Goal: Task Accomplishment & Management: Manage account settings

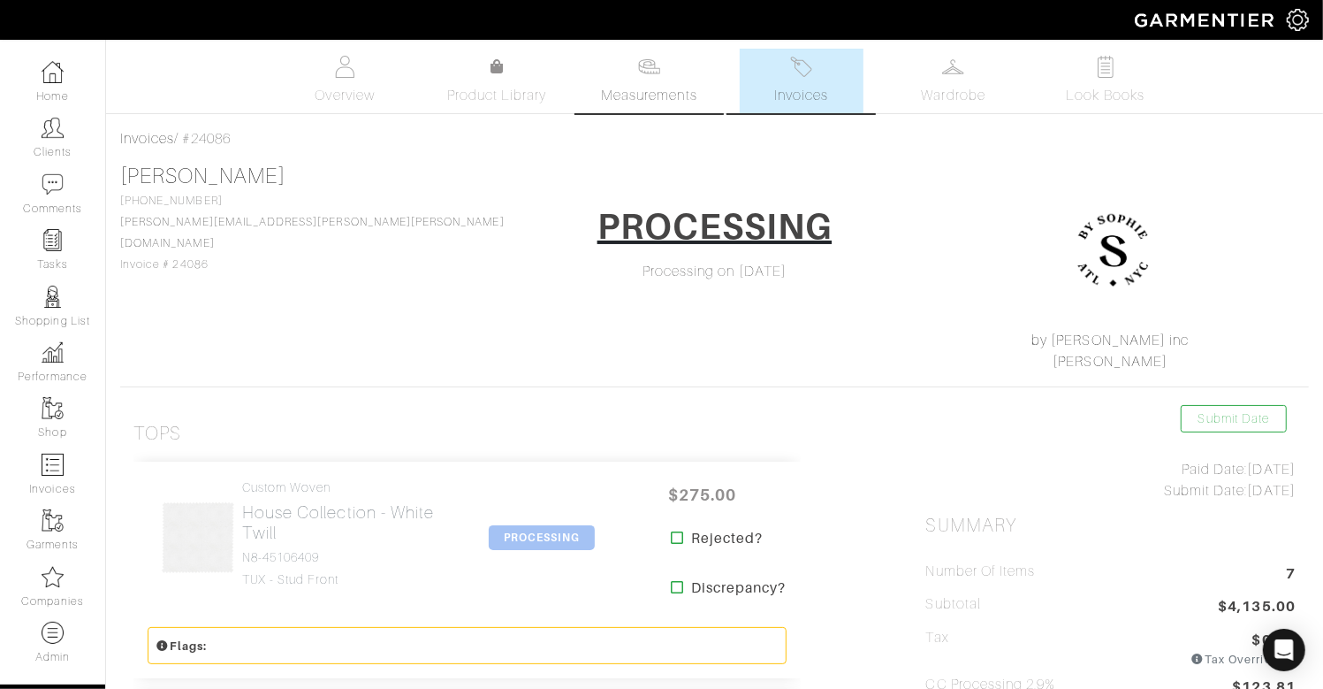
click at [678, 86] on span "Measurements" at bounding box center [649, 95] width 96 height 21
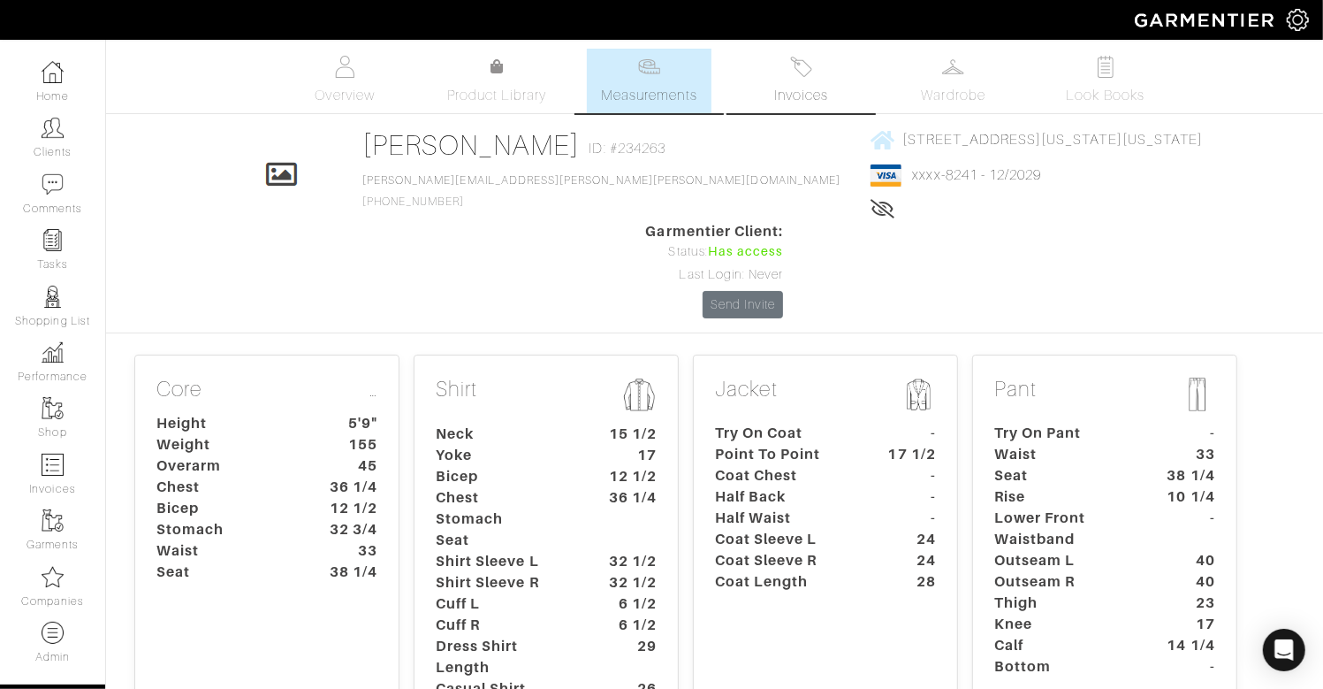
click at [815, 77] on link "Invoices" at bounding box center [802, 81] width 124 height 65
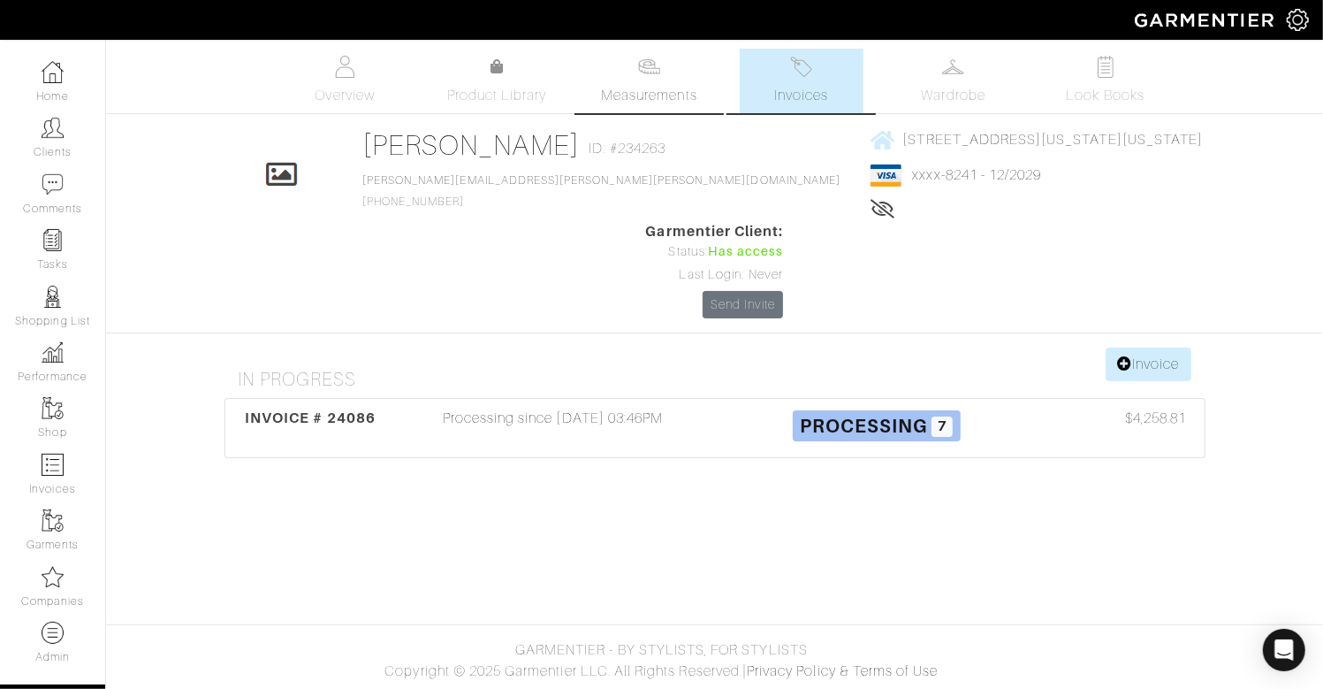
click at [682, 77] on link "Measurements" at bounding box center [649, 81] width 125 height 65
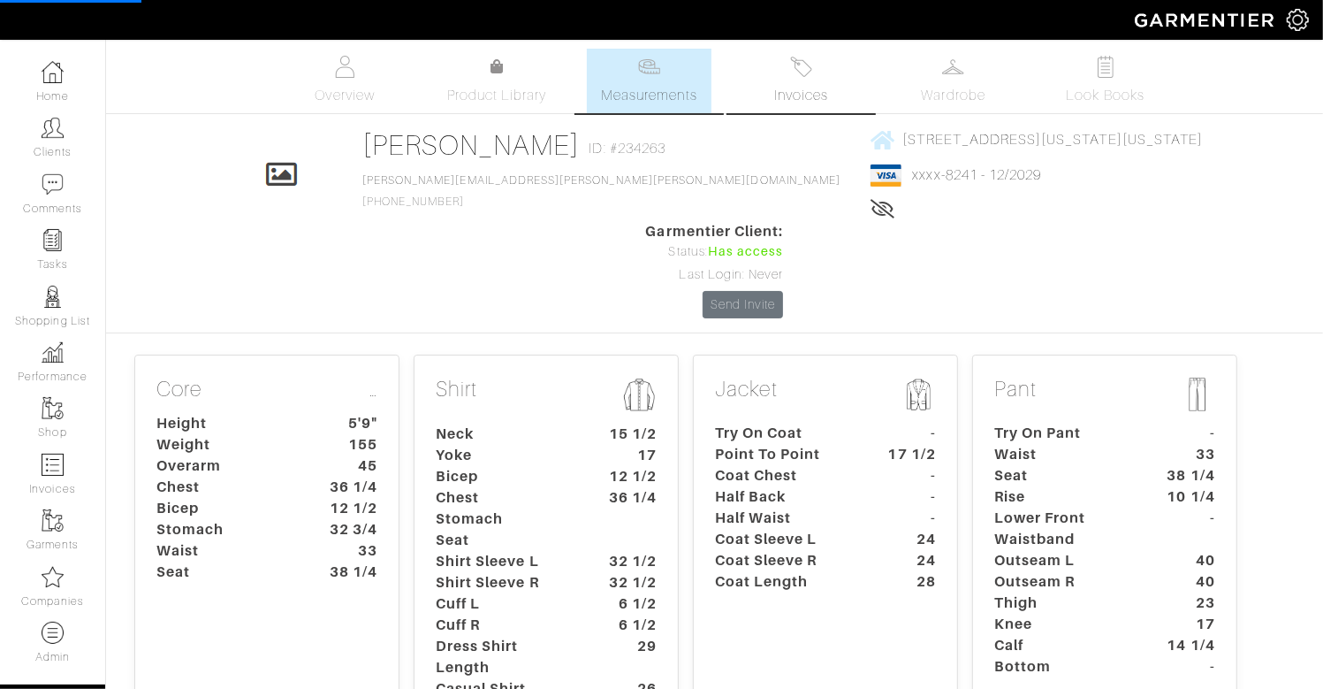
click at [779, 74] on link "Invoices" at bounding box center [802, 81] width 124 height 65
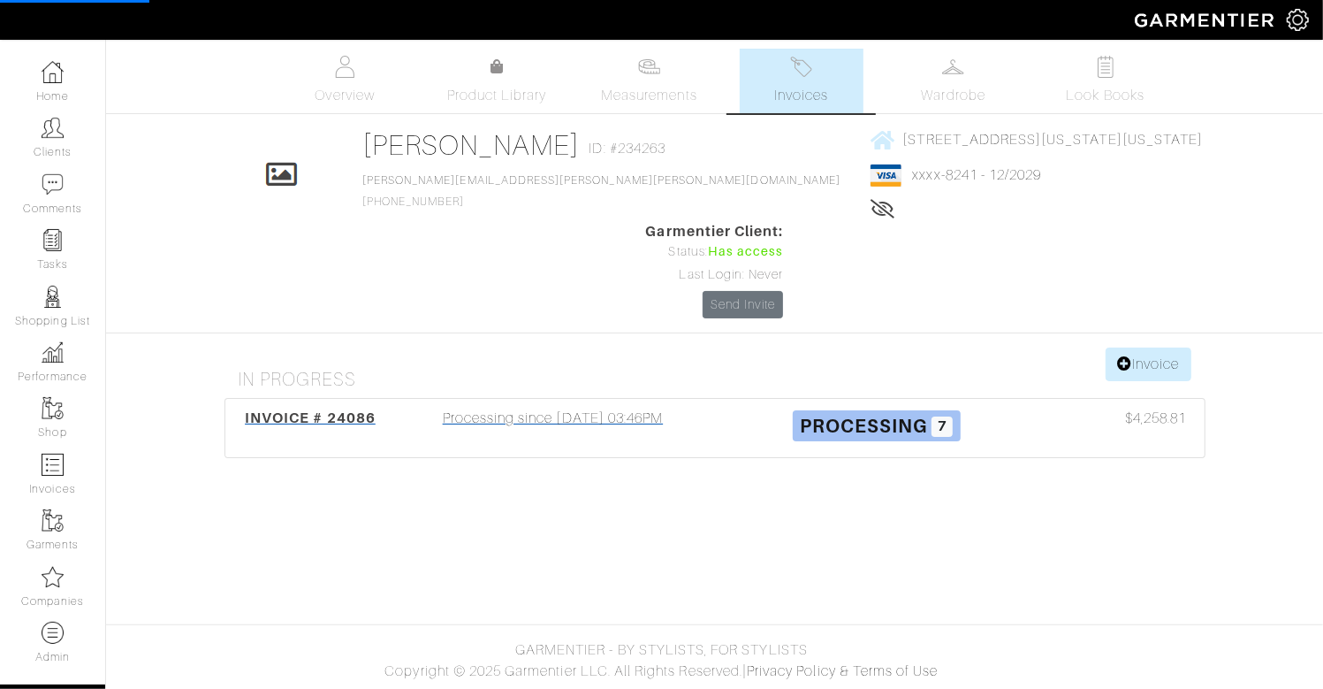
click at [606, 407] on div "Processing since 08/22/25 03:46PM" at bounding box center [553, 427] width 323 height 41
click at [624, 70] on link "Measurements" at bounding box center [649, 81] width 125 height 65
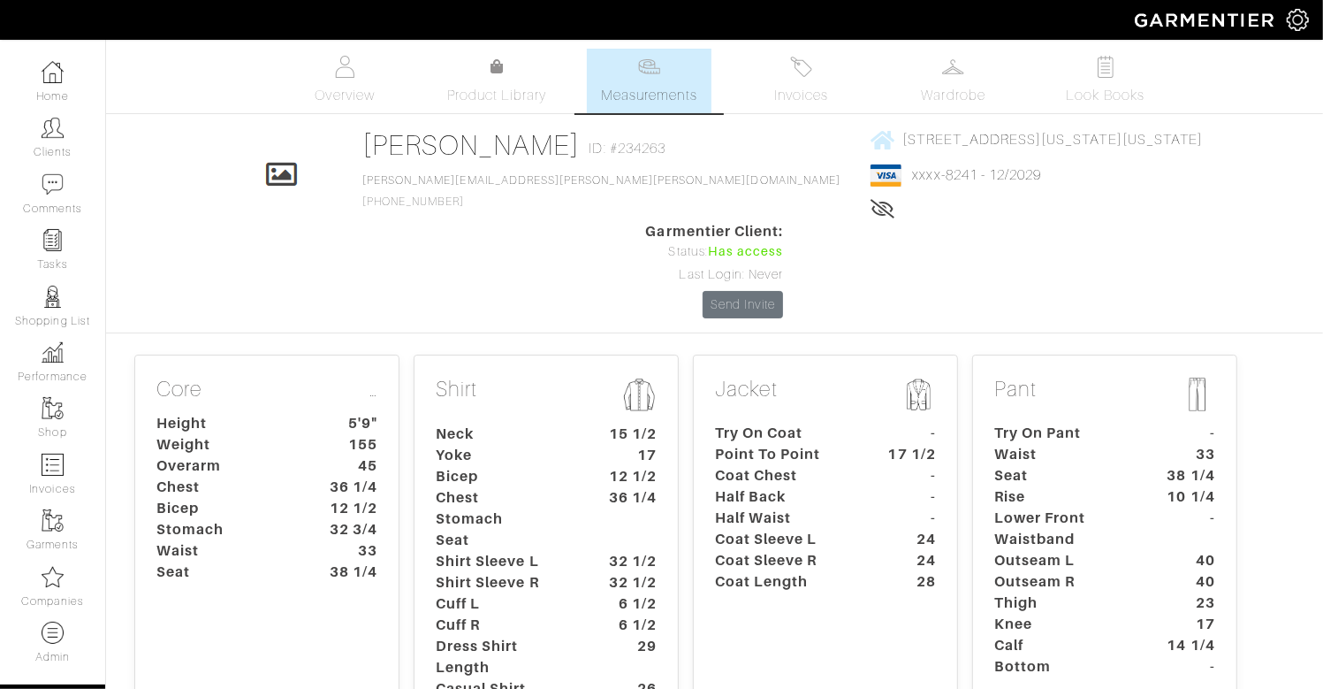
scroll to position [1, 0]
click at [754, 485] on dt "Half Back" at bounding box center [784, 495] width 165 height 21
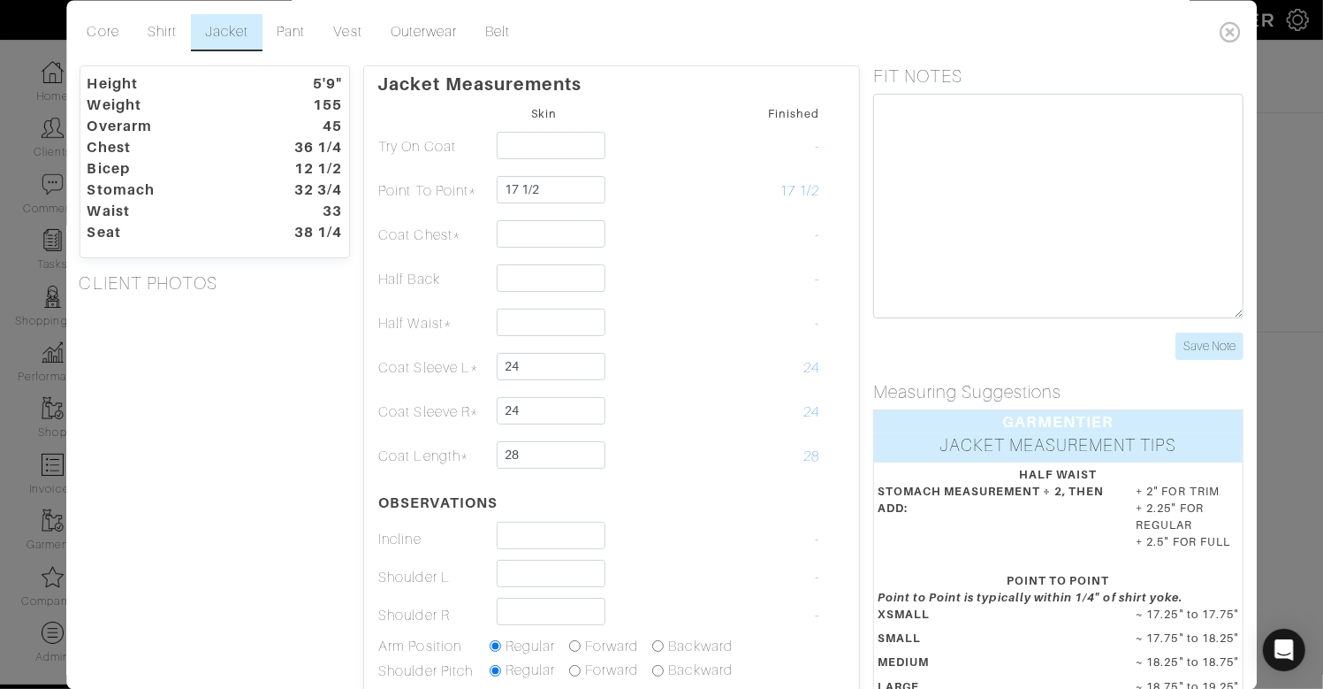
click at [217, 428] on div "Height 5'9" Weight 155 Overarm 45 Chest 36 1/4 Bicep 12 1/2 Stomach 32 3/4 Wais…" at bounding box center [215, 519] width 298 height 909
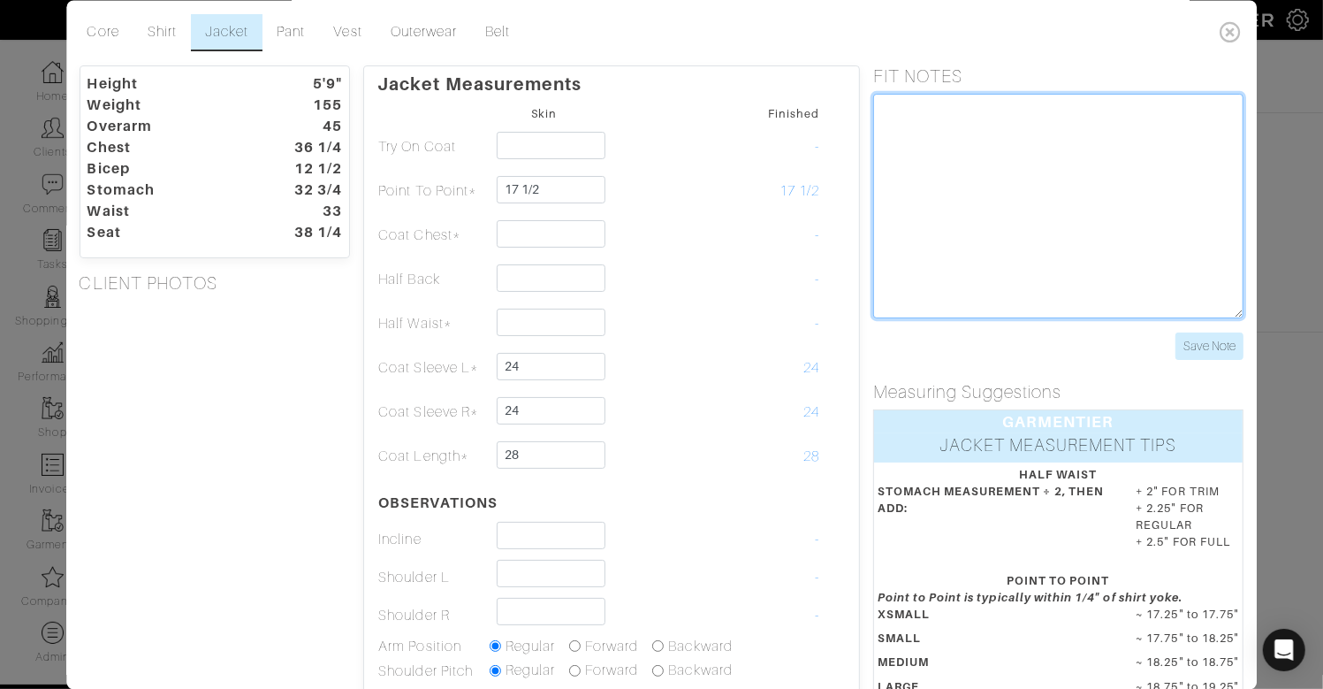
click at [1013, 198] on textarea at bounding box center [1058, 206] width 370 height 224
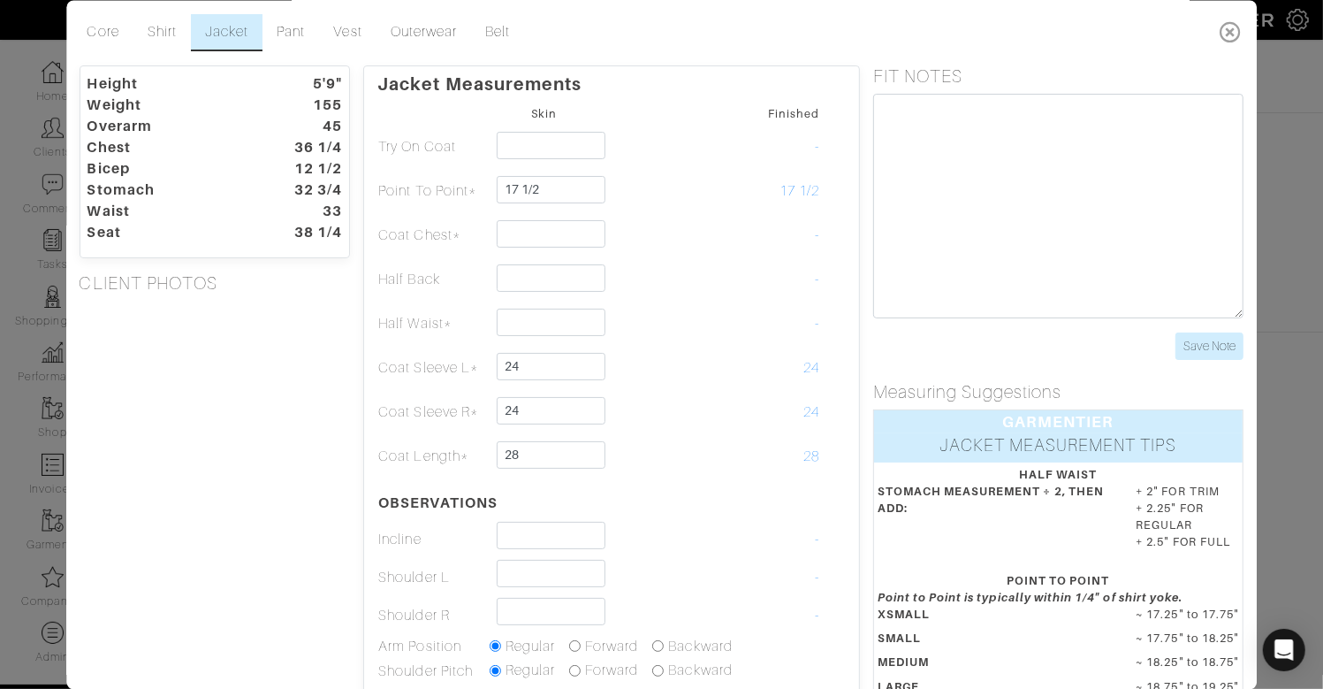
click at [1220, 27] on icon at bounding box center [1232, 31] width 36 height 35
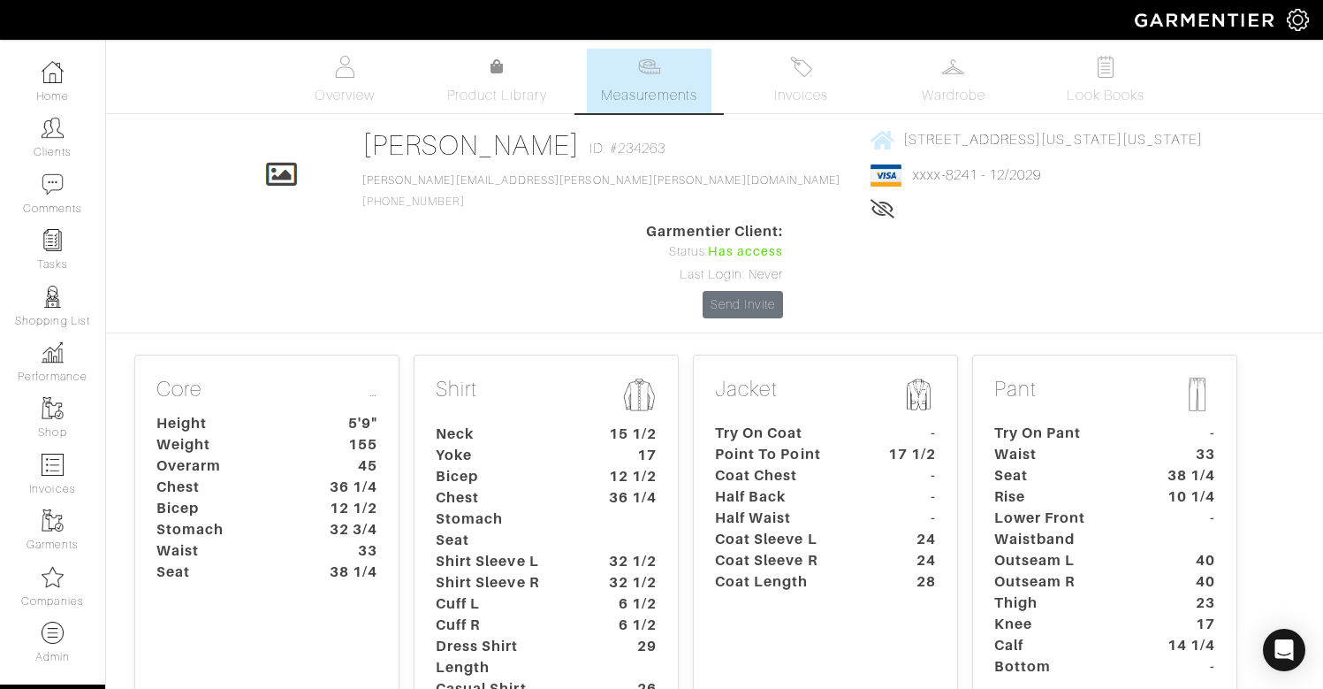
scroll to position [1, 0]
click at [316, 454] on dt "45" at bounding box center [349, 464] width 82 height 21
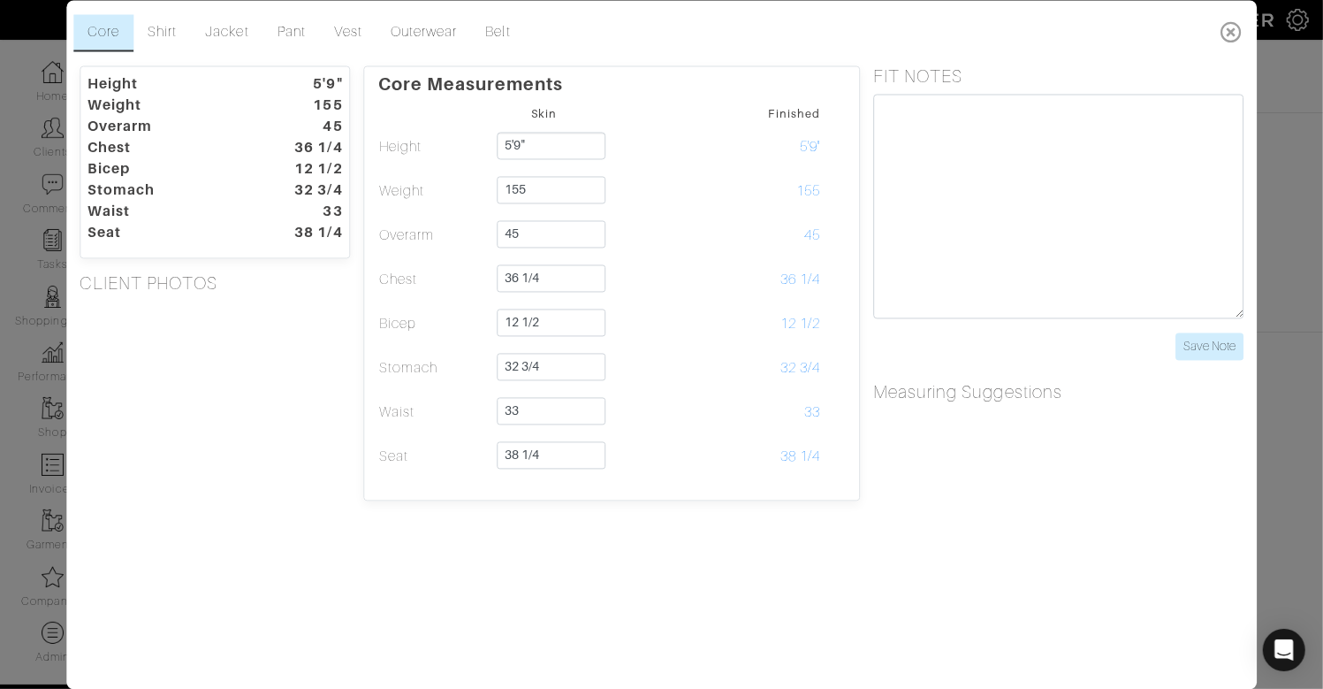
click at [1221, 33] on icon at bounding box center [1232, 31] width 36 height 35
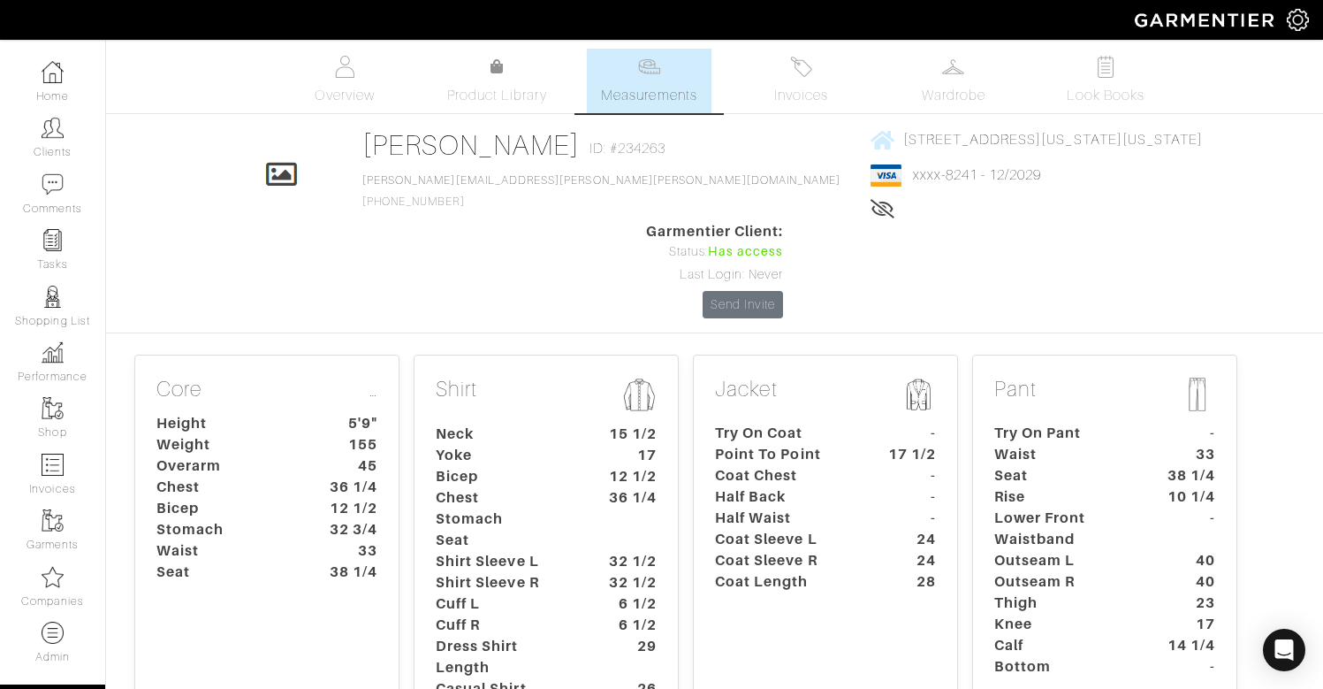
scroll to position [1, 0]
click at [276, 433] on dt "Weight" at bounding box center [225, 443] width 165 height 21
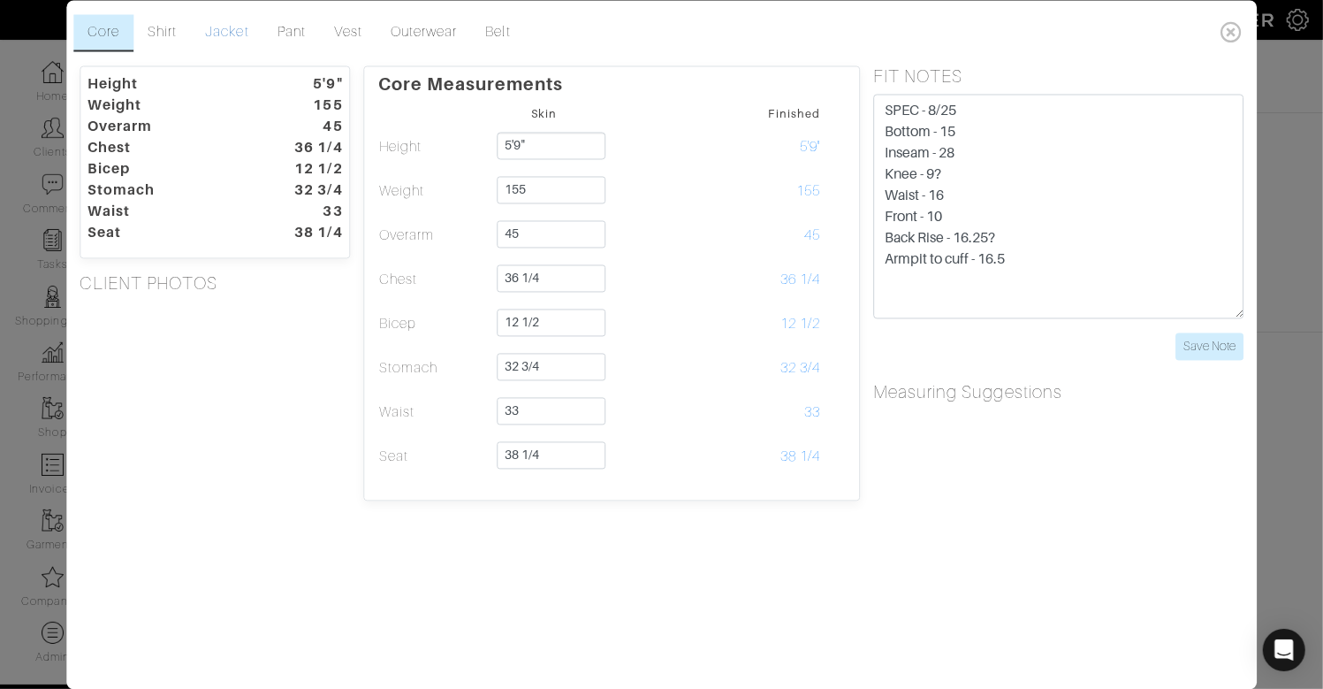
click at [226, 32] on link "Jacket" at bounding box center [227, 32] width 72 height 37
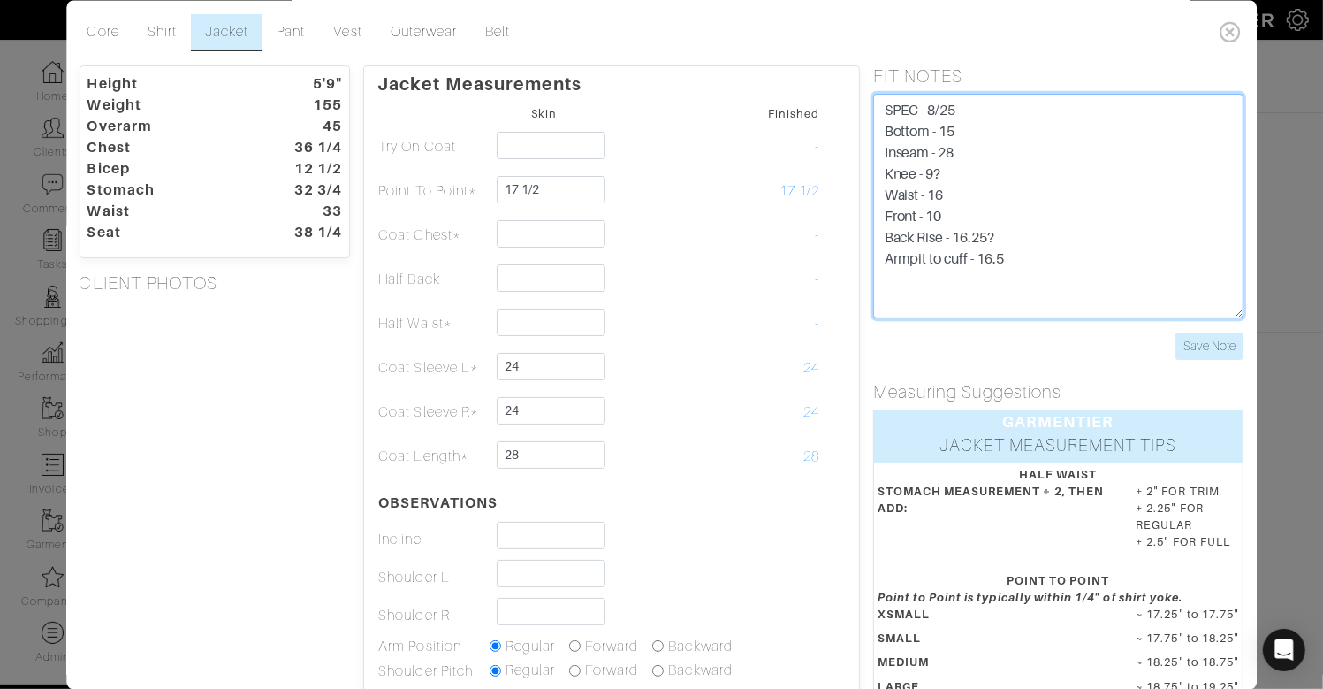
drag, startPoint x: 1040, startPoint y: 258, endPoint x: 870, endPoint y: 251, distance: 170.7
click at [864, 252] on div "FIT NOTES SPEC - 8/25 Bottom - 15 Inseam - 28 Knee - 9? Waist - 16 Front - 10 B…" at bounding box center [1058, 212] width 397 height 294
click at [1093, 244] on textarea "SPEC - 8/25 Bottom - 15 Inseam - 28 Knee - 9? Waist - 16 Front - 10 Back Rise -…" at bounding box center [1058, 206] width 370 height 224
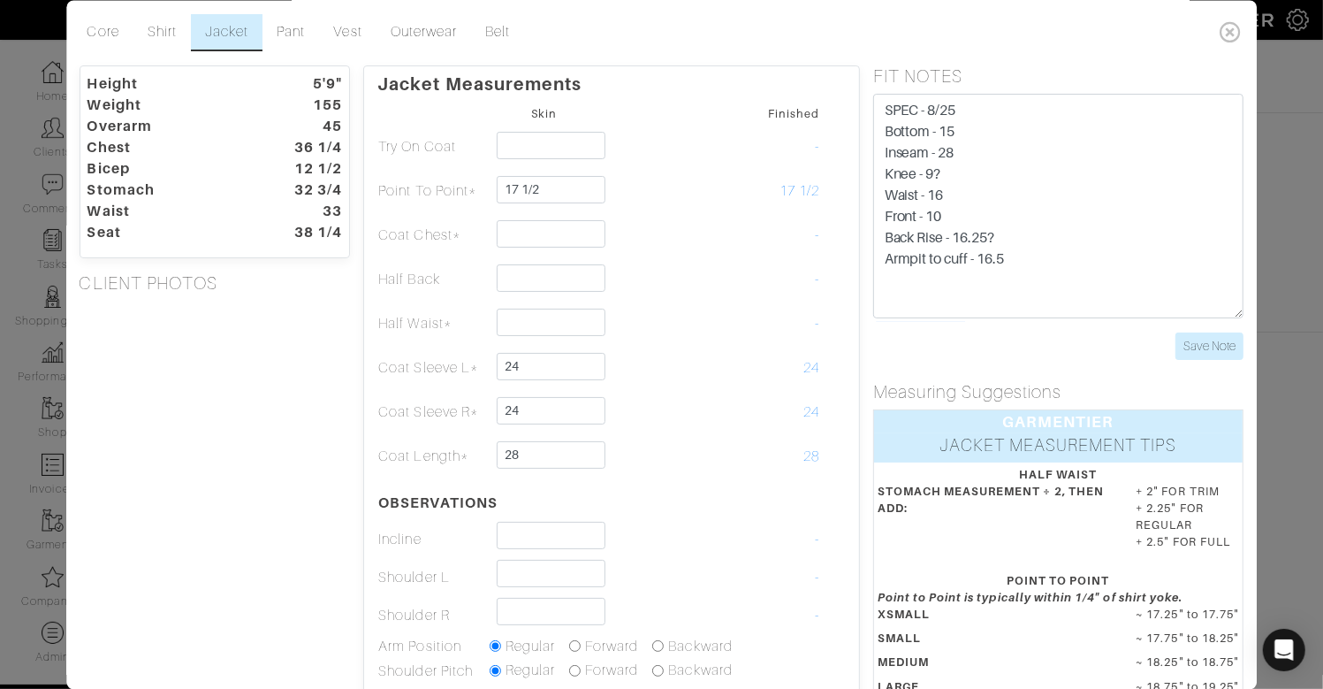
click at [342, 390] on div "Height 5'9" Weight 155 Overarm 45 Chest 36 1/4 Bicep 12 1/2 Stomach 32 3/4 Wais…" at bounding box center [215, 519] width 298 height 909
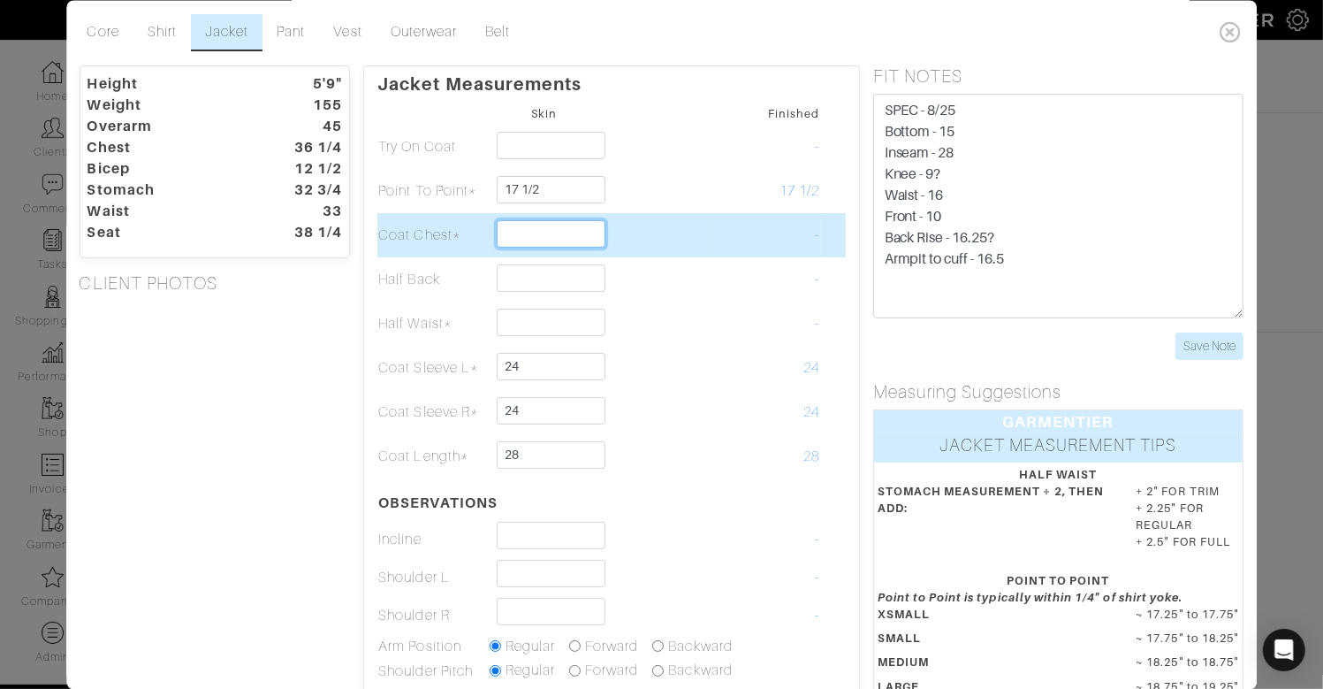
click at [564, 229] on input "text" at bounding box center [551, 233] width 109 height 27
click at [665, 213] on td at bounding box center [654, 235] width 110 height 44
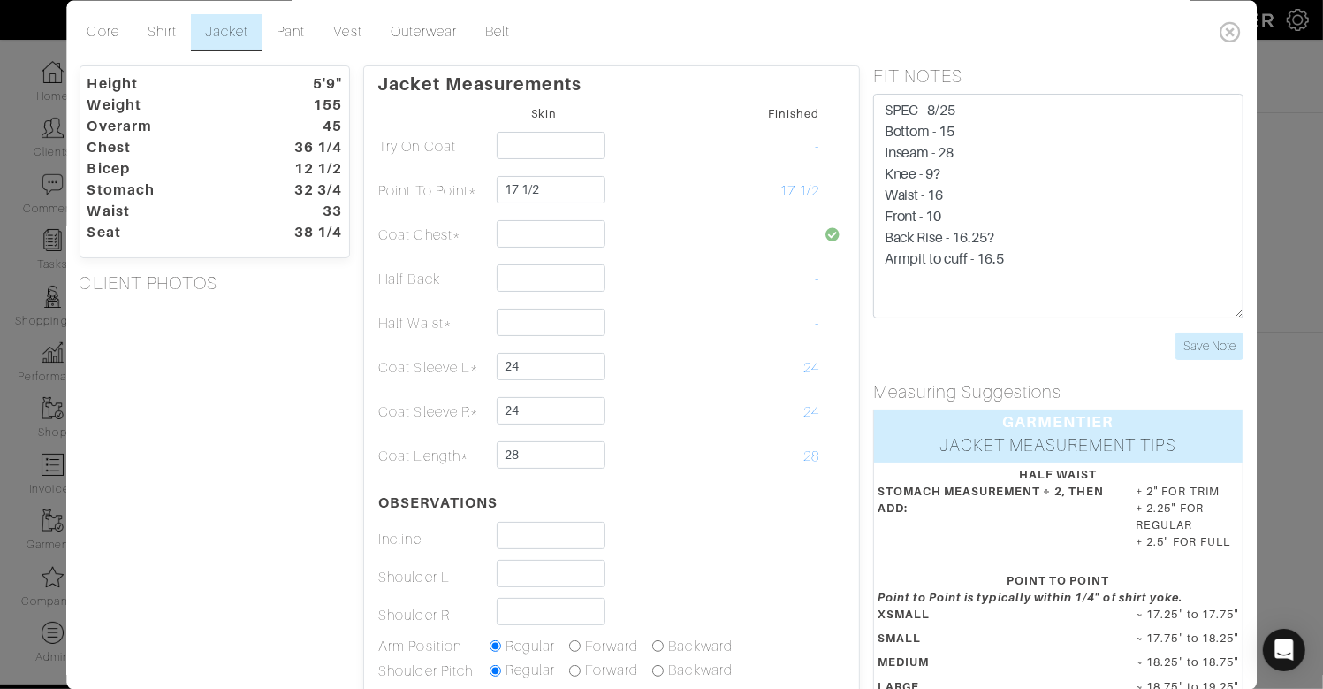
click at [1220, 30] on icon at bounding box center [1232, 31] width 36 height 35
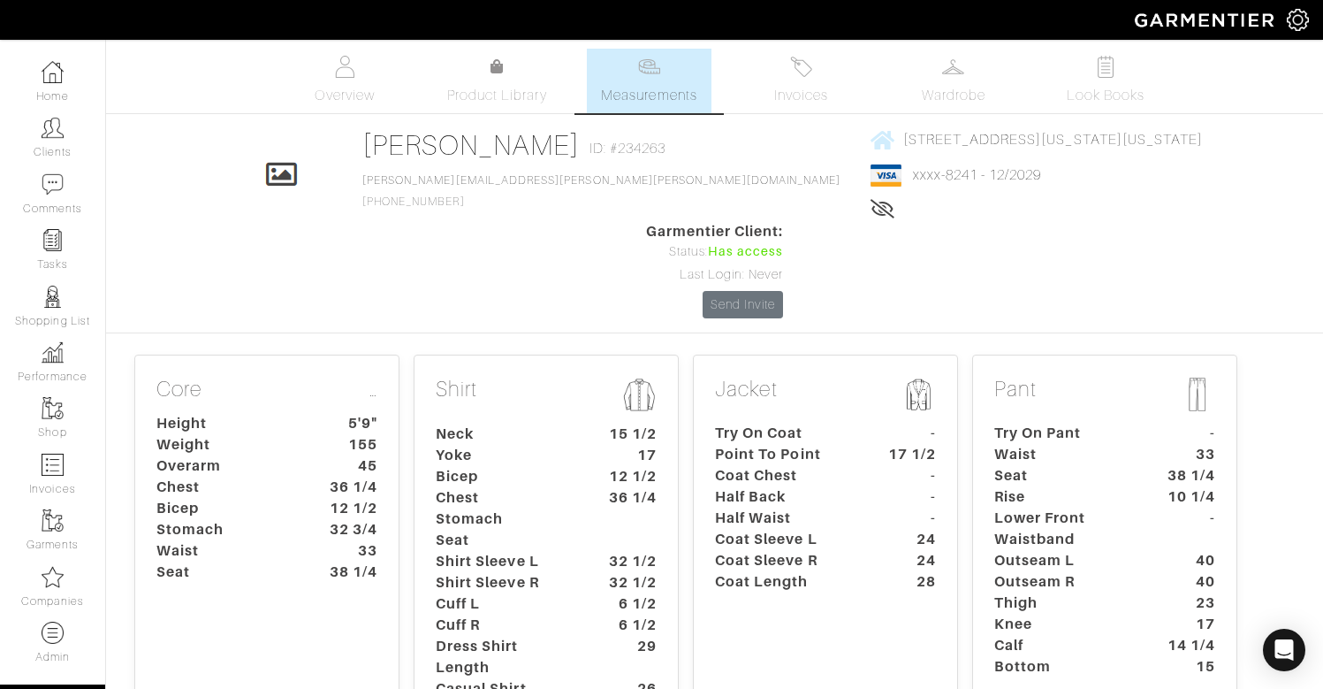
scroll to position [1, 0]
click at [614, 444] on dt "17" at bounding box center [629, 454] width 82 height 21
click at [574, 444] on dt "Yoke" at bounding box center [504, 454] width 165 height 21
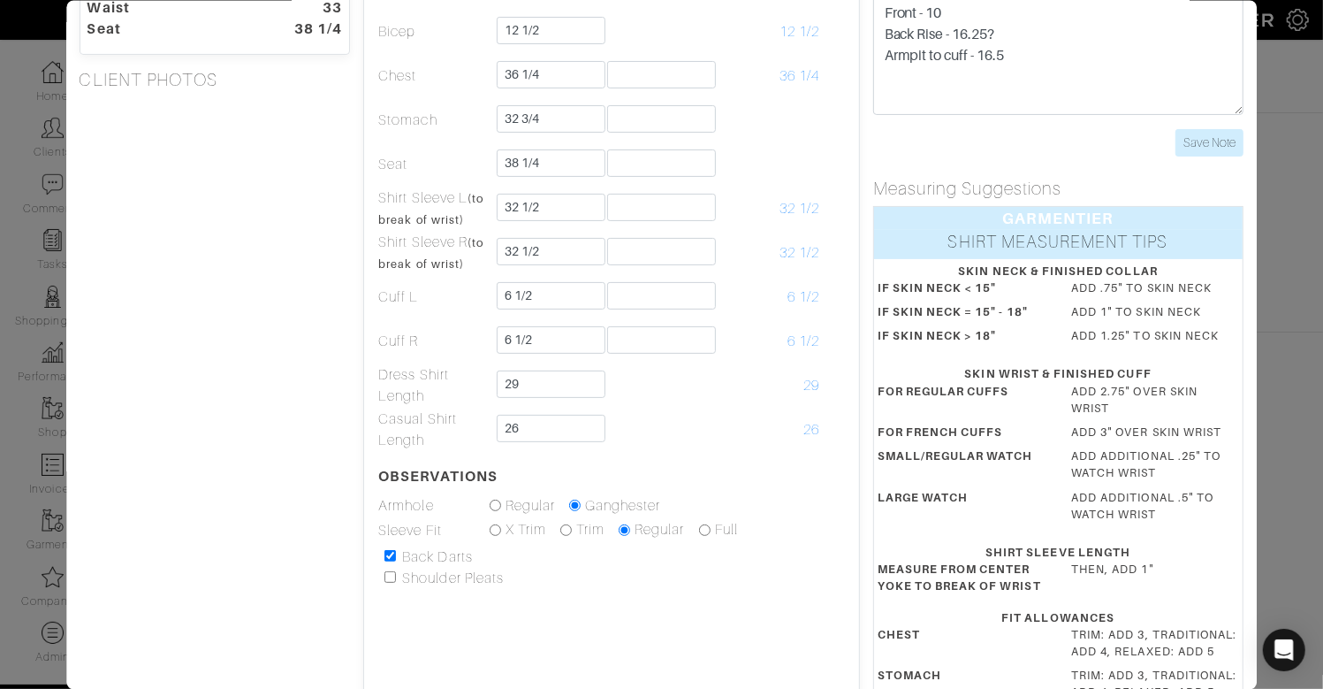
scroll to position [0, 0]
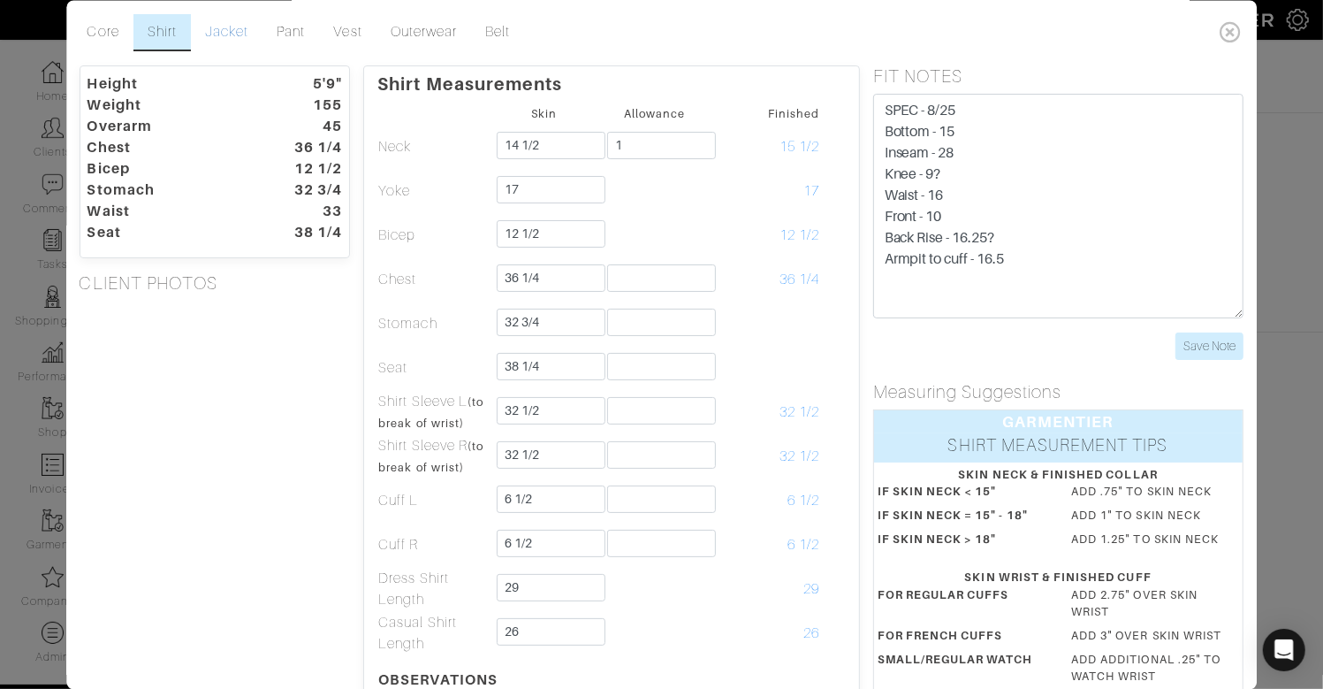
click at [218, 31] on link "Jacket" at bounding box center [227, 32] width 72 height 37
click at [224, 32] on link "Jacket" at bounding box center [227, 32] width 72 height 37
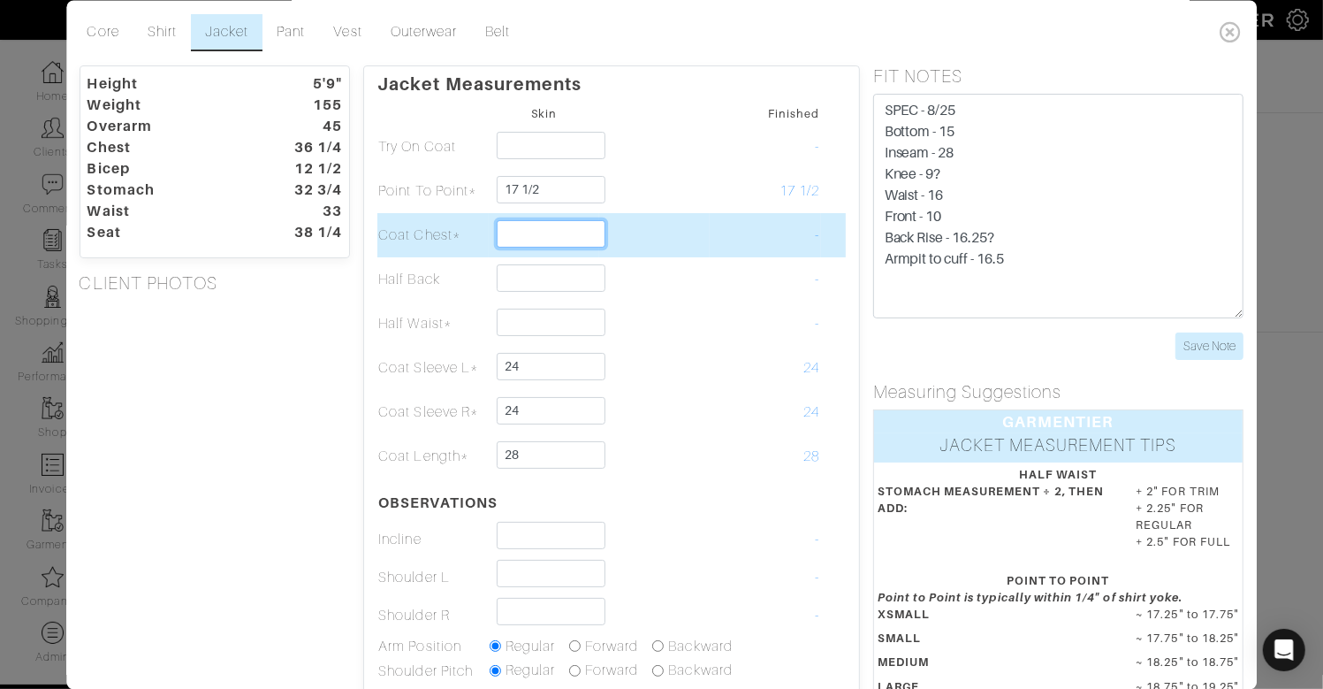
click at [574, 225] on input "text" at bounding box center [551, 233] width 109 height 27
click at [696, 227] on td at bounding box center [654, 235] width 110 height 44
click at [529, 235] on input "text" at bounding box center [551, 233] width 109 height 27
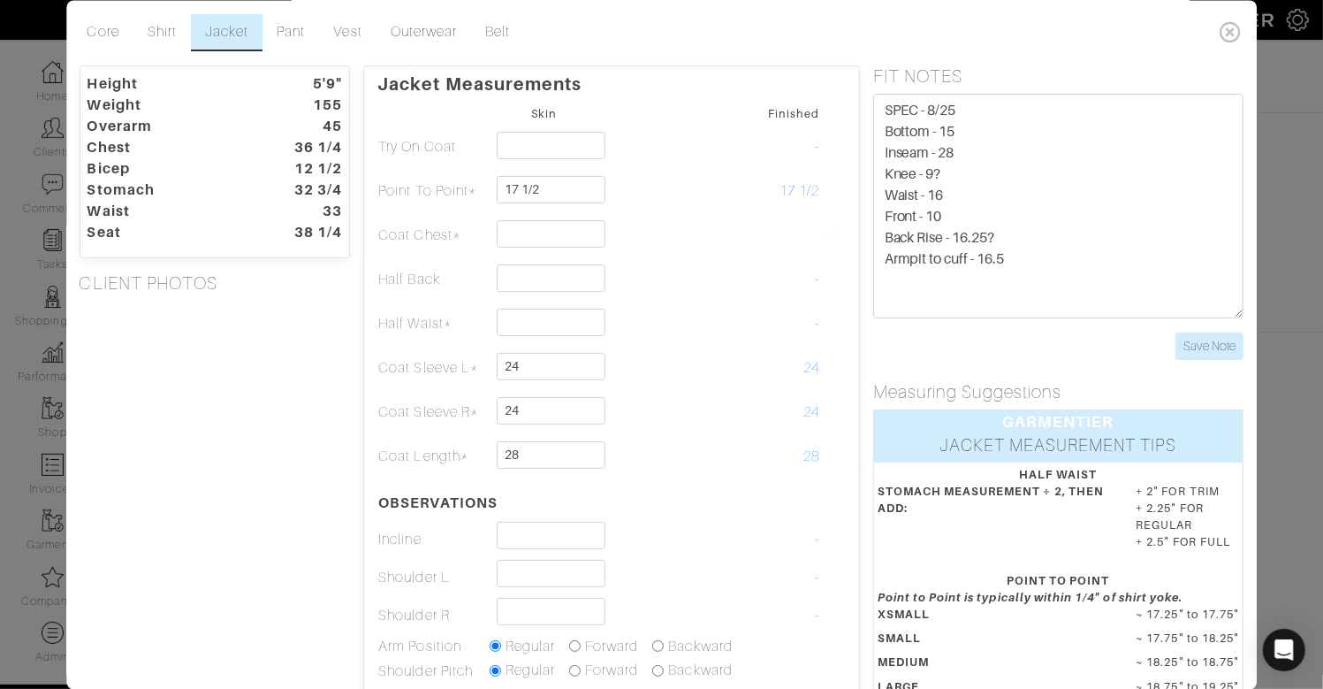
click at [196, 398] on div "Height 5'9" Weight 155 Overarm 45 Chest 36 1/4 Bicep 12 1/2 Stomach 32 3/4 Wais…" at bounding box center [215, 519] width 298 height 909
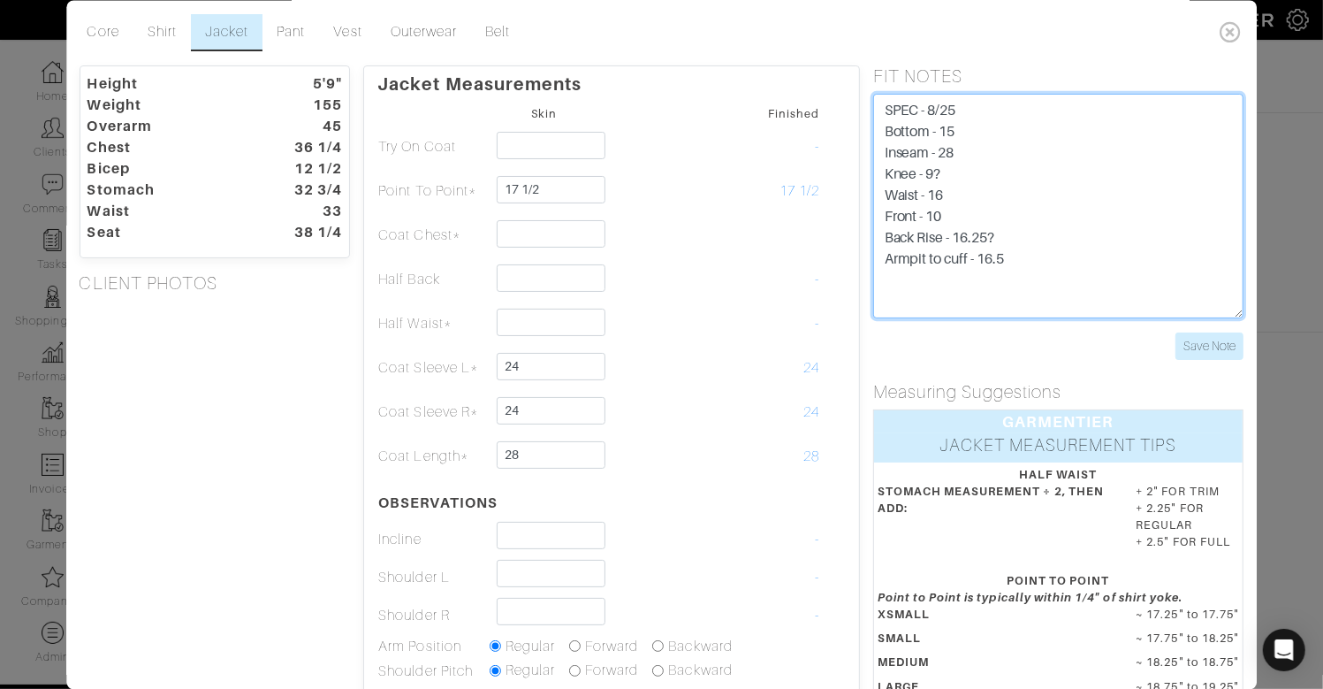
click at [1132, 267] on textarea "SPEC - 8/25 Bottom - 15 Inseam - 28 Knee - 9? Waist - 16 Front - 10 Back Rise -…" at bounding box center [1058, 206] width 370 height 224
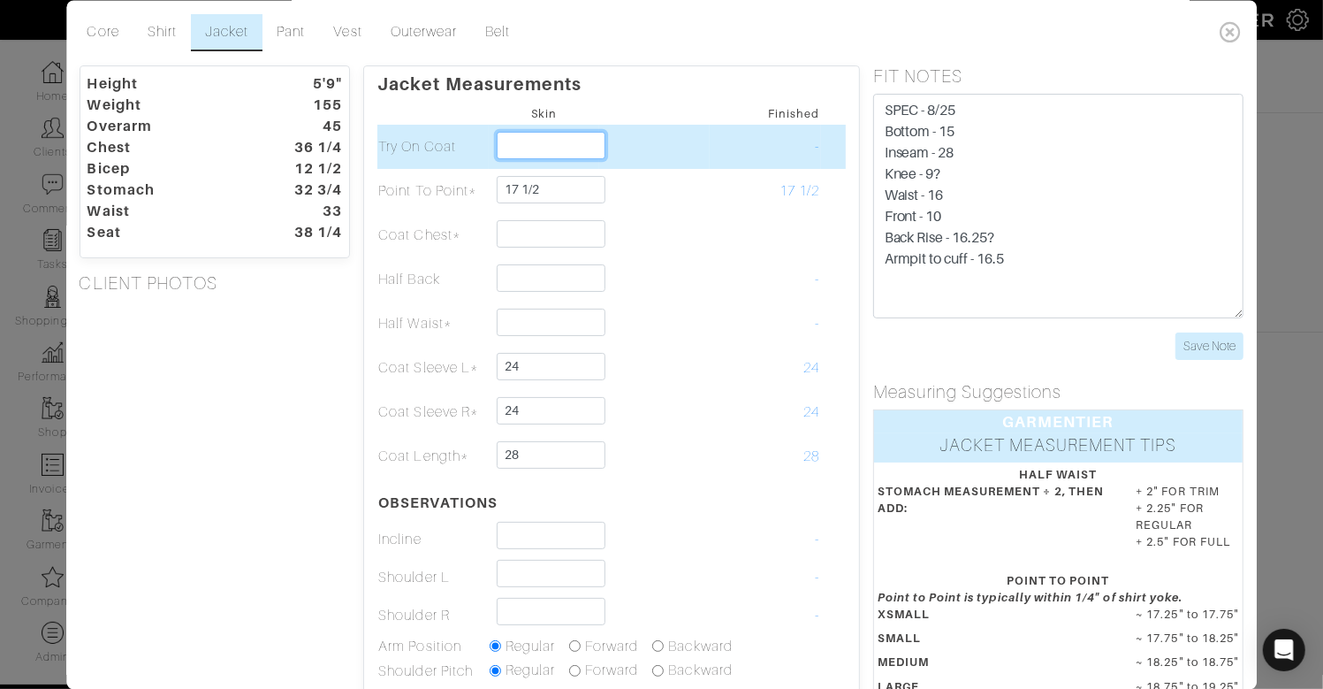
click at [554, 138] on input "text" at bounding box center [551, 145] width 109 height 27
type input "His own custom"
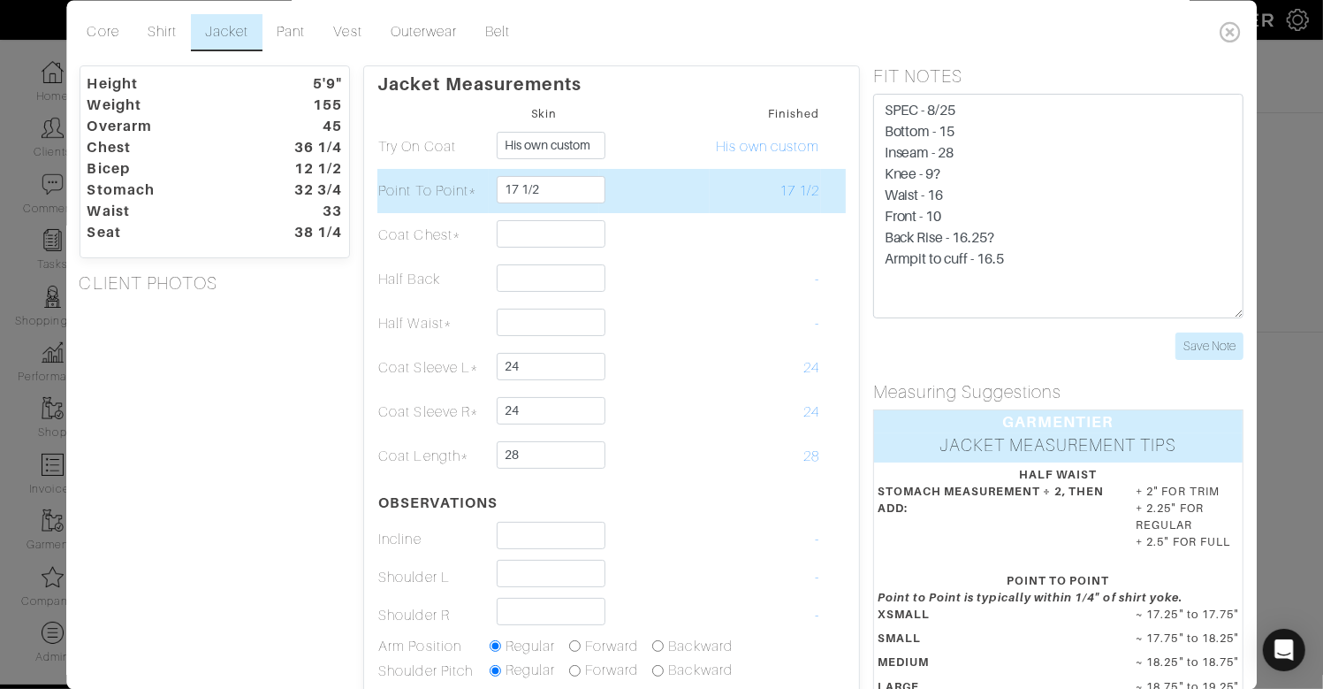
drag, startPoint x: 686, startPoint y: 179, endPoint x: 632, endPoint y: 224, distance: 70.3
click at [686, 179] on td at bounding box center [654, 191] width 110 height 44
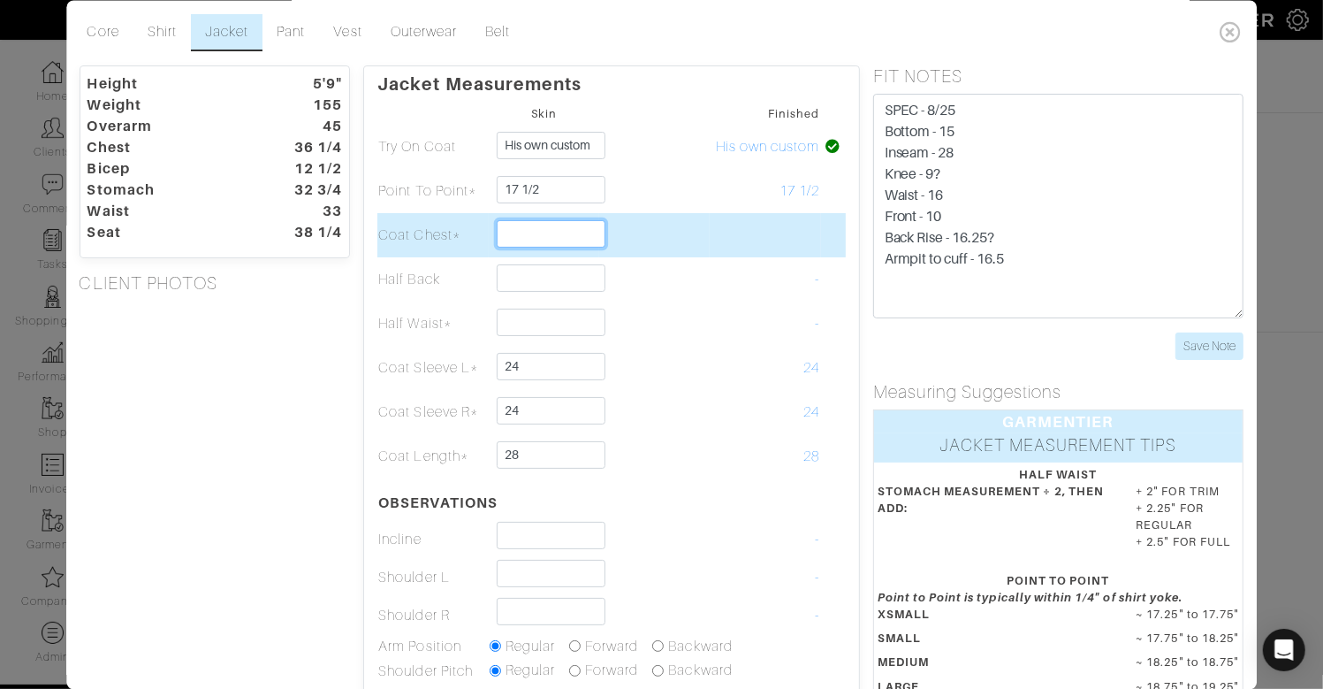
click at [594, 229] on input "text" at bounding box center [551, 233] width 109 height 27
click at [724, 232] on td "36" at bounding box center [766, 235] width 110 height 44
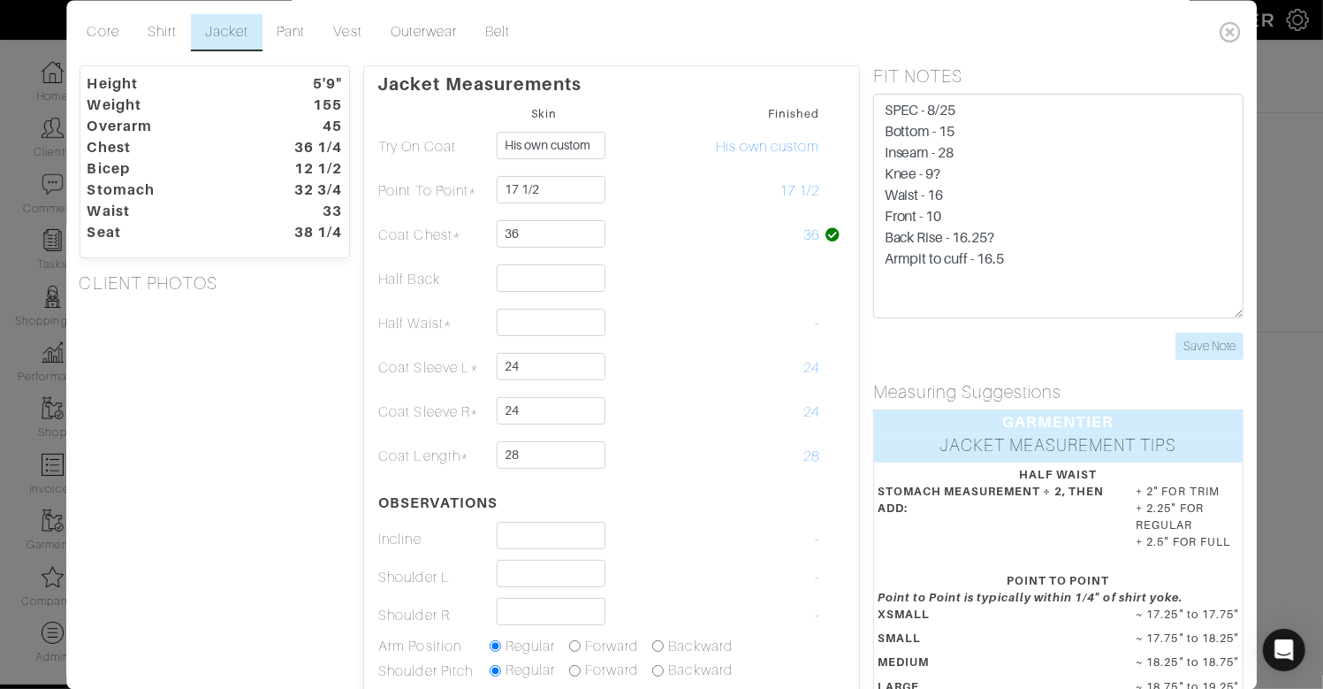
click at [349, 340] on div "Height 5'9" Weight 155 Overarm 45 Chest 36 1/4 Bicep 12 1/2 Stomach 32 3/4 Wais…" at bounding box center [215, 519] width 298 height 909
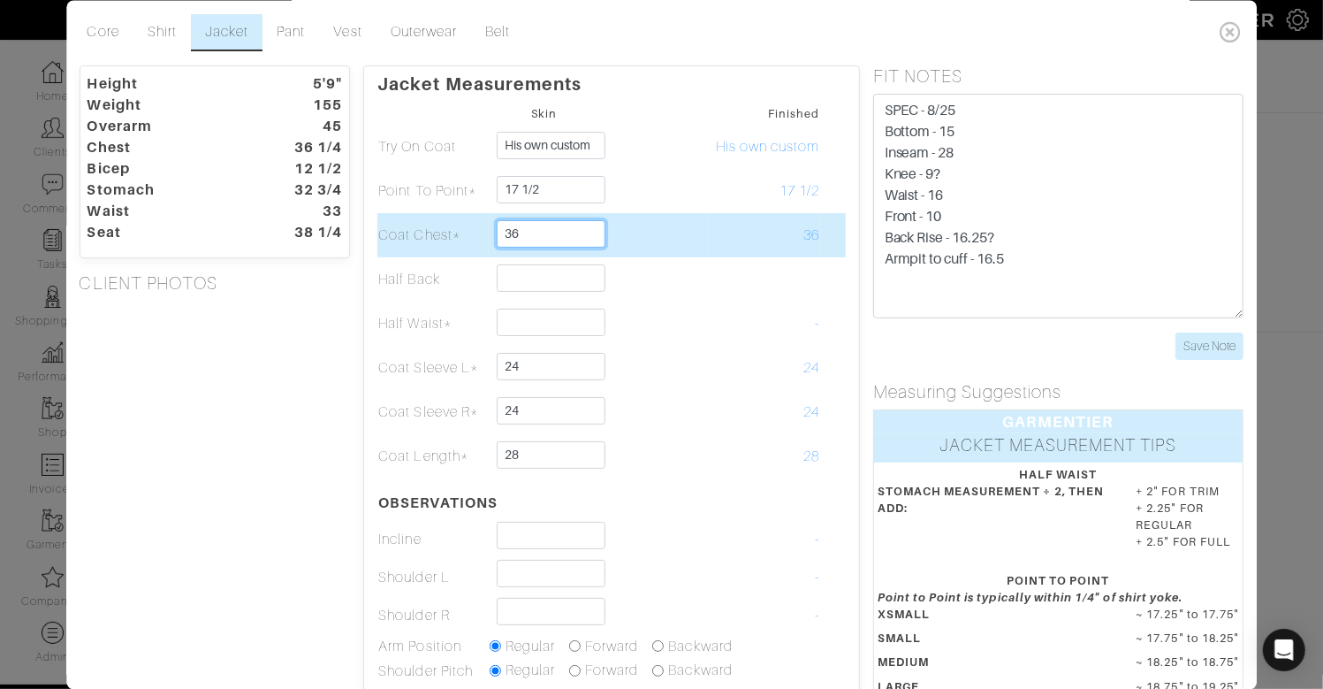
click at [544, 225] on input "36" at bounding box center [551, 233] width 109 height 27
type input "35"
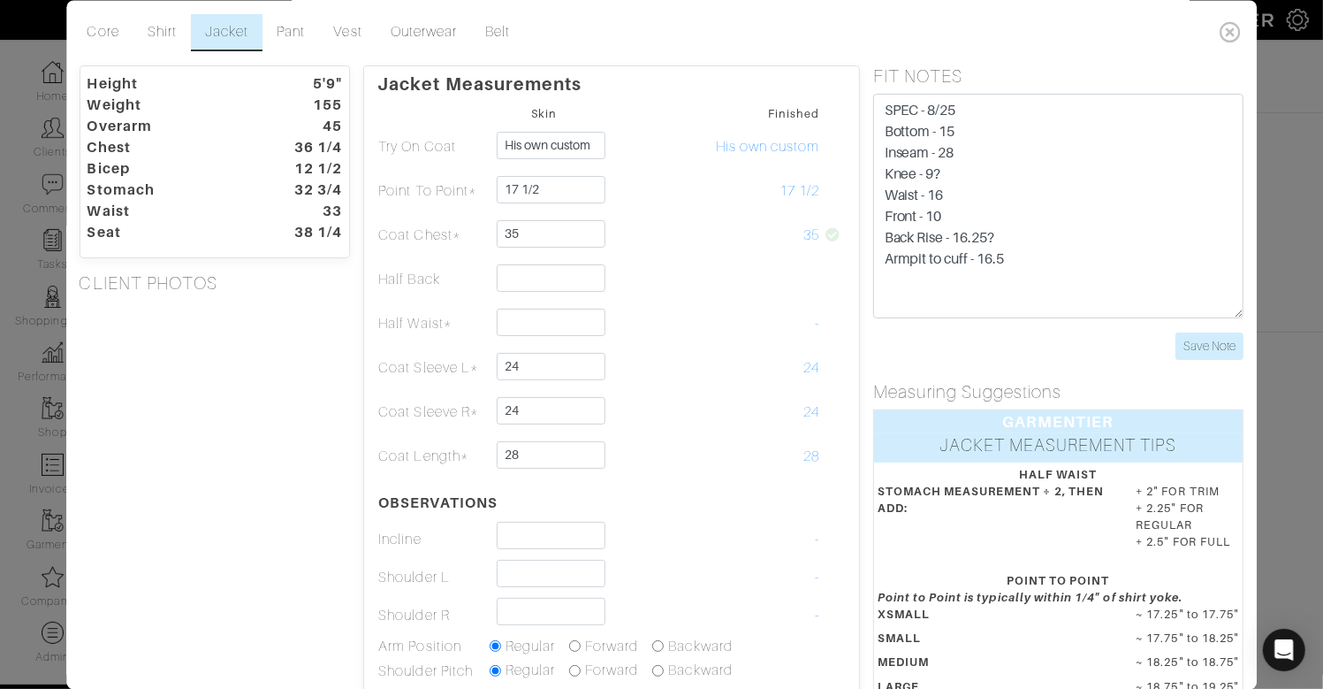
drag, startPoint x: 323, startPoint y: 333, endPoint x: 326, endPoint y: 319, distance: 14.4
click at [323, 333] on div "Height 5'9" Weight 155 Overarm 45 Chest 36 1/4 Bicep 12 1/2 Stomach 32 3/4 Wais…" at bounding box center [215, 519] width 298 height 909
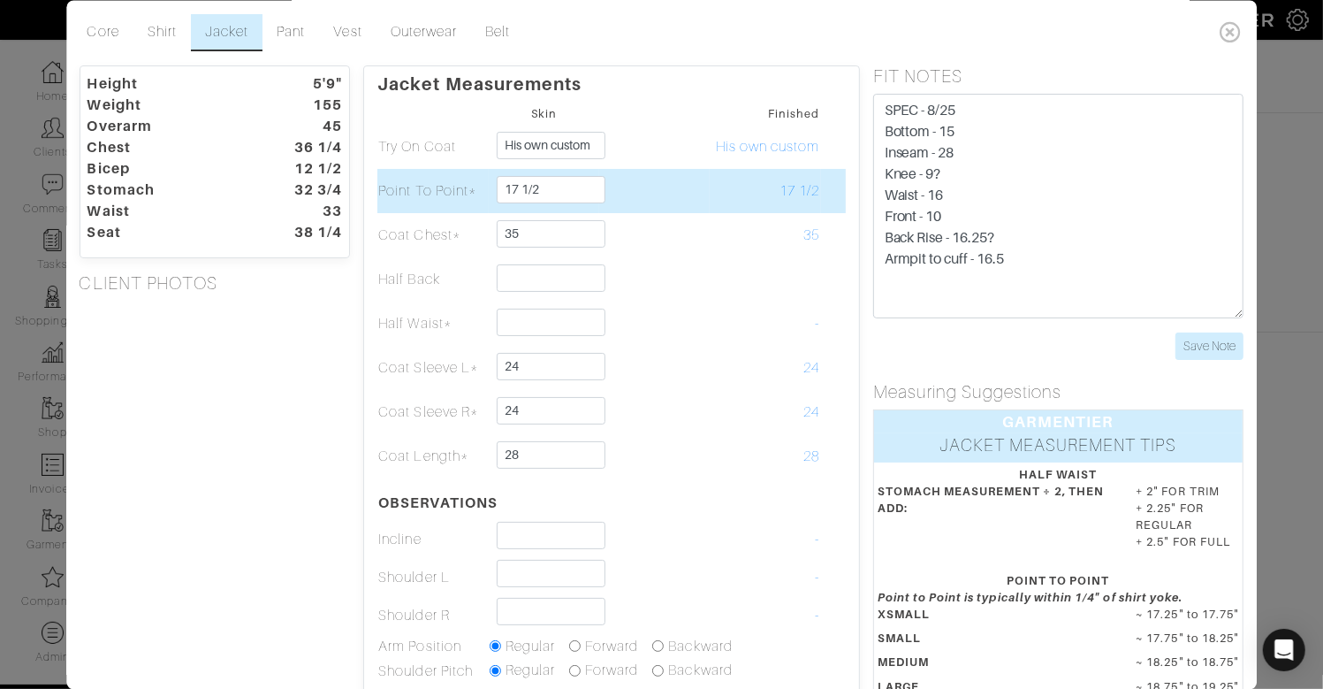
click at [657, 194] on td at bounding box center [654, 191] width 110 height 44
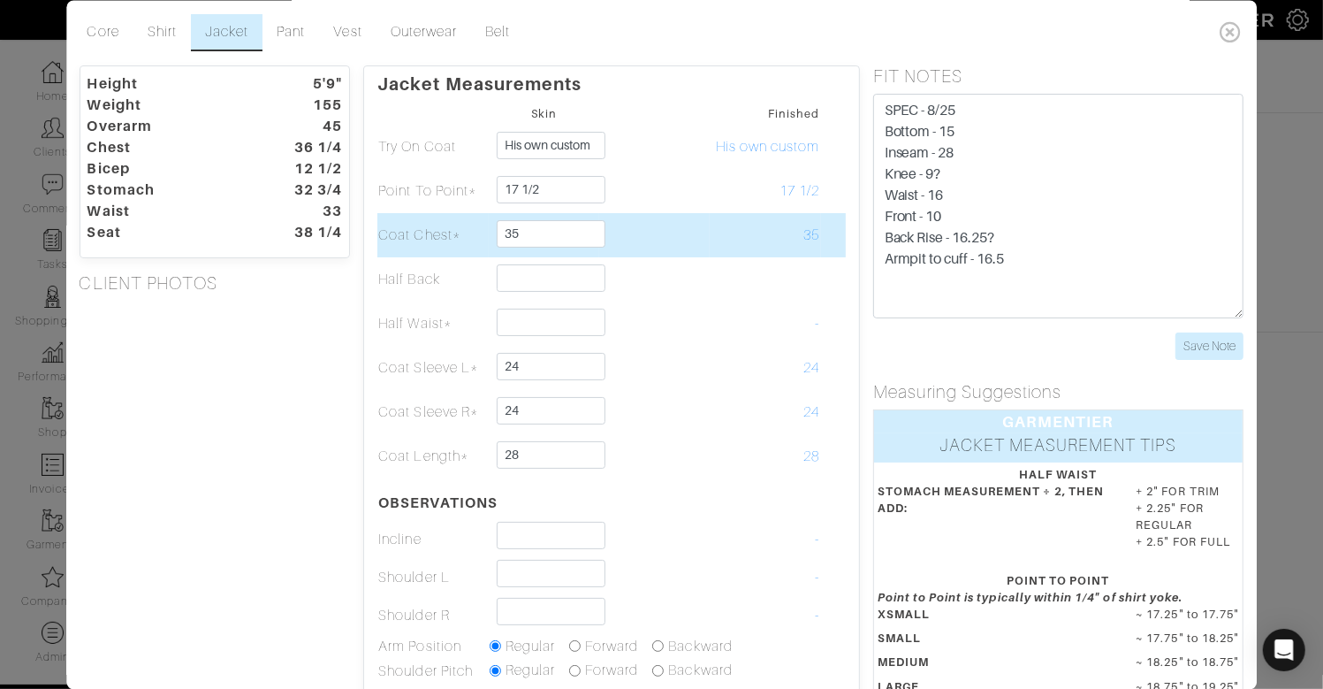
click at [646, 229] on td at bounding box center [654, 235] width 110 height 44
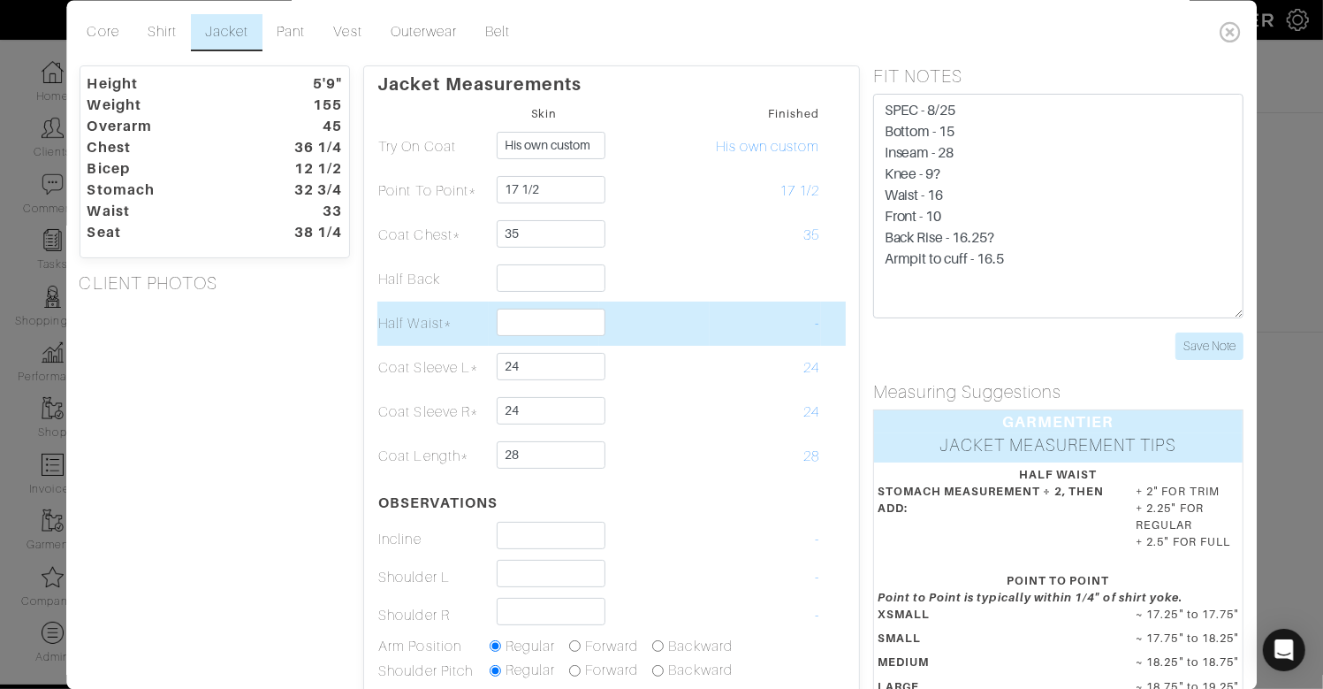
drag, startPoint x: 625, startPoint y: 314, endPoint x: 637, endPoint y: 309, distance: 13.1
click at [628, 313] on td at bounding box center [654, 323] width 110 height 44
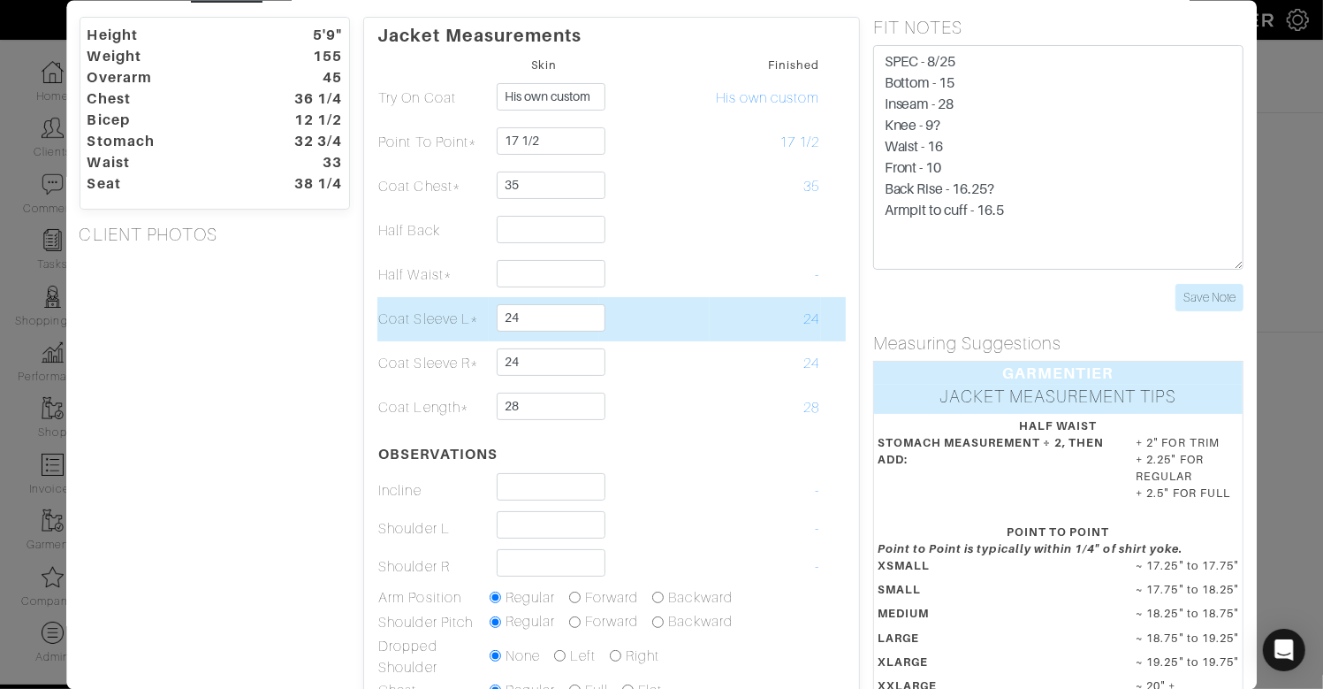
scroll to position [47, 0]
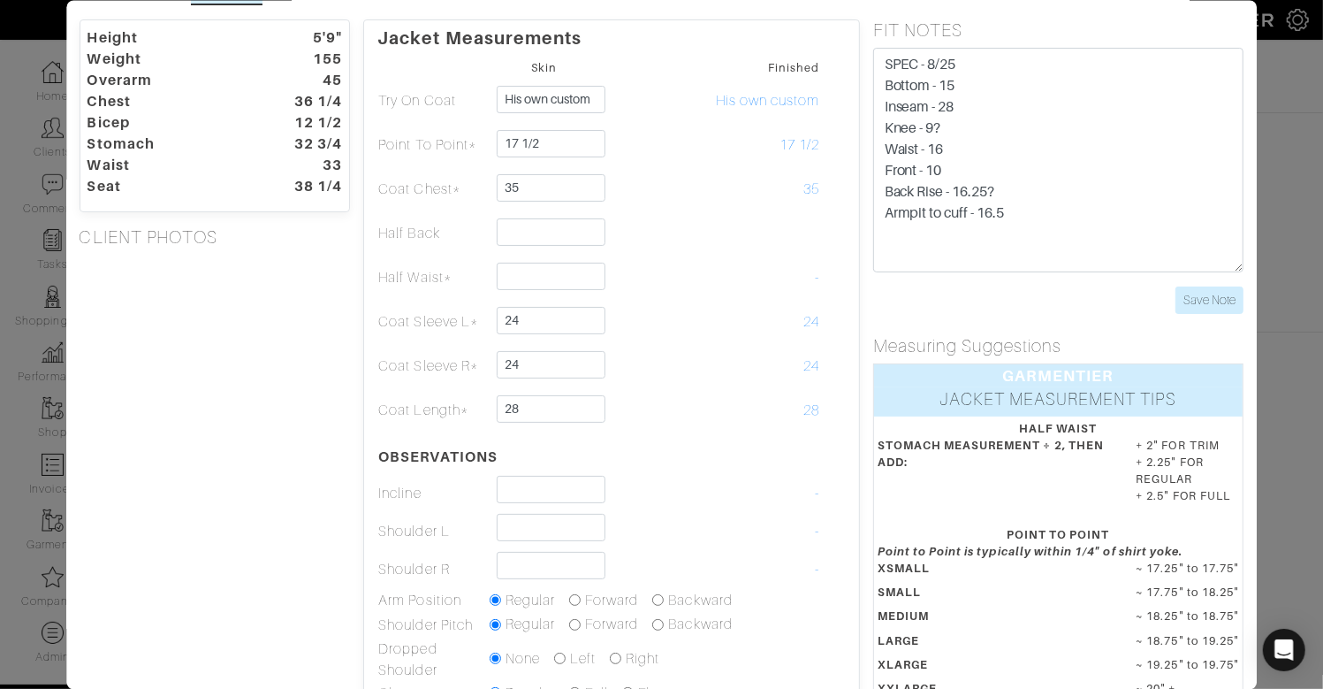
click at [136, 299] on div "Height 5'9" Weight 155 Overarm 45 Chest 36 1/4 Bicep 12 1/2 Stomach 32 3/4 Wais…" at bounding box center [215, 473] width 298 height 909
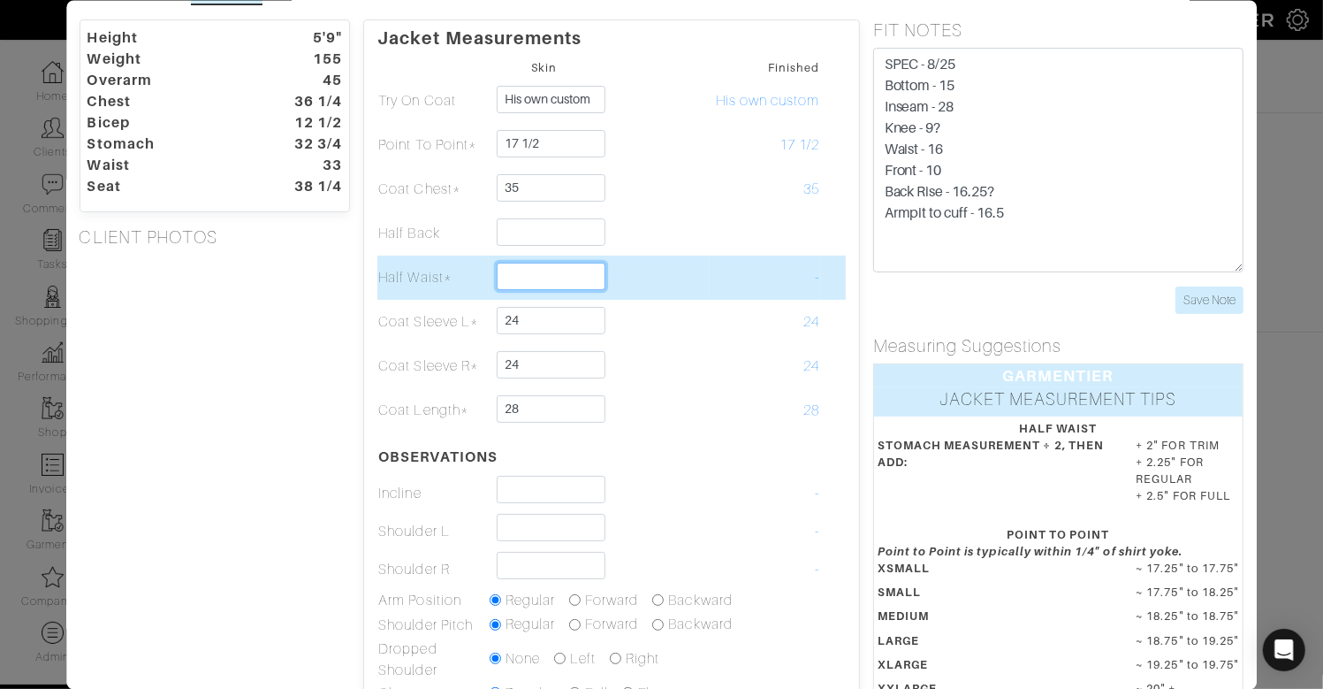
click at [556, 272] on input "text" at bounding box center [551, 275] width 109 height 27
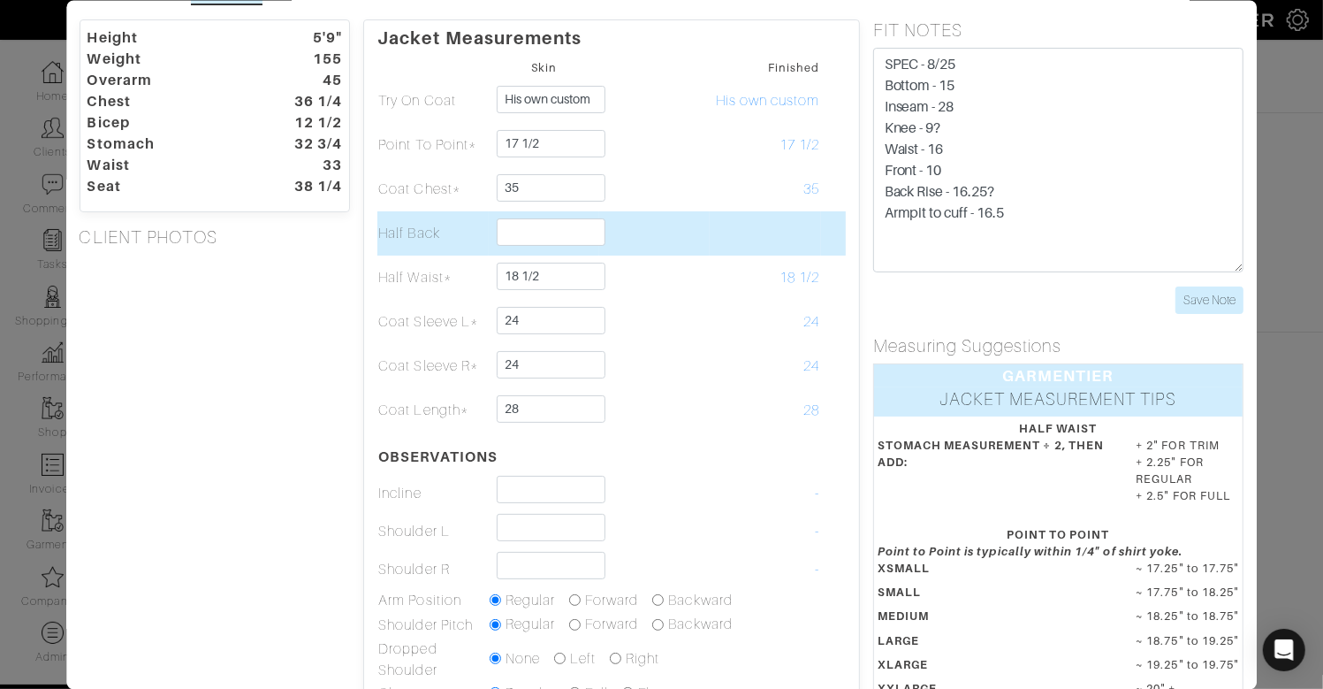
drag, startPoint x: 315, startPoint y: 301, endPoint x: 385, endPoint y: 248, distance: 87.9
click at [323, 296] on div "Height 5'9" Weight 155 Overarm 45 Chest 36 1/4 Bicep 12 1/2 Stomach 32 3/4 Wais…" at bounding box center [215, 473] width 298 height 909
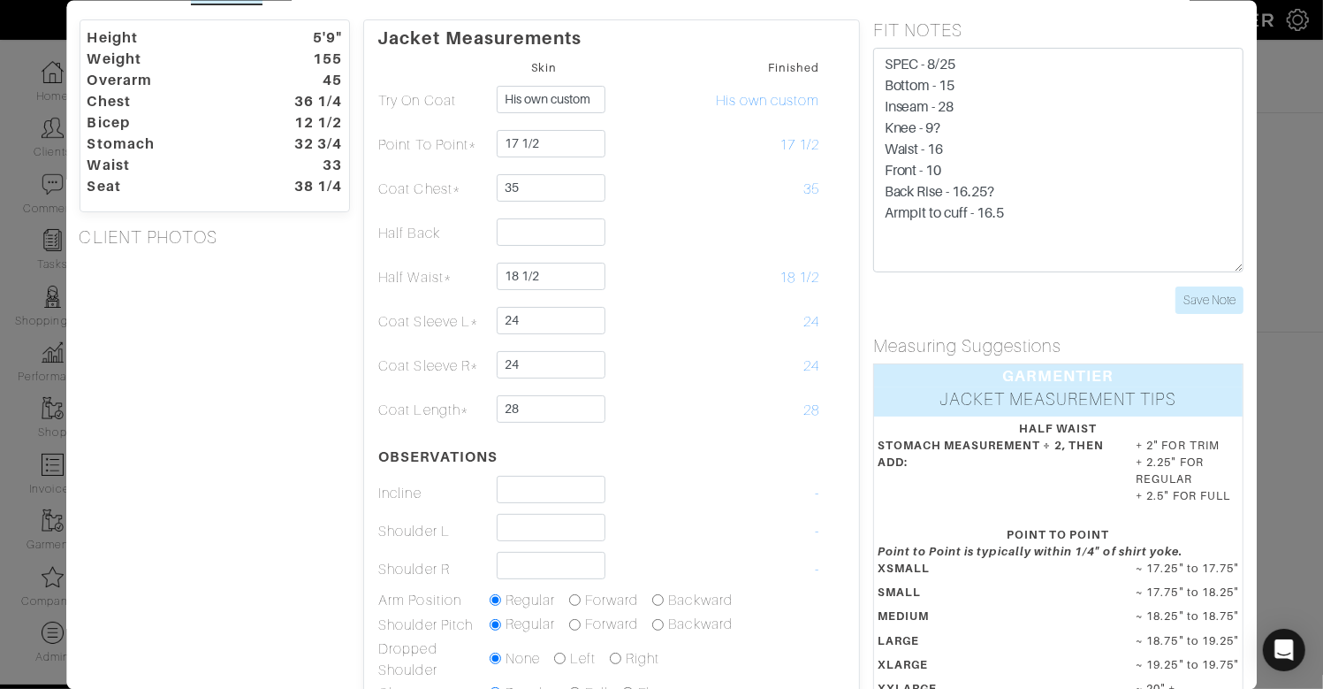
scroll to position [391, 0]
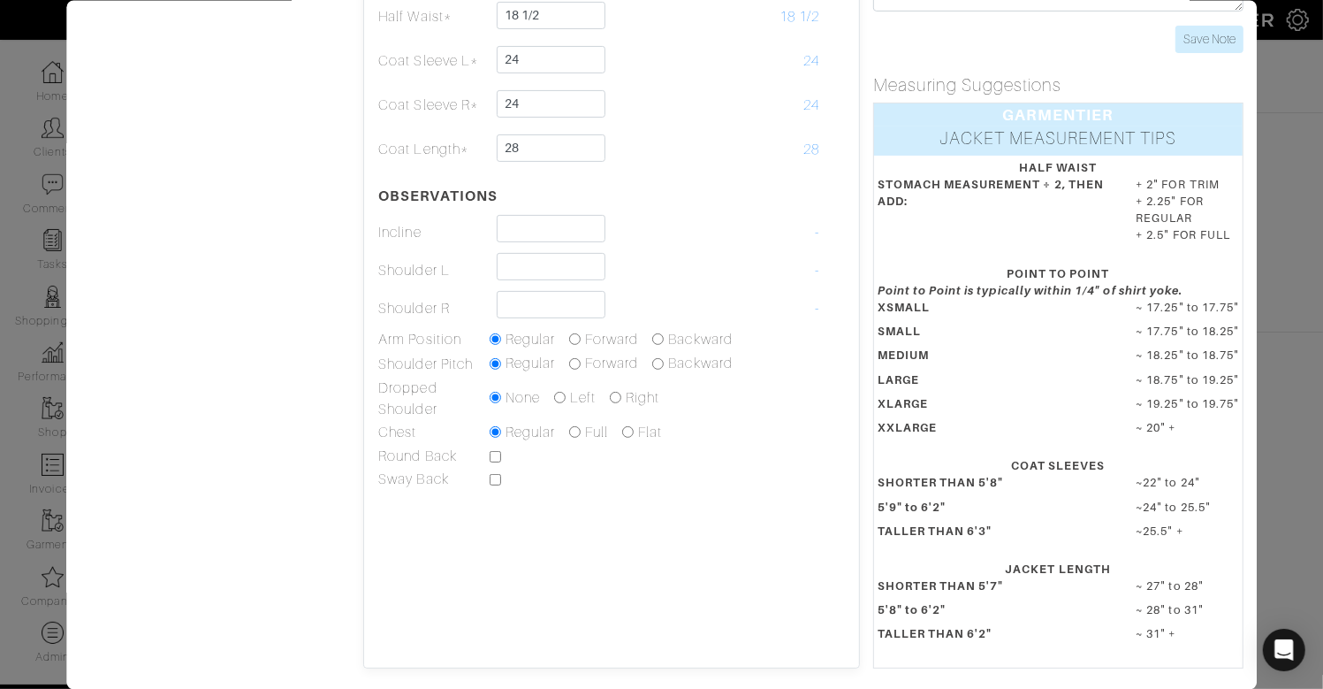
click at [924, 175] on dt "STOMACH MEASUREMENT ÷ 2, THEN ADD:" at bounding box center [993, 212] width 259 height 75
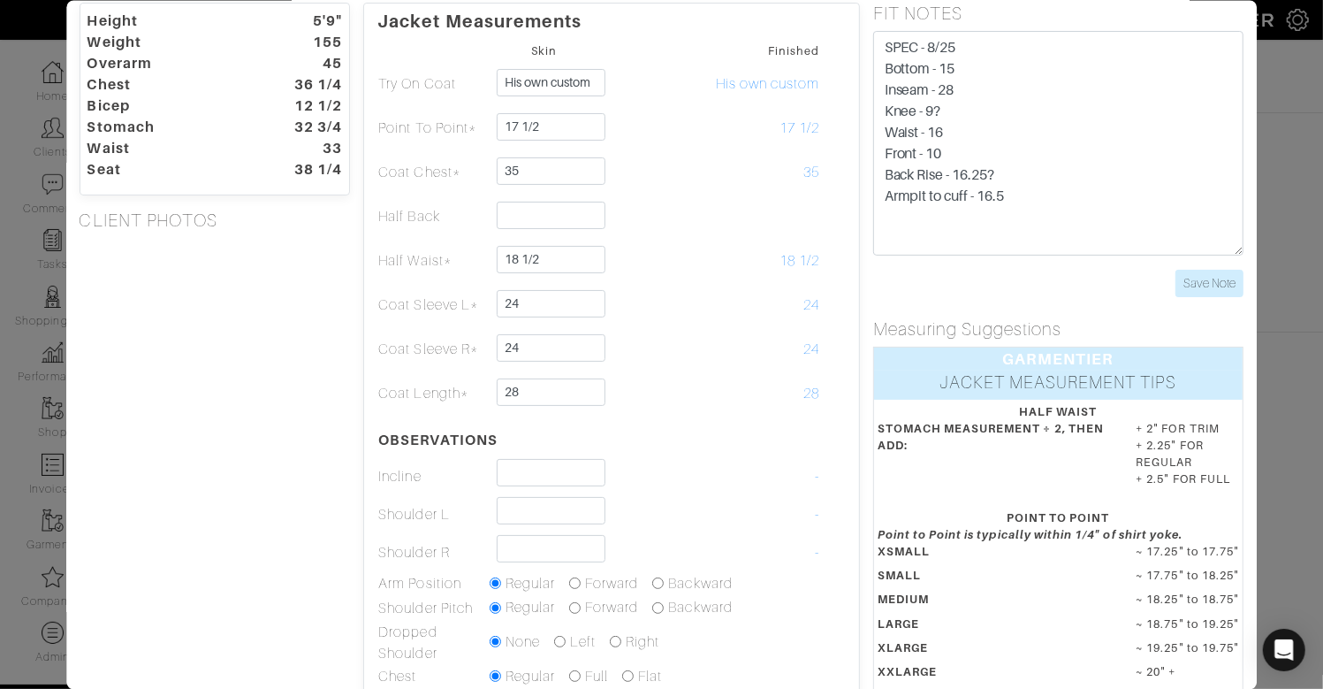
scroll to position [0, 0]
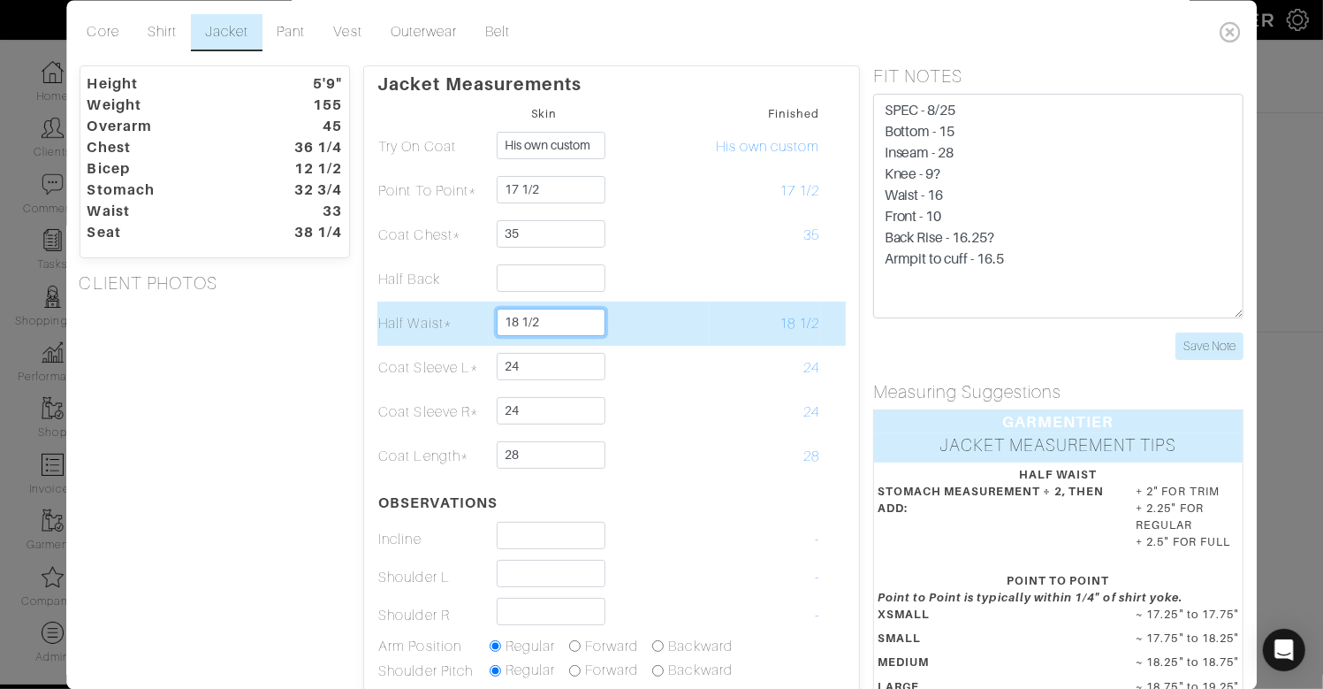
drag, startPoint x: 523, startPoint y: 323, endPoint x: 551, endPoint y: 321, distance: 27.5
click at [551, 321] on input "18 1/2" at bounding box center [551, 321] width 109 height 27
type input "18 5/8"
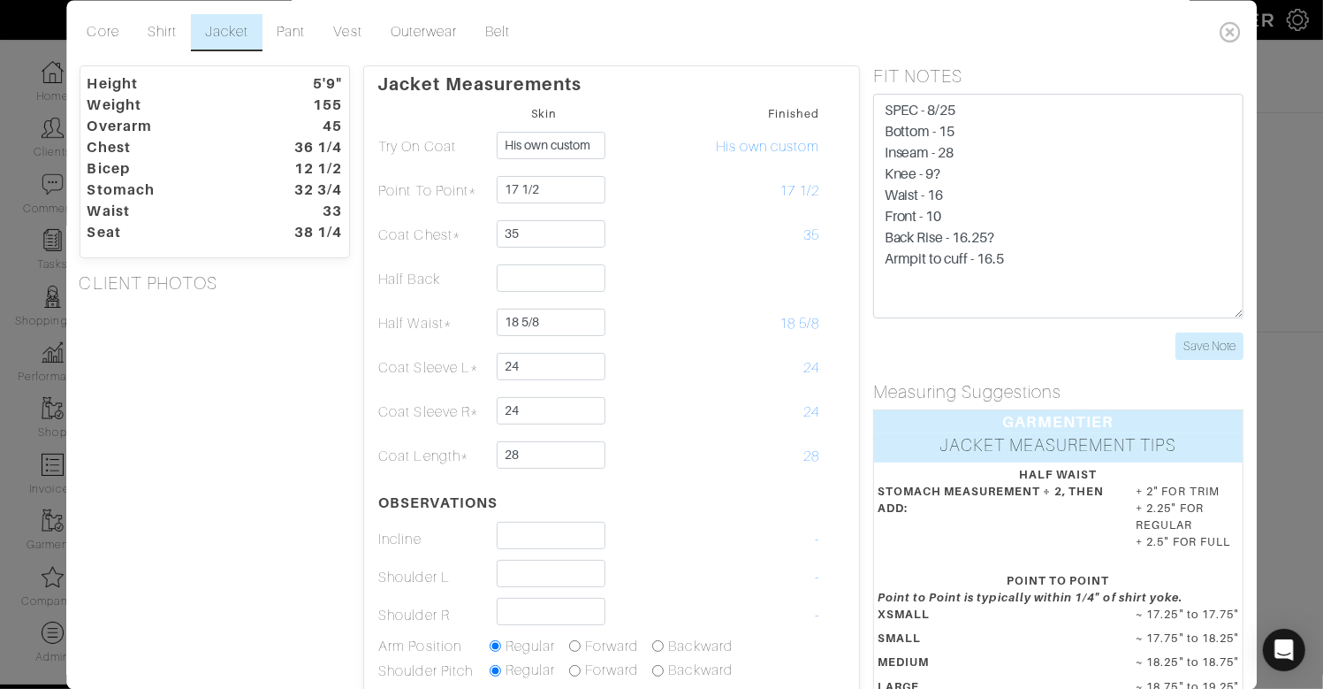
click at [342, 345] on div "Height 5'9" Weight 155 Overarm 45 Chest 36 1/4 Bicep 12 1/2 Stomach 32 3/4 Wais…" at bounding box center [215, 519] width 298 height 909
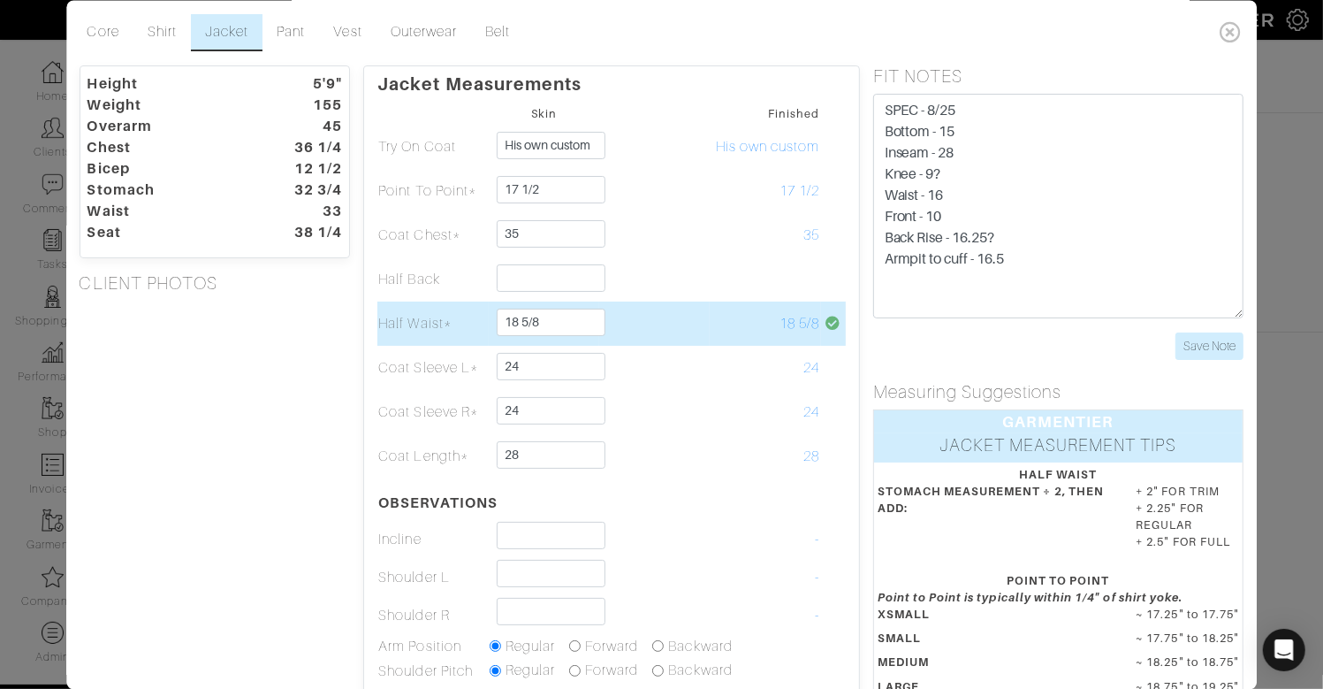
click at [826, 308] on td at bounding box center [833, 323] width 25 height 44
click at [672, 320] on td at bounding box center [654, 323] width 110 height 44
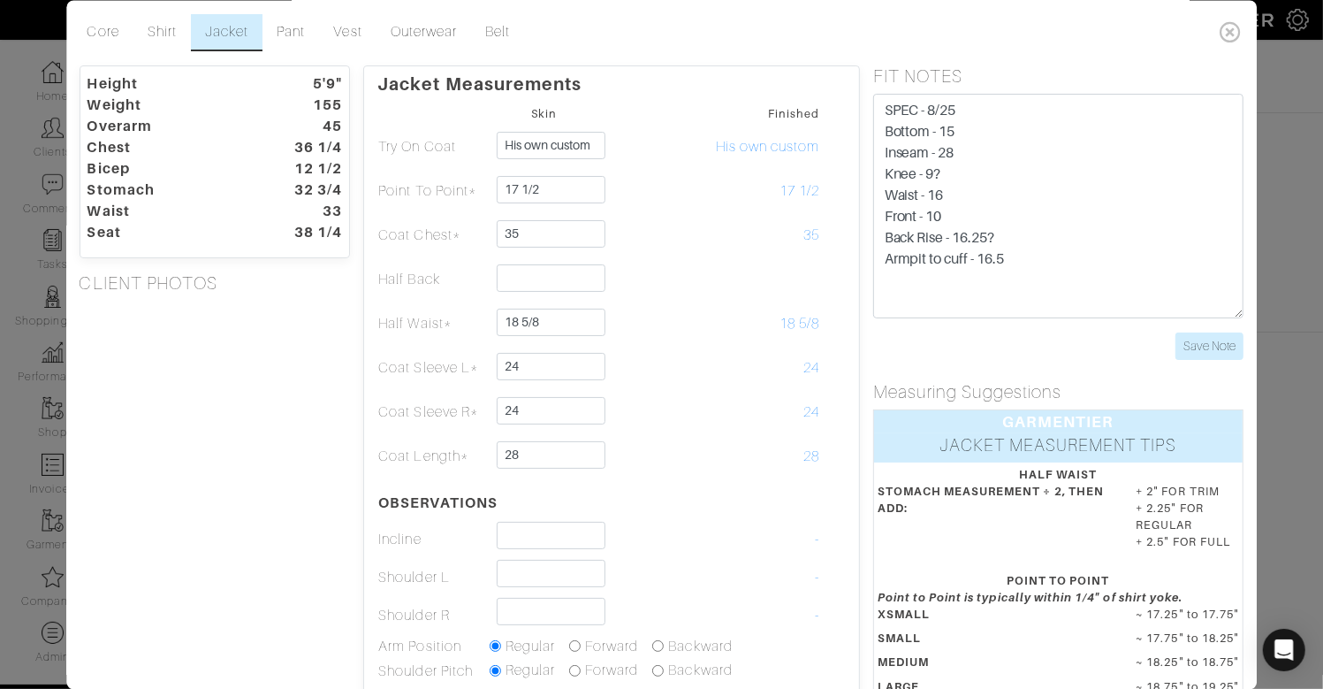
click at [328, 430] on div "Height 5'9" Weight 155 Overarm 45 Chest 36 1/4 Bicep 12 1/2 Stomach 32 3/4 Wais…" at bounding box center [215, 519] width 298 height 909
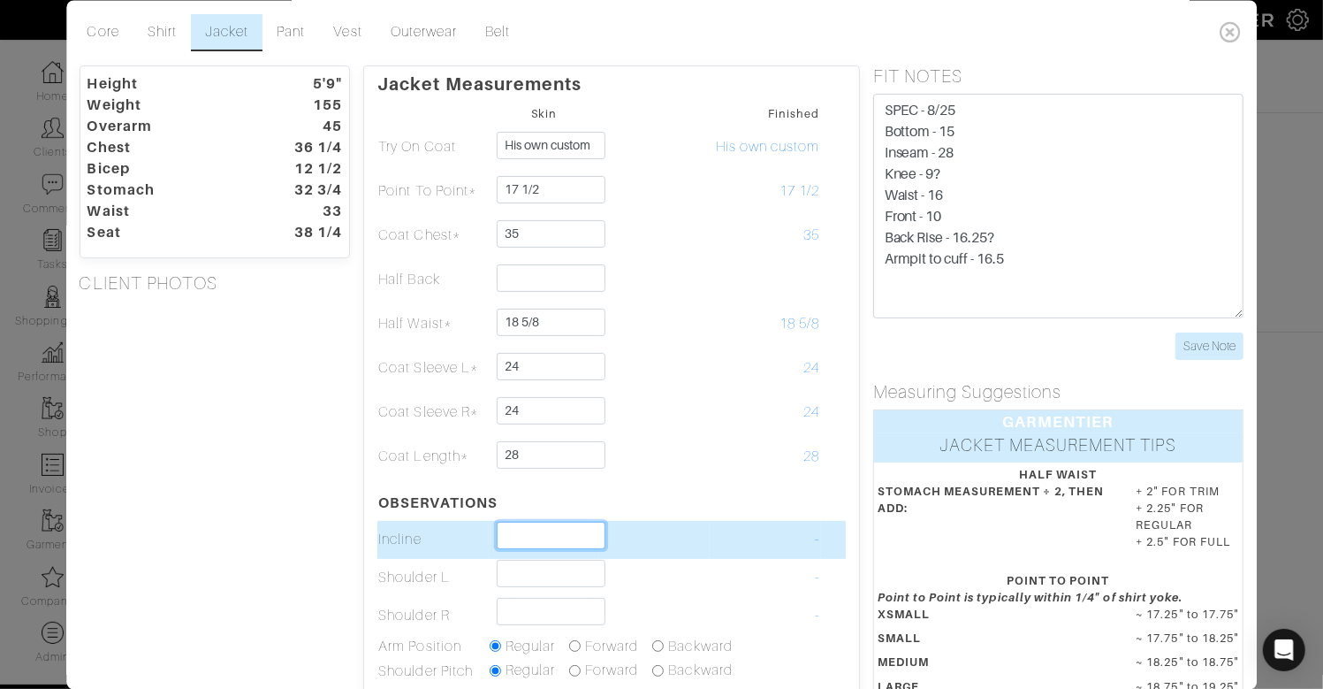
click at [576, 533] on input "text" at bounding box center [551, 534] width 109 height 27
type input "2 1/4"
click at [593, 529] on input "2 1/4" at bounding box center [551, 534] width 109 height 27
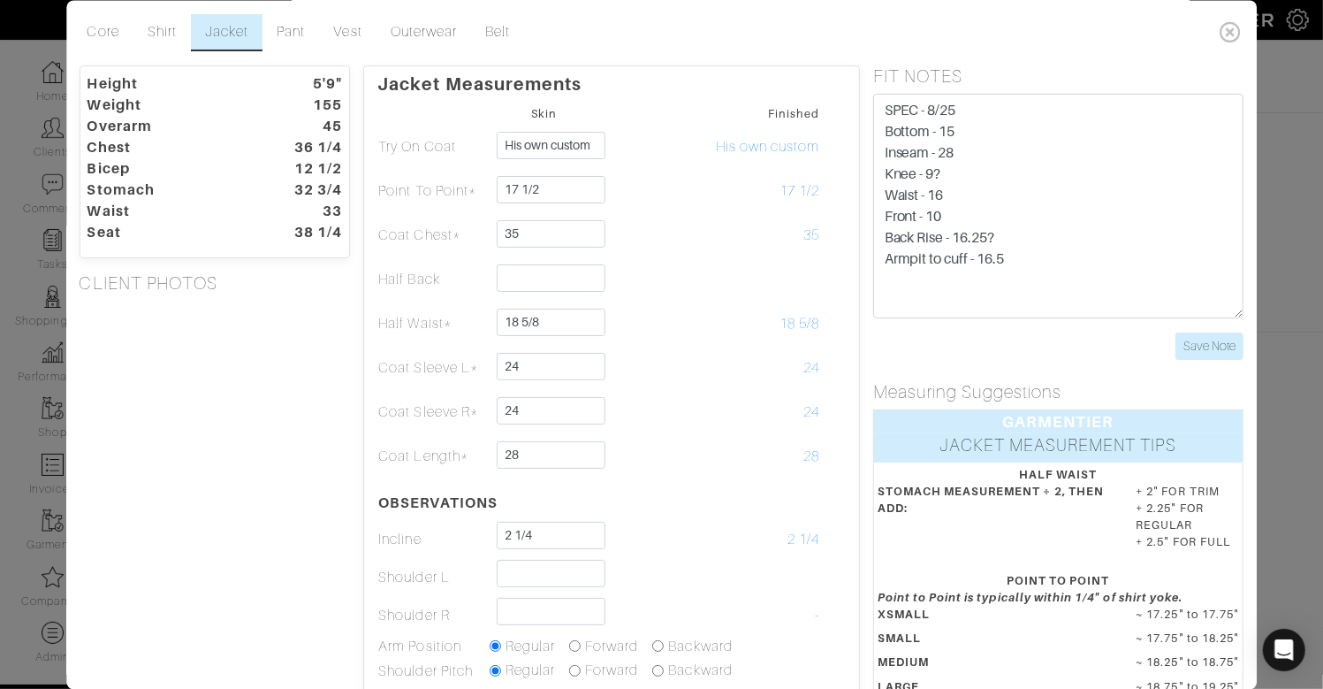
click at [623, 505] on table "Skin Finished Try On Coat His own custom His own custom Point To Point* 17 1/2 …" at bounding box center [612, 450] width 468 height 696
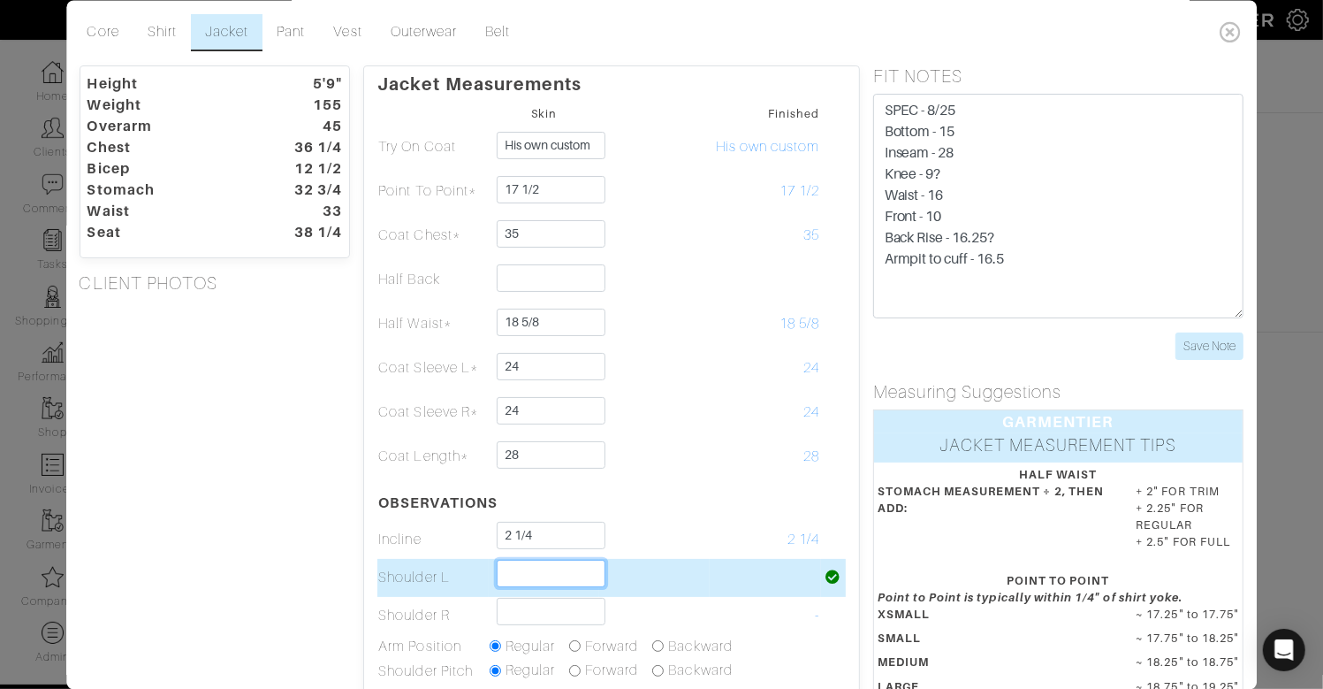
click at [567, 575] on input "text" at bounding box center [551, 572] width 109 height 27
type input "2 3/4"
type input "2 1/2"
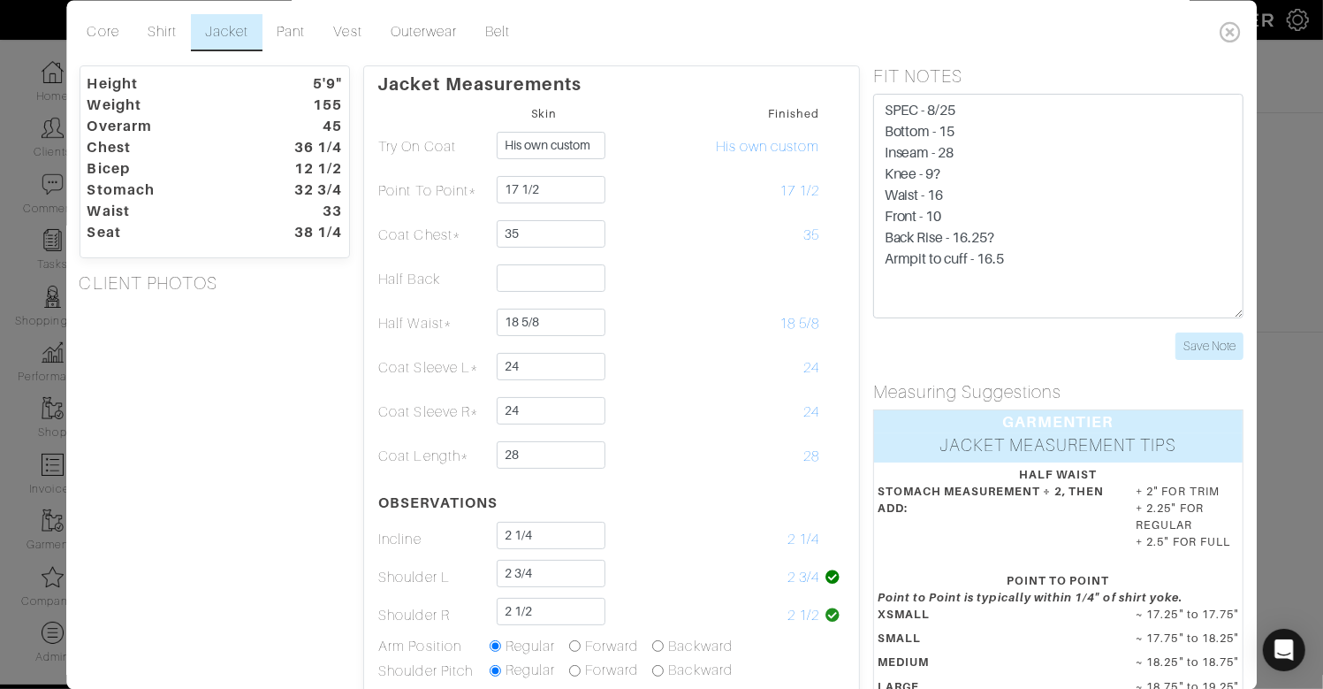
click at [298, 507] on div "Height 5'9" Weight 155 Overarm 45 Chest 36 1/4 Bicep 12 1/2 Stomach 32 3/4 Wais…" at bounding box center [215, 519] width 298 height 909
drag, startPoint x: 293, startPoint y: 170, endPoint x: 351, endPoint y: 170, distance: 58.3
click at [347, 170] on dt "12 1/2" at bounding box center [309, 168] width 94 height 21
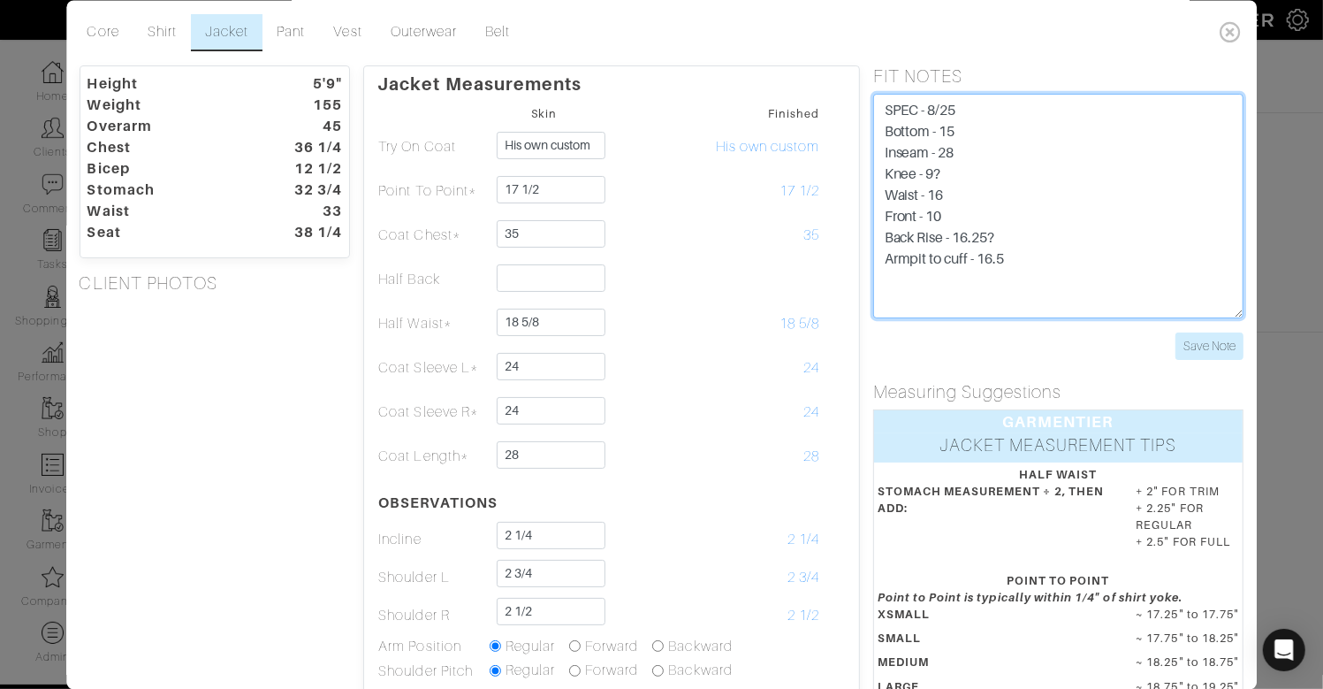
click at [889, 103] on textarea "SPEC - 8/25 Bottom - 15 Inseam - 28 Knee - 9? Waist - 16 Front - 10 Back Rise -…" at bounding box center [1058, 206] width 370 height 224
click at [885, 108] on textarea "SPEC - 8/25 Bottom - 15 Inseam - 28 Knee - 9? Waist - 16 Front - 10 Back Rise -…" at bounding box center [1058, 206] width 370 height 224
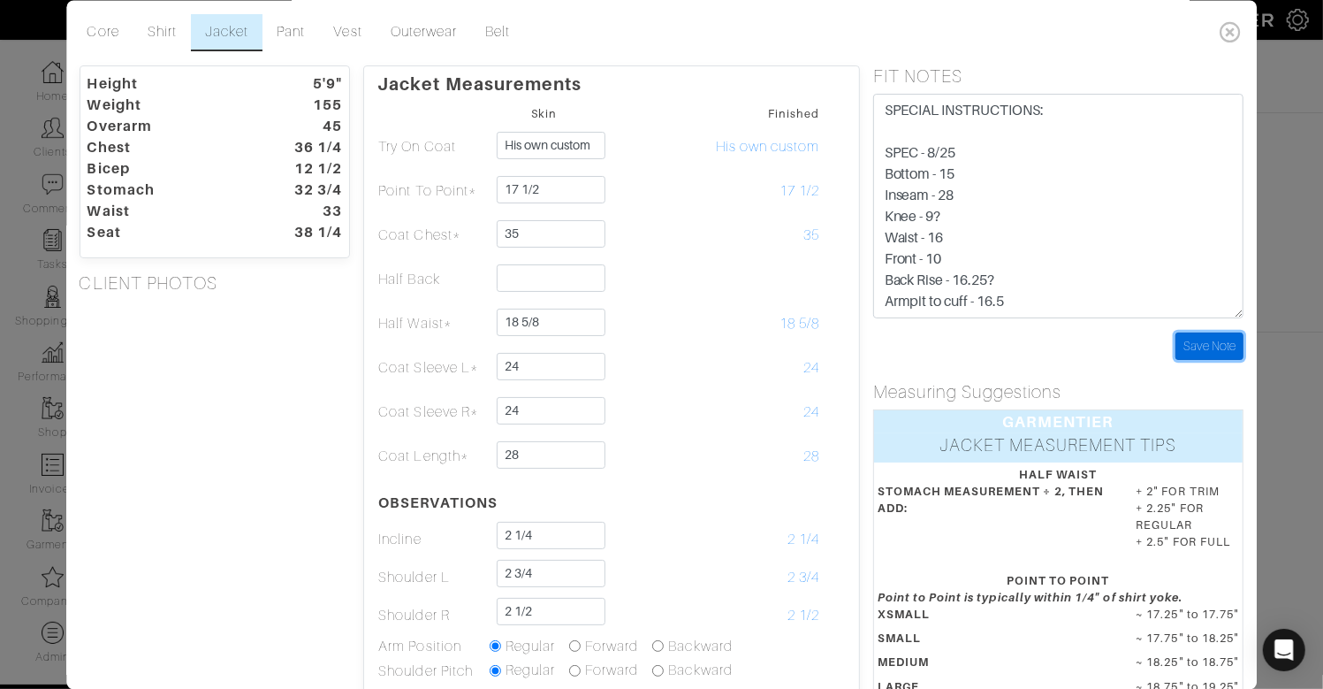
click at [1176, 332] on input "Save Note" at bounding box center [1210, 345] width 68 height 27
click at [1233, 343] on input "Save Note" at bounding box center [1210, 345] width 68 height 27
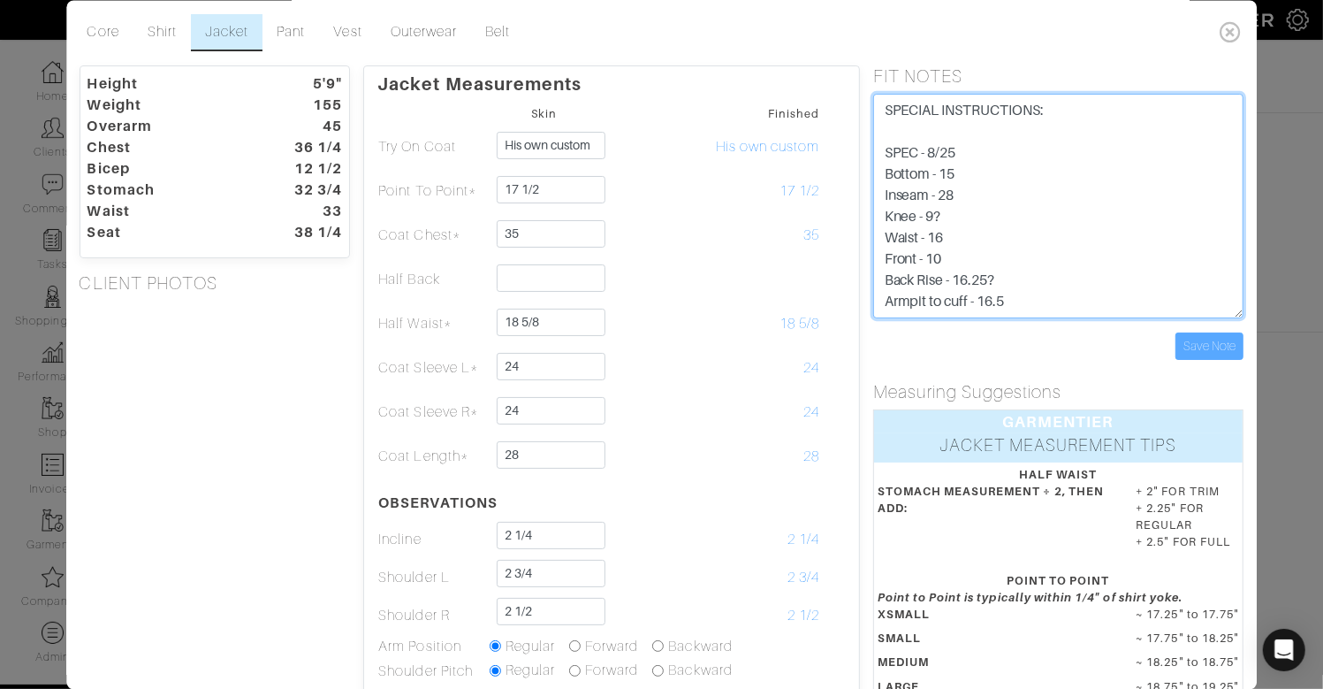
click at [1082, 107] on textarea "SPEC - 8/25 Bottom - 15 Inseam - 28 Knee - 9? Waist - 16 Front - 10 Back Rise -…" at bounding box center [1058, 206] width 370 height 224
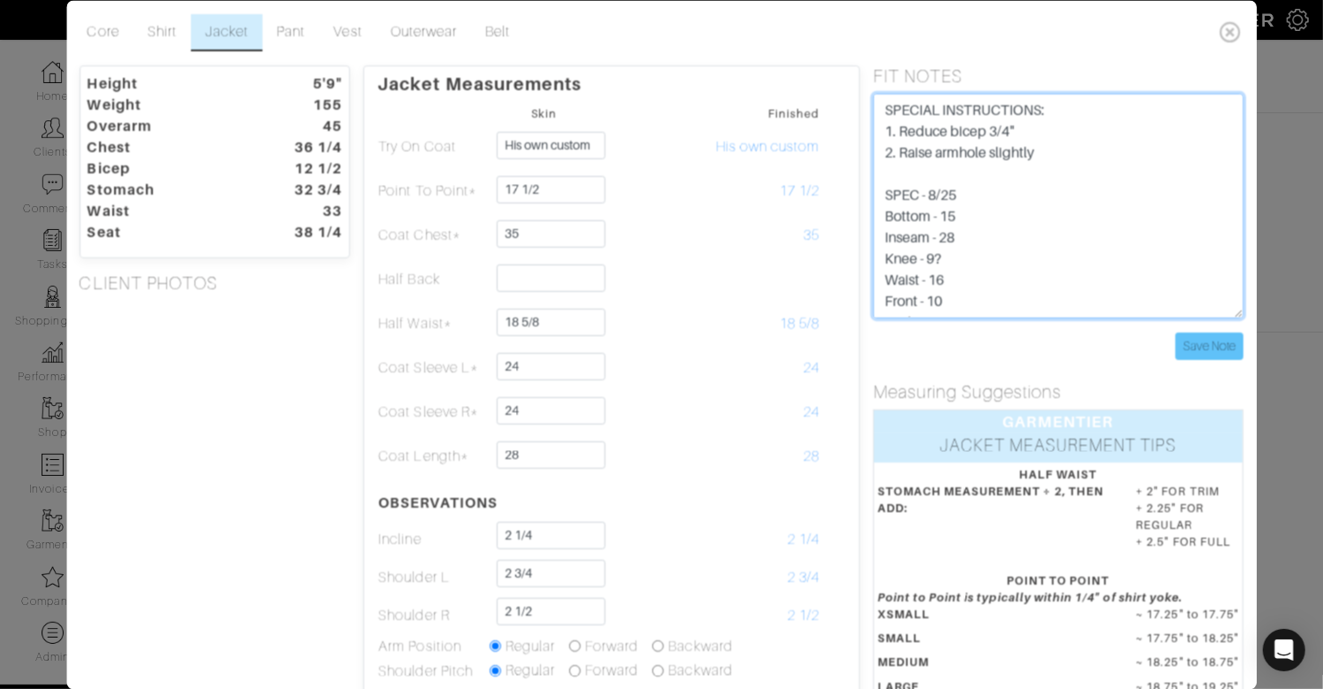
type textarea "SPECIAL INSTRUCTIONS: 1. Reduce bicep 3/4" 2. Raise armhole slightly SPEC - 8/2…"
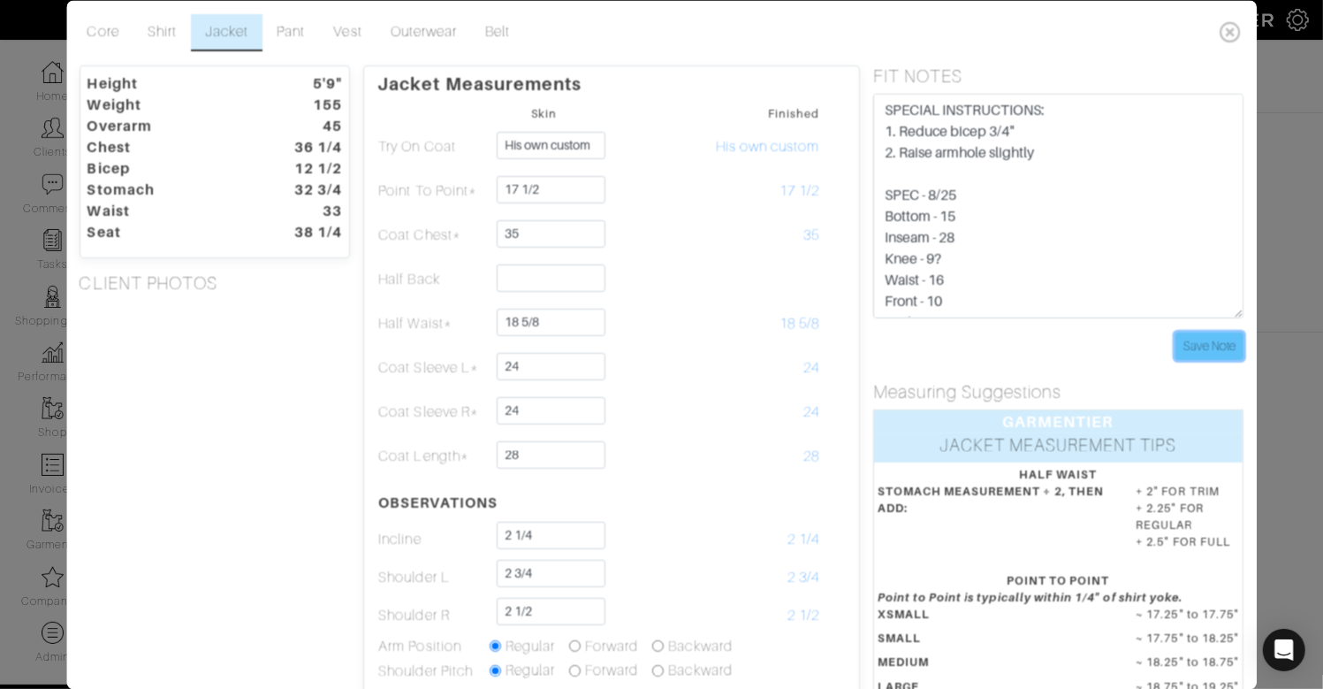
click at [1201, 345] on input "Save Note" at bounding box center [1210, 345] width 68 height 27
click at [249, 358] on div "Height 5'9" Weight 155 Overarm 45 Chest 36 1/4 Bicep 12 1/2 Stomach 32 3/4 Wais…" at bounding box center [215, 519] width 298 height 909
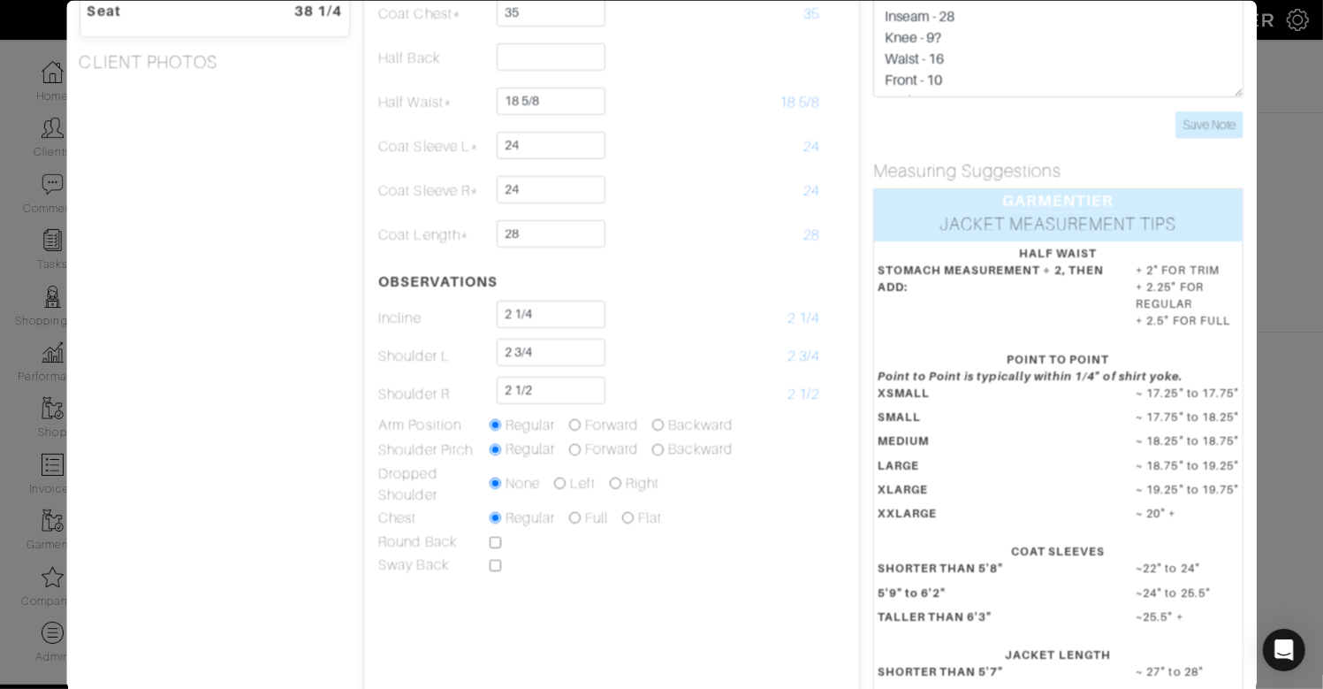
scroll to position [223, 0]
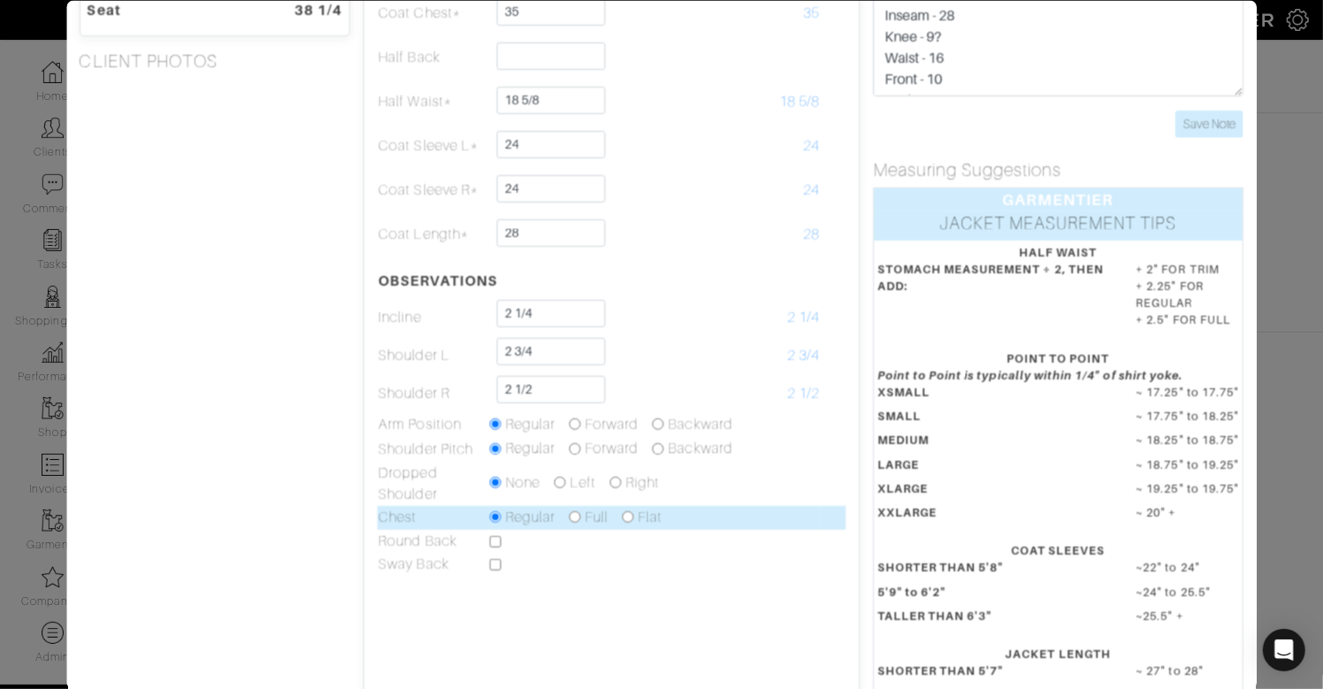
click at [630, 514] on input "radio" at bounding box center [628, 516] width 11 height 11
radio input "true"
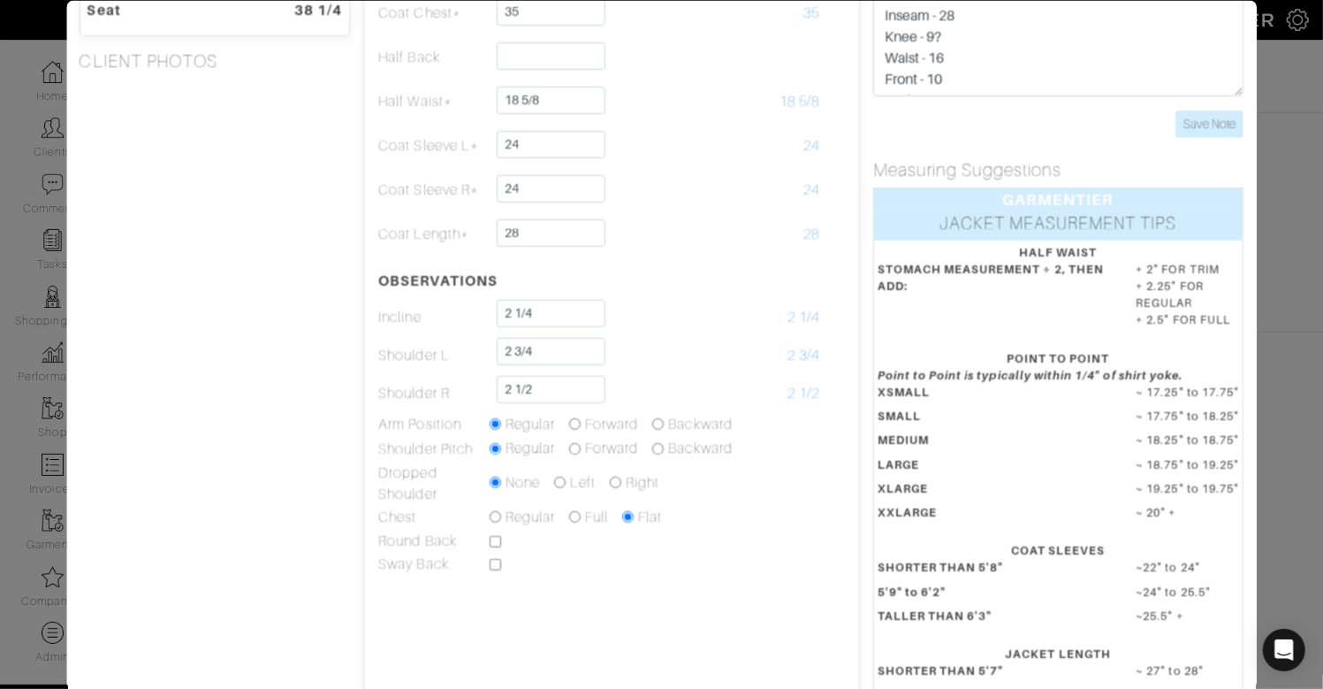
click at [307, 516] on div "Height 5'9" Weight 155 Overarm 45 Chest 36 1/4 Bicep 12 1/2 Stomach 32 3/4 Wais…" at bounding box center [215, 297] width 298 height 909
click at [332, 467] on div "Height 5'9" Weight 155 Overarm 45 Chest 36 1/4 Bicep 12 1/2 Stomach 32 3/4 Wais…" at bounding box center [215, 297] width 298 height 909
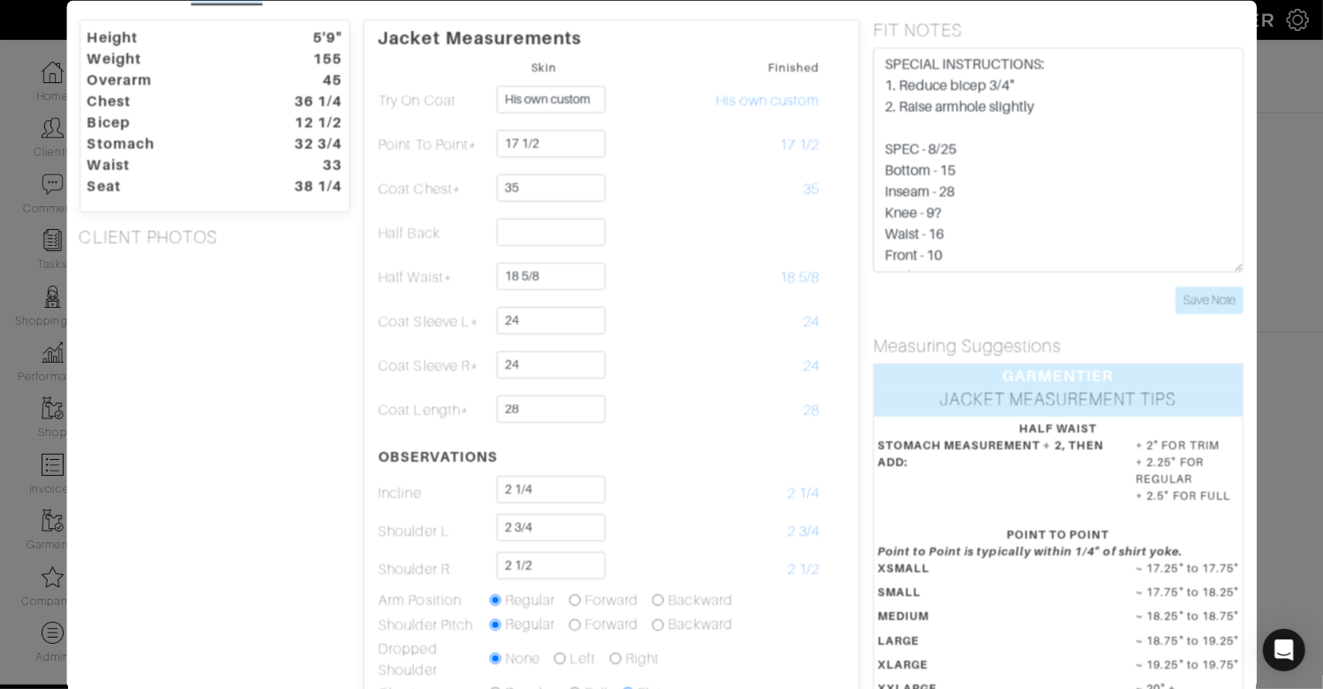
scroll to position [0, 0]
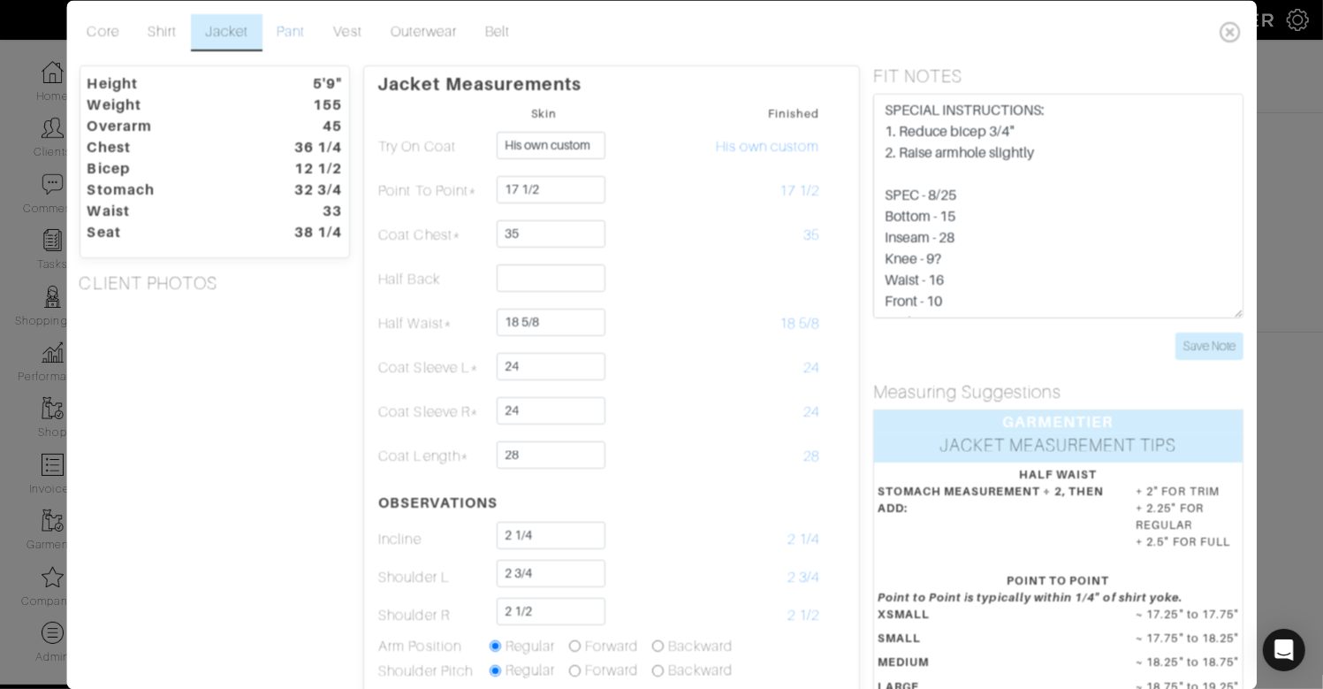
click at [293, 39] on link "Pant" at bounding box center [291, 32] width 57 height 37
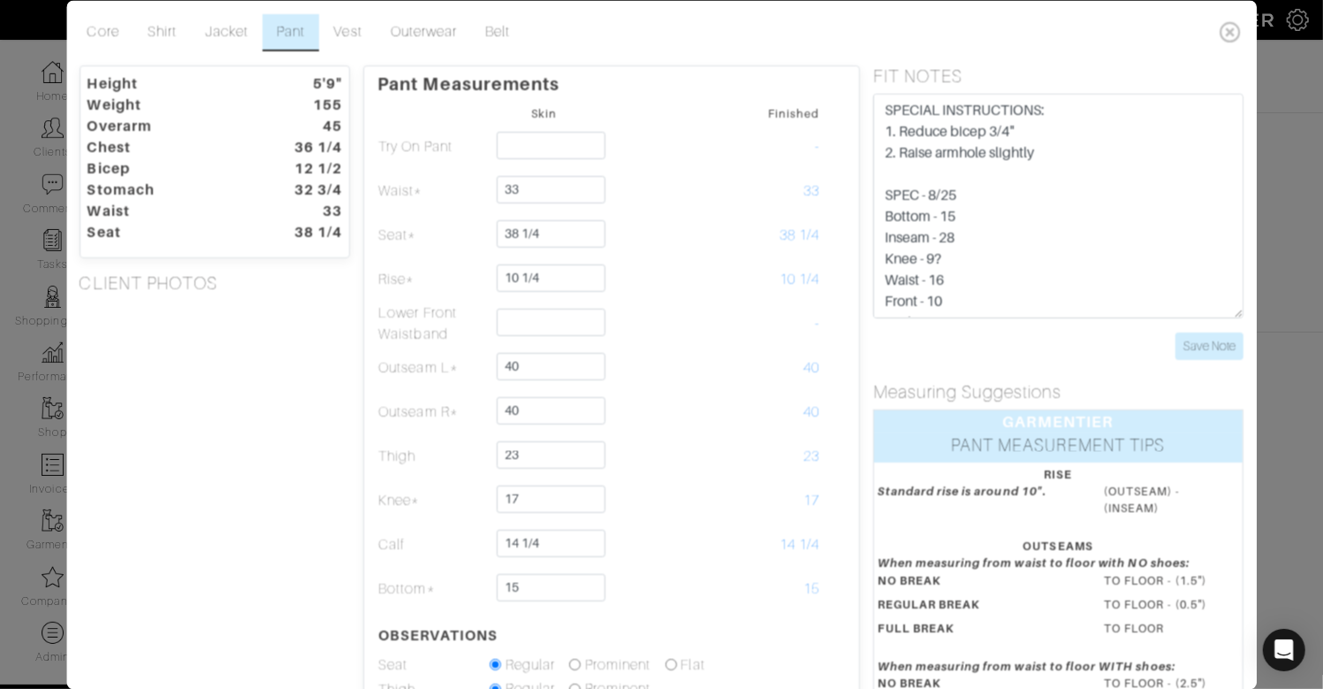
scroll to position [18, 0]
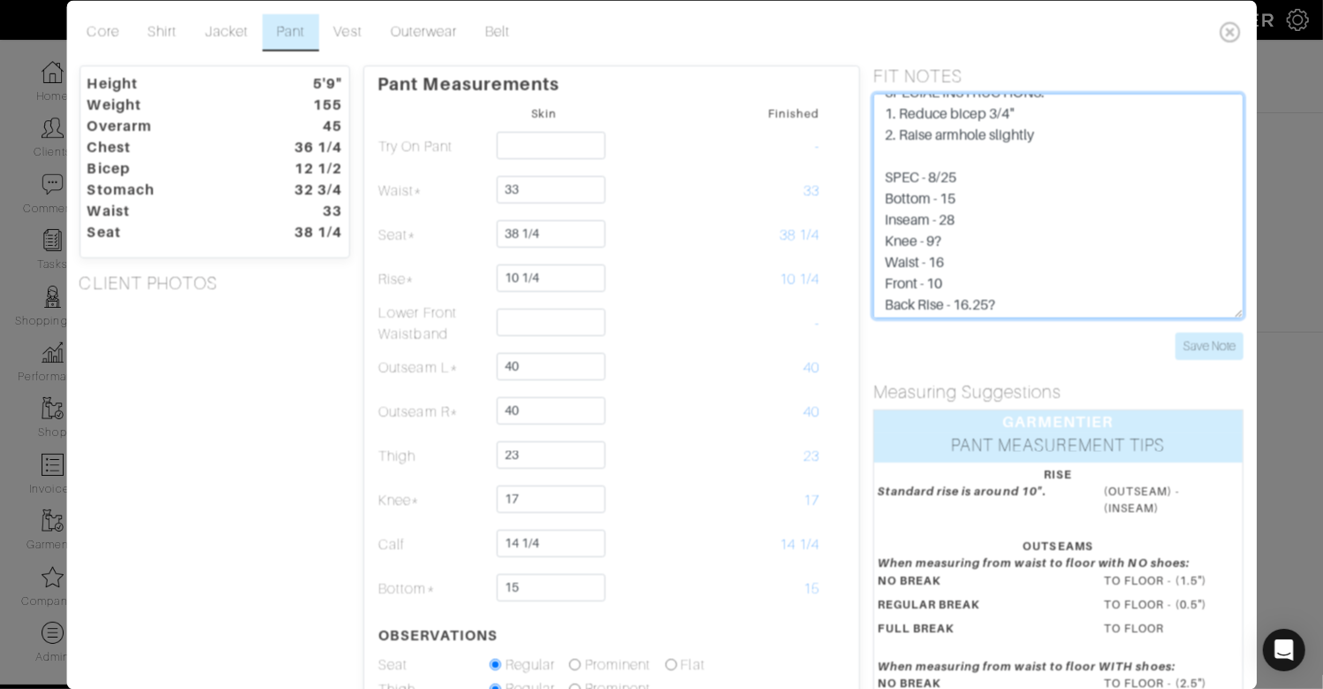
drag, startPoint x: 946, startPoint y: 257, endPoint x: 879, endPoint y: 256, distance: 67.2
click at [879, 257] on textarea "SPEC - 8/25 Bottom - 15 Inseam - 28 Knee - 9? Waist - 16 Front - 10 Back Rise -…" at bounding box center [1058, 206] width 370 height 224
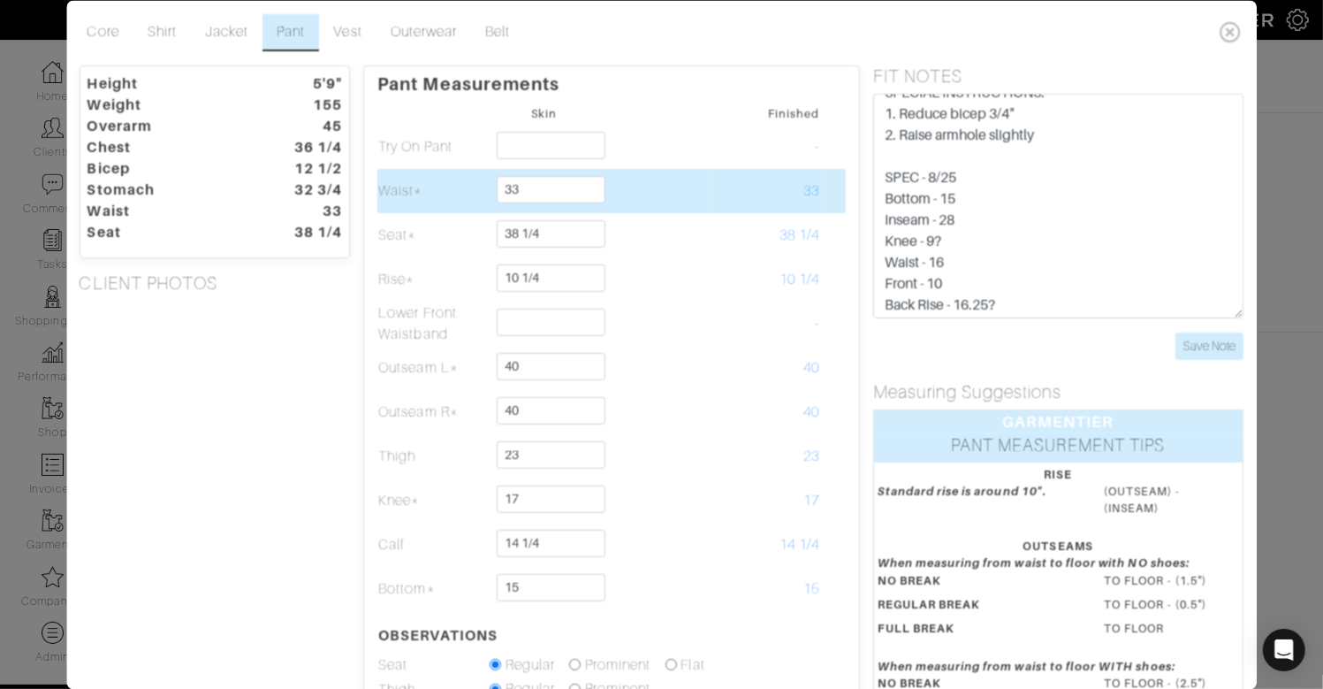
click at [673, 186] on td at bounding box center [654, 191] width 110 height 44
click at [559, 179] on input "33" at bounding box center [551, 189] width 109 height 27
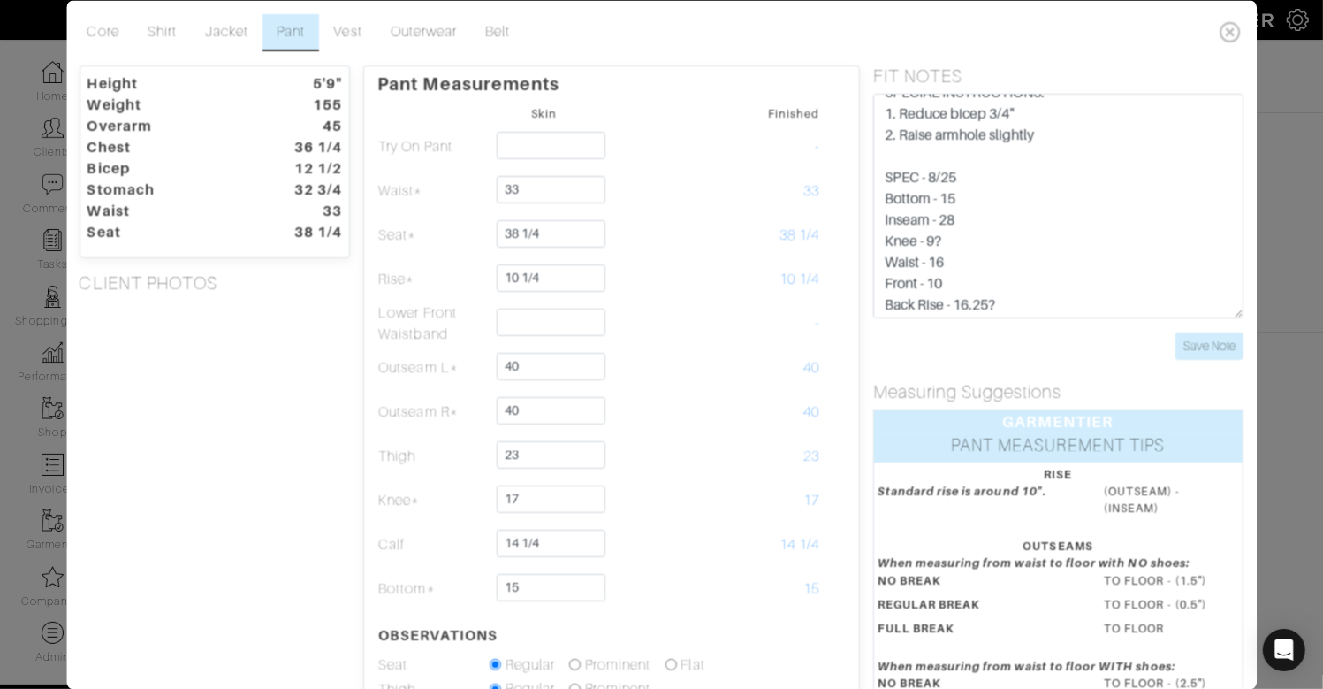
click at [208, 477] on div "Height 5'9" Weight 155 Overarm 45 Chest 36 1/4 Bicep 12 1/2 Stomach 32 3/4 Wais…" at bounding box center [215, 524] width 298 height 919
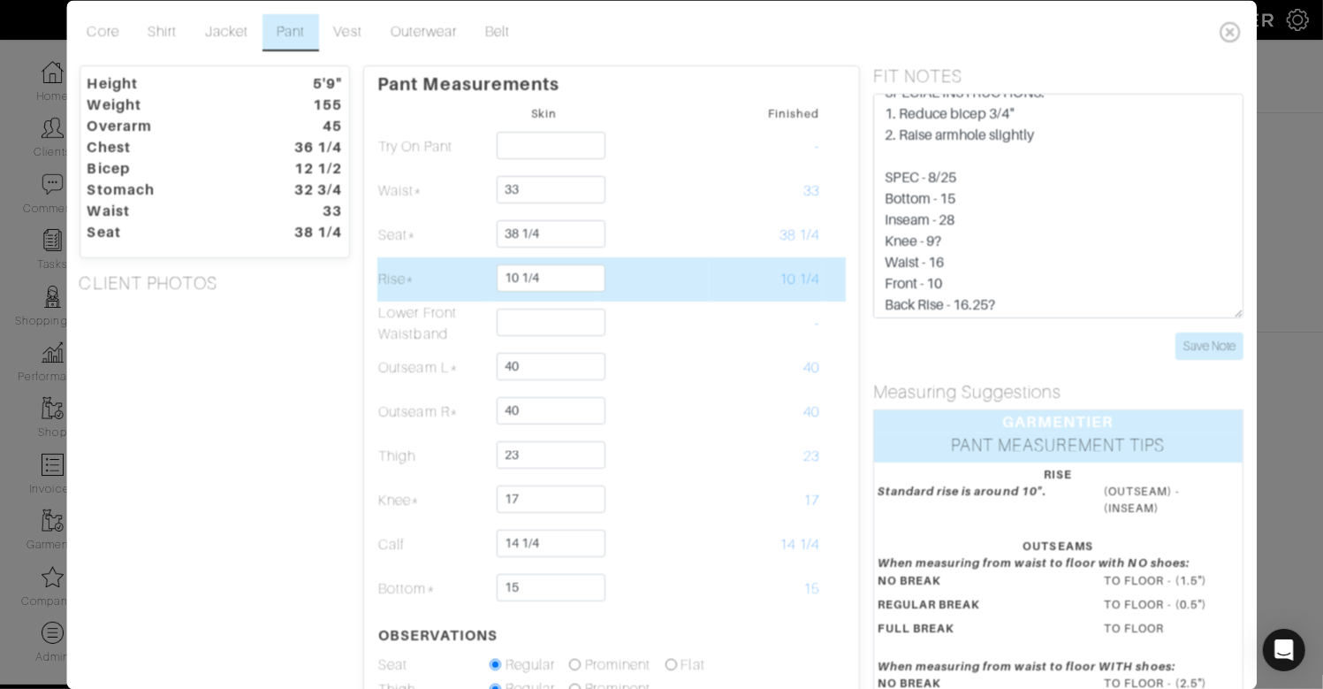
click at [658, 270] on td at bounding box center [654, 279] width 110 height 44
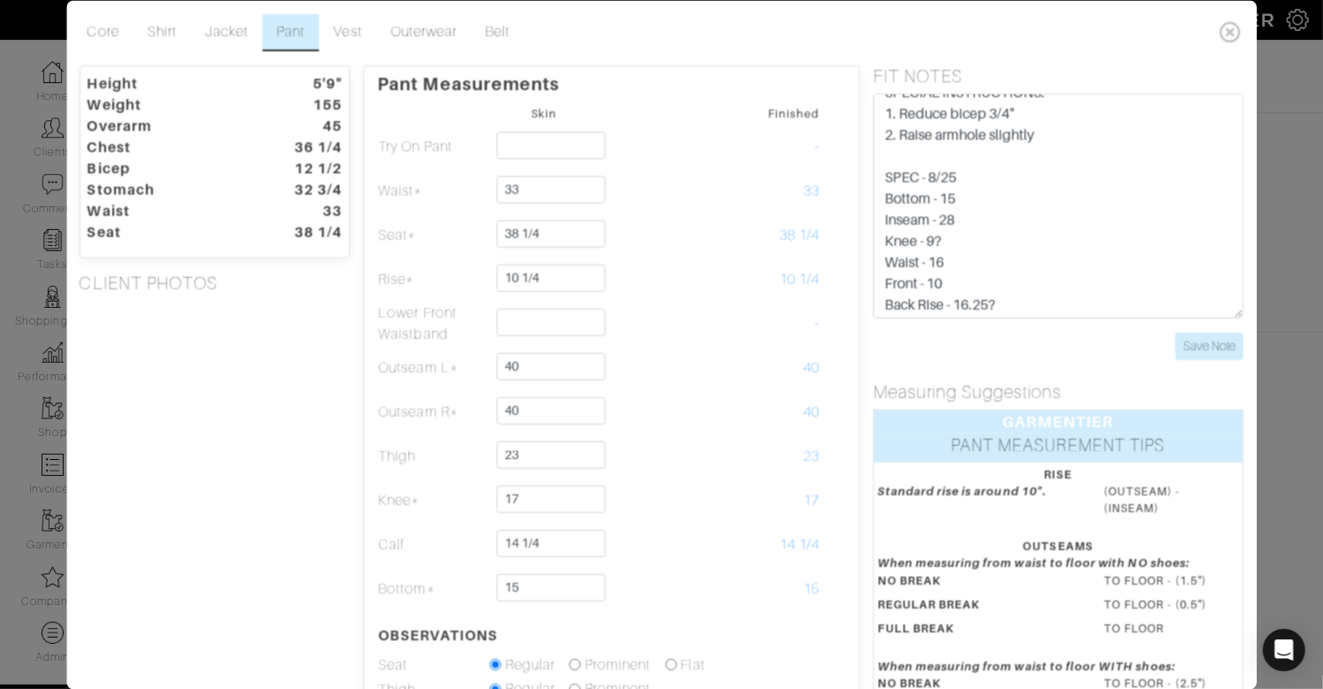
scroll to position [42, 0]
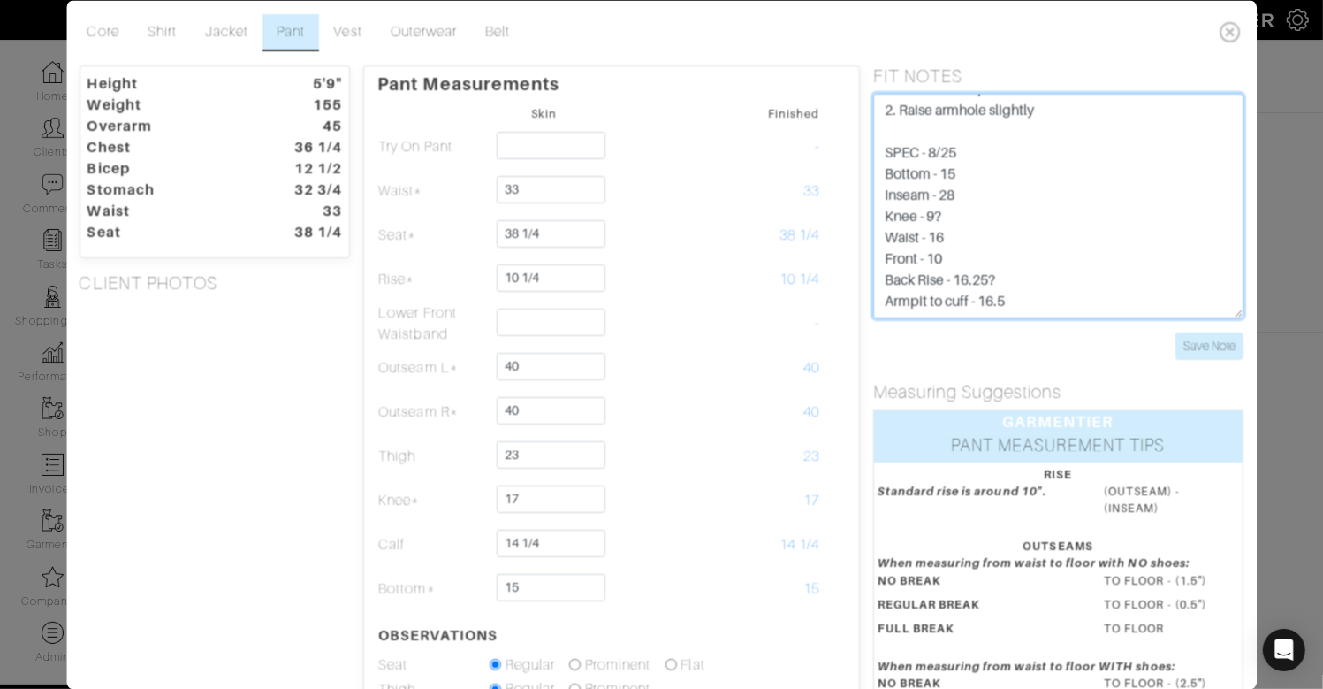
drag, startPoint x: 977, startPoint y: 255, endPoint x: 878, endPoint y: 254, distance: 99.0
click at [878, 254] on textarea "SPEC - 8/25 Bottom - 15 Inseam - 28 Knee - 9? Waist - 16 Front - 10 Back Rise -…" at bounding box center [1058, 206] width 370 height 224
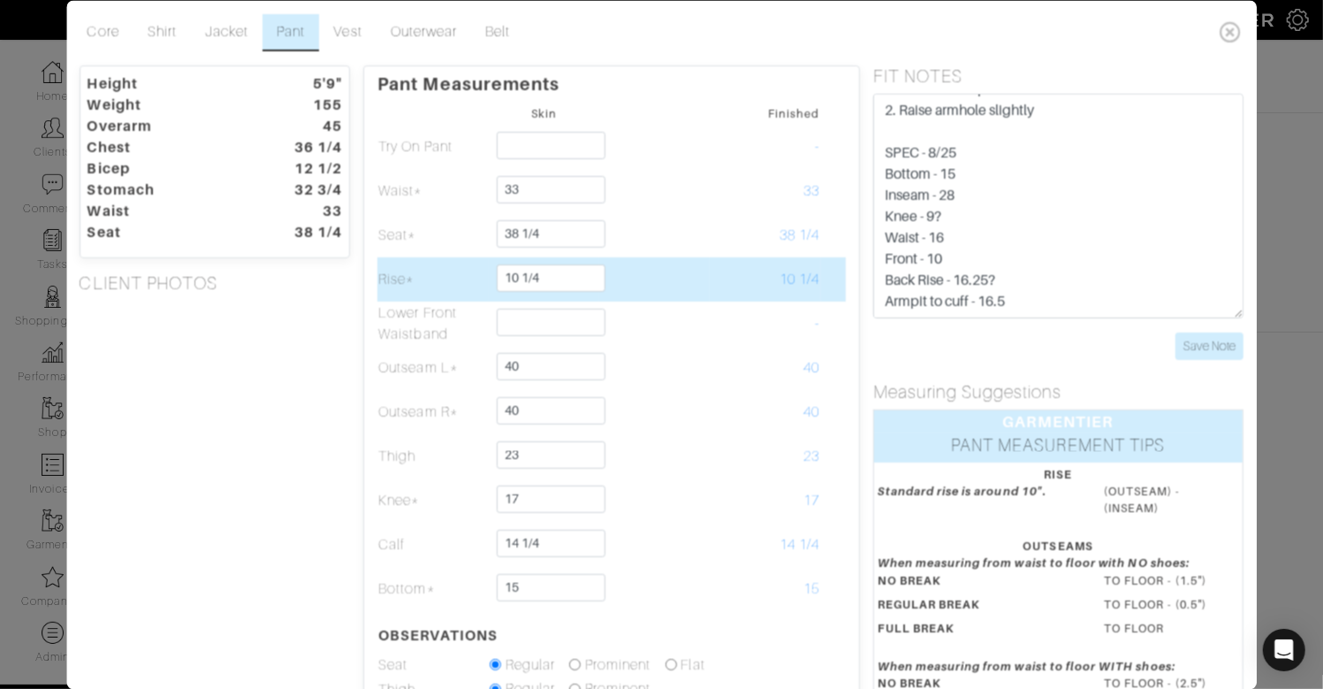
click at [701, 268] on td at bounding box center [654, 279] width 110 height 44
drag, startPoint x: 558, startPoint y: 267, endPoint x: 567, endPoint y: 267, distance: 9.7
click at [558, 264] on input "10 1/4" at bounding box center [551, 277] width 109 height 27
type input "9 1/2"
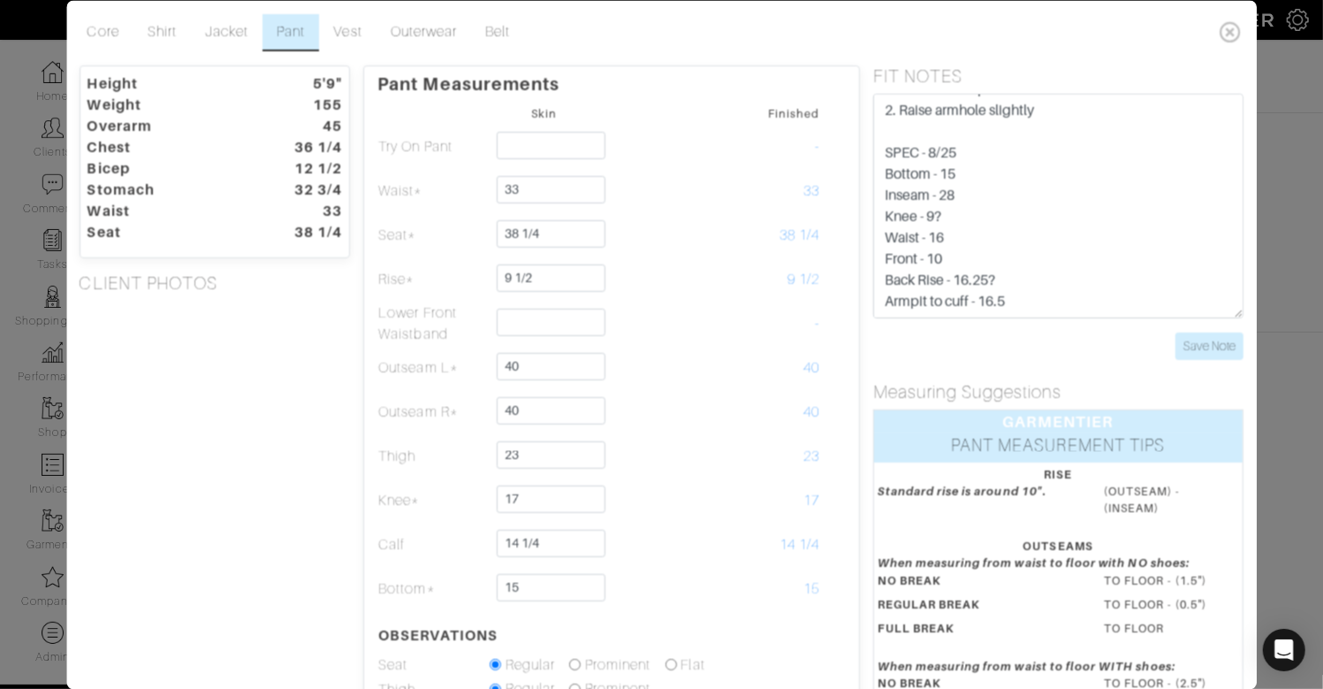
click at [284, 331] on div "Height 5'9" Weight 155 Overarm 45 Chest 36 1/4 Bicep 12 1/2 Stomach 32 3/4 Wais…" at bounding box center [215, 524] width 298 height 919
click at [224, 346] on div "Height 5'9" Weight 155 Overarm 45 Chest 36 1/4 Bicep 12 1/2 Stomach 32 3/4 Wais…" at bounding box center [215, 524] width 298 height 919
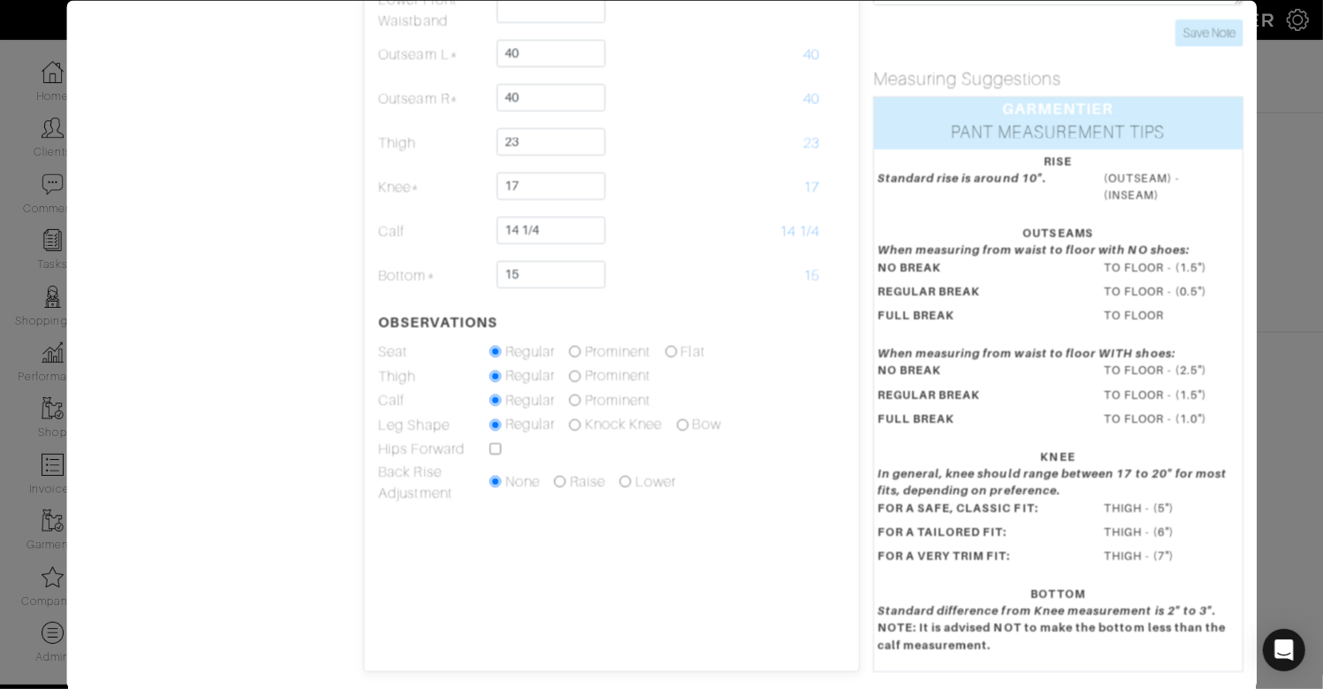
scroll to position [316, 0]
drag, startPoint x: 1077, startPoint y: 280, endPoint x: 1219, endPoint y: 289, distance: 141.7
click at [1219, 289] on dl "When measuring from waist to floor with NO shoes: NO BREAK TO FLOOR - (1.5") RE…" at bounding box center [1058, 284] width 388 height 89
click at [1219, 289] on dd "TO FLOOR - (0.5")" at bounding box center [1172, 288] width 162 height 17
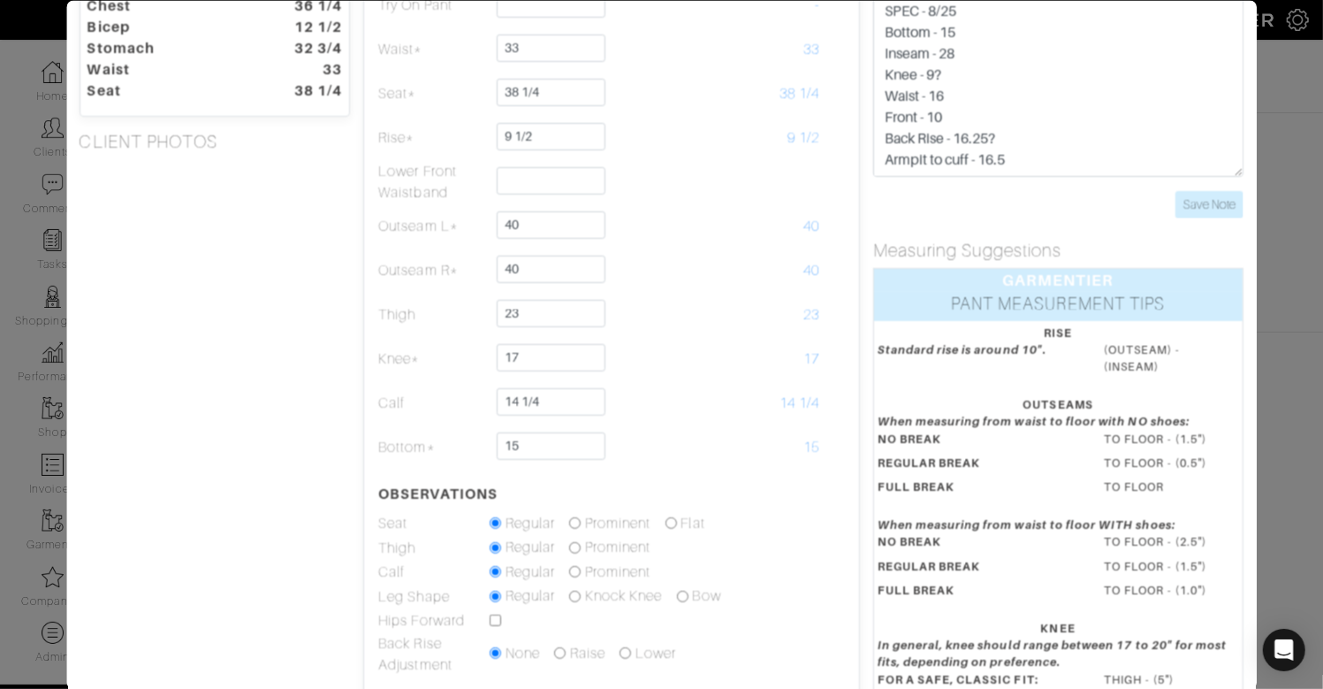
scroll to position [136, 0]
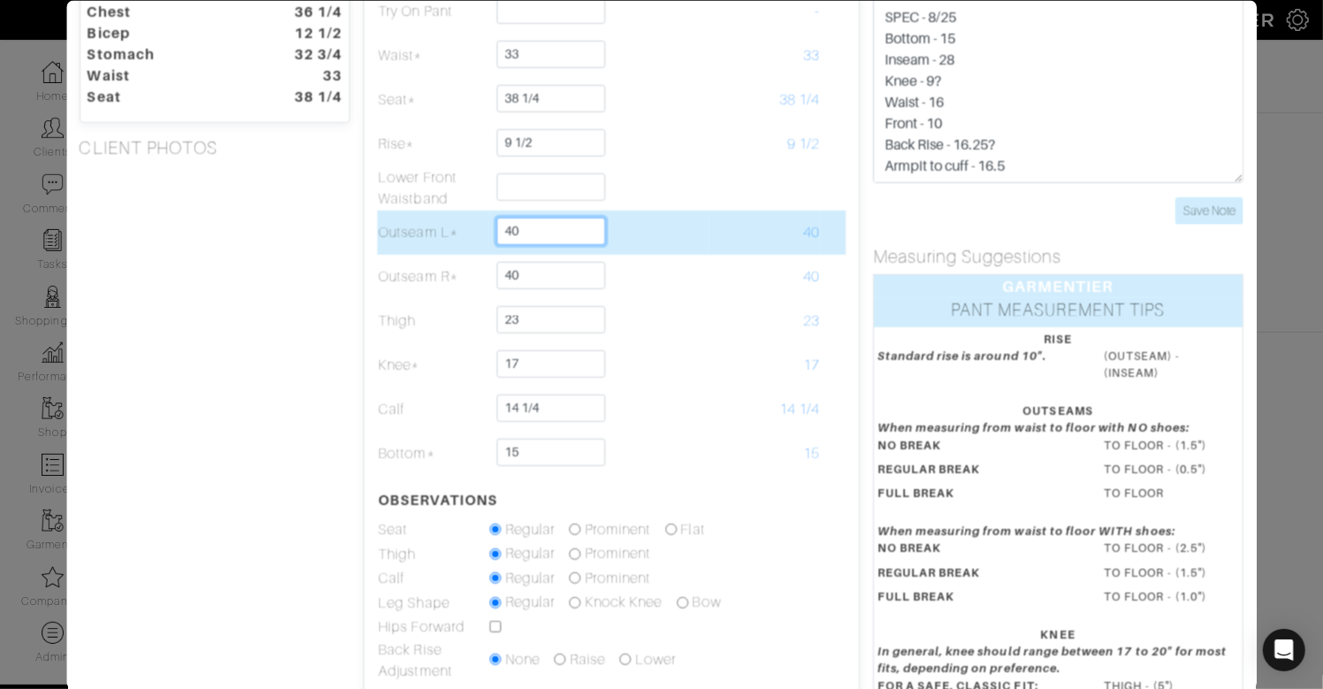
drag, startPoint x: 583, startPoint y: 235, endPoint x: 590, endPoint y: 217, distance: 19.0
click at [586, 217] on input "40" at bounding box center [551, 230] width 109 height 27
type input "38 1/2"
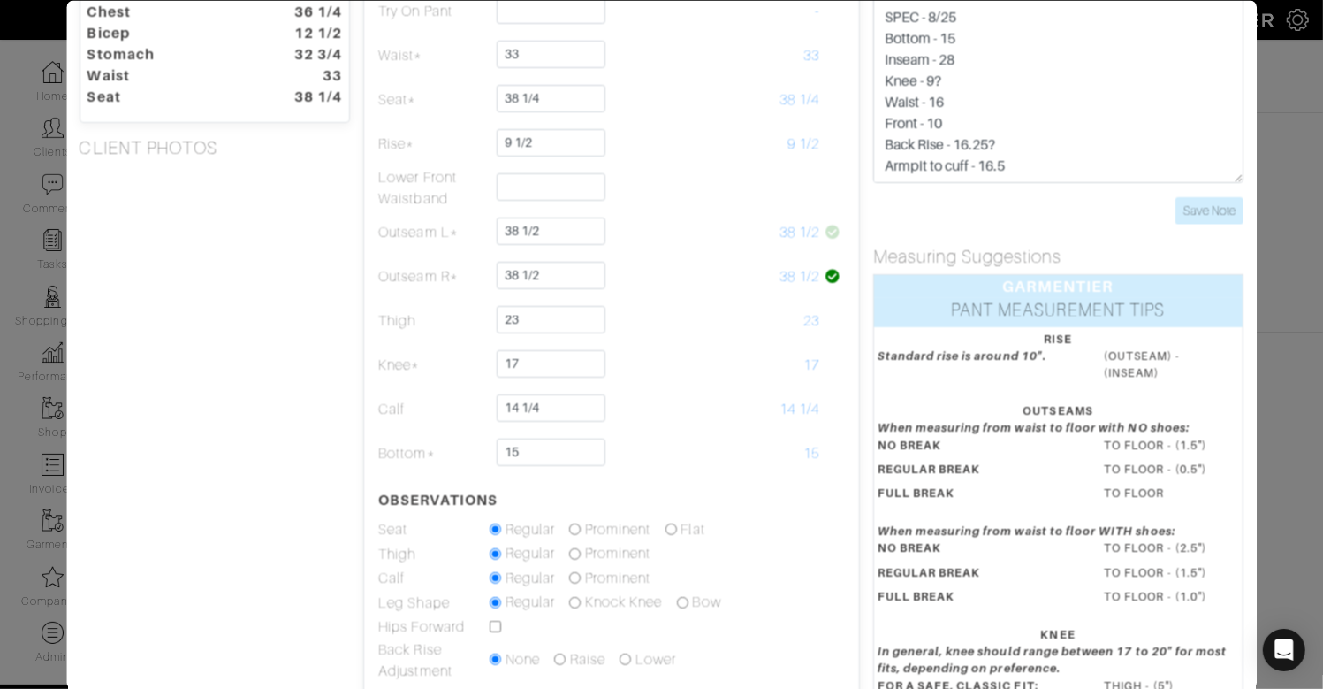
click at [239, 263] on div "Height 5'9" Weight 155 Overarm 45 Chest 36 1/4 Bicep 12 1/2 Stomach 32 3/4 Wais…" at bounding box center [215, 388] width 298 height 919
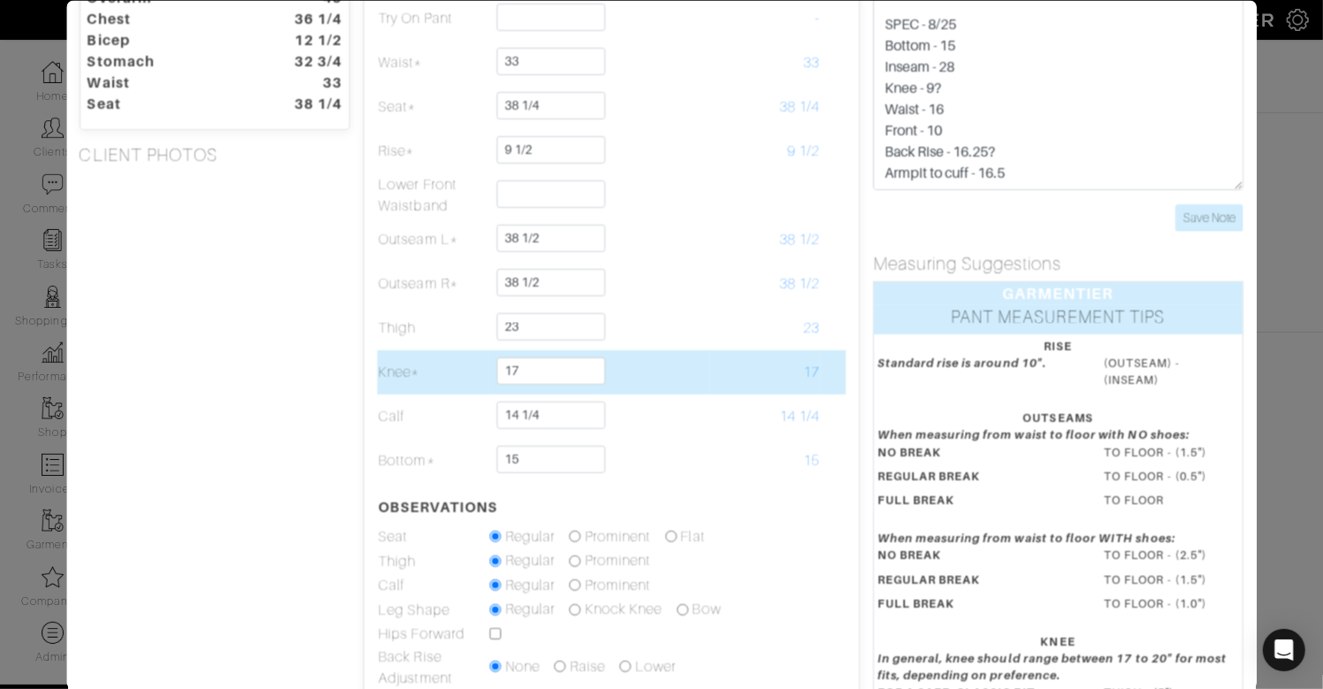
click at [644, 369] on td at bounding box center [654, 371] width 110 height 44
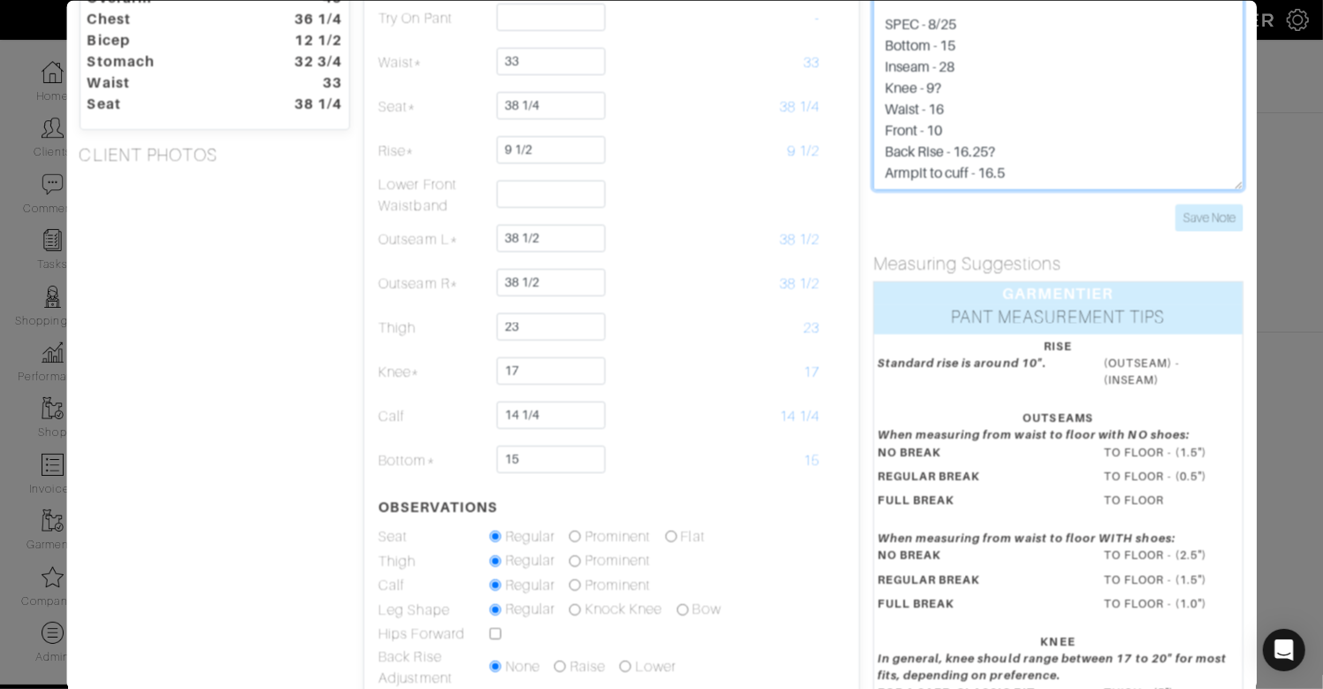
drag, startPoint x: 979, startPoint y: 49, endPoint x: 877, endPoint y: 42, distance: 102.8
click at [877, 42] on textarea "SPEC - 8/25 Bottom - 15 Inseam - 28 Knee - 9? Waist - 16 Front - 10 Back Rise -…" at bounding box center [1058, 77] width 370 height 224
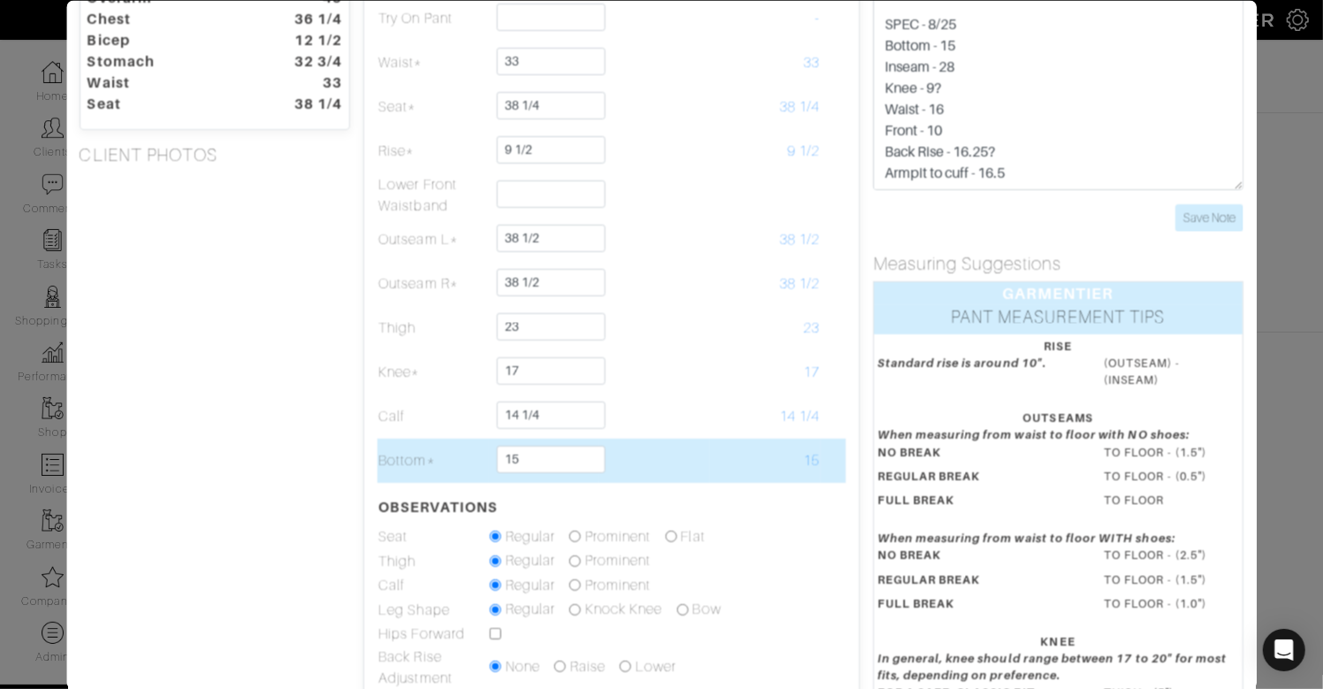
click at [654, 439] on td at bounding box center [654, 460] width 110 height 44
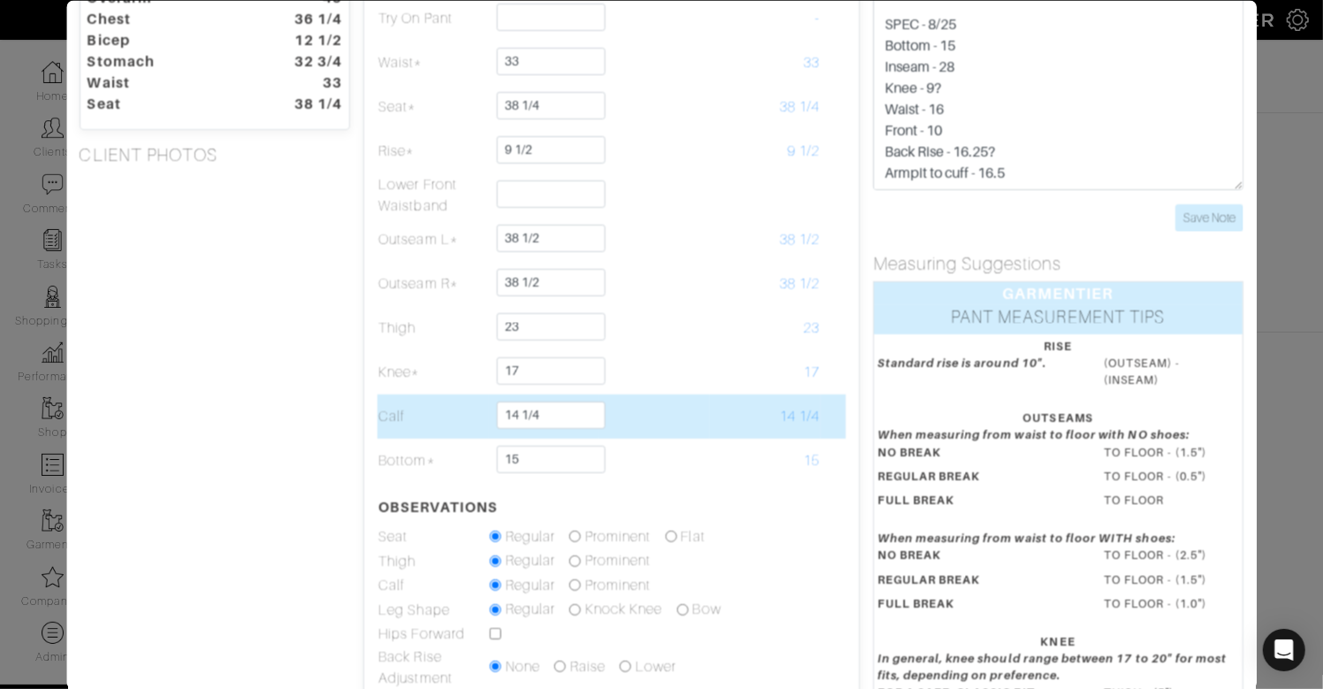
click at [660, 424] on td at bounding box center [654, 415] width 110 height 44
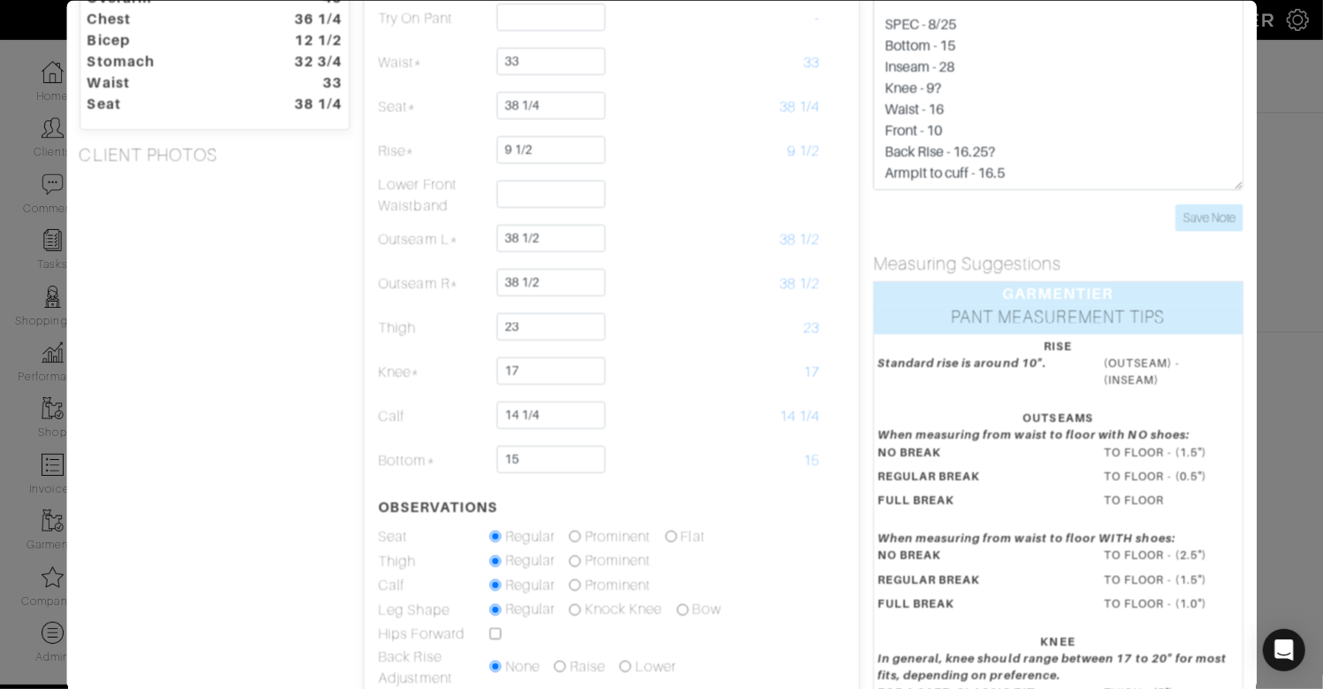
click at [249, 445] on div "Height 5'9" Weight 155 Overarm 45 Chest 36 1/4 Bicep 12 1/2 Stomach 32 3/4 Wais…" at bounding box center [215, 395] width 298 height 919
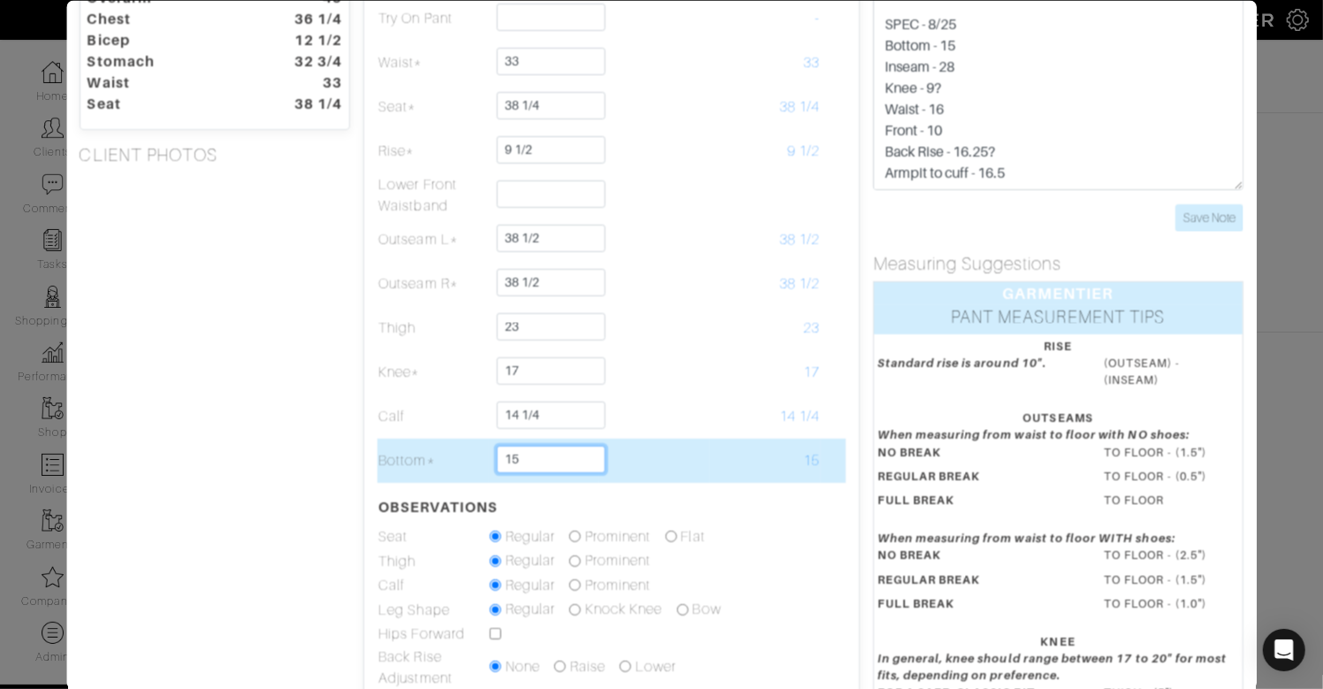
drag, startPoint x: 567, startPoint y: 456, endPoint x: 567, endPoint y: 440, distance: 15.9
click at [567, 440] on td "15" at bounding box center [544, 460] width 110 height 44
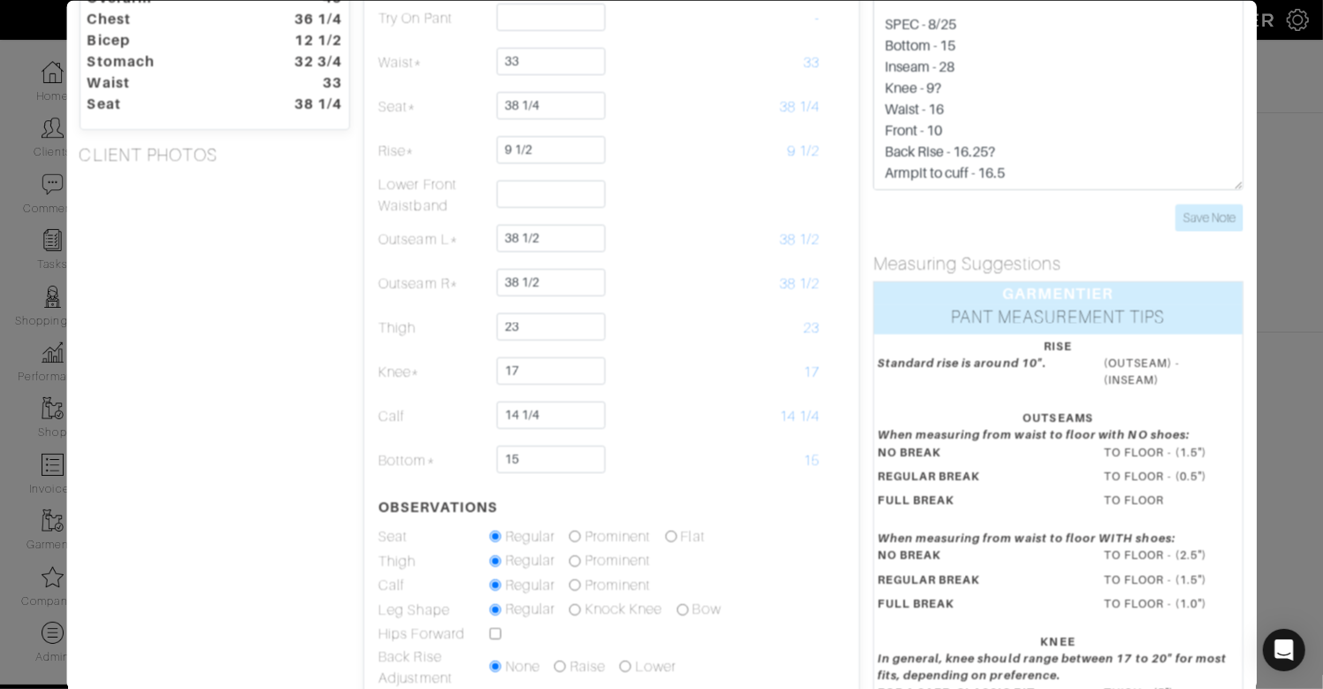
click at [323, 449] on div "Height 5'9" Weight 155 Overarm 45 Chest 36 1/4 Bicep 12 1/2 Stomach 32 3/4 Wais…" at bounding box center [215, 395] width 298 height 919
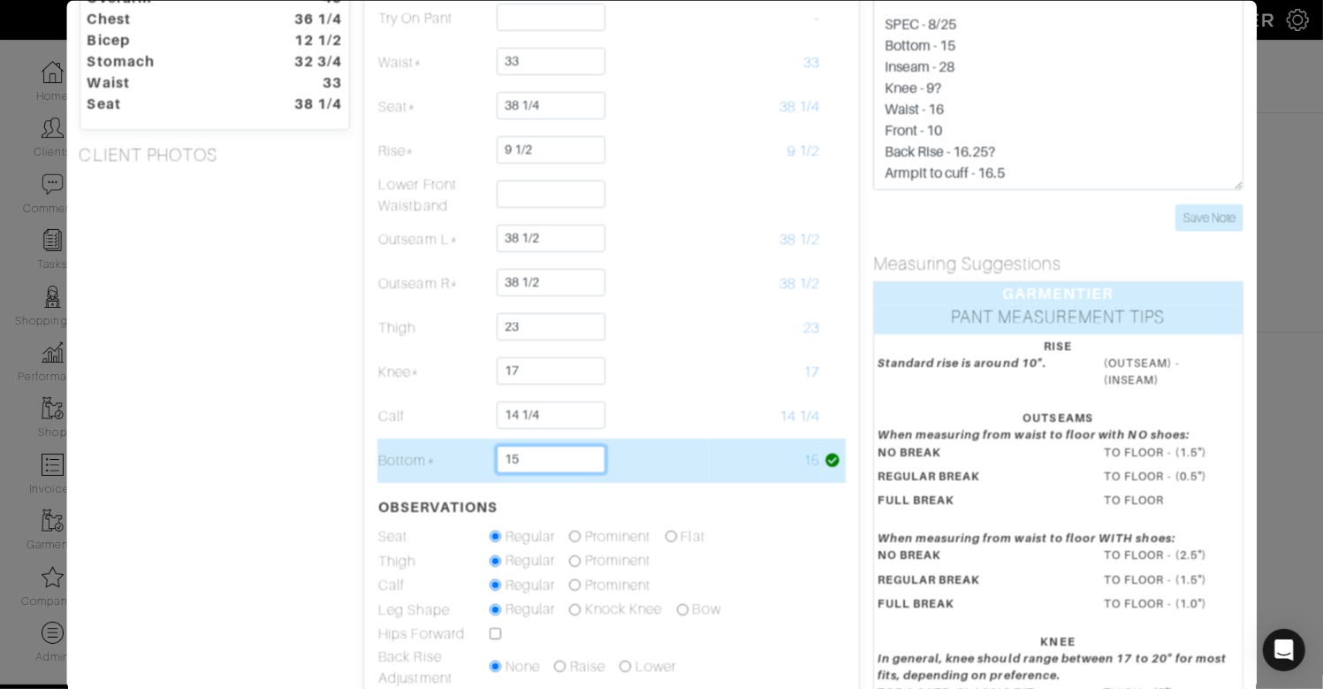
drag, startPoint x: 559, startPoint y: 457, endPoint x: 561, endPoint y: 445, distance: 12.5
click at [562, 445] on input "15" at bounding box center [551, 458] width 109 height 27
type input "14 3/4"
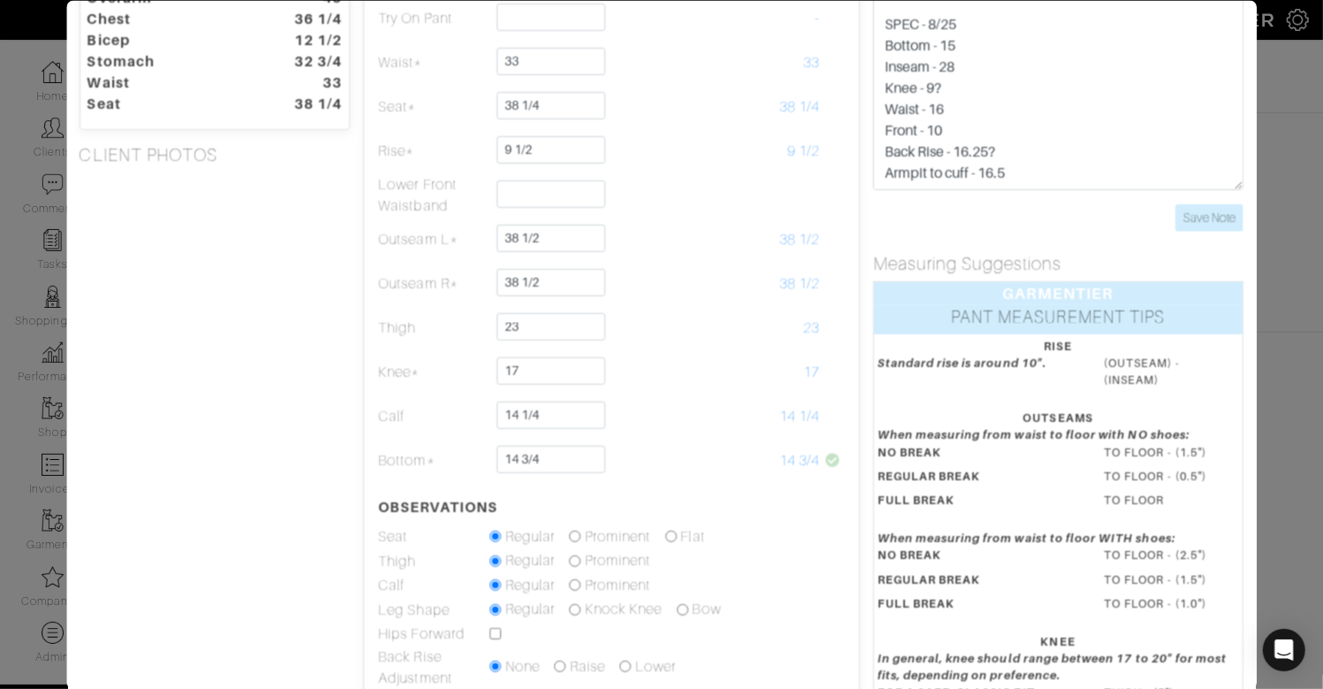
click at [347, 462] on div "Height 5'9" Weight 155 Overarm 45 Chest 36 1/4 Bicep 12 1/2 Stomach 32 3/4 Wais…" at bounding box center [215, 395] width 298 height 919
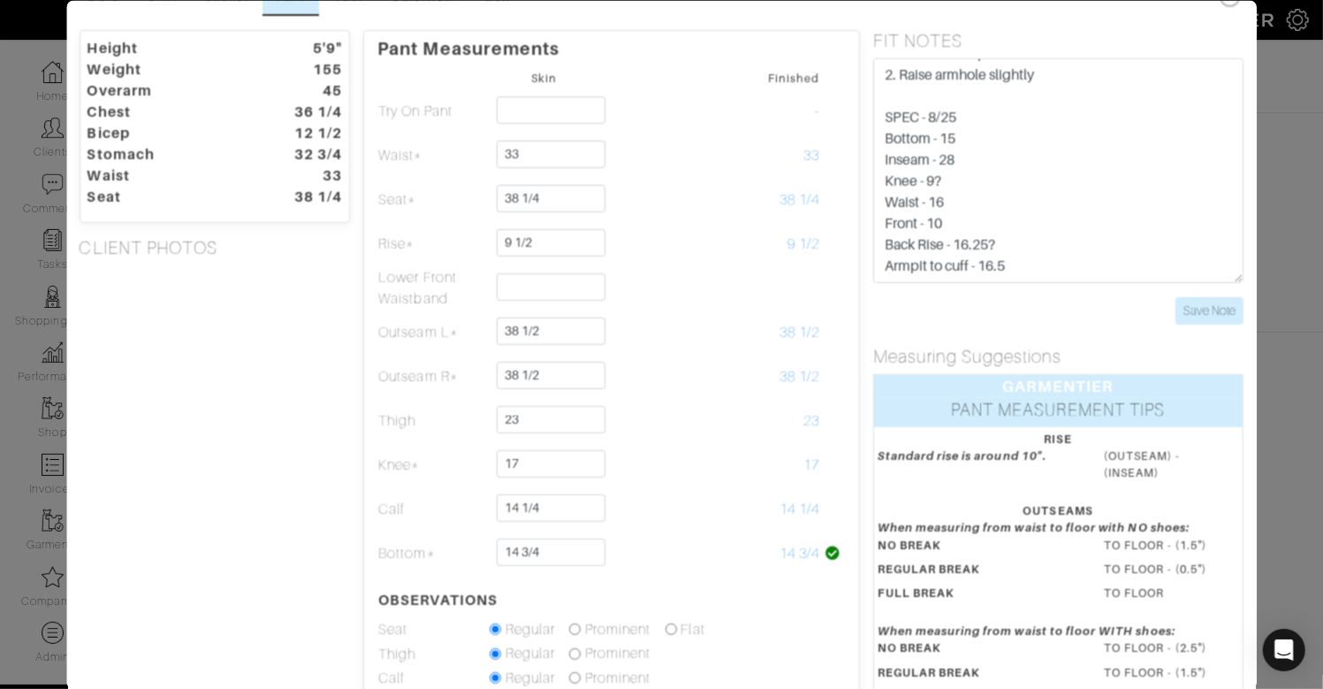
scroll to position [0, 0]
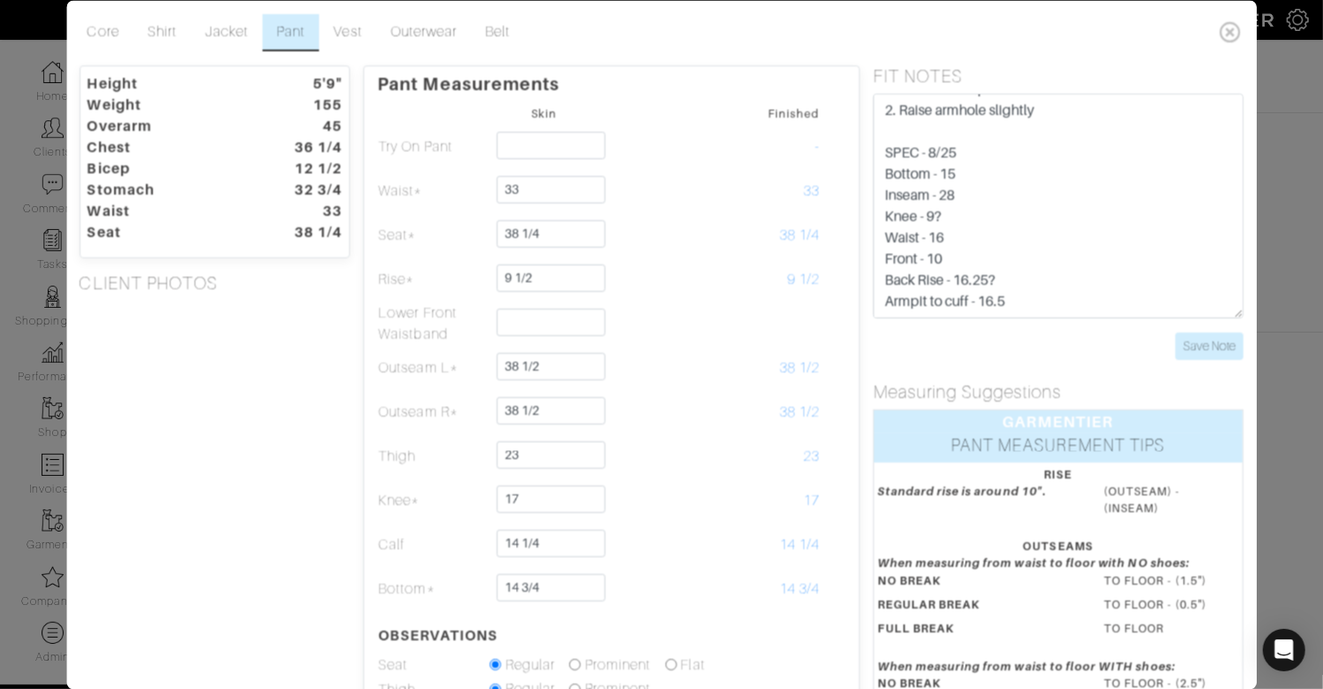
click at [232, 476] on div "Height 5'9" Weight 155 Overarm 45 Chest 36 1/4 Bicep 12 1/2 Stomach 32 3/4 Wais…" at bounding box center [215, 524] width 298 height 919
click at [250, 490] on div "Height 5'9" Weight 155 Overarm 45 Chest 36 1/4 Bicep 12 1/2 Stomach 32 3/4 Wais…" at bounding box center [215, 524] width 298 height 919
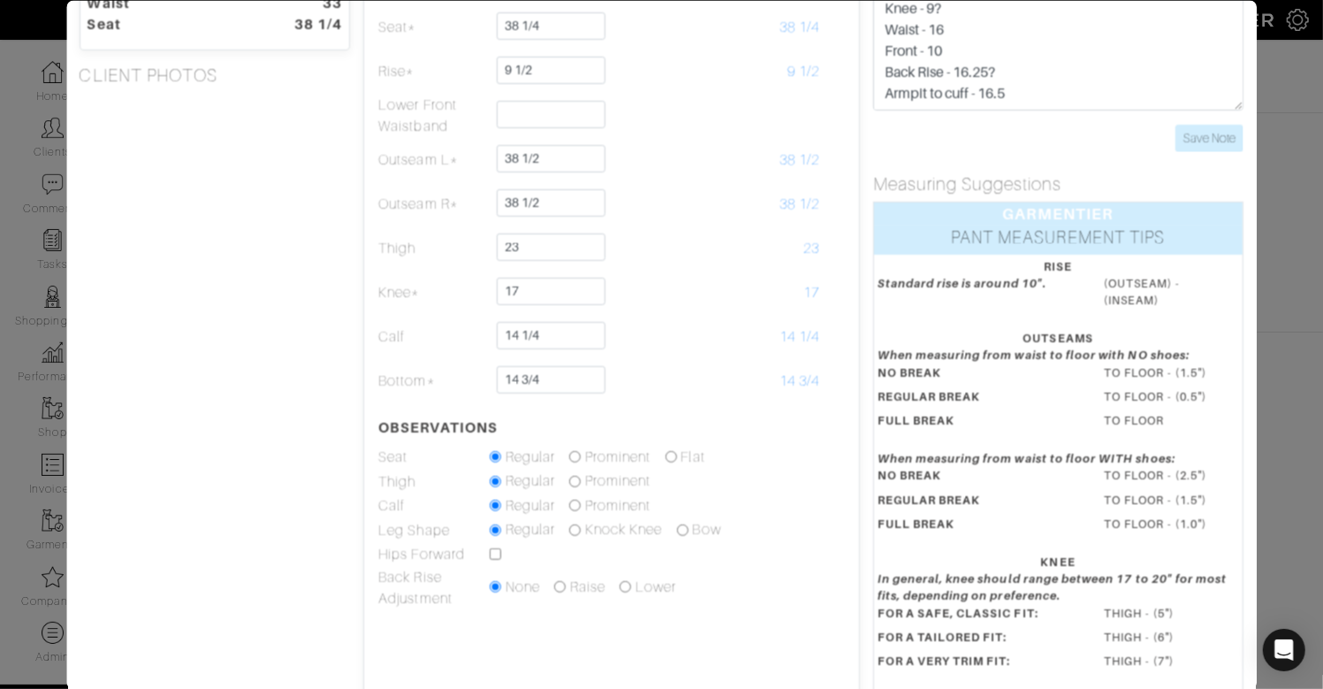
scroll to position [214, 0]
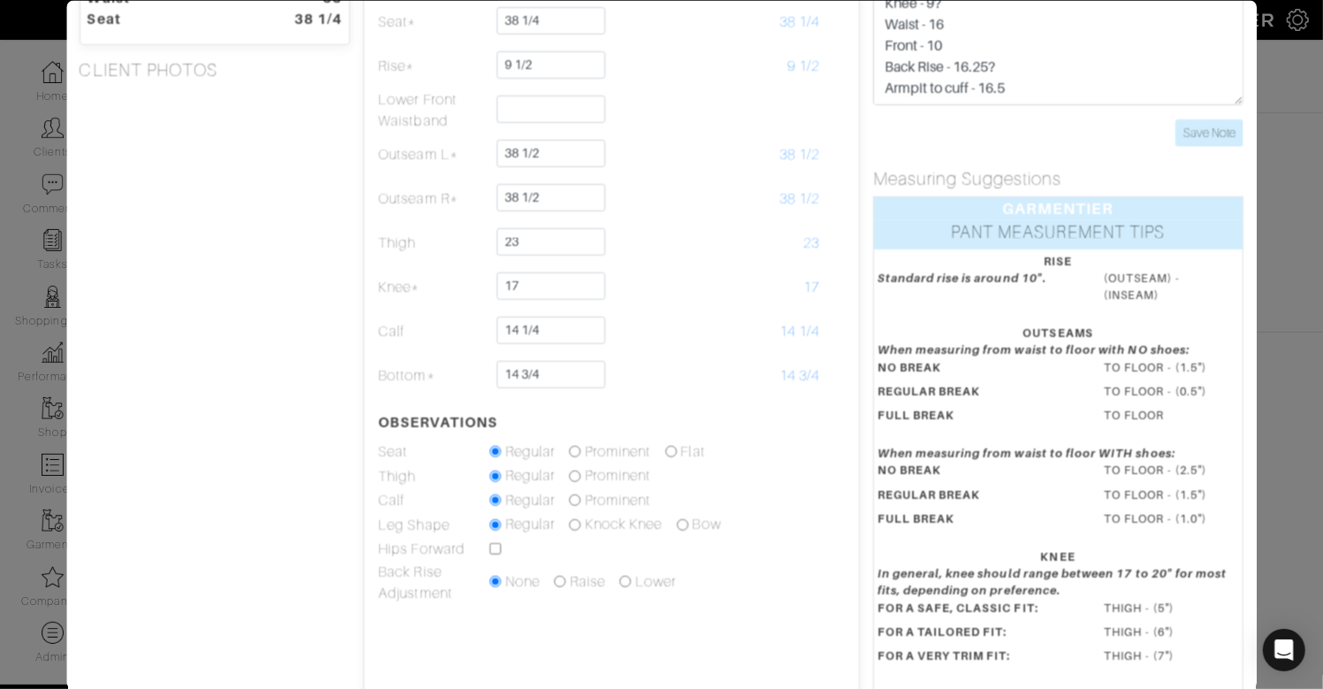
click at [270, 510] on div "Height 5'9" Weight 155 Overarm 45 Chest 36 1/4 Bicep 12 1/2 Stomach 32 3/4 Wais…" at bounding box center [215, 311] width 298 height 919
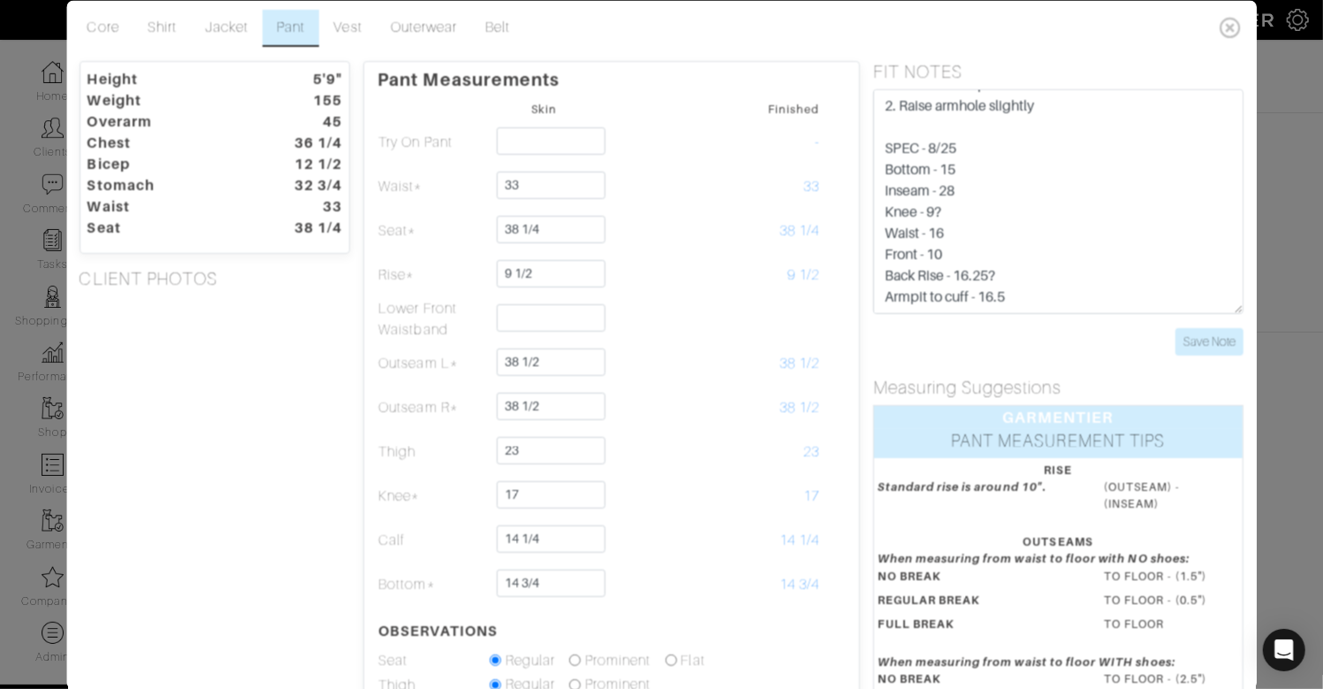
scroll to position [2, 0]
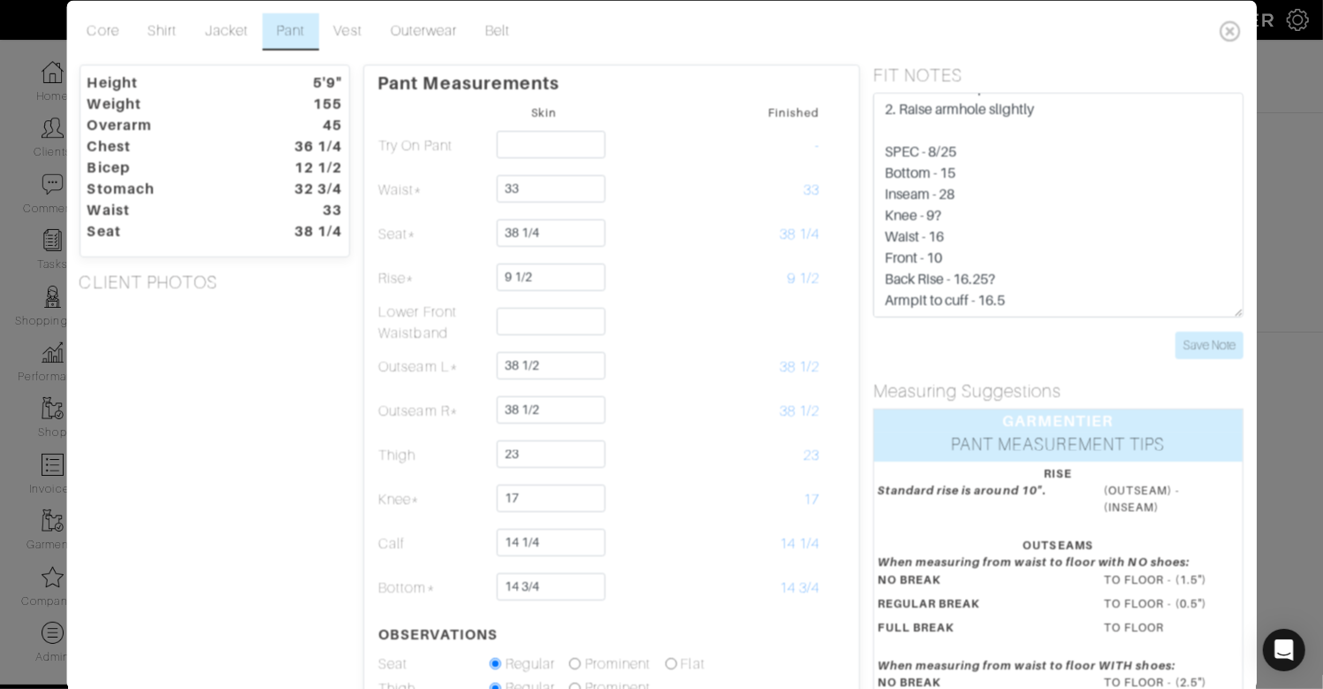
click at [348, 485] on div "Height 5'9" Weight 155 Overarm 45 Chest 36 1/4 Bicep 12 1/2 Stomach 32 3/4 Wais…" at bounding box center [215, 523] width 298 height 919
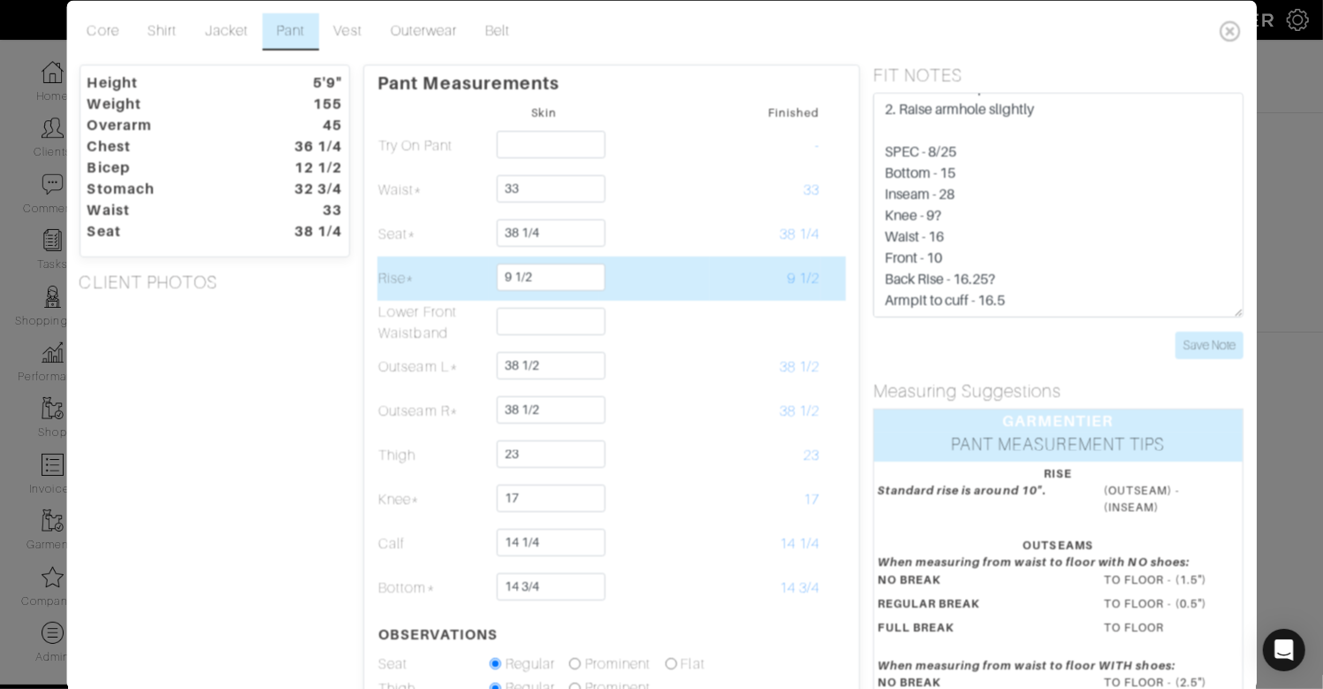
click at [783, 281] on td "9 1/2" at bounding box center [766, 277] width 110 height 44
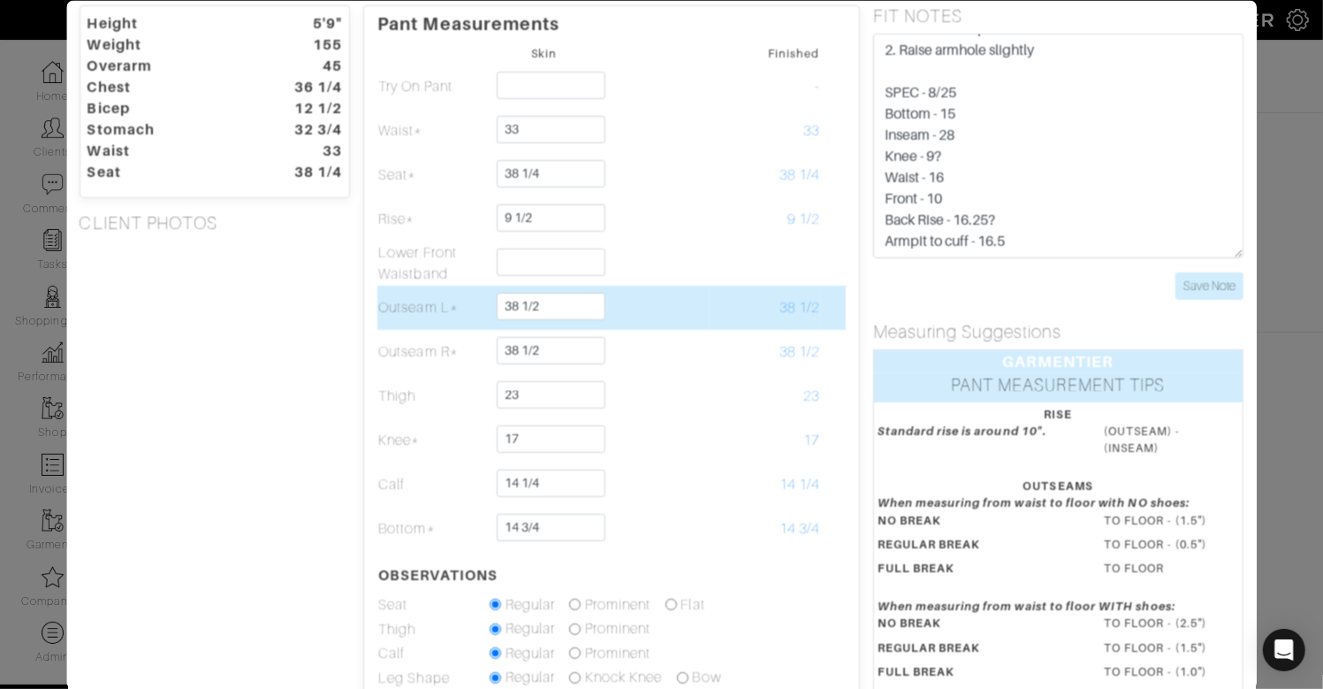
scroll to position [0, 0]
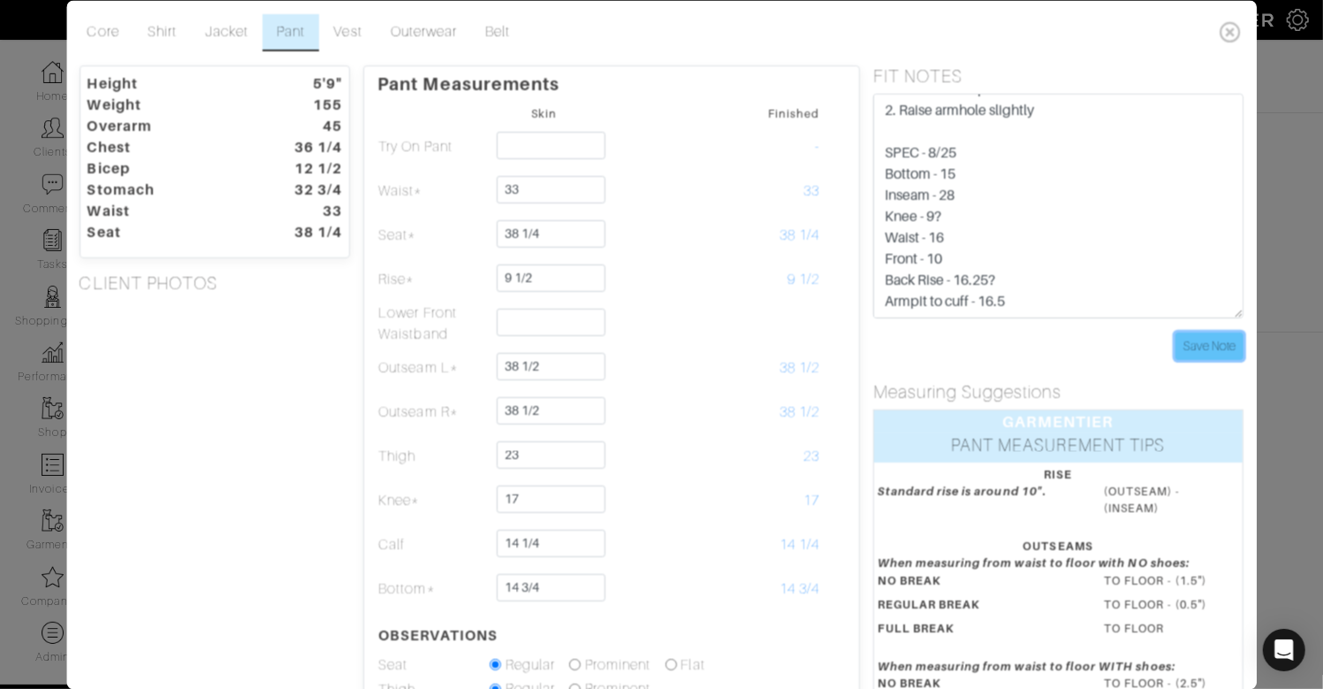
click at [1221, 354] on input "Save Note" at bounding box center [1210, 345] width 68 height 27
click at [164, 34] on link "Shirt" at bounding box center [161, 32] width 57 height 37
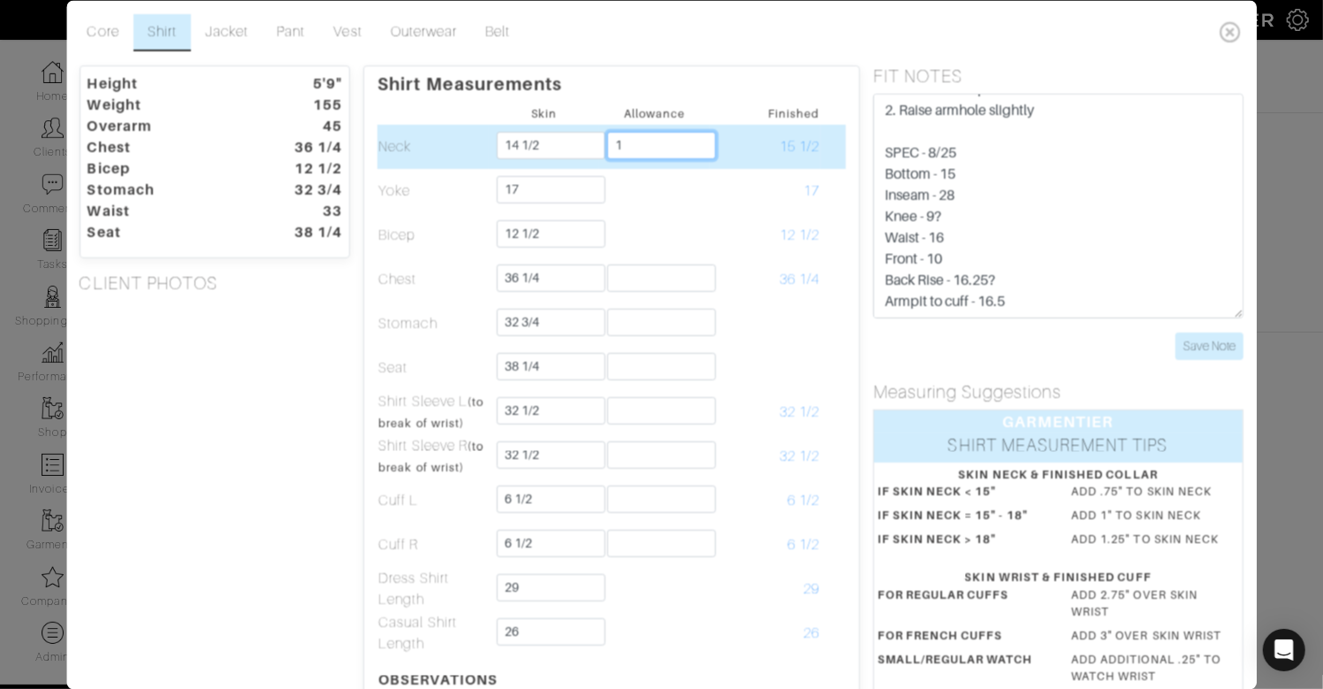
drag, startPoint x: 644, startPoint y: 144, endPoint x: 613, endPoint y: 143, distance: 31.8
click at [613, 144] on input "1" at bounding box center [661, 145] width 109 height 27
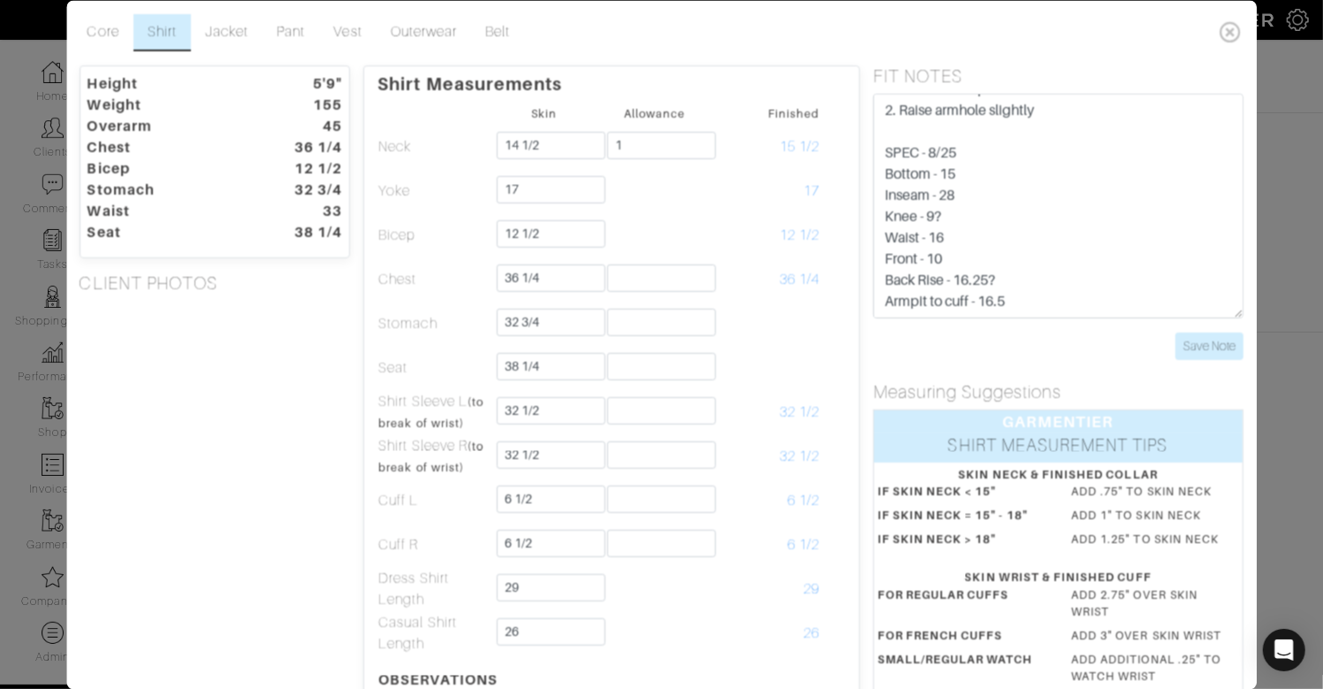
click at [585, 91] on p "Shirt Measurements" at bounding box center [612, 80] width 468 height 28
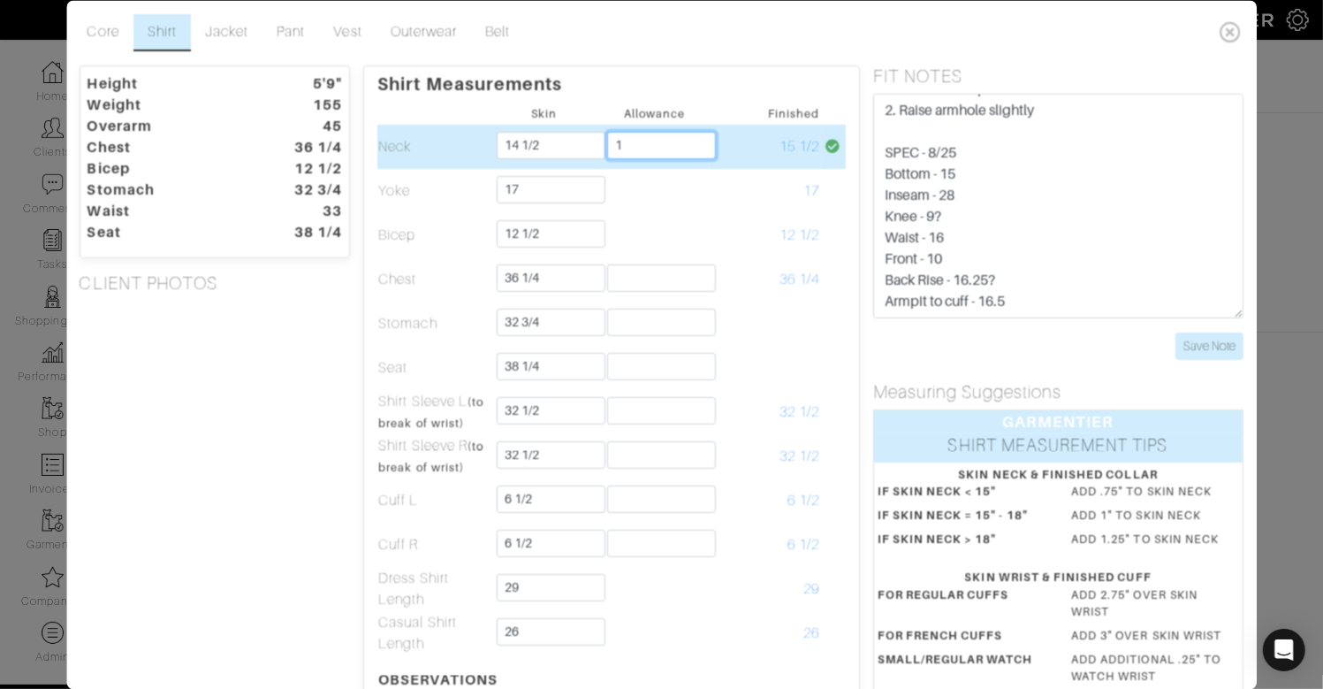
click at [658, 152] on input "1" at bounding box center [661, 145] width 109 height 27
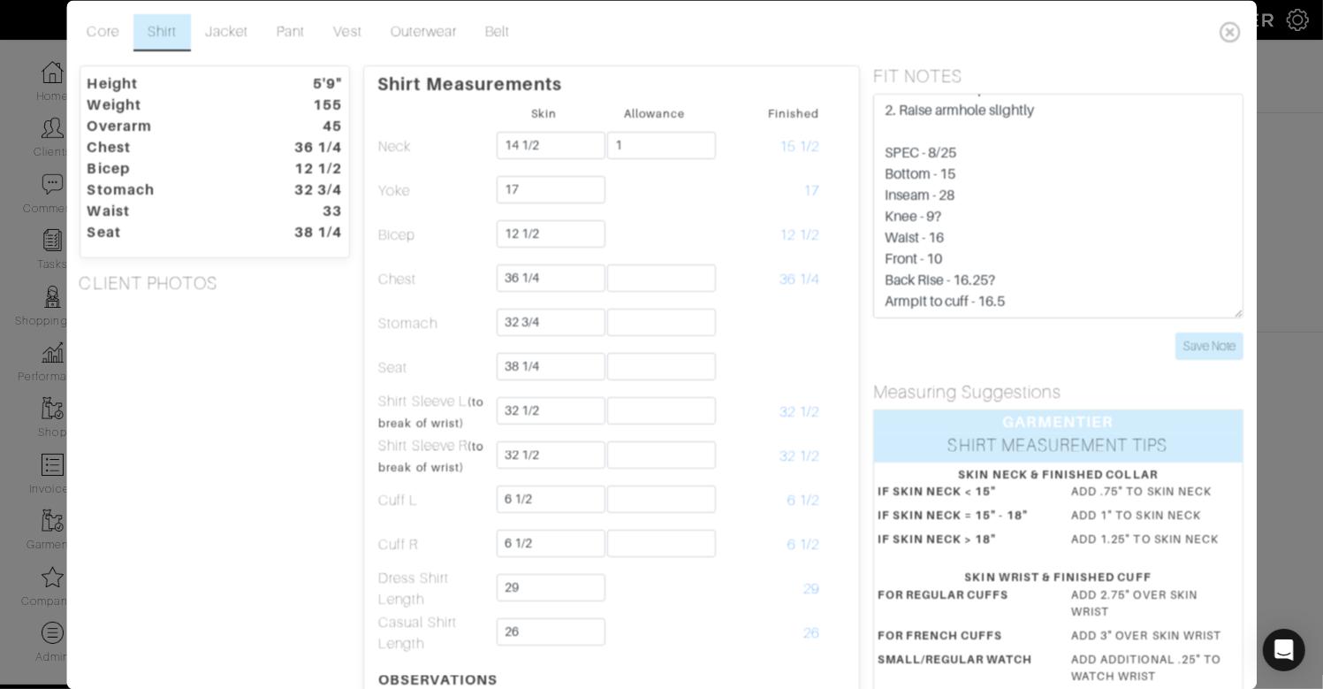
click at [647, 88] on p "Shirt Measurements" at bounding box center [612, 80] width 468 height 28
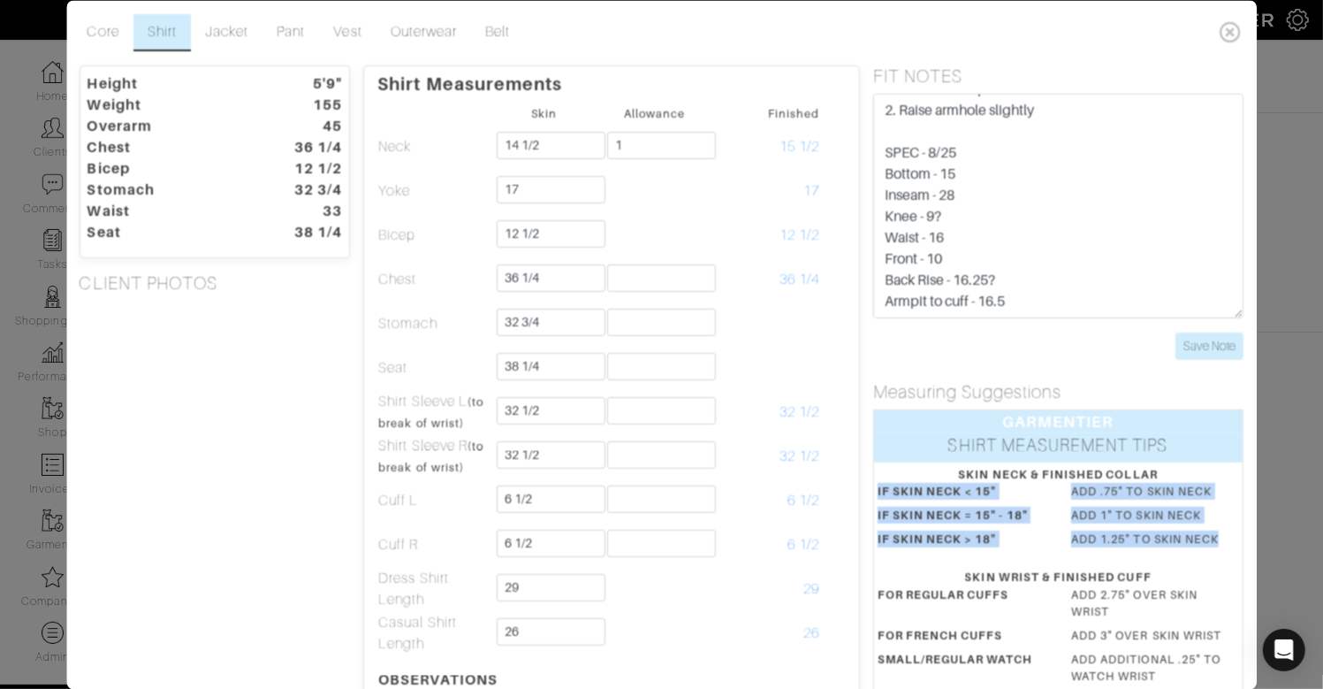
drag, startPoint x: 875, startPoint y: 488, endPoint x: 1219, endPoint y: 539, distance: 347.6
click at [1225, 544] on dl "IF SKIN NECK < 15" ADD .75" TO SKIN NECK IF SKIN NECK = 15" - 18" ADD 1" TO SKI…" at bounding box center [1058, 519] width 388 height 72
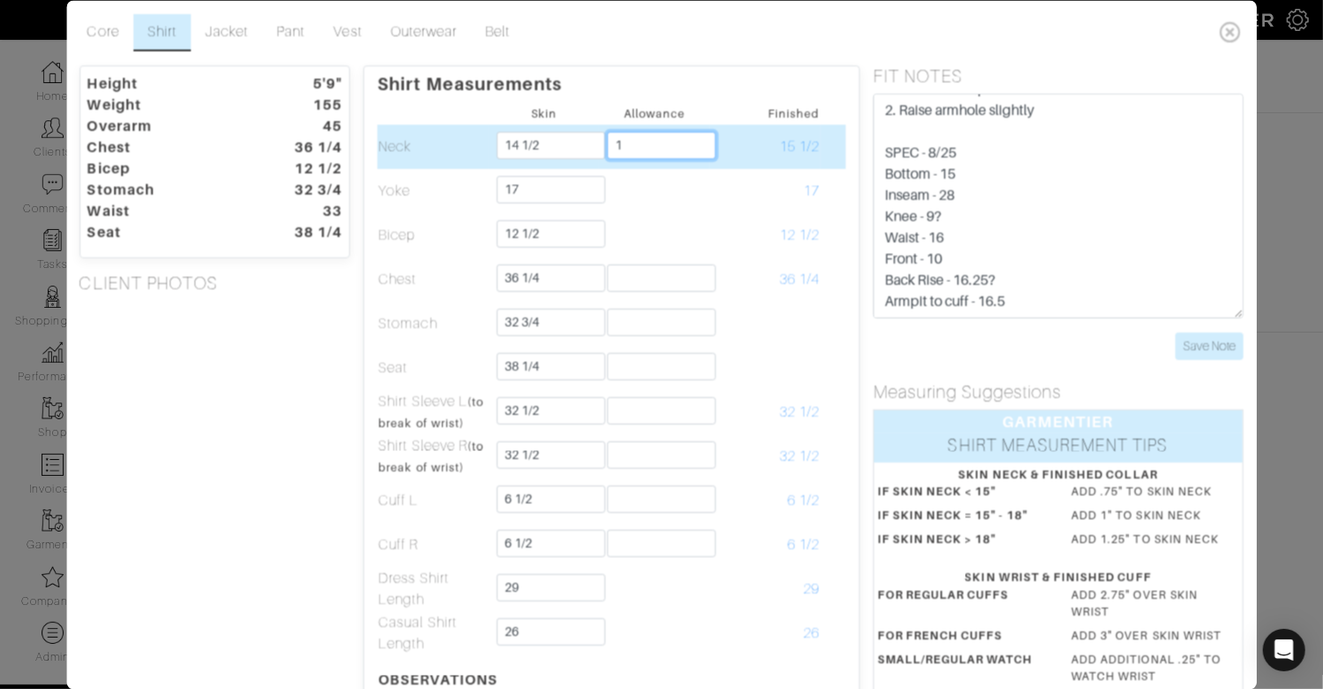
click at [627, 148] on input "1" at bounding box center [661, 145] width 109 height 27
type input "3/4"
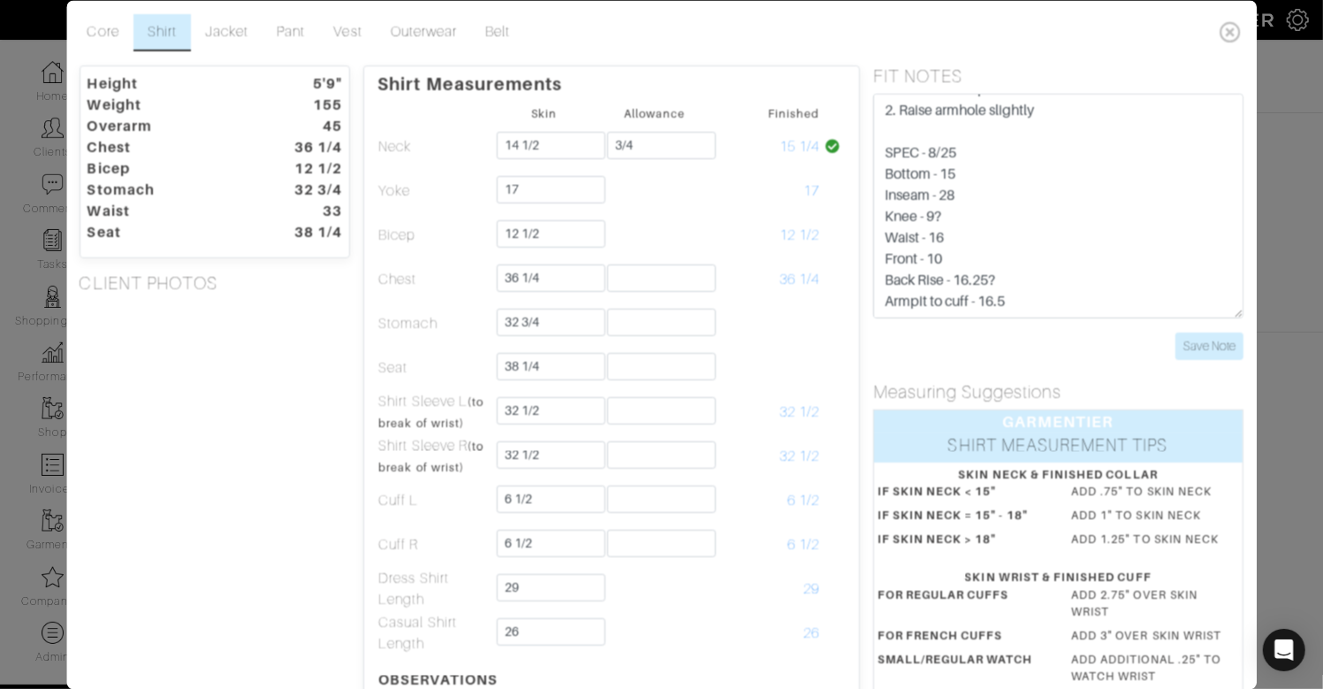
click at [333, 367] on div "Height 5'9" Weight 155 Overarm 45 Chest 36 1/4 Bicep 12 1/2 Stomach 32 3/4 Wais…" at bounding box center [215, 554] width 298 height 978
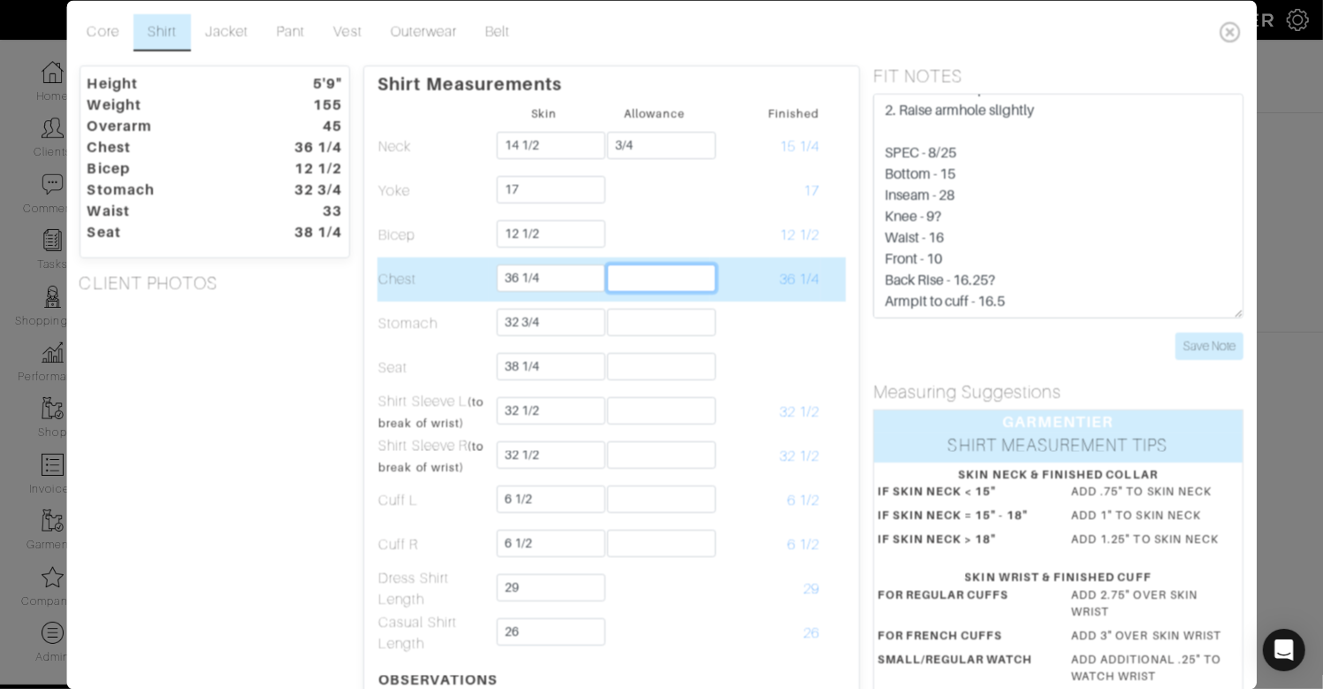
click at [636, 285] on input "text" at bounding box center [661, 277] width 109 height 27
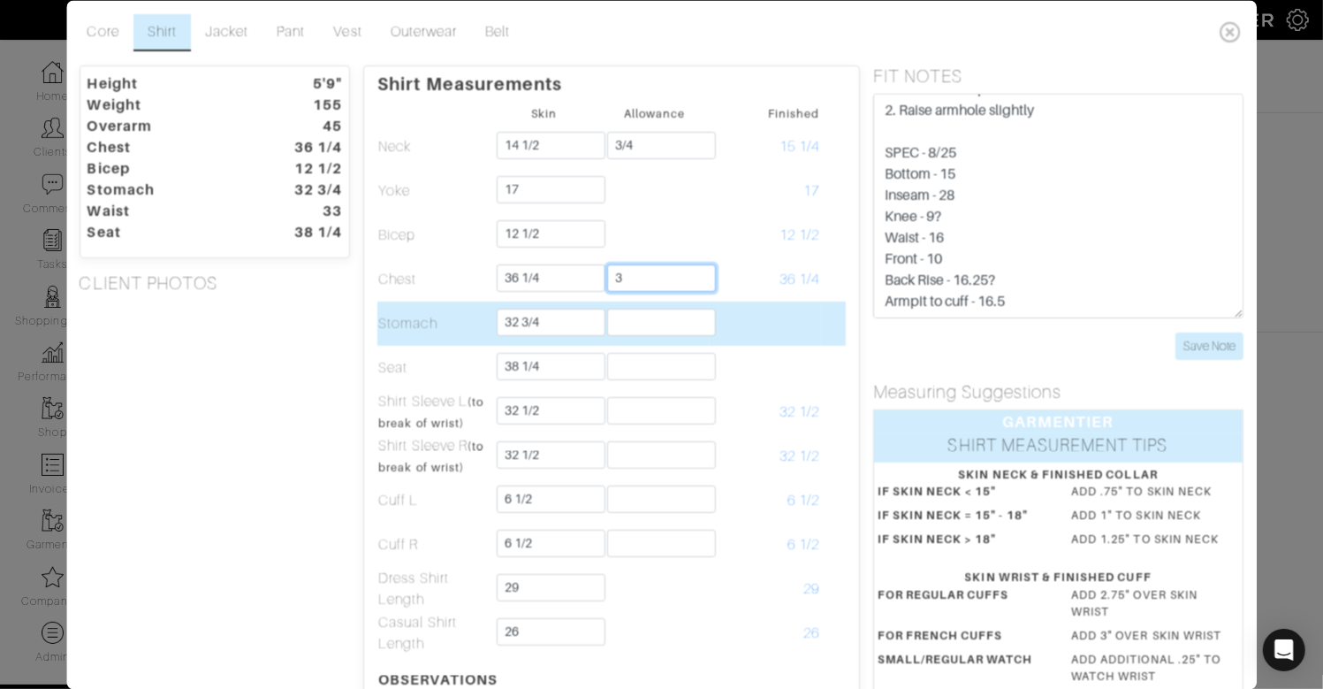
type input "3"
click at [637, 320] on input "text" at bounding box center [661, 321] width 109 height 27
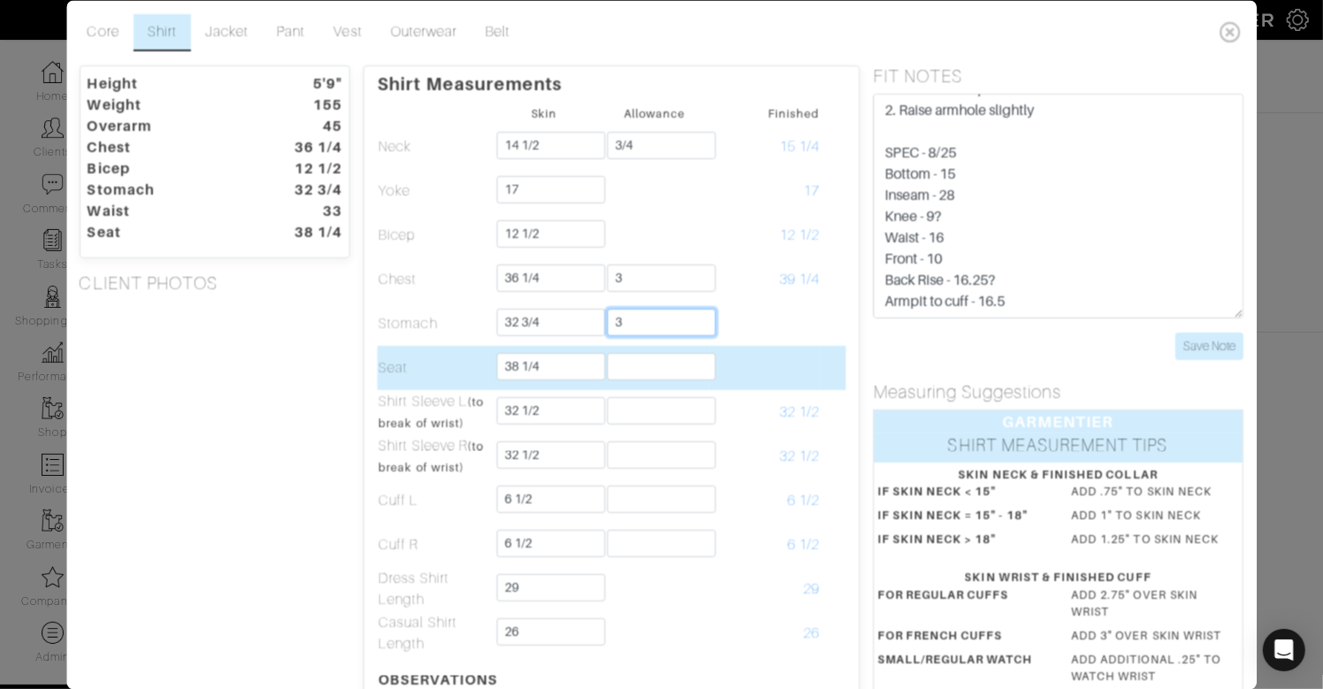
type input "3"
click at [628, 363] on input "text" at bounding box center [661, 366] width 109 height 27
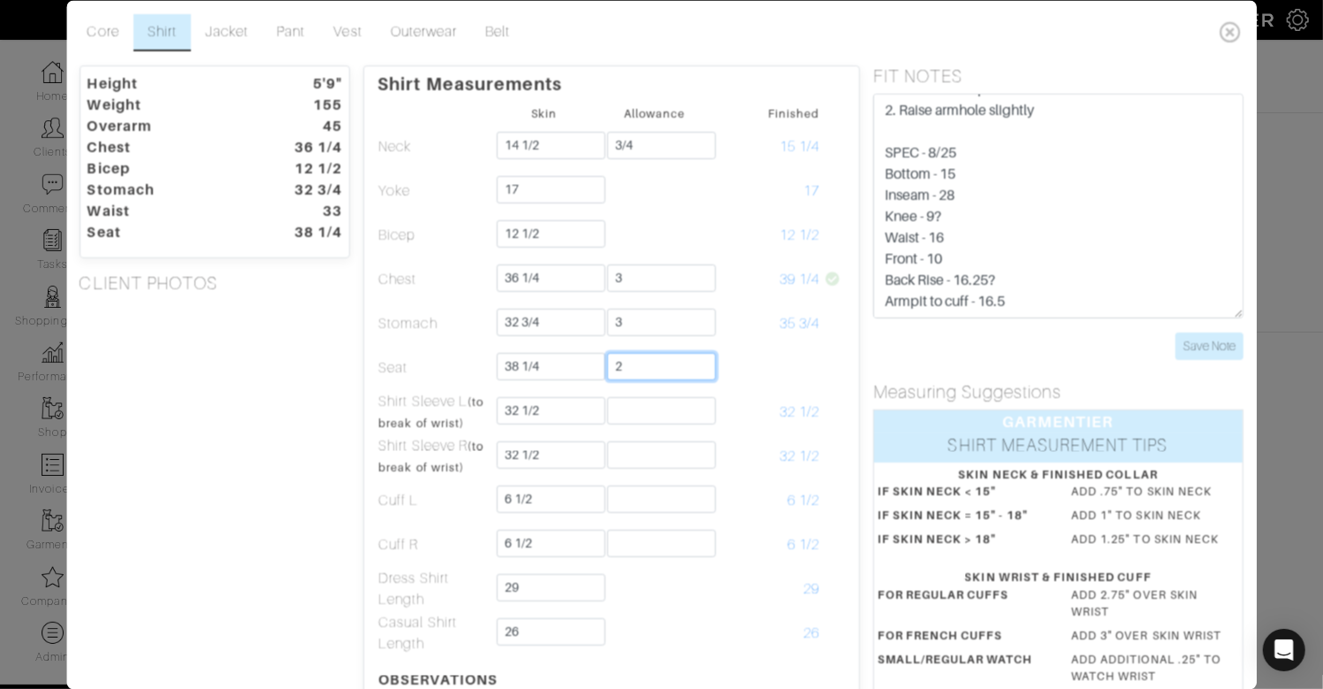
type input "2"
click at [343, 361] on div "Height 5'9" Weight 155 Overarm 45 Chest 36 1/4 Bicep 12 1/2 Stomach 32 3/4 Wais…" at bounding box center [215, 554] width 298 height 978
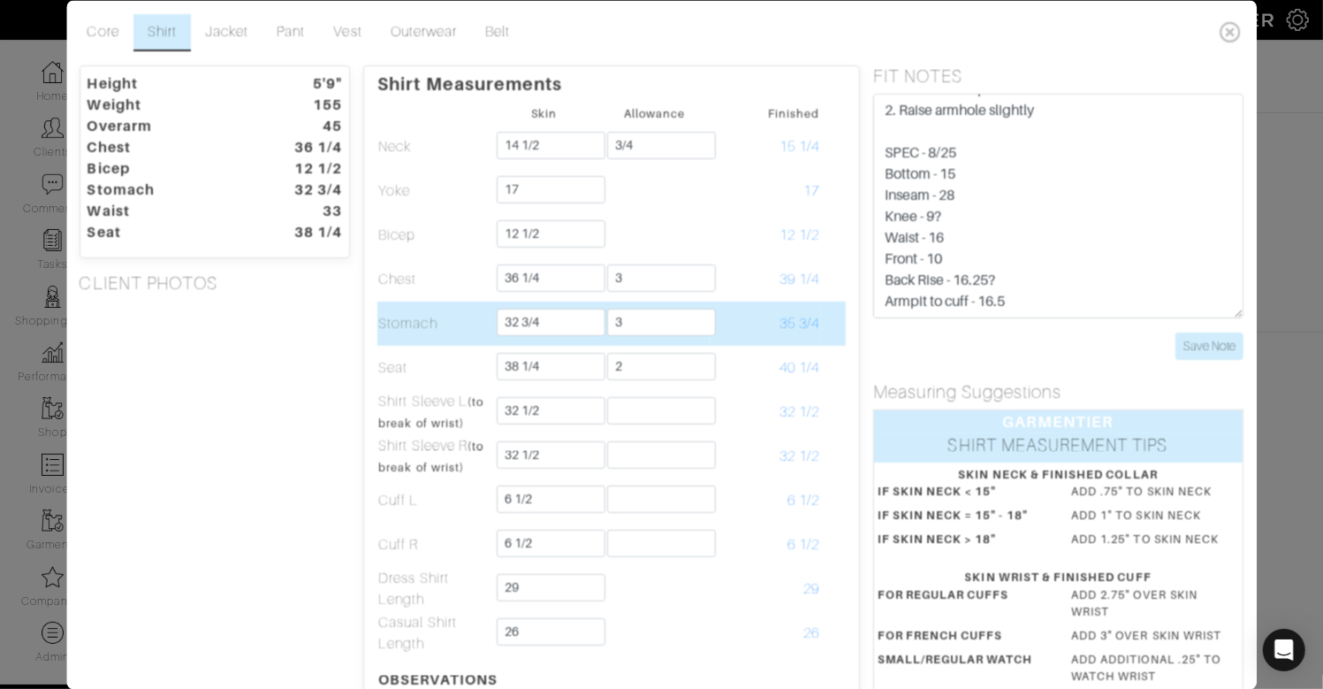
click at [783, 317] on span "35 3/4" at bounding box center [800, 324] width 40 height 16
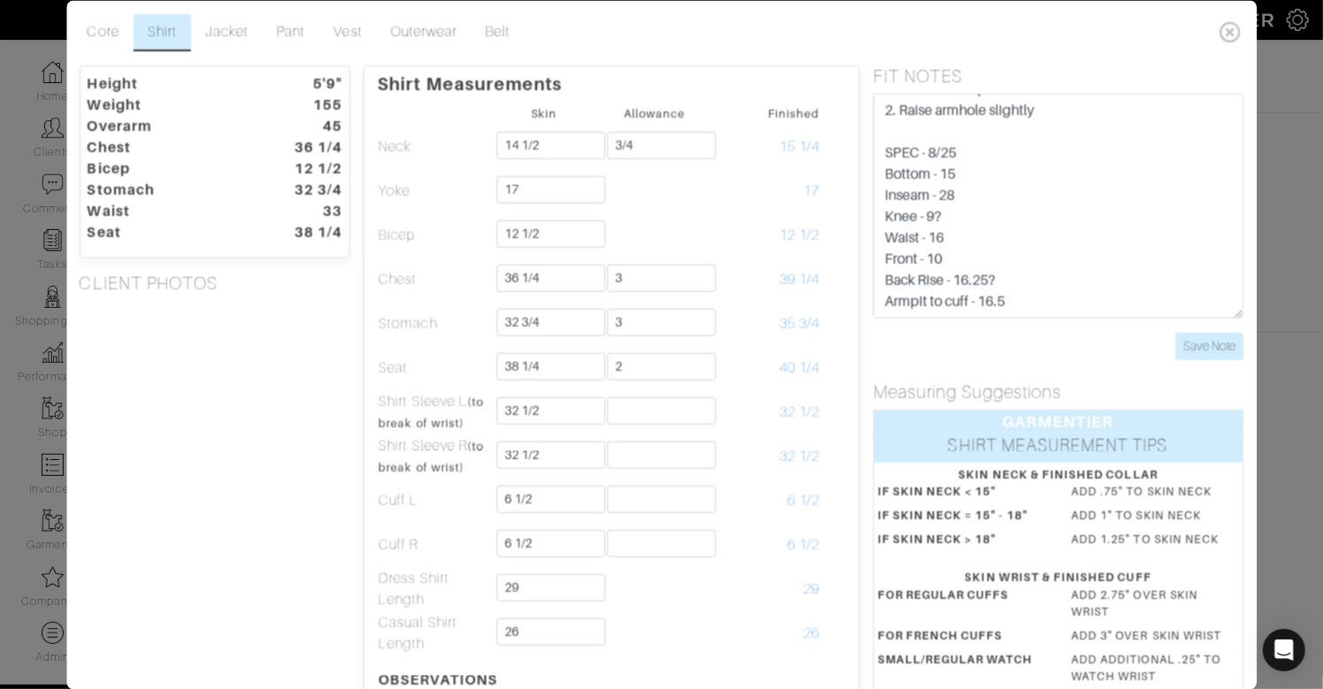
click at [184, 379] on div "Height 5'9" Weight 155 Overarm 45 Chest 36 1/4 Bicep 12 1/2 Stomach 32 3/4 Wais…" at bounding box center [215, 554] width 298 height 978
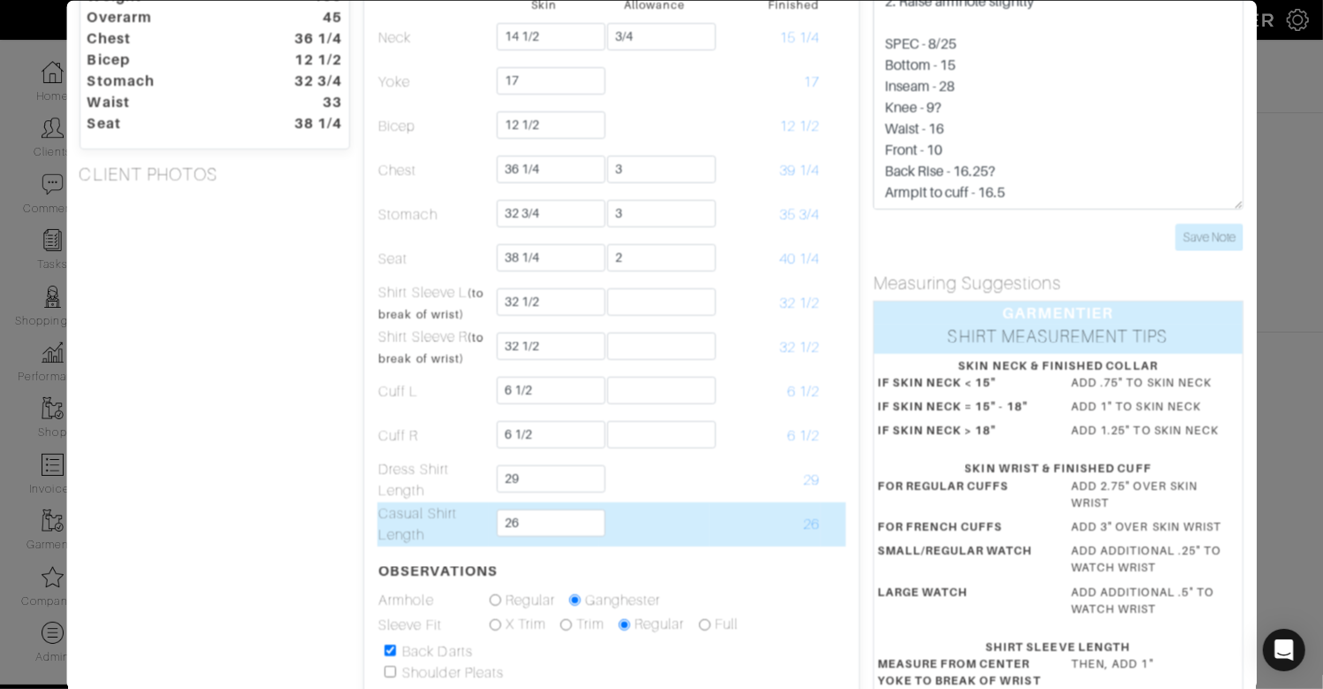
scroll to position [106, 0]
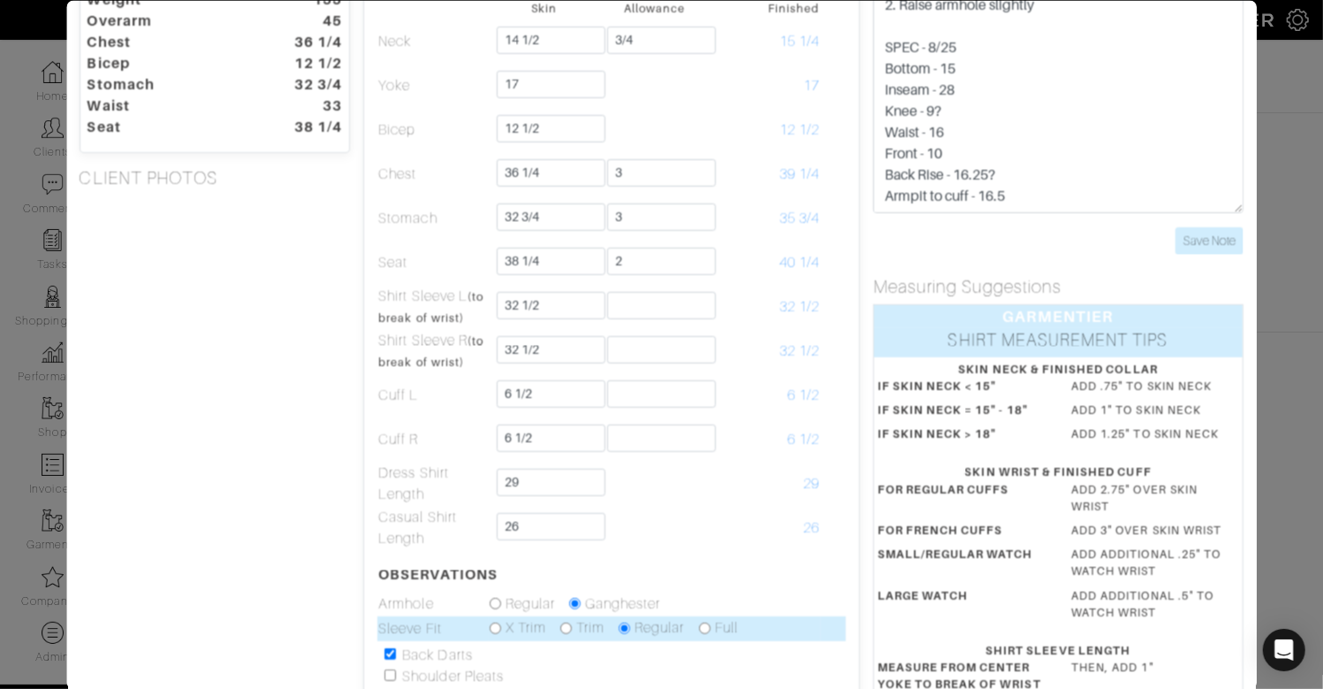
click at [564, 623] on input "radio" at bounding box center [565, 626] width 11 height 11
radio input "true"
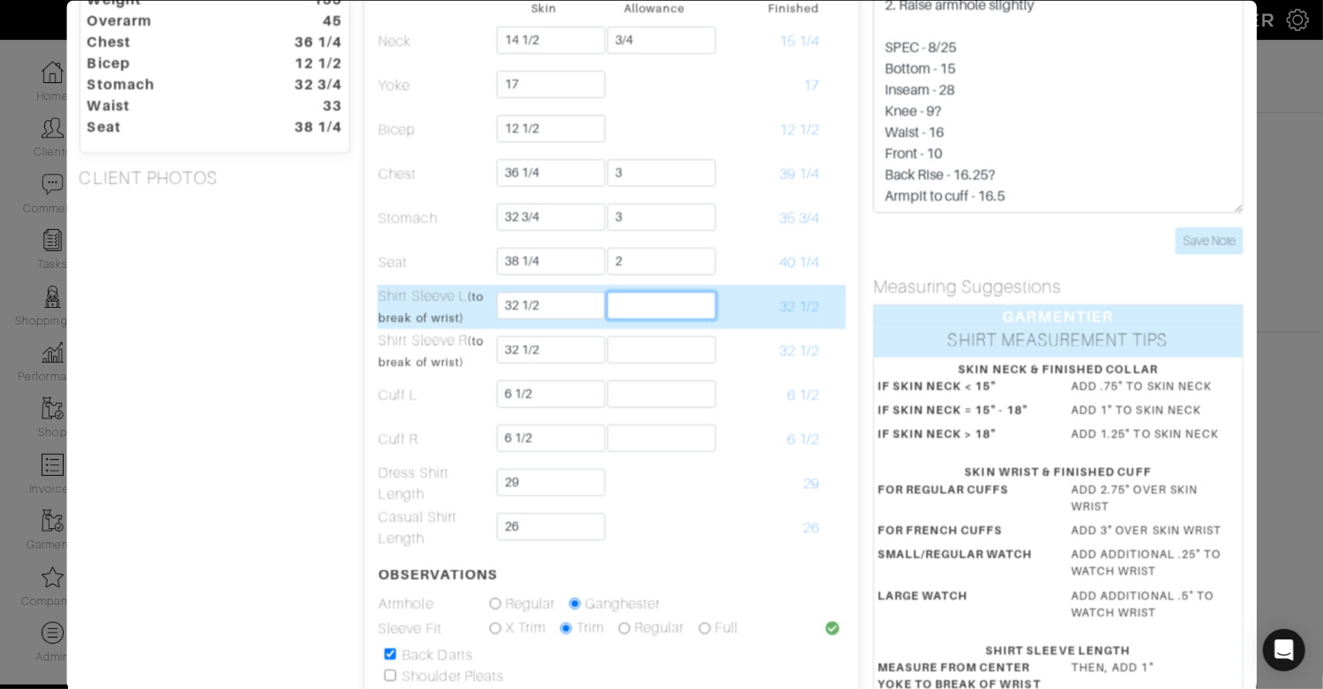
click at [654, 301] on input "text" at bounding box center [661, 304] width 109 height 27
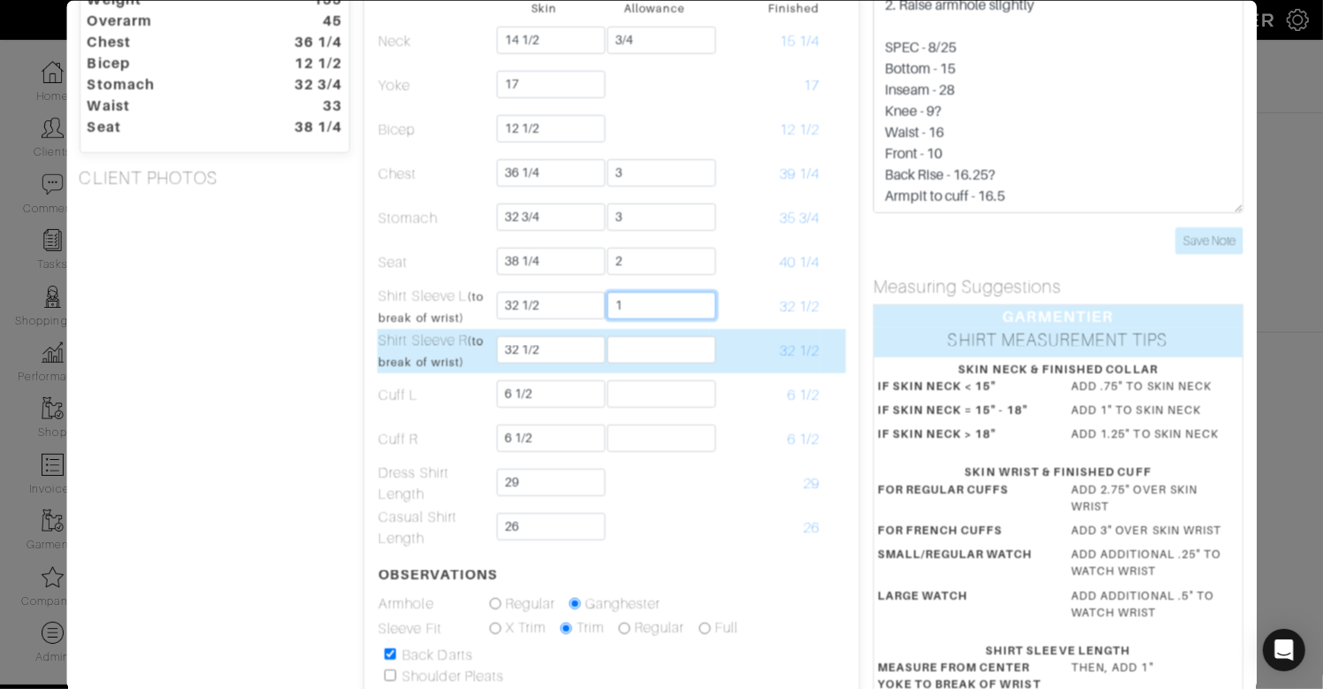
type input "1"
click at [628, 344] on input "text" at bounding box center [661, 348] width 109 height 27
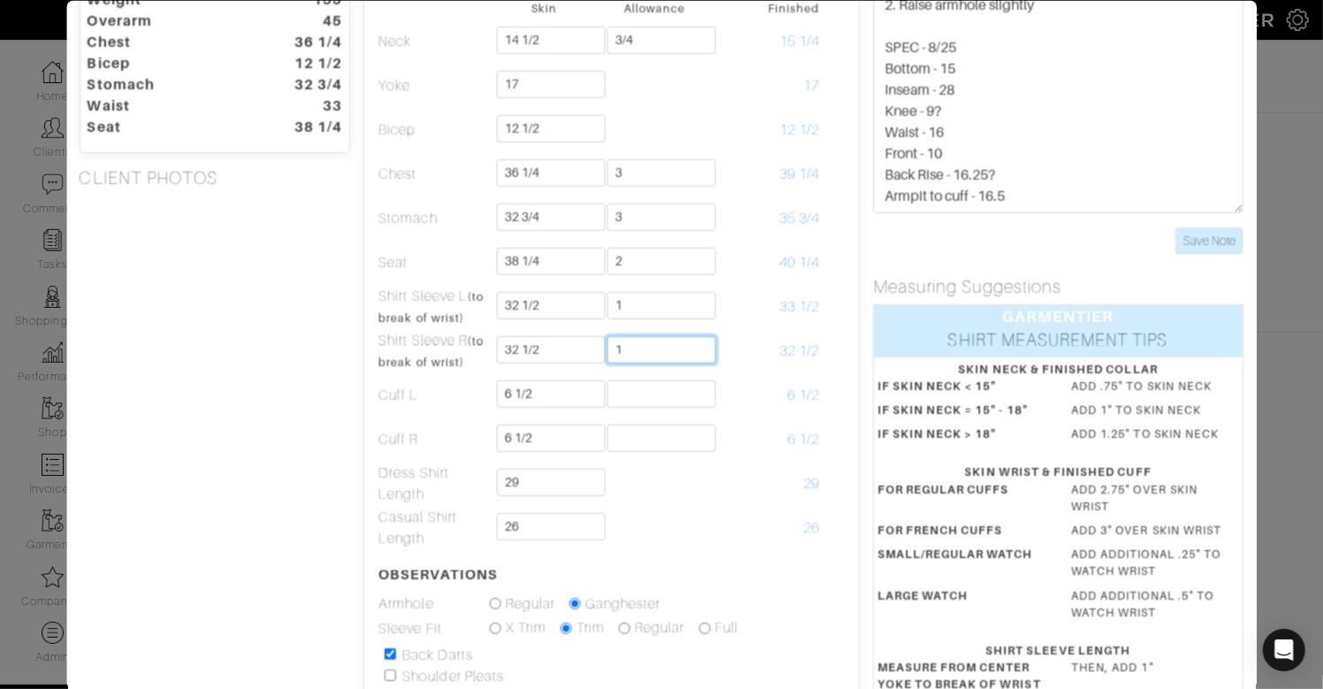
type input "1"
click at [364, 342] on div "Shirt Measurements Skin Allowance Finished Neck 14 1/2 3/4 15 1/4 Yoke 17 17 Bi…" at bounding box center [612, 448] width 496 height 978
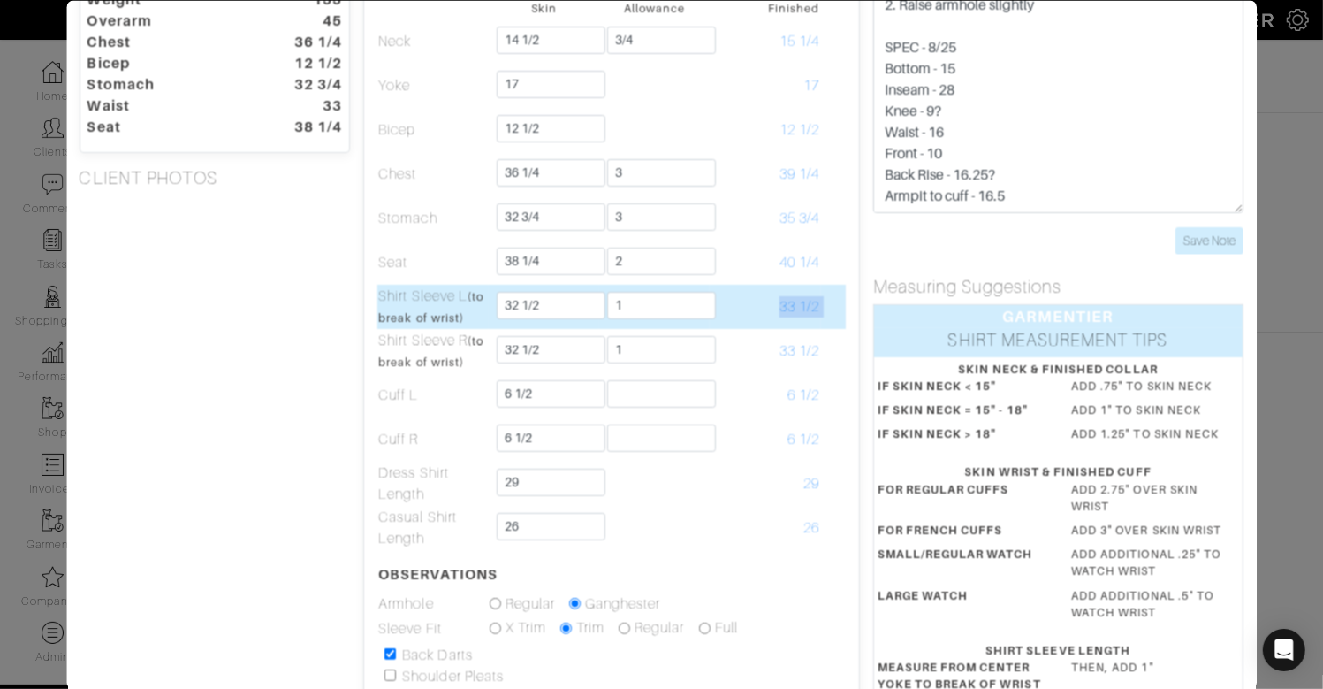
drag, startPoint x: 789, startPoint y: 308, endPoint x: 823, endPoint y: 308, distance: 33.6
click at [824, 308] on tr "Shirt Sleeve L (to break of wrist) 32 1/2 1 33 1/2" at bounding box center [612, 306] width 468 height 44
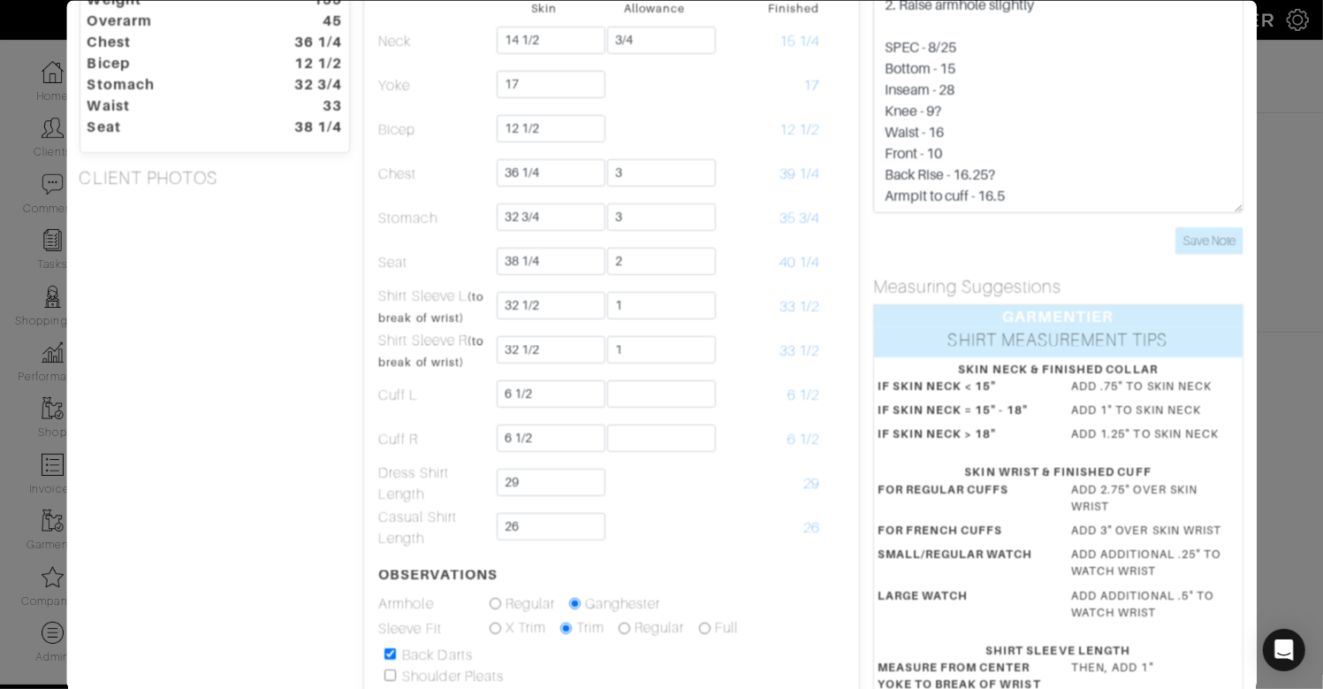
click at [346, 324] on div "Height 5'9" Weight 155 Overarm 45 Chest 36 1/4 Bicep 12 1/2 Stomach 32 3/4 Wais…" at bounding box center [215, 448] width 298 height 978
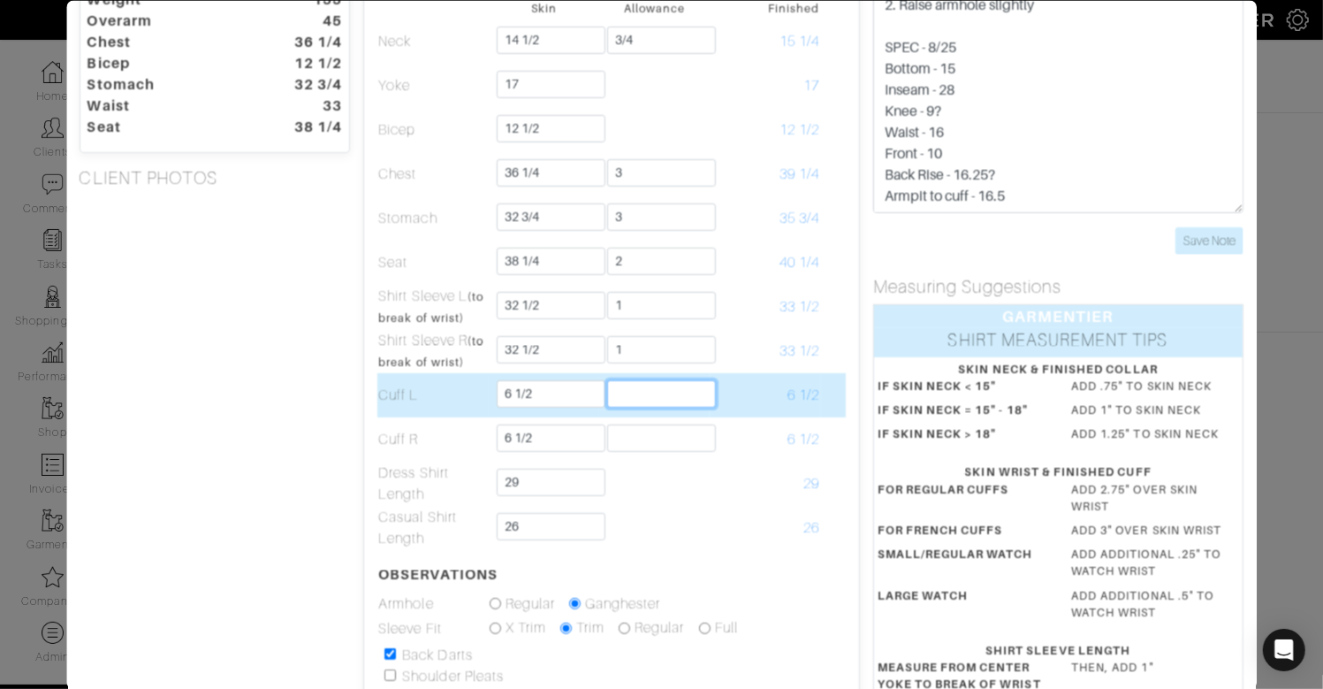
click at [671, 387] on input "text" at bounding box center [661, 392] width 109 height 27
type input "2 3/4"
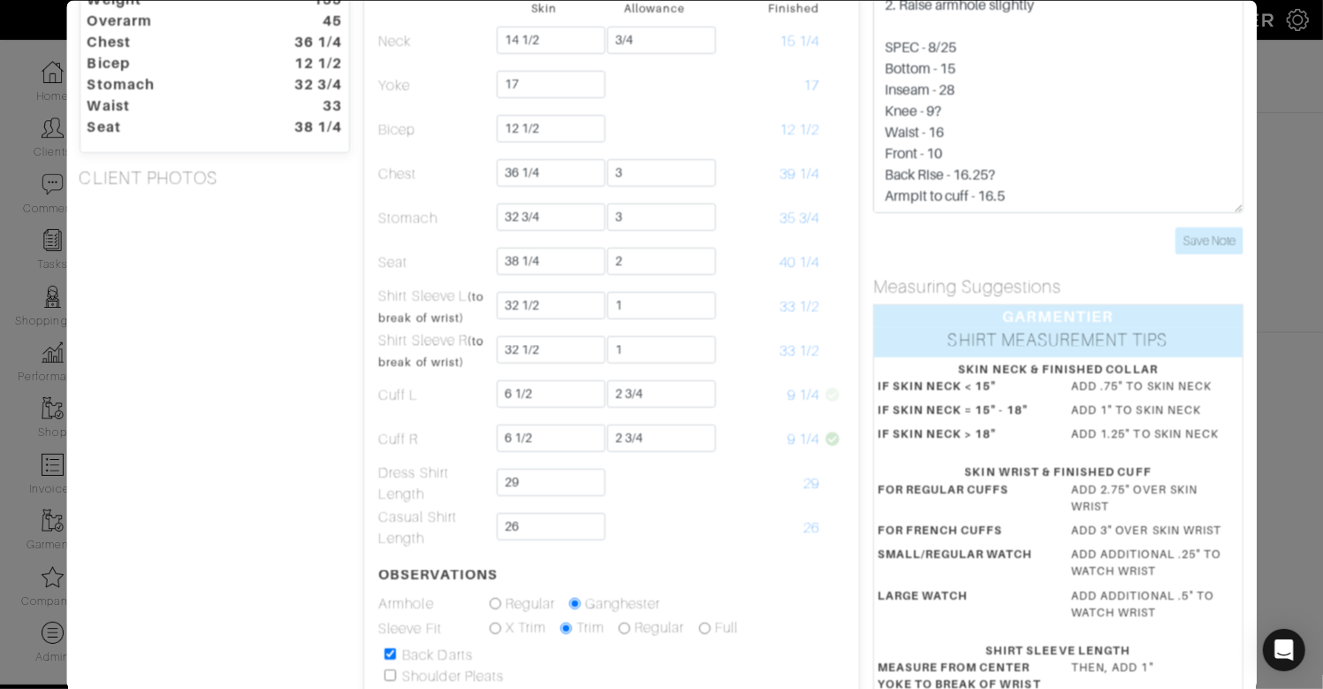
click at [306, 399] on div "Height 5'9" Weight 155 Overarm 45 Chest 36 1/4 Bicep 12 1/2 Stomach 32 3/4 Wais…" at bounding box center [215, 448] width 298 height 978
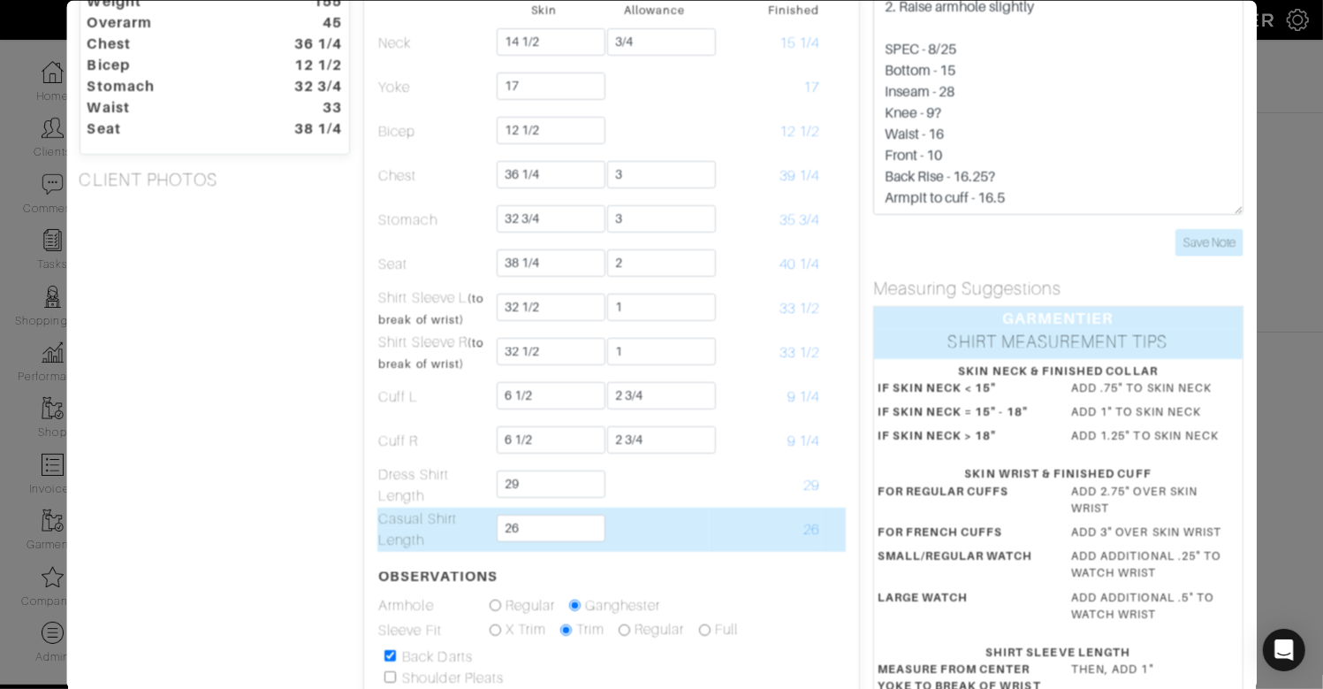
scroll to position [102, 0]
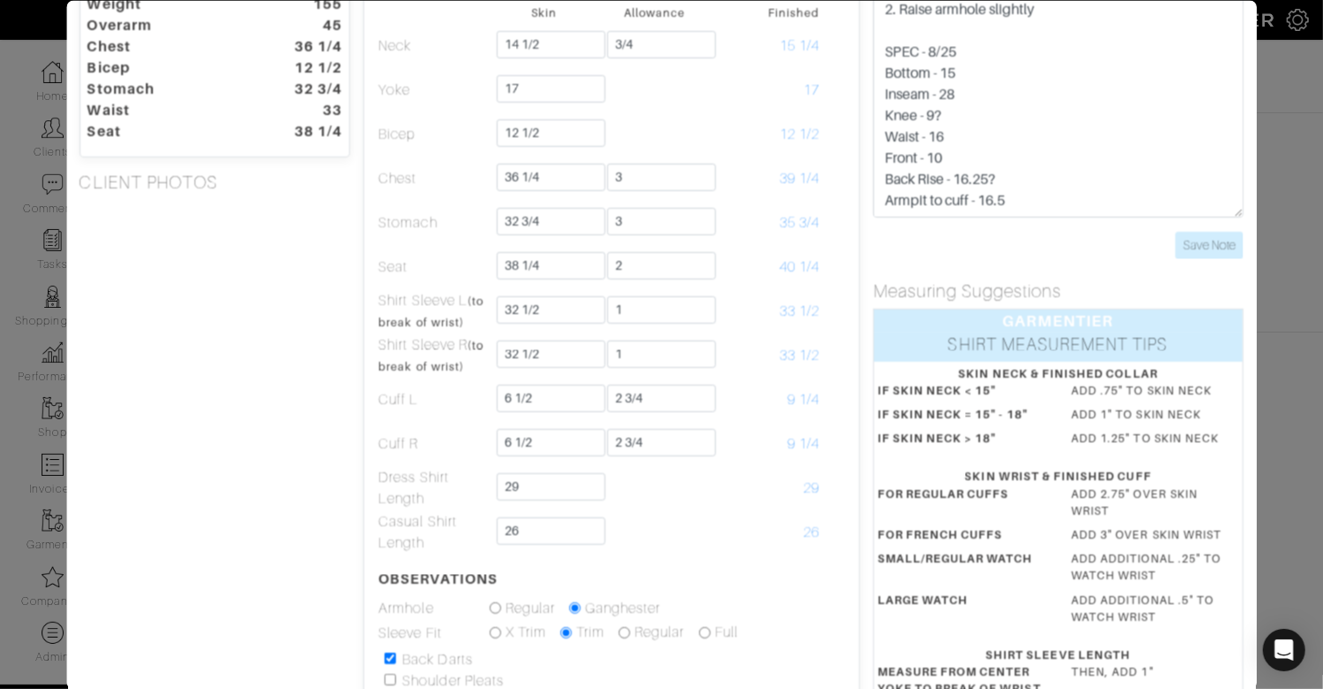
click at [222, 406] on div "Height 5'9" Weight 155 Overarm 45 Chest 36 1/4 Bicep 12 1/2 Stomach 32 3/4 Wais…" at bounding box center [215, 453] width 298 height 978
click at [169, 483] on div "Height 5'9" Weight 155 Overarm 45 Chest 36 1/4 Bicep 12 1/2 Stomach 32 3/4 Wais…" at bounding box center [215, 453] width 298 height 978
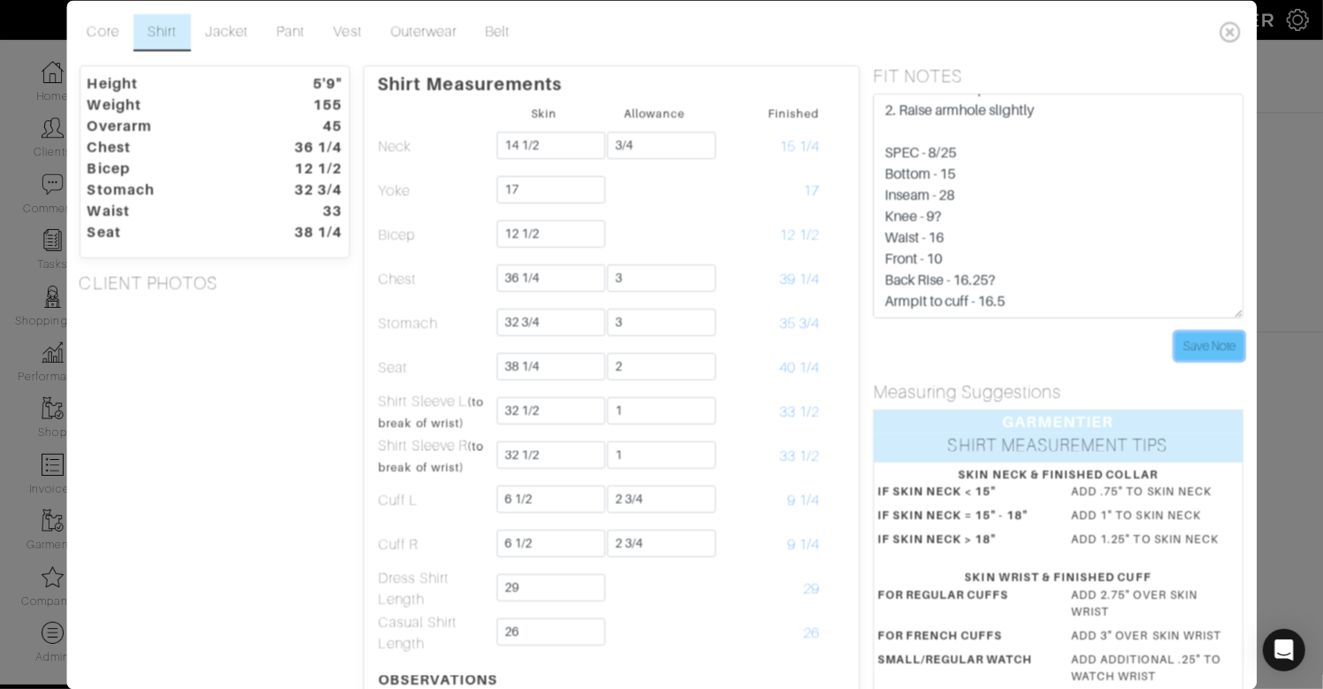
click at [1205, 345] on input "Save Note" at bounding box center [1210, 345] width 68 height 27
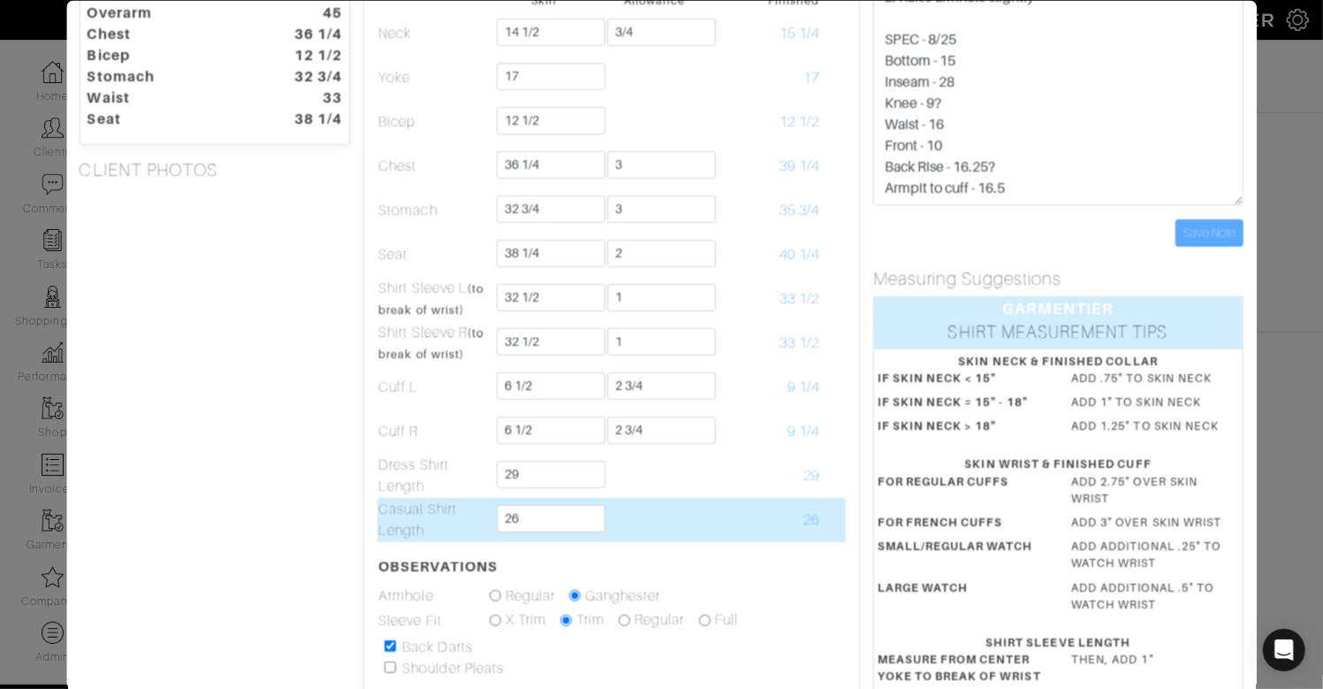
scroll to position [115, 0]
drag, startPoint x: 578, startPoint y: 515, endPoint x: 579, endPoint y: 498, distance: 16.8
click at [579, 498] on td "26" at bounding box center [544, 518] width 110 height 44
type input "27"
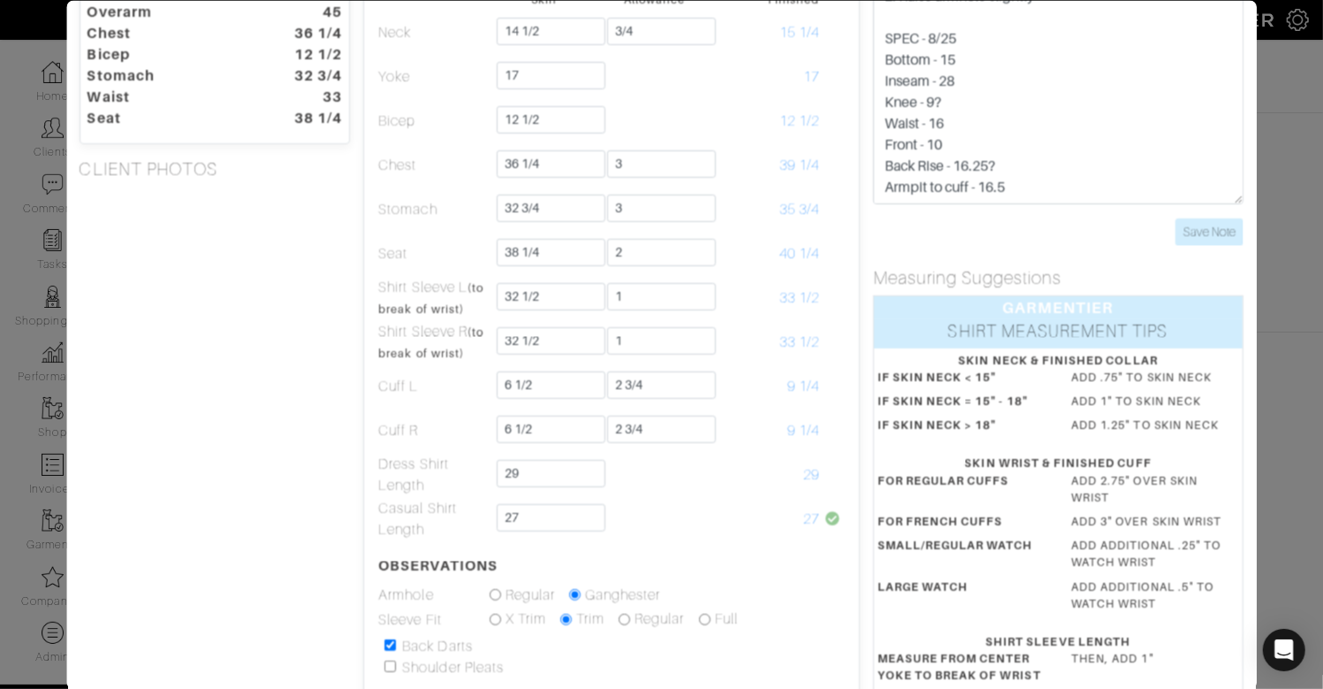
click at [222, 503] on div "Height 5'9" Weight 155 Overarm 45 Chest 36 1/4 Bicep 12 1/2 Stomach 32 3/4 Wais…" at bounding box center [215, 440] width 298 height 978
click at [1023, 255] on div "FIT NOTES SPEC - 8/25 Bottom - 15 Inseam - 28 Knee - 9? Waist - 16 Front - 10 B…" at bounding box center [1058, 109] width 397 height 316
click at [1183, 228] on input "Save Note" at bounding box center [1210, 230] width 68 height 27
click at [1060, 251] on div "FIT NOTES SPEC - 8/25 Bottom - 15 Inseam - 28 Knee - 9? Waist - 16 Front - 10 B…" at bounding box center [1058, 109] width 397 height 316
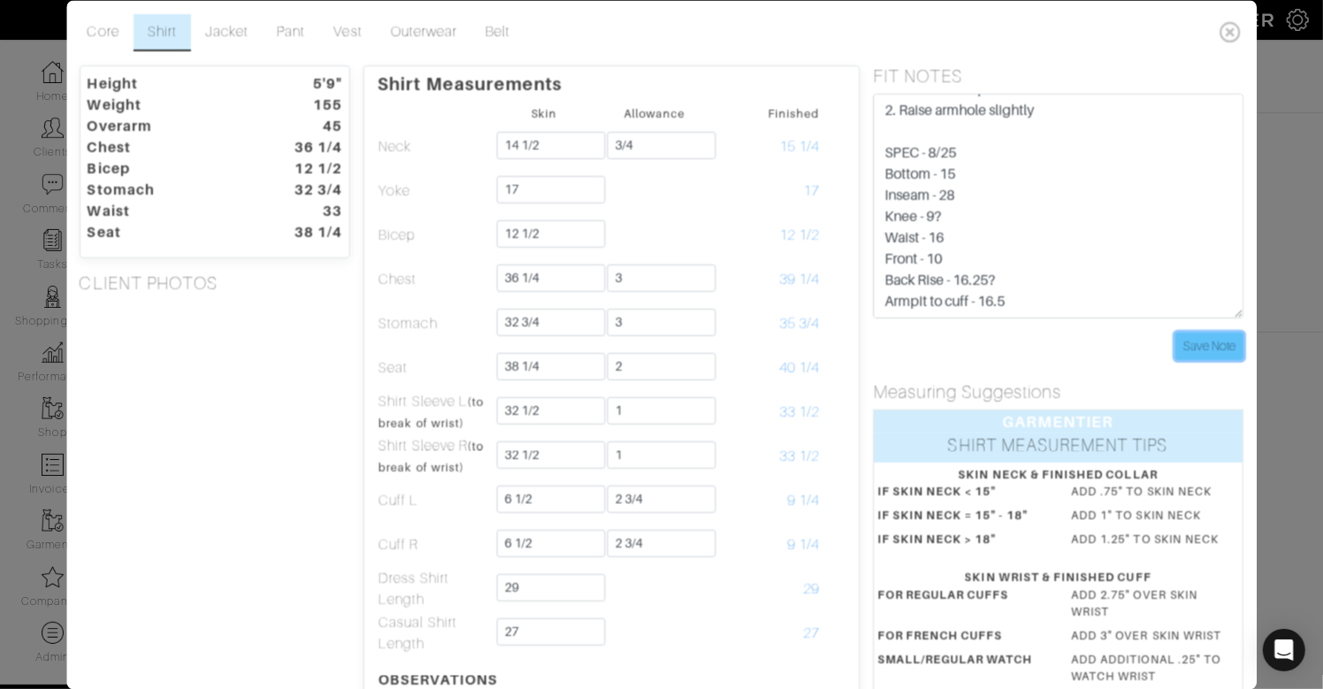
click at [1186, 345] on input "Save Note" at bounding box center [1210, 345] width 68 height 27
click at [1234, 29] on icon at bounding box center [1232, 31] width 36 height 35
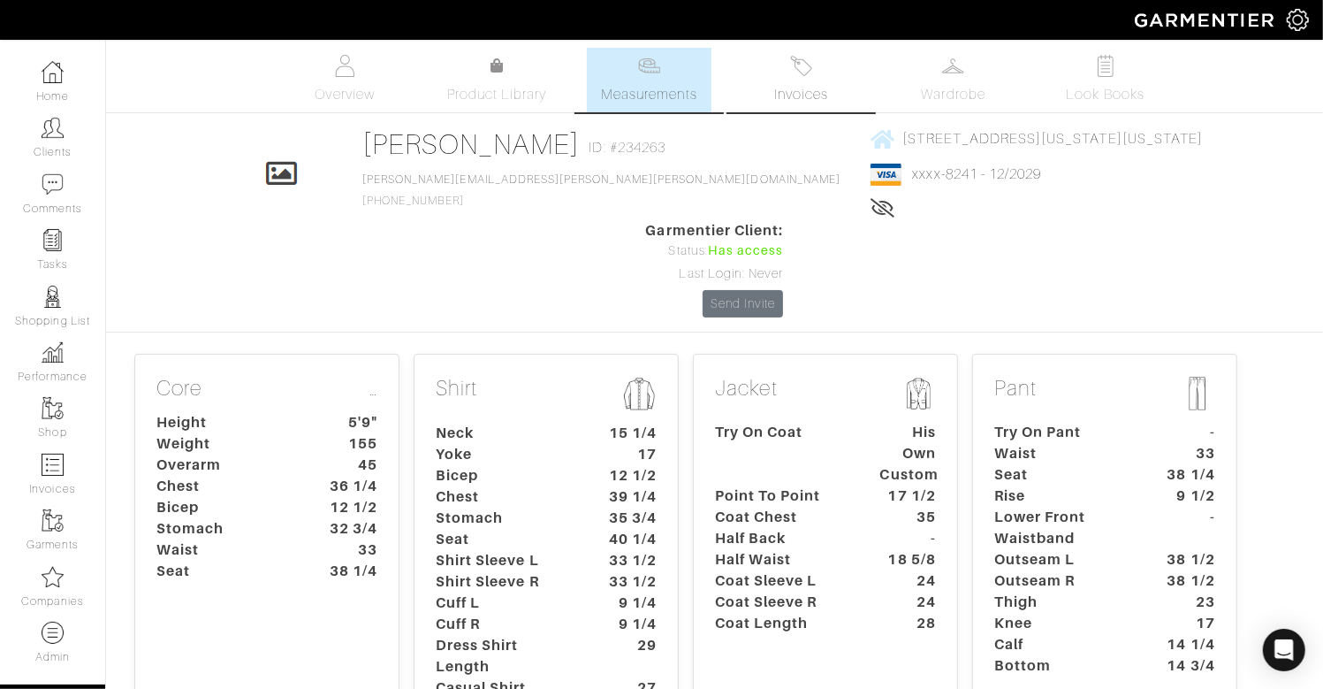
click at [818, 69] on link "Invoices" at bounding box center [802, 80] width 124 height 65
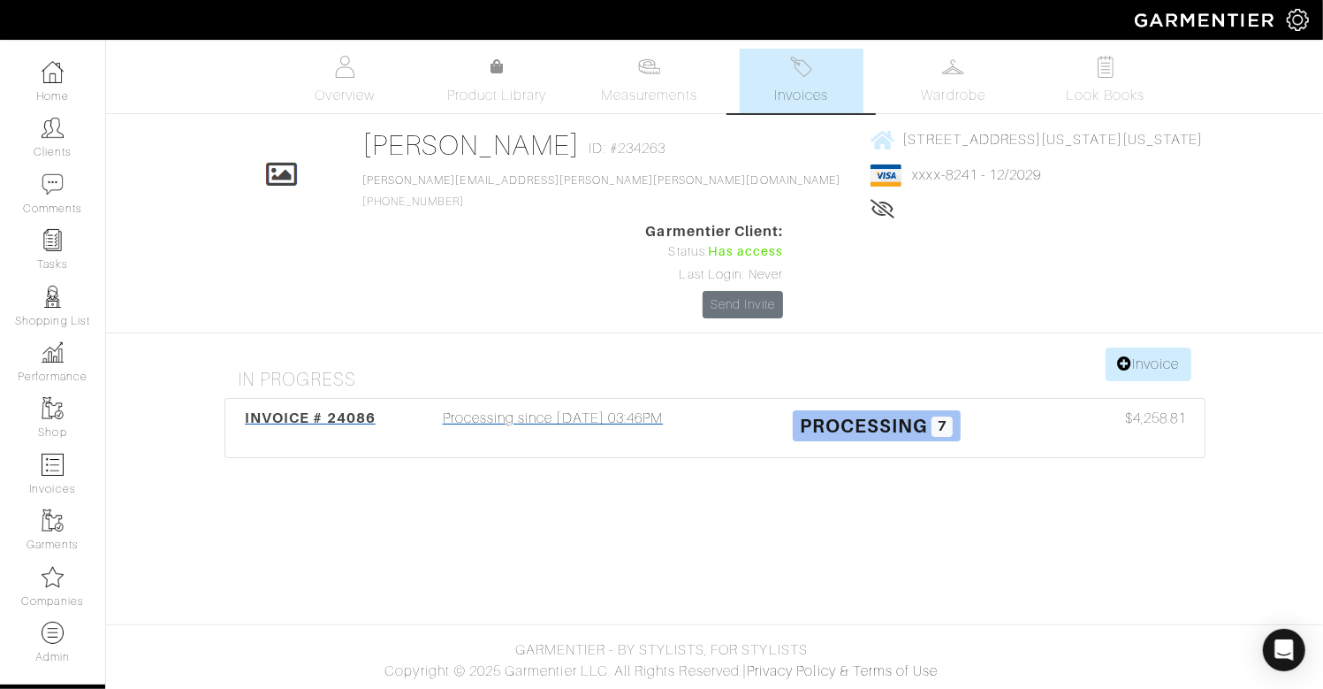
click at [615, 407] on div "Processing since 08/22/25 03:46PM" at bounding box center [553, 427] width 323 height 41
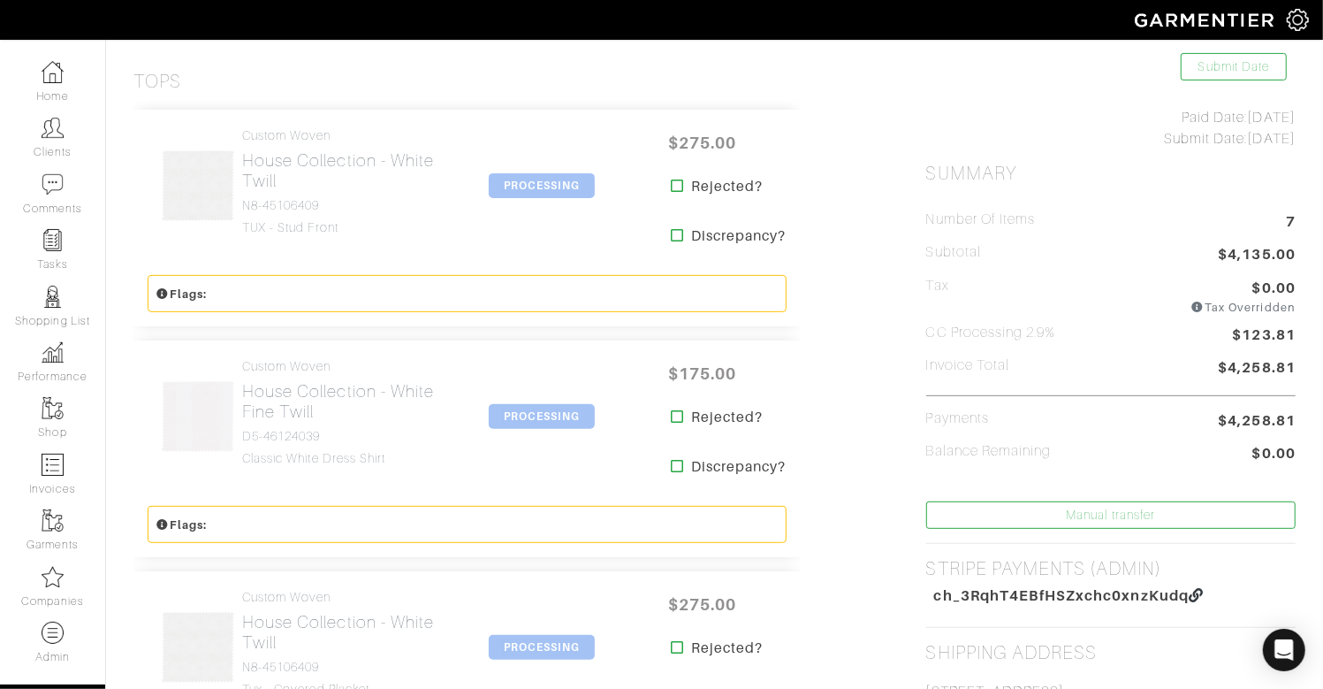
scroll to position [354, 0]
click at [293, 179] on h2 "House Collection - White Twill" at bounding box center [342, 168] width 200 height 41
click at [292, 412] on h2 "House Collection - White Fine Twill" at bounding box center [342, 399] width 200 height 41
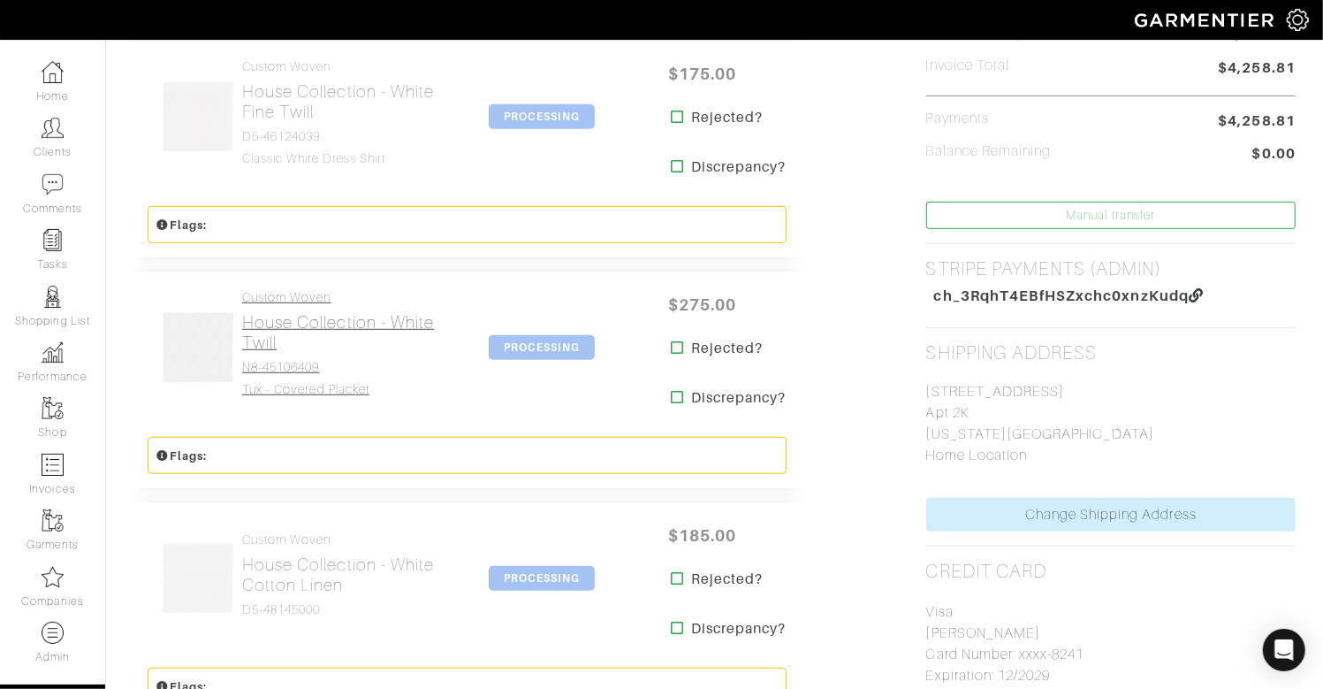
click at [290, 338] on h2 "House Collection - White Twill" at bounding box center [342, 332] width 200 height 41
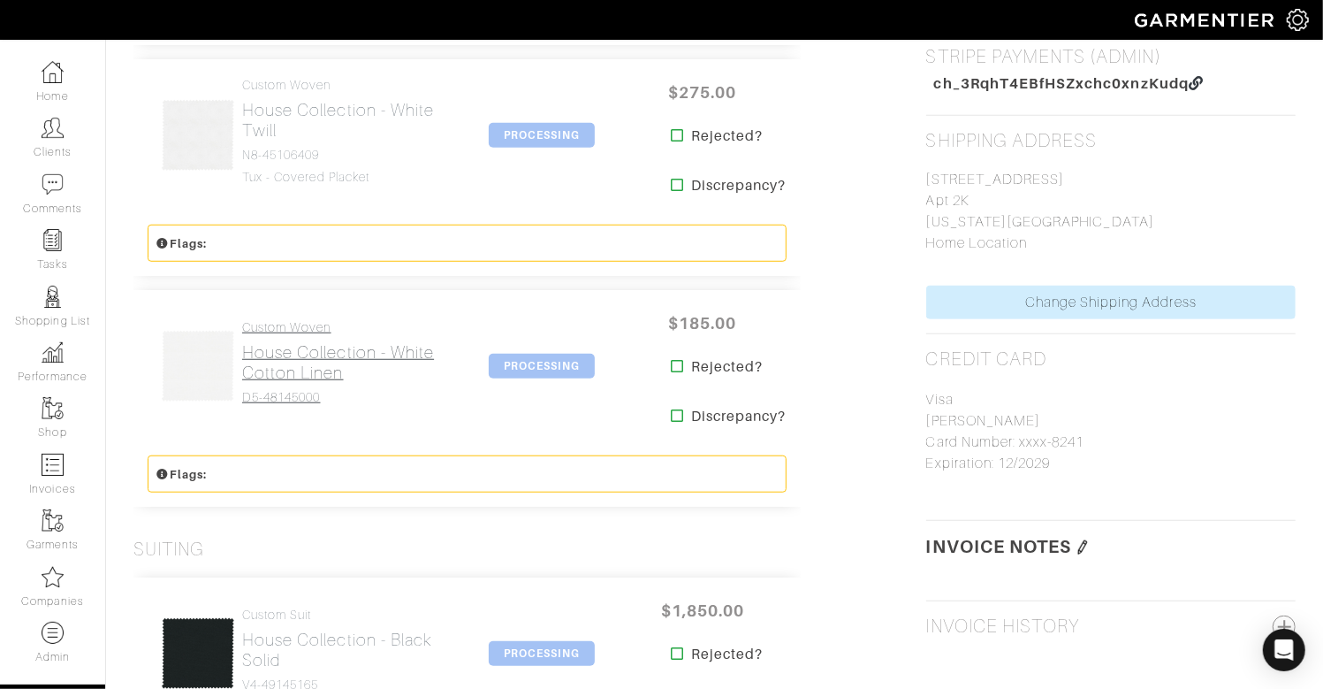
click at [295, 380] on h2 "House Collection - White Cotton Linen" at bounding box center [342, 362] width 200 height 41
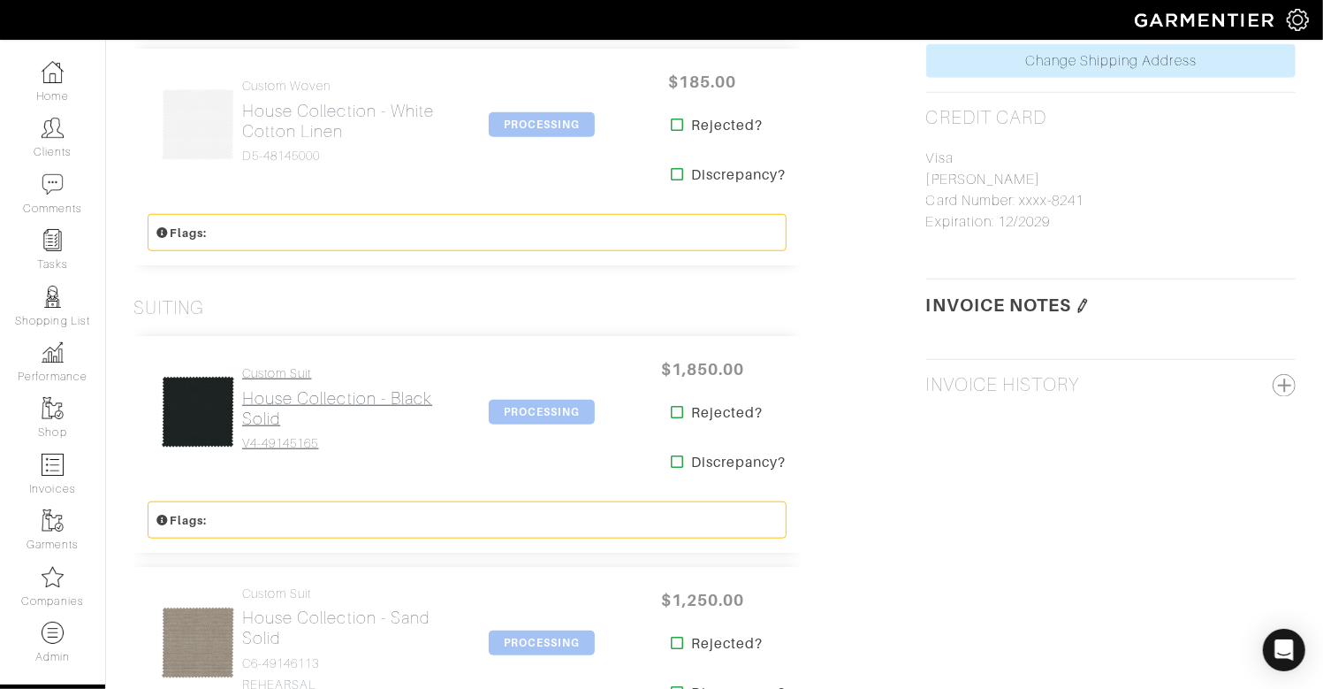
click at [303, 384] on link "Custom Suit House Collection - Black Solid V4-49145165" at bounding box center [342, 408] width 200 height 85
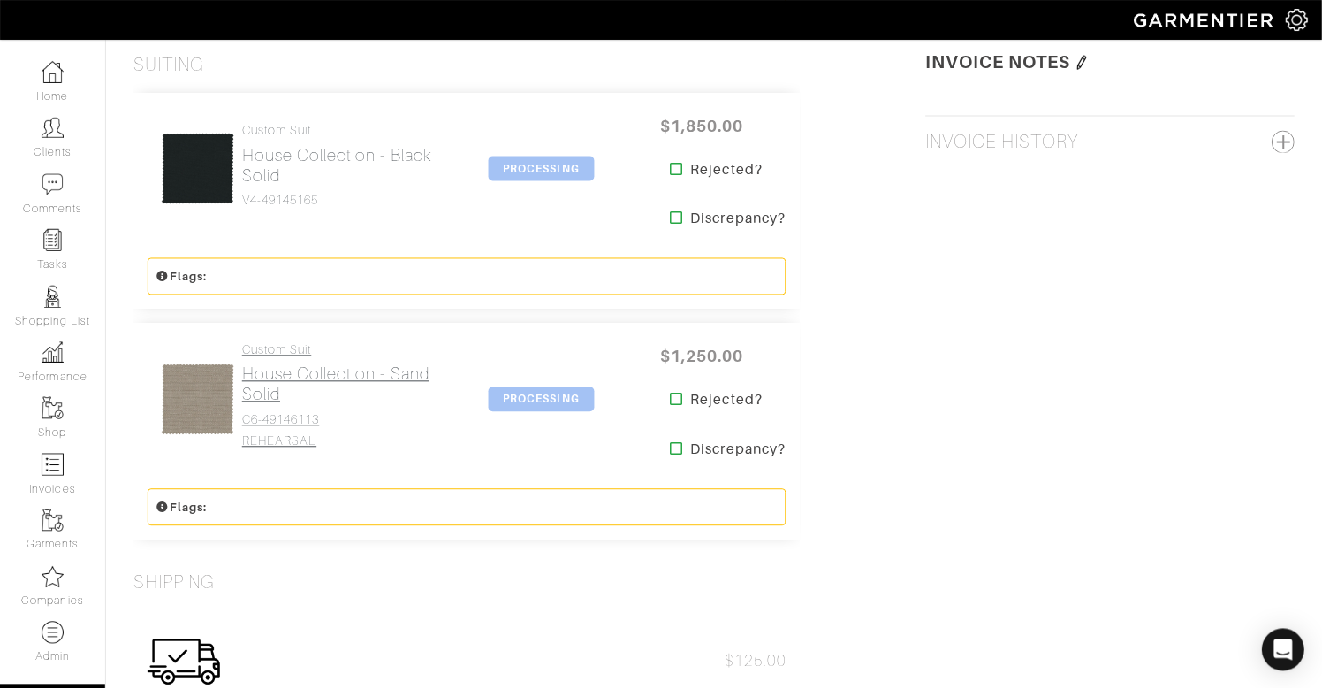
scroll to position [1350, 0]
click at [305, 385] on h2 "House Collection - Sand Solid" at bounding box center [342, 382] width 200 height 41
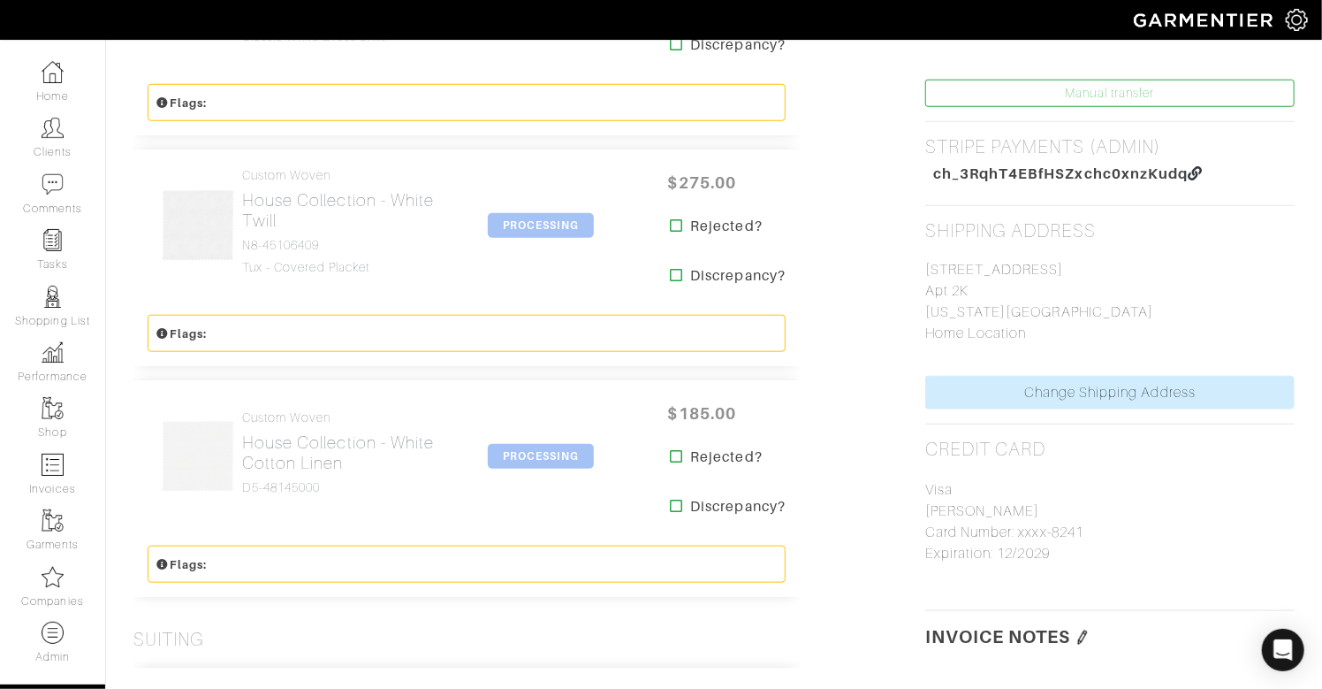
scroll to position [772, 0]
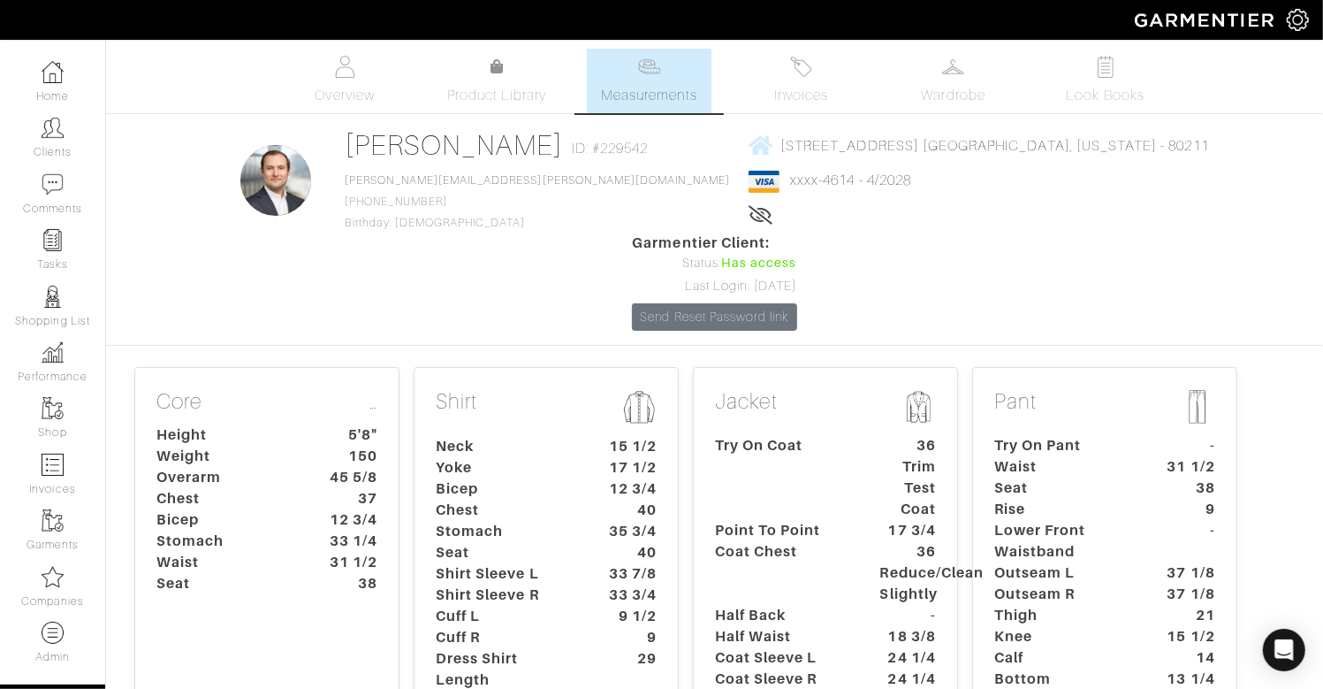
click at [1045, 389] on p "Pant" at bounding box center [1104, 408] width 221 height 39
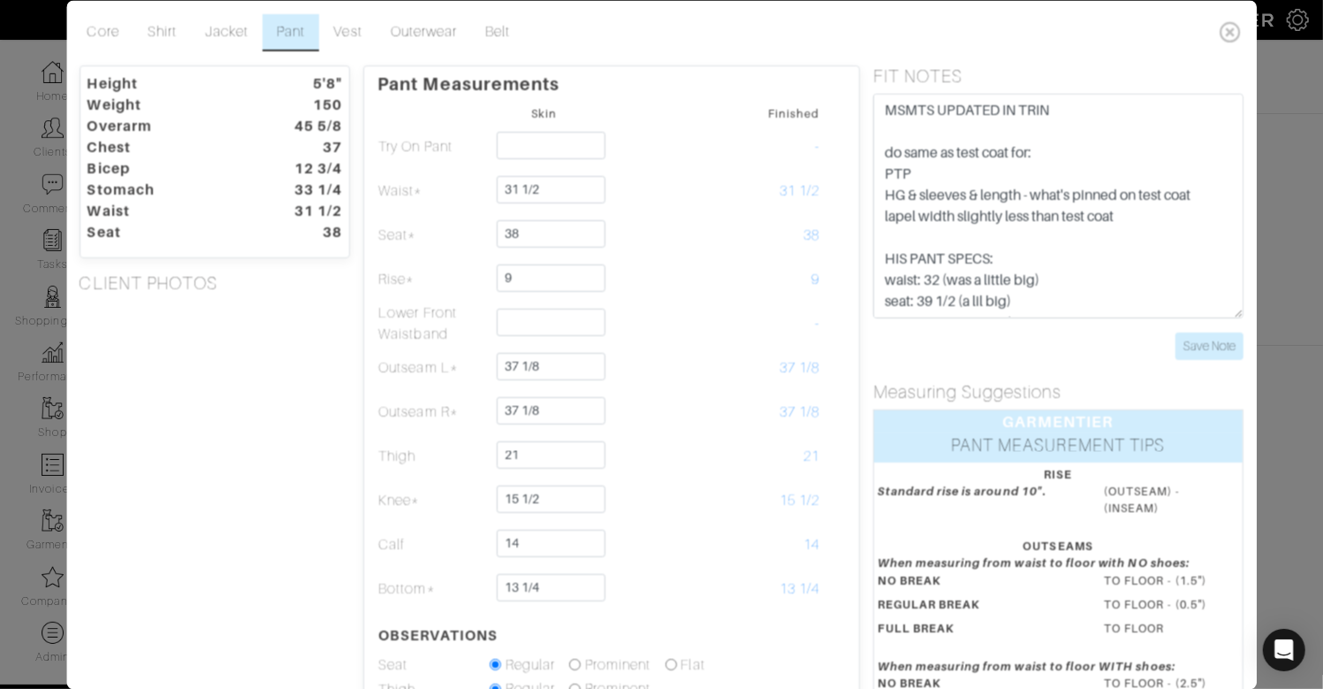
click at [206, 375] on div "Height 5'8" Weight 150 Overarm 45 5/8 Chest 37 Bicep 12 3/4 Stomach 33 1/4 Wais…" at bounding box center [215, 524] width 298 height 919
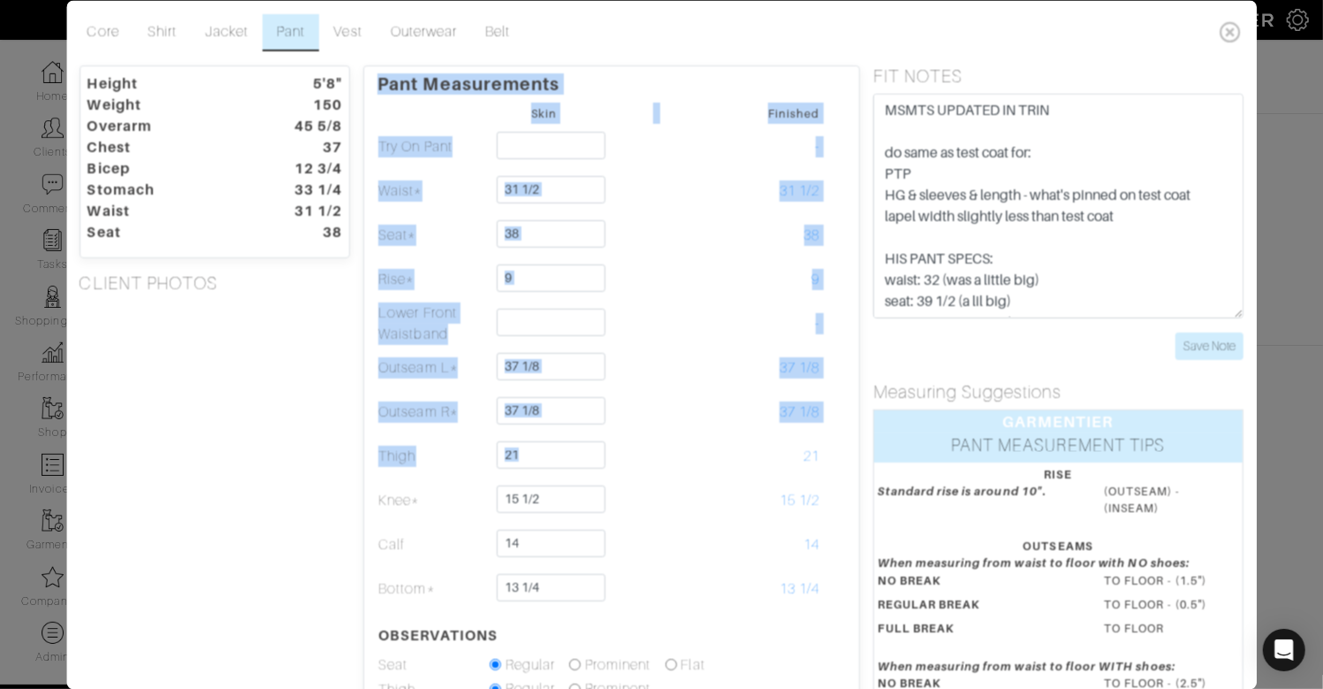
drag, startPoint x: 694, startPoint y: 465, endPoint x: 355, endPoint y: 453, distance: 338.7
click at [362, 453] on div "Height 5'8" Weight 150 Overarm 45 5/8 Chest 37 Bicep 12 3/4 Stomach 33 1/4 Wais…" at bounding box center [661, 524] width 1191 height 919
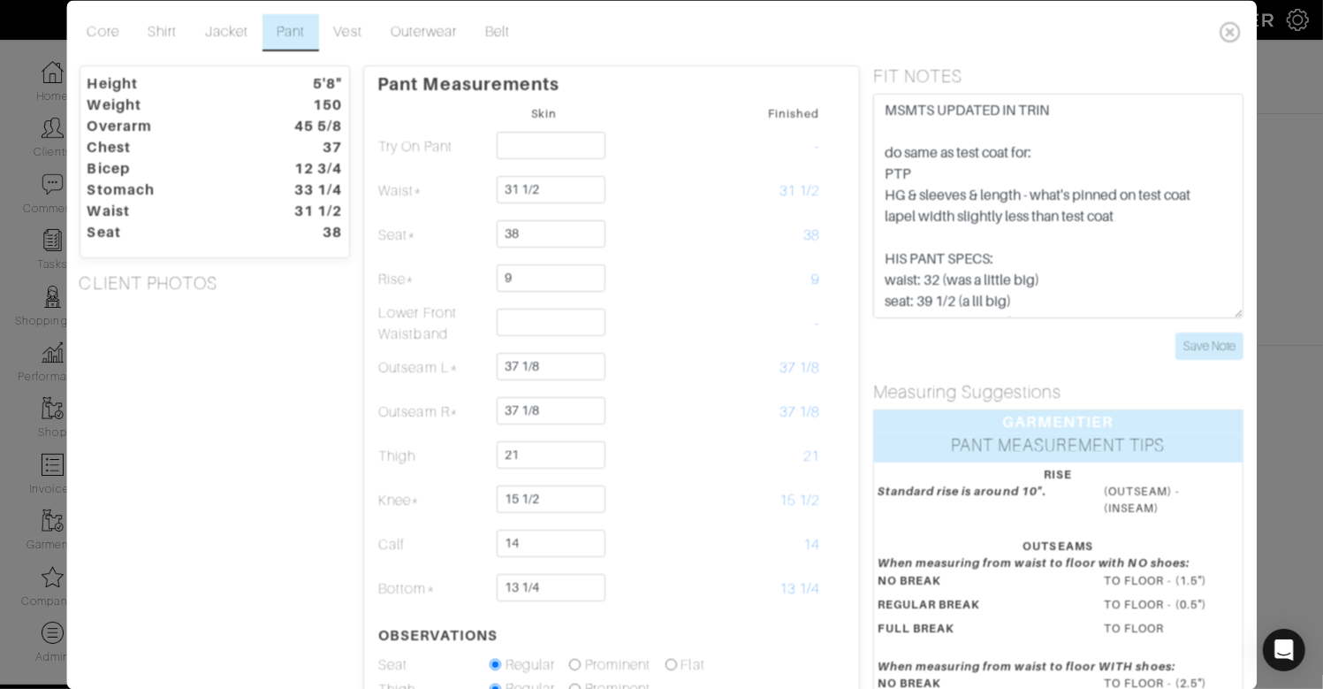
click at [332, 451] on div "Height 5'8" Weight 150 Overarm 45 5/8 Chest 37 Bicep 12 3/4 Stomach 33 1/4 Wais…" at bounding box center [215, 524] width 298 height 919
click at [321, 449] on div "Height 5'8" Weight 150 Overarm 45 5/8 Chest 37 Bicep 12 3/4 Stomach 33 1/4 Wais…" at bounding box center [215, 524] width 298 height 919
click at [173, 33] on link "Shirt" at bounding box center [161, 32] width 57 height 37
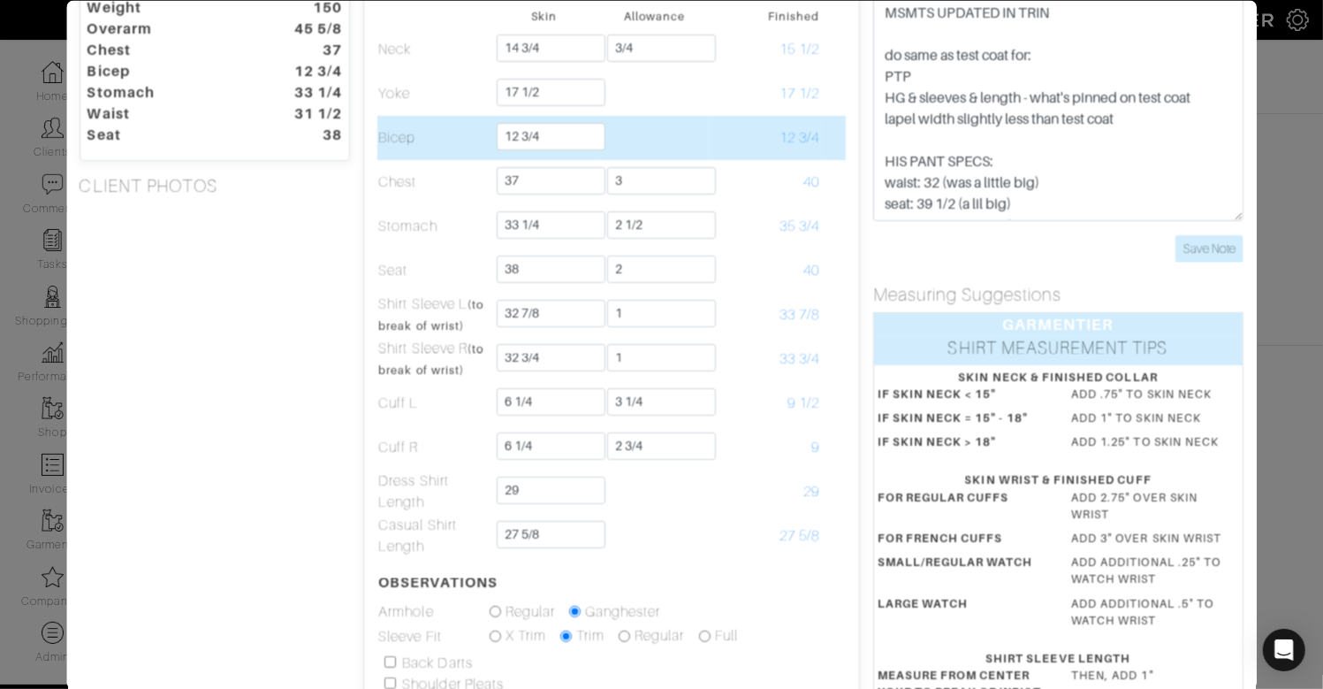
scroll to position [105, 0]
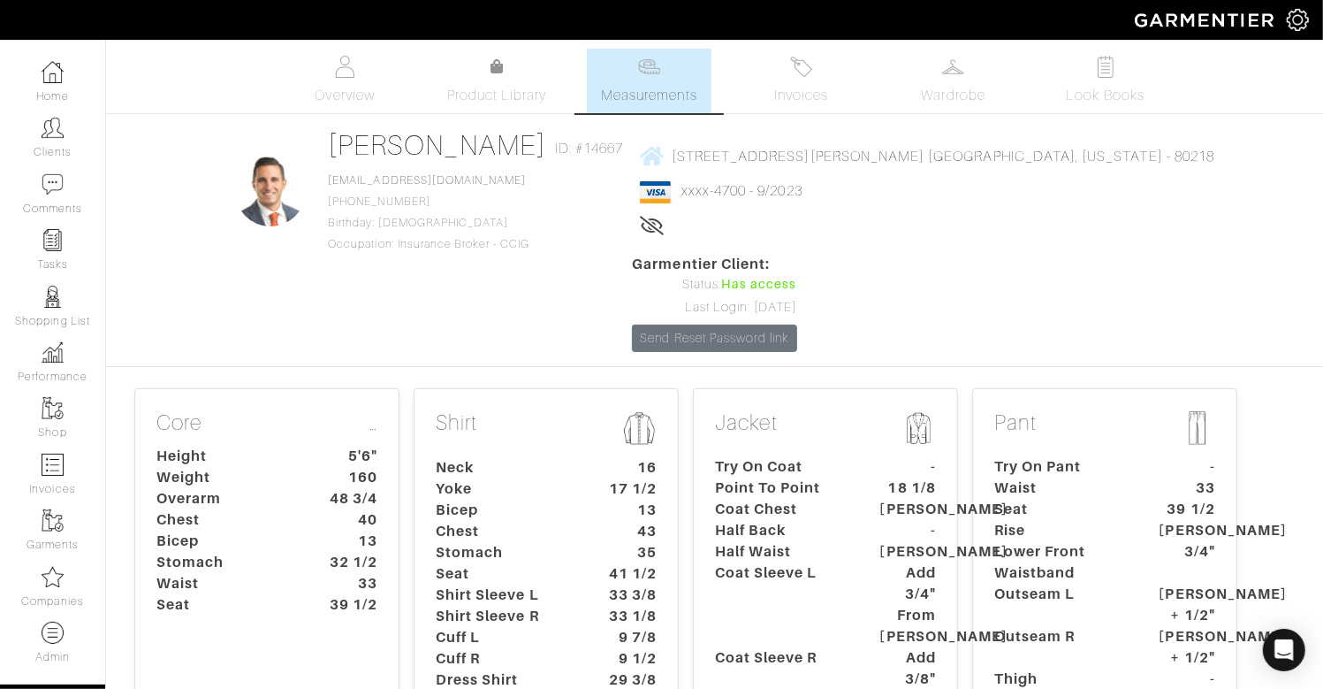
click at [578, 542] on dt "Stomach" at bounding box center [504, 552] width 165 height 21
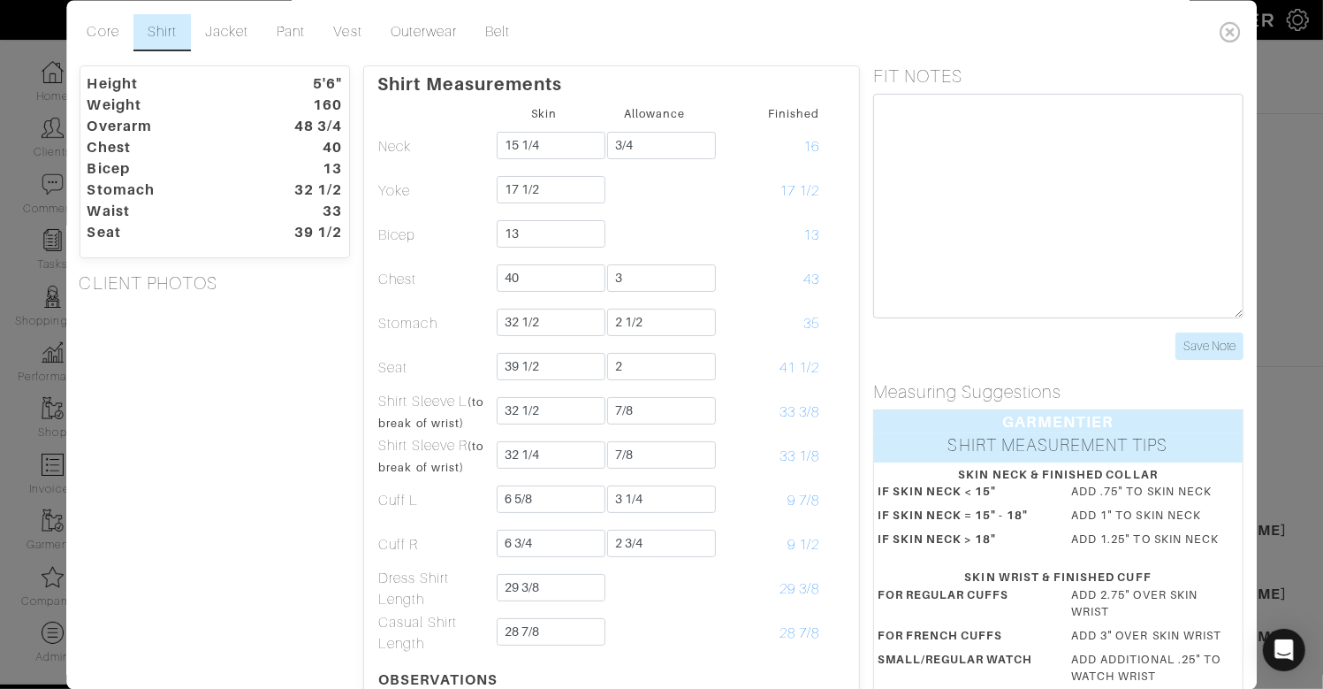
click at [274, 396] on div "Height 5'6" Weight 160 Overarm 48 3/4 Chest 40 Bicep 13 Stomach 32 1/2 Waist 33…" at bounding box center [215, 554] width 298 height 978
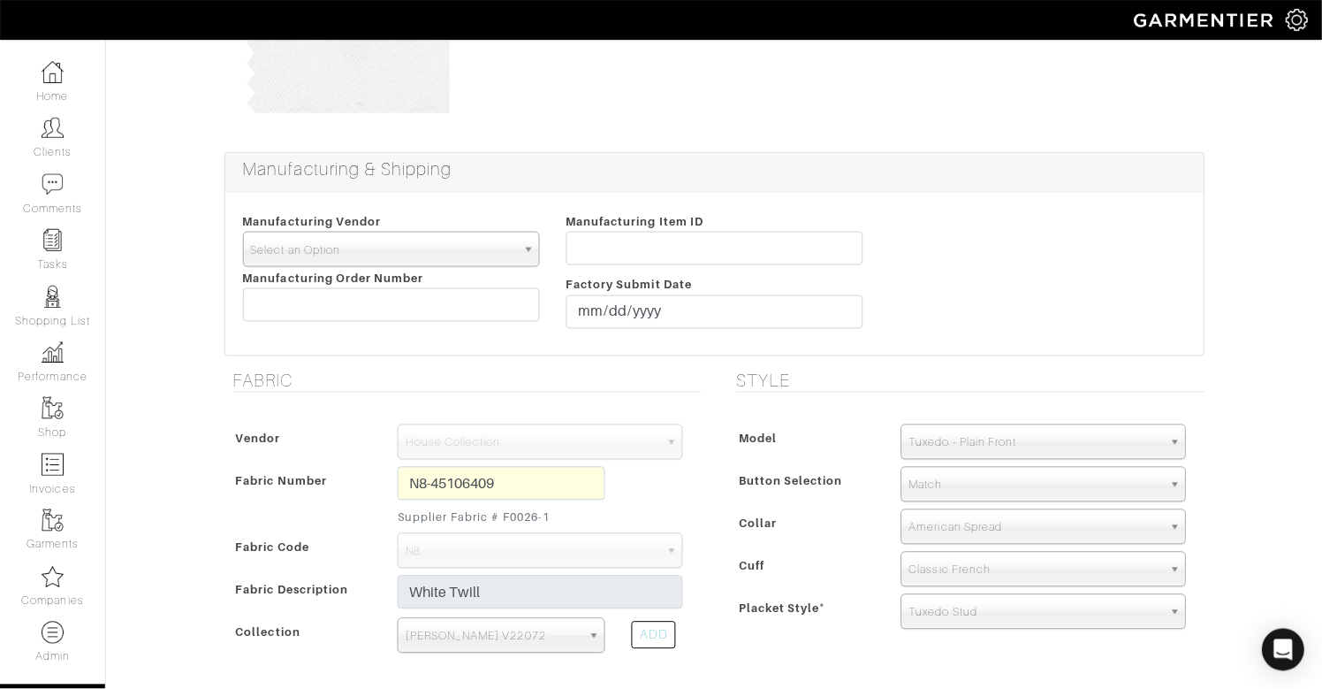
scroll to position [235, 0]
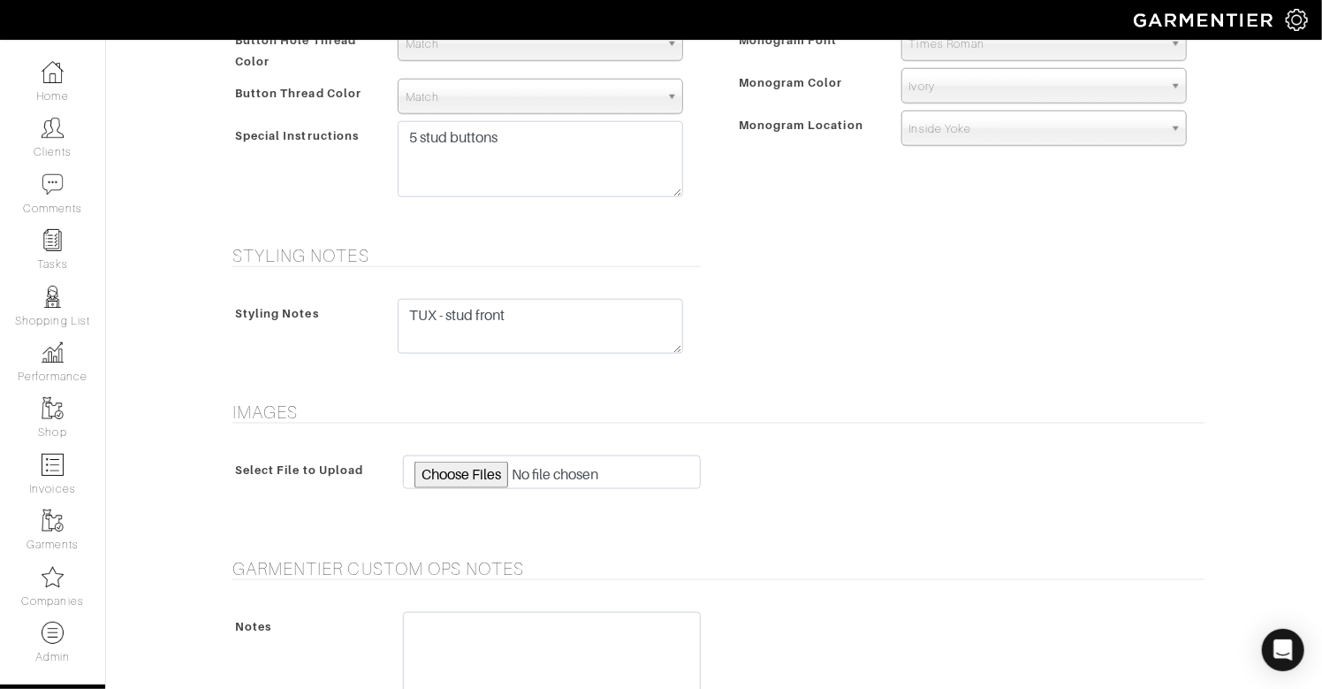
scroll to position [1008, 0]
click at [559, 157] on textarea "5 stud buttons" at bounding box center [540, 159] width 285 height 76
click at [917, 195] on div "Monogram Monogram Text EMR Monogram Font N/A Script Calligraphy Times Roman Blo…" at bounding box center [966, 76] width 504 height 294
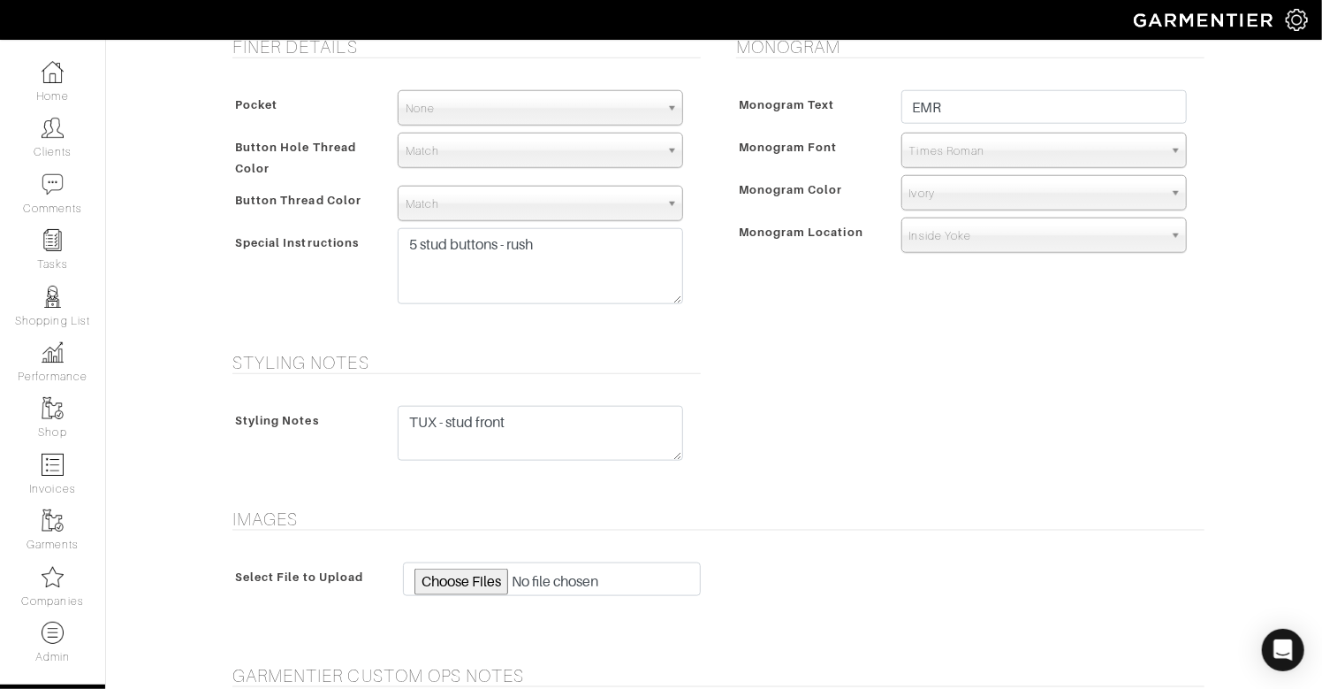
scroll to position [884, 0]
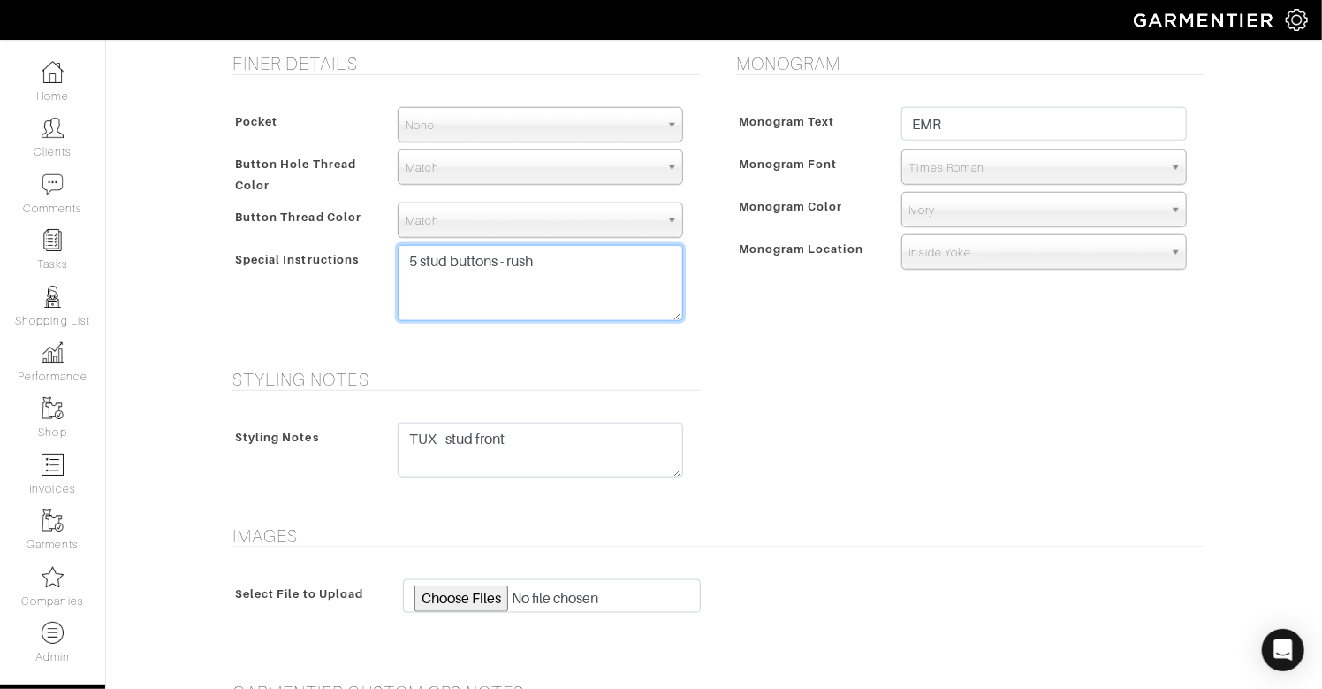
click at [555, 256] on textarea "5 stud buttons" at bounding box center [540, 283] width 285 height 76
drag, startPoint x: 693, startPoint y: 265, endPoint x: 705, endPoint y: 267, distance: 12.5
click at [694, 264] on div "5 stud buttons" at bounding box center [540, 287] width 312 height 85
click at [568, 264] on textarea "5 stud buttons" at bounding box center [540, 283] width 285 height 76
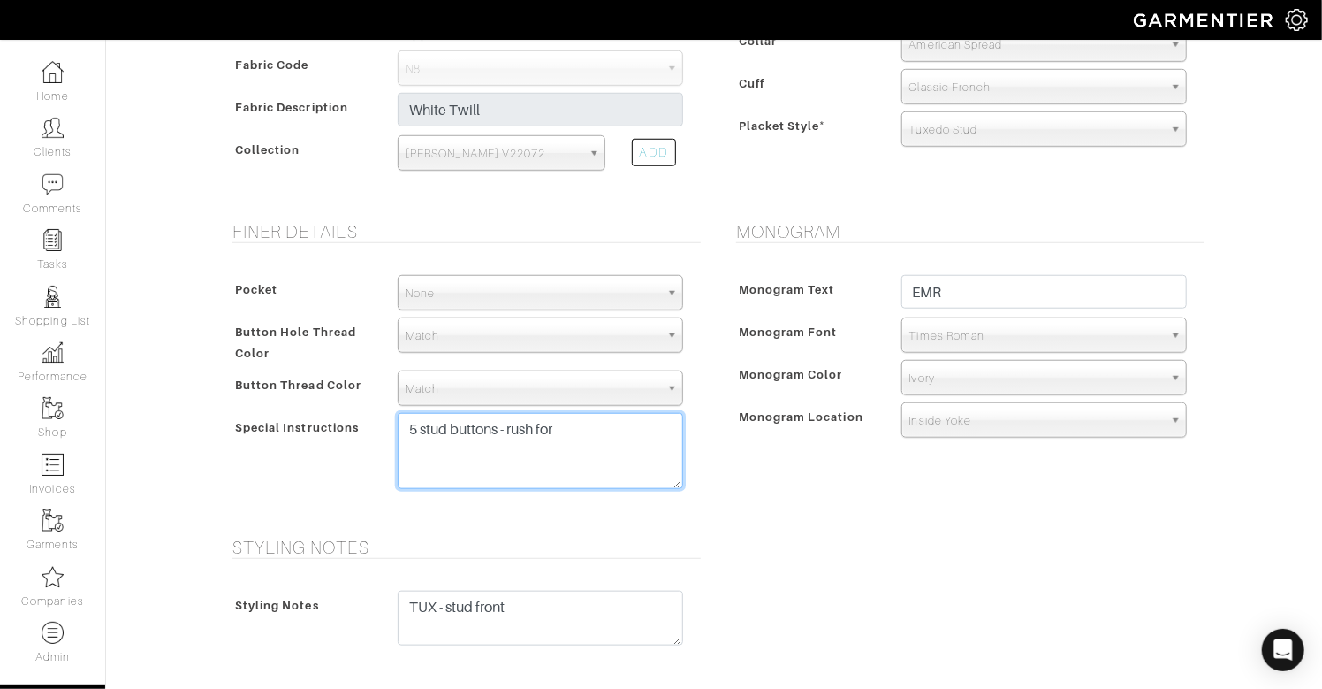
scroll to position [776, 0]
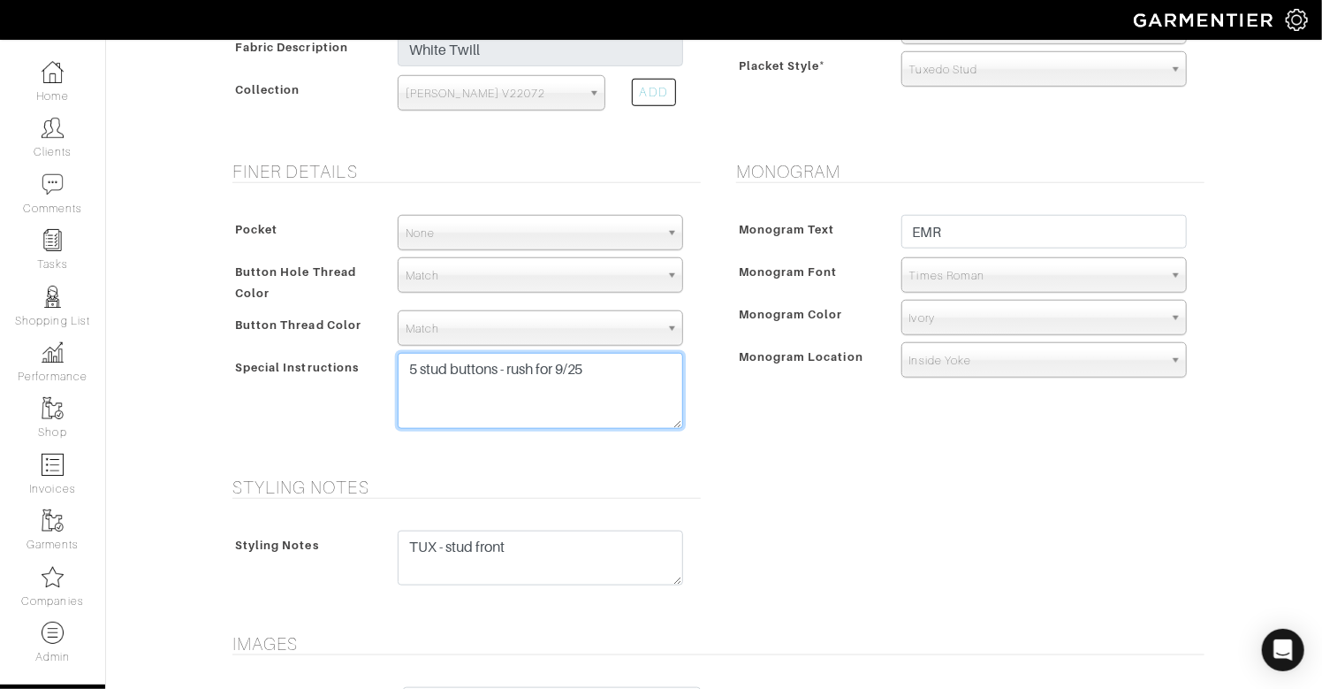
drag, startPoint x: 511, startPoint y: 372, endPoint x: 619, endPoint y: 377, distance: 108.0
click at [620, 377] on textarea "5 stud buttons" at bounding box center [540, 391] width 285 height 76
type textarea "5 stud buttons - rush for 9/25"
click at [817, 424] on div "Monogram Monogram Text EMR Monogram Font N/A Script Calligraphy Times Roman Blo…" at bounding box center [966, 308] width 504 height 294
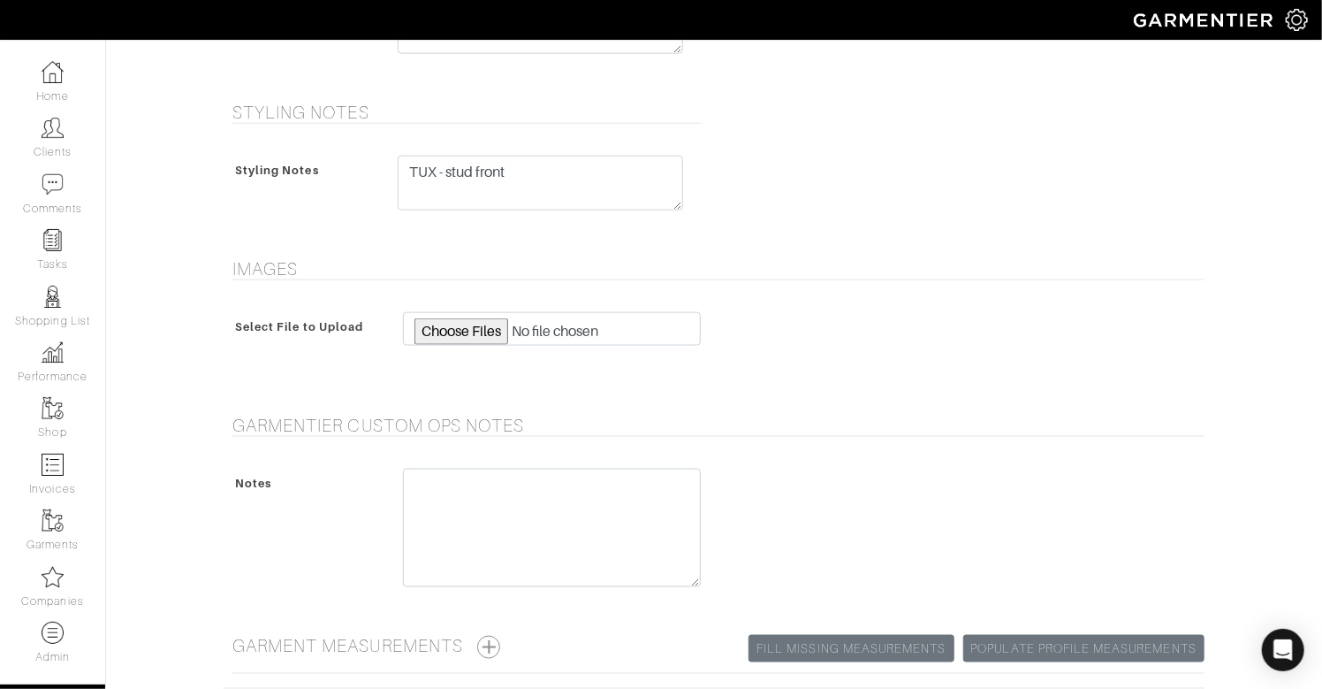
scroll to position [1301, 0]
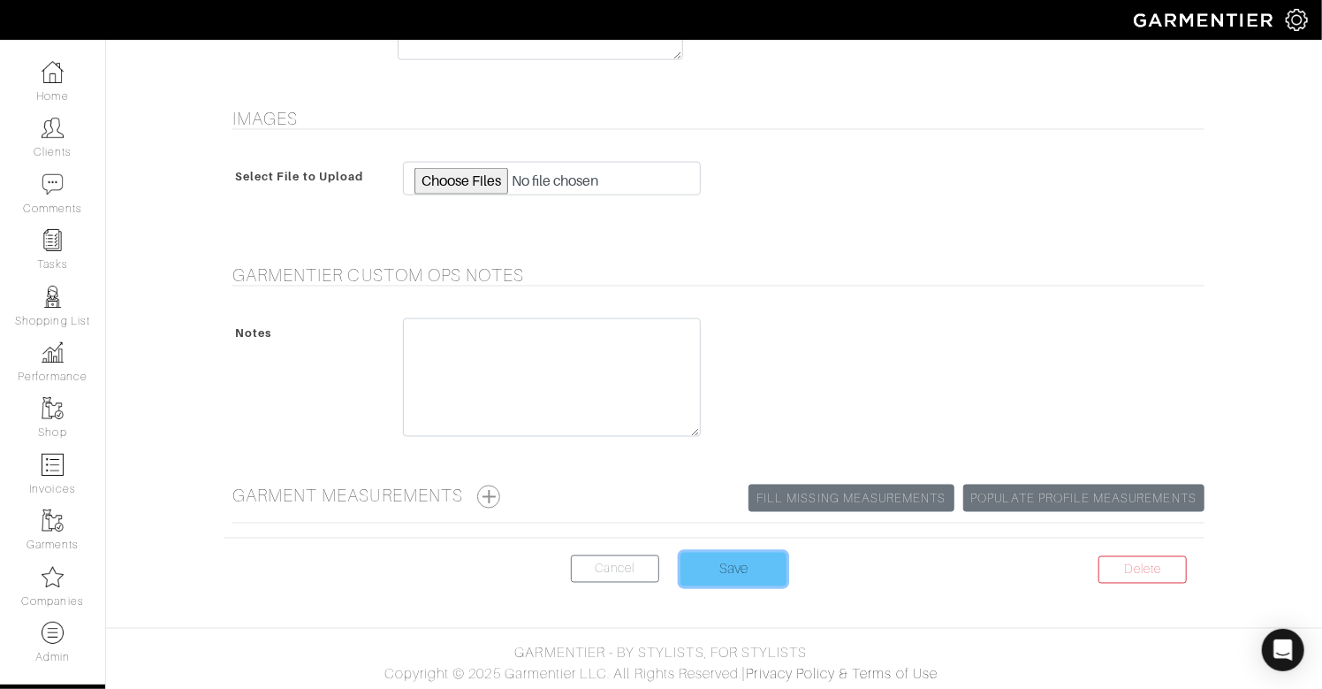
click at [734, 560] on input "Save" at bounding box center [734, 569] width 106 height 34
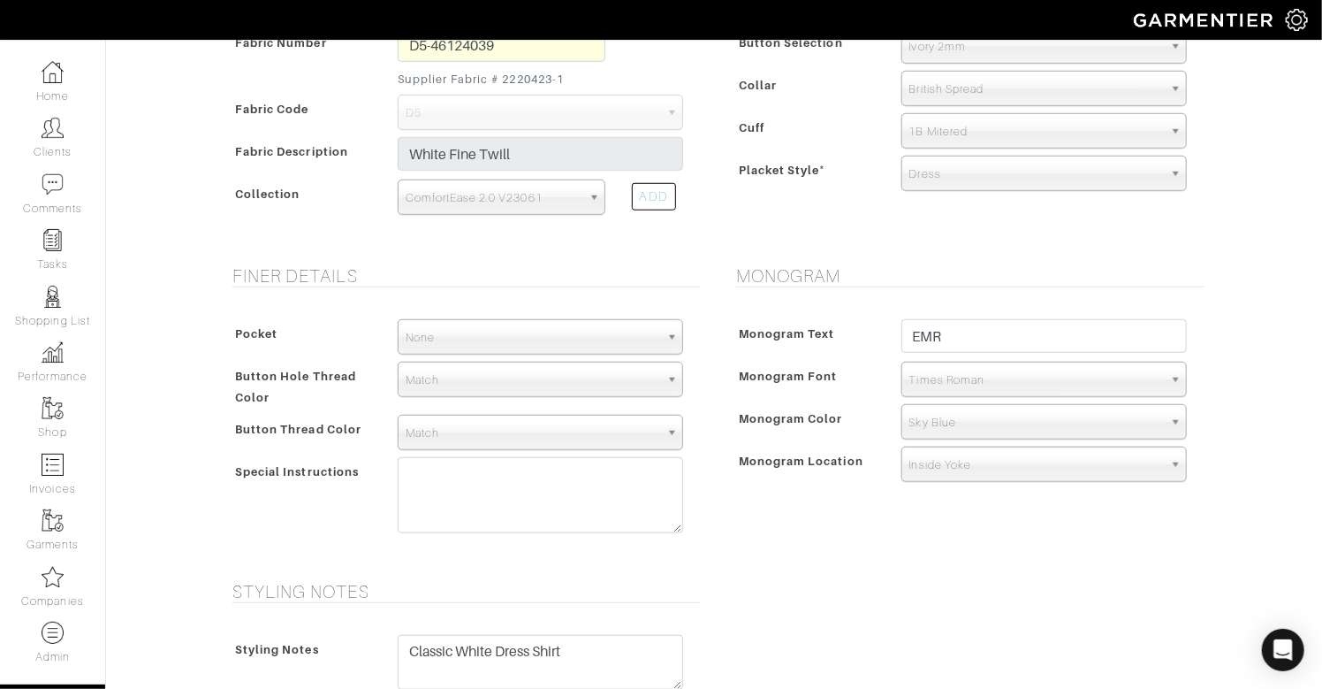
scroll to position [674, 0]
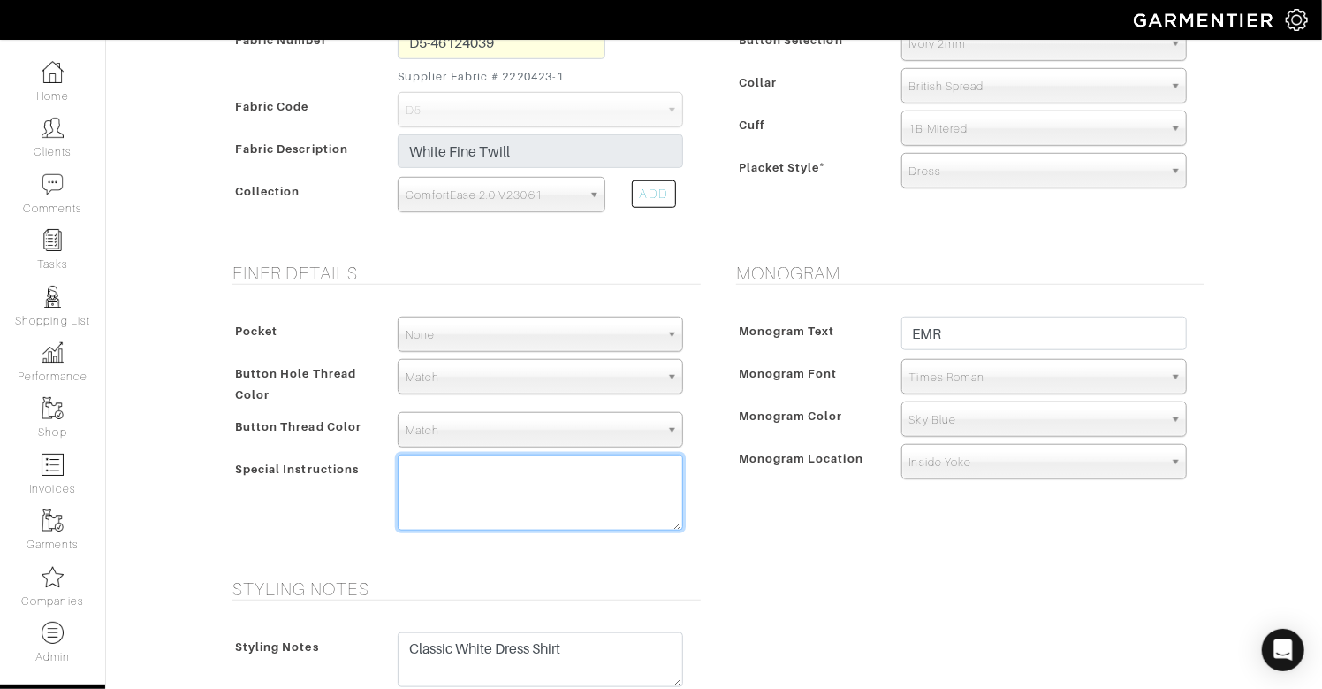
click at [588, 476] on textarea at bounding box center [540, 492] width 285 height 76
paste textarea "rush for 9/25"
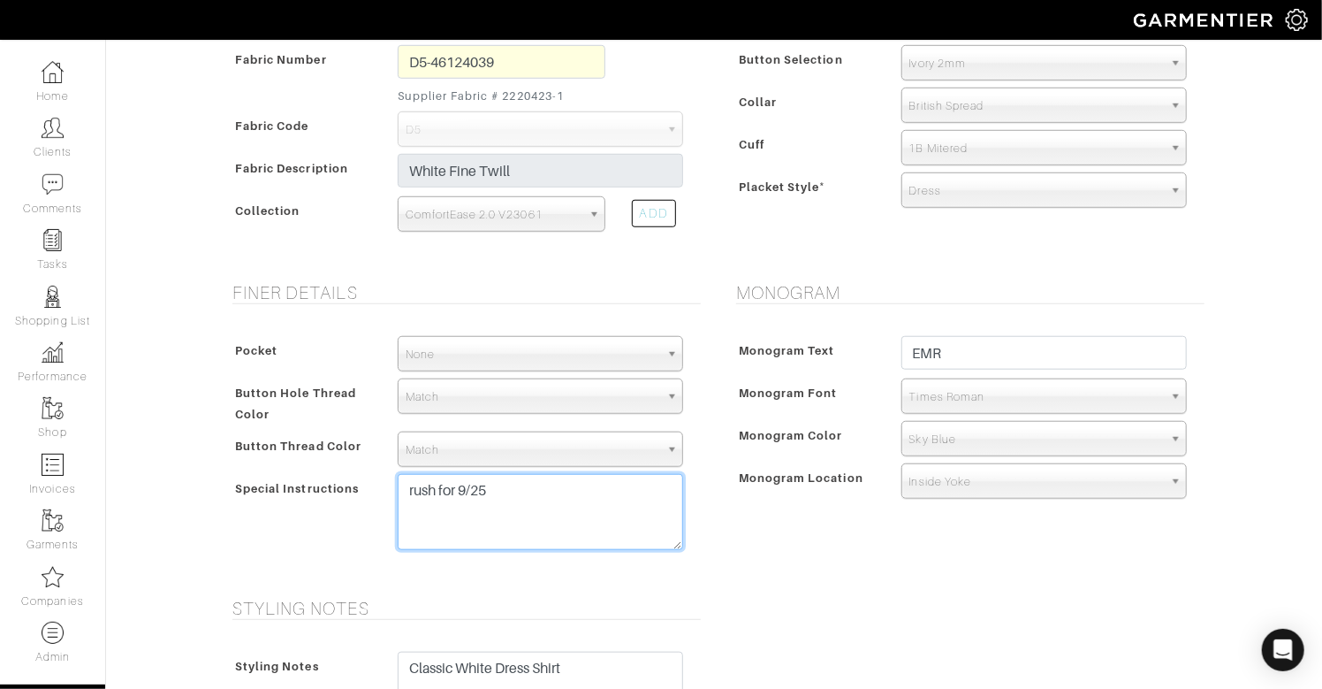
scroll to position [1301, 0]
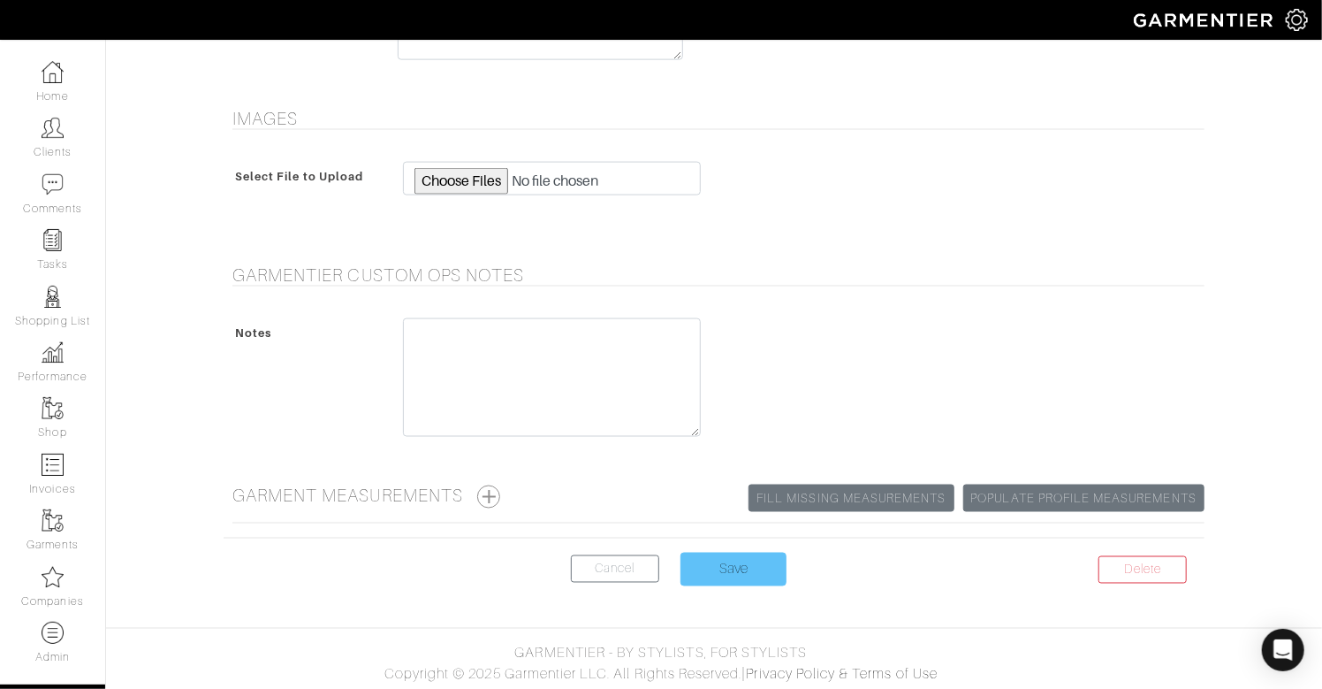
type textarea "rush for 9/25"
click at [742, 557] on input "Save" at bounding box center [734, 569] width 106 height 34
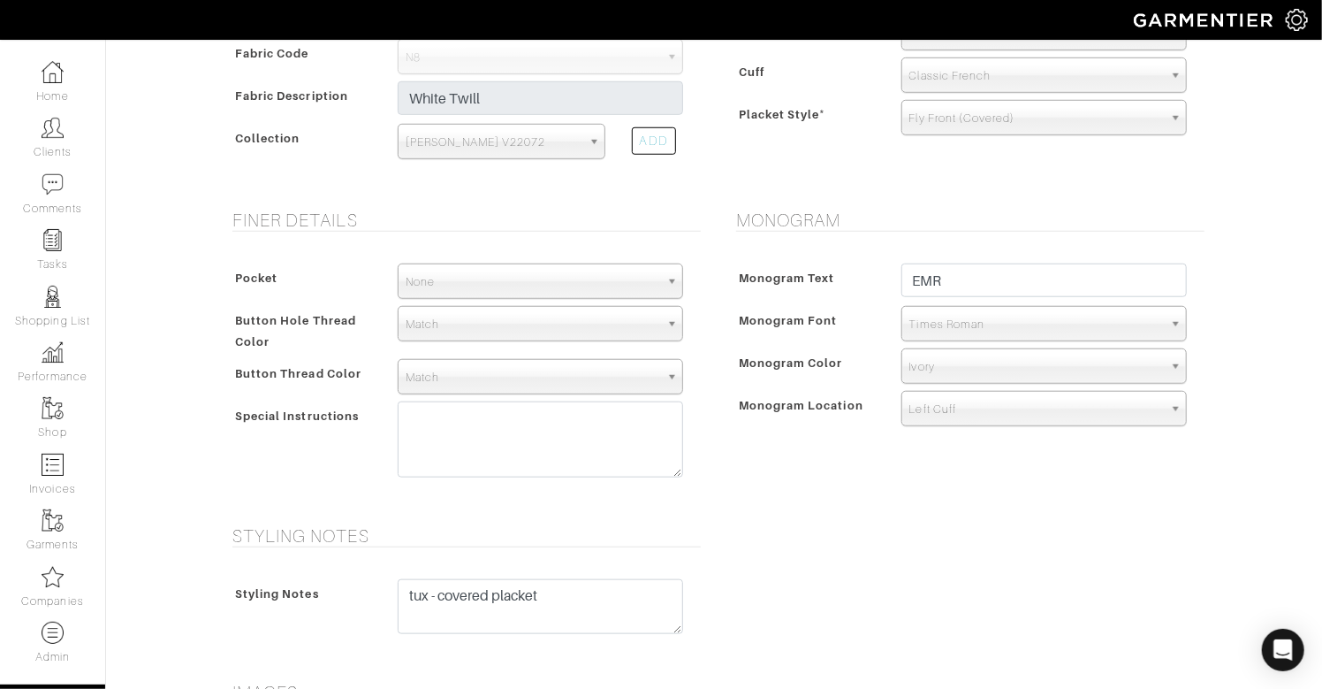
scroll to position [730, 0]
click at [559, 433] on textarea at bounding box center [540, 437] width 285 height 76
paste textarea "rush for 9/25"
type textarea "rush for 9/25"
click at [747, 375] on div "Monogram Color" at bounding box center [810, 365] width 156 height 32
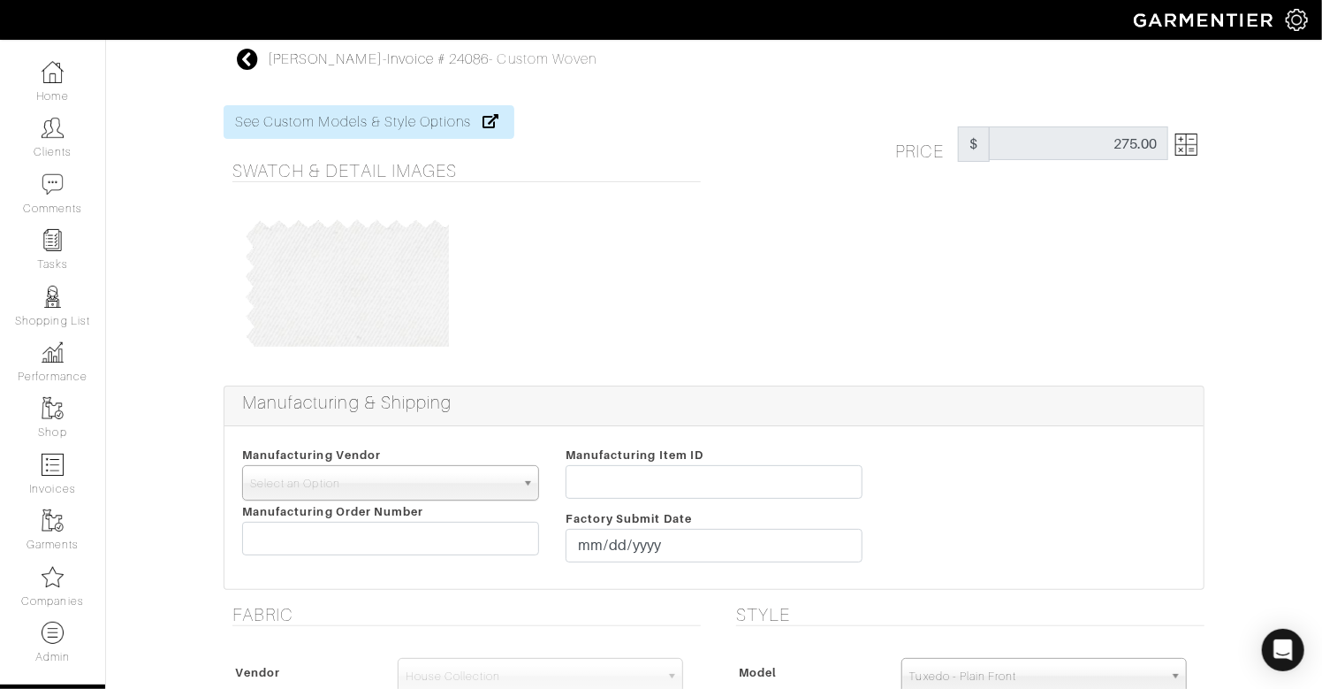
scroll to position [1301, 0]
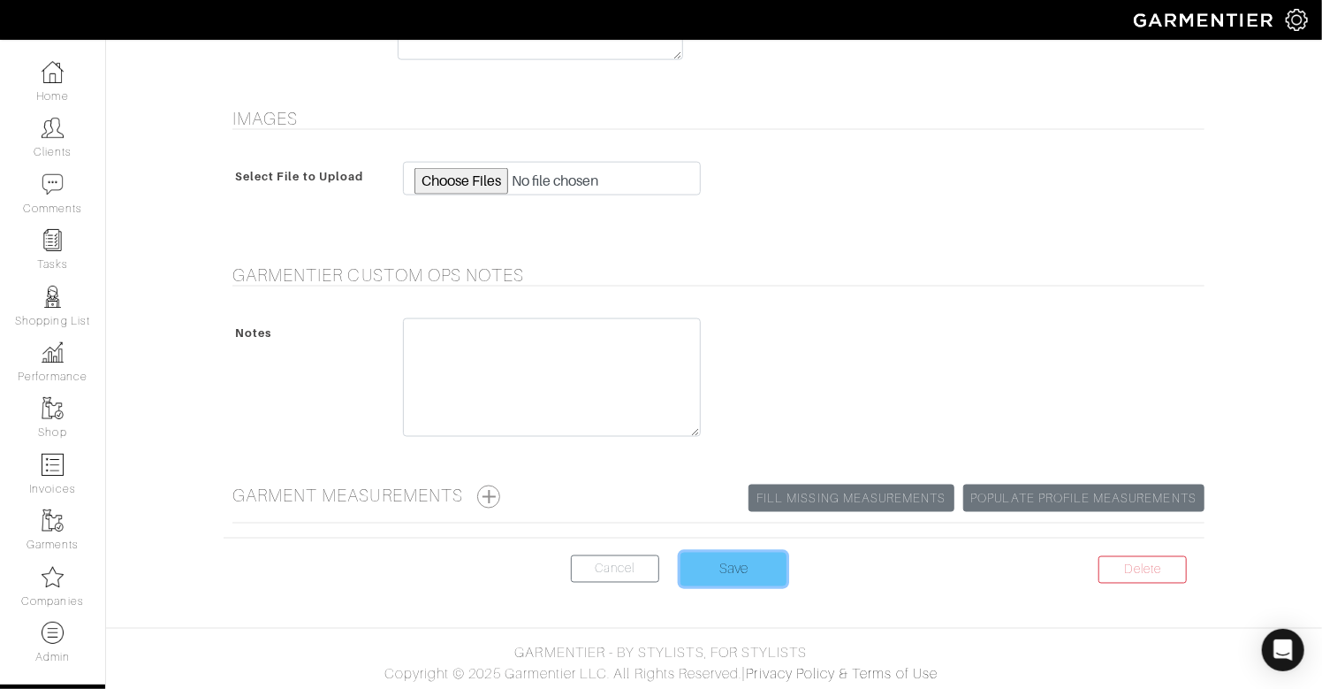
click at [713, 571] on input "Save" at bounding box center [734, 569] width 106 height 34
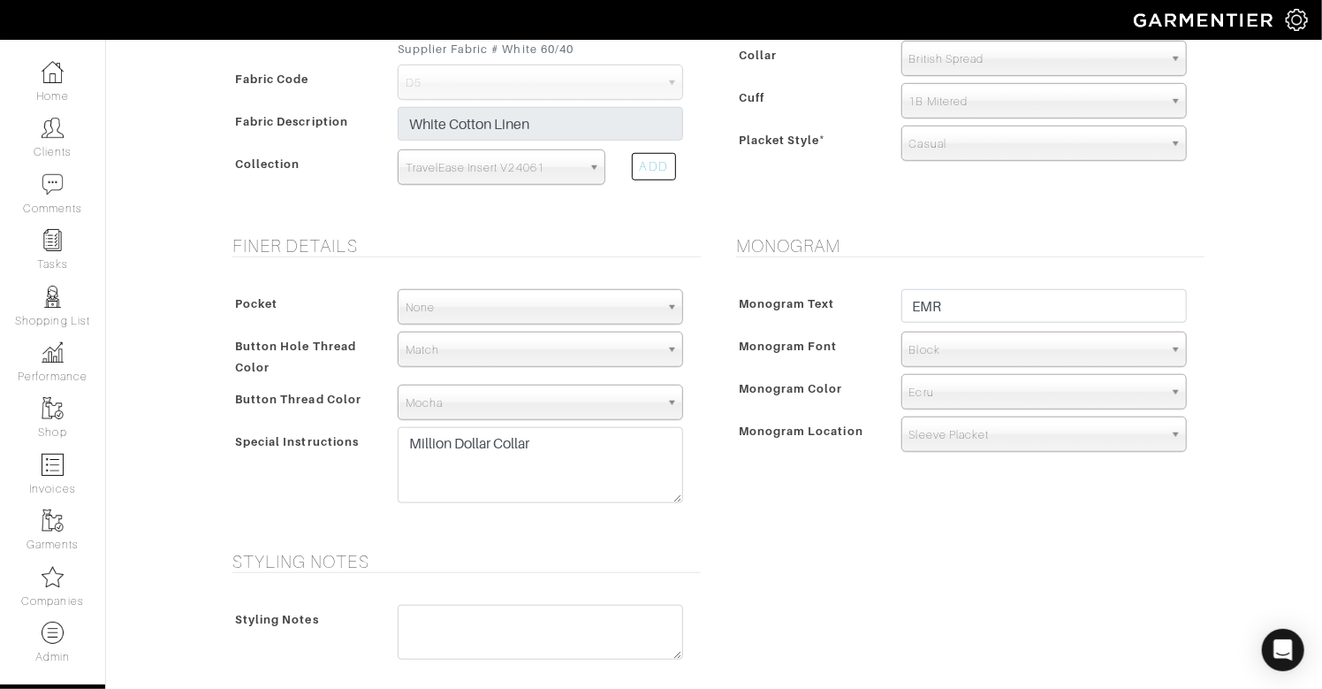
scroll to position [703, 0]
click at [635, 436] on textarea "Million Dollar Collar" at bounding box center [540, 464] width 285 height 76
paste textarea "rush for 9/25"
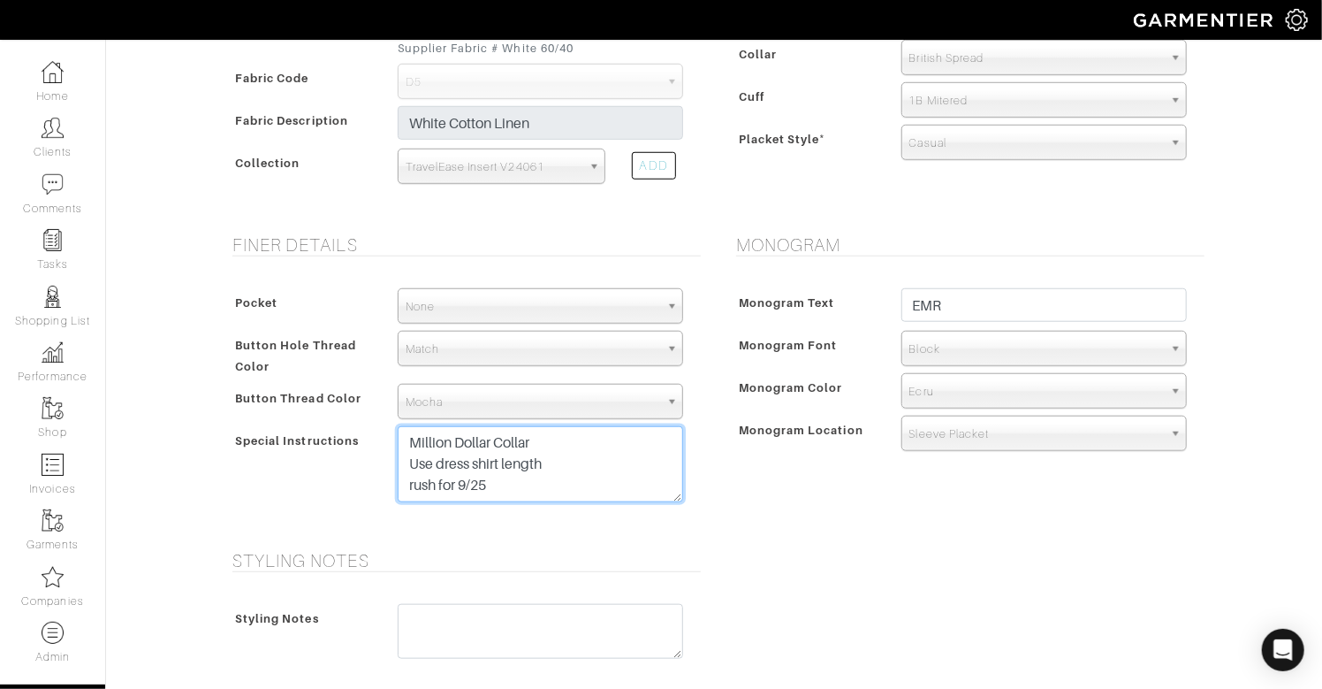
type textarea "Million Dollar Collar Use dress shirt length rush for 9/25"
click at [836, 431] on span "Monogram Location" at bounding box center [801, 430] width 125 height 26
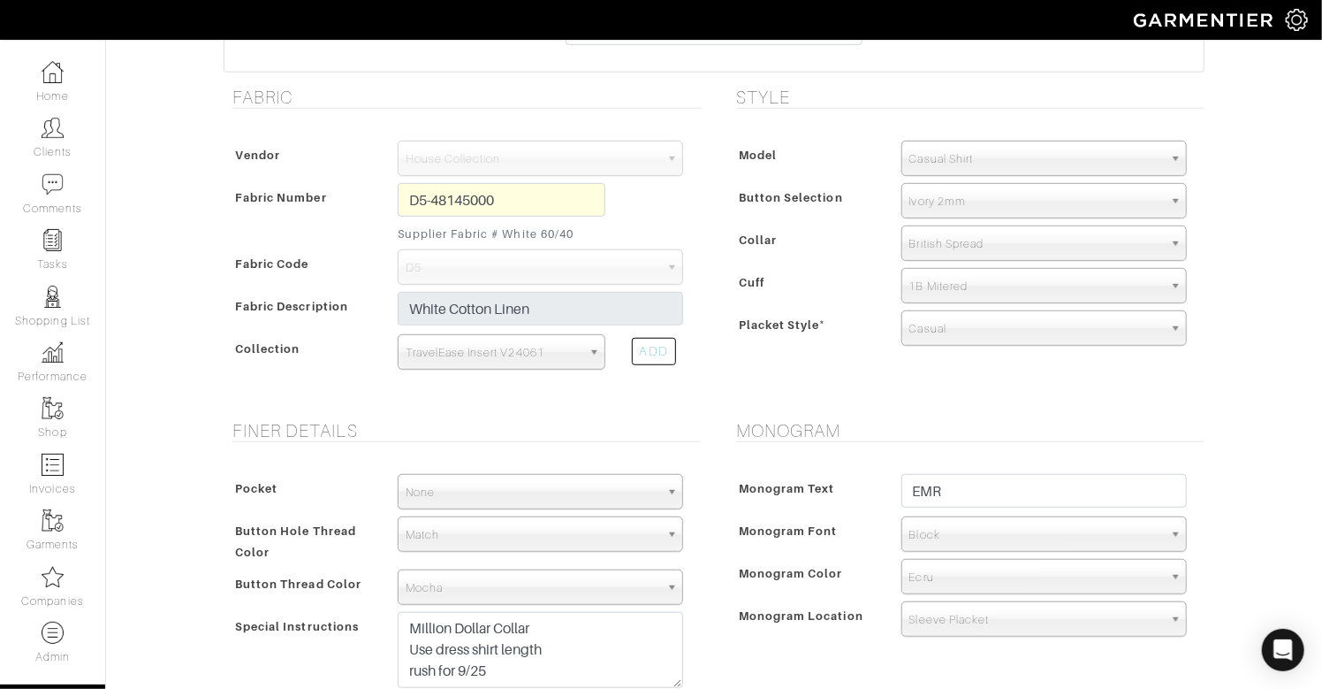
scroll to position [514, 0]
drag, startPoint x: 808, startPoint y: 331, endPoint x: 728, endPoint y: 333, distance: 79.6
click at [728, 333] on div "Model Dress Shirt Casual Shirt Short Sleeve Tuxedo - Plain Front Tuxedo - Pleat…" at bounding box center [965, 249] width 477 height 247
drag, startPoint x: 732, startPoint y: 332, endPoint x: 735, endPoint y: 372, distance: 39.9
click at [732, 332] on div "Placket Style *" at bounding box center [810, 333] width 156 height 32
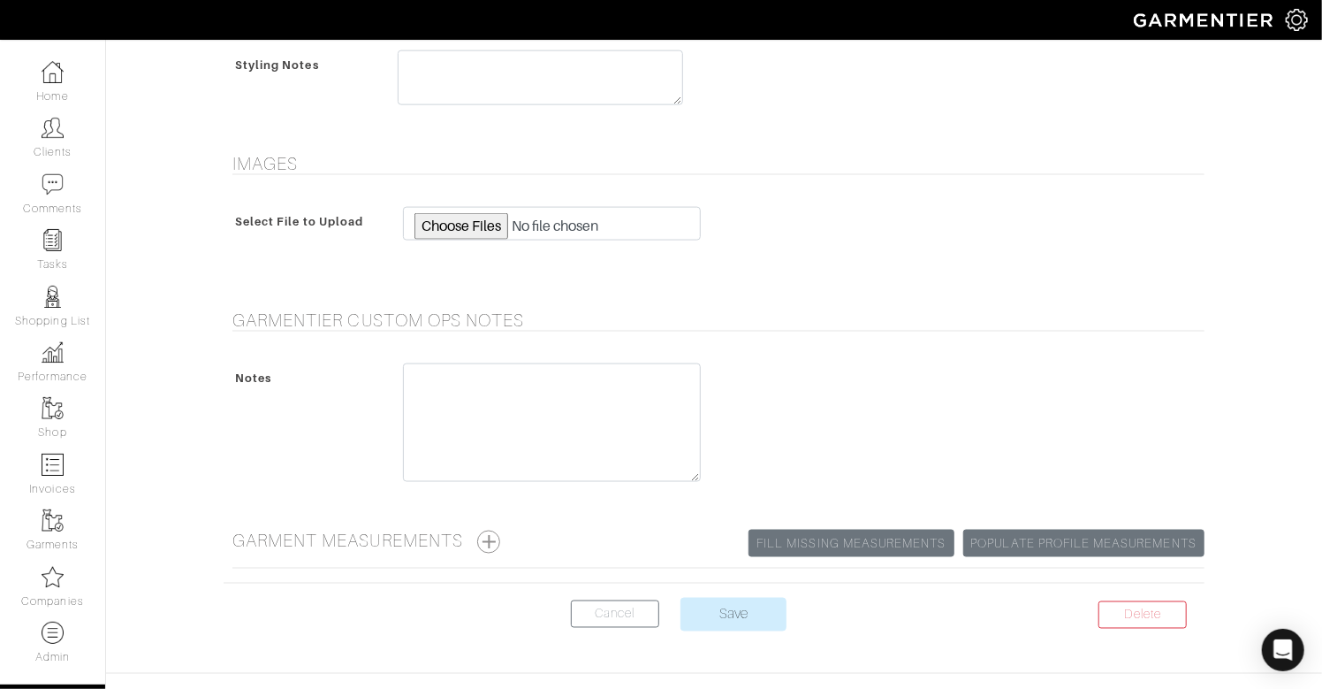
scroll to position [1280, 0]
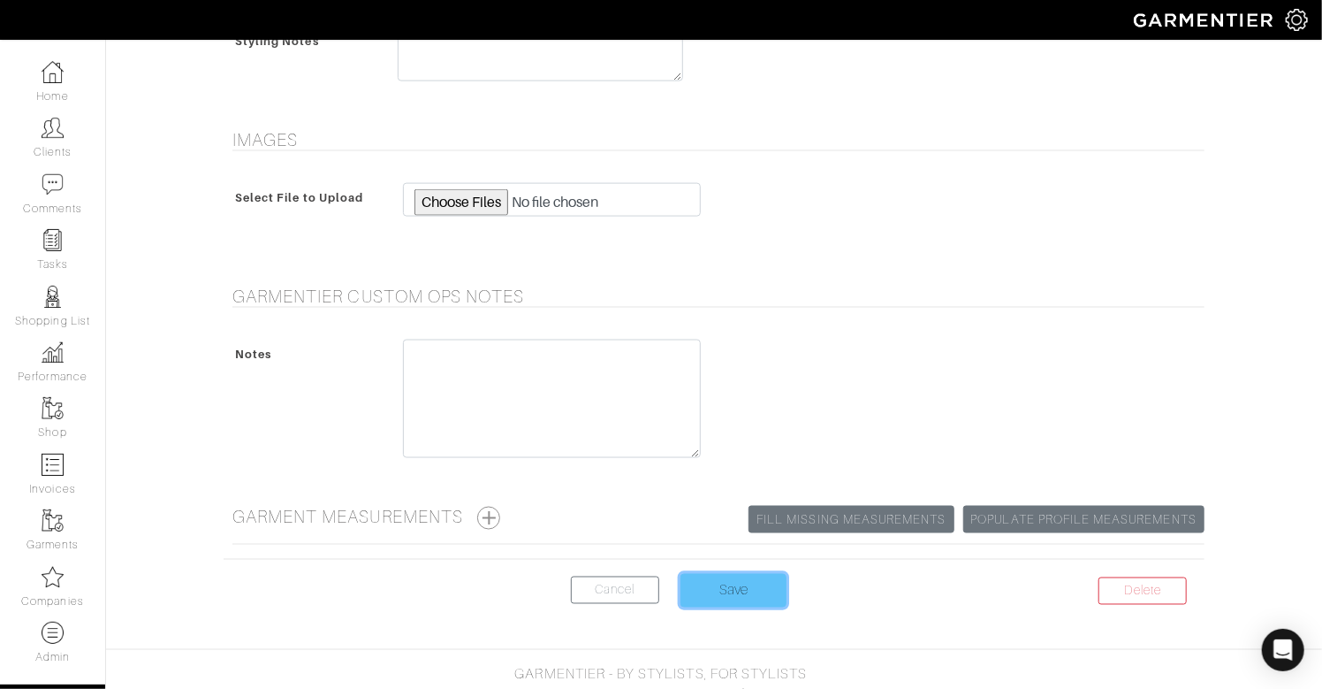
click at [730, 578] on input "Save" at bounding box center [734, 591] width 106 height 34
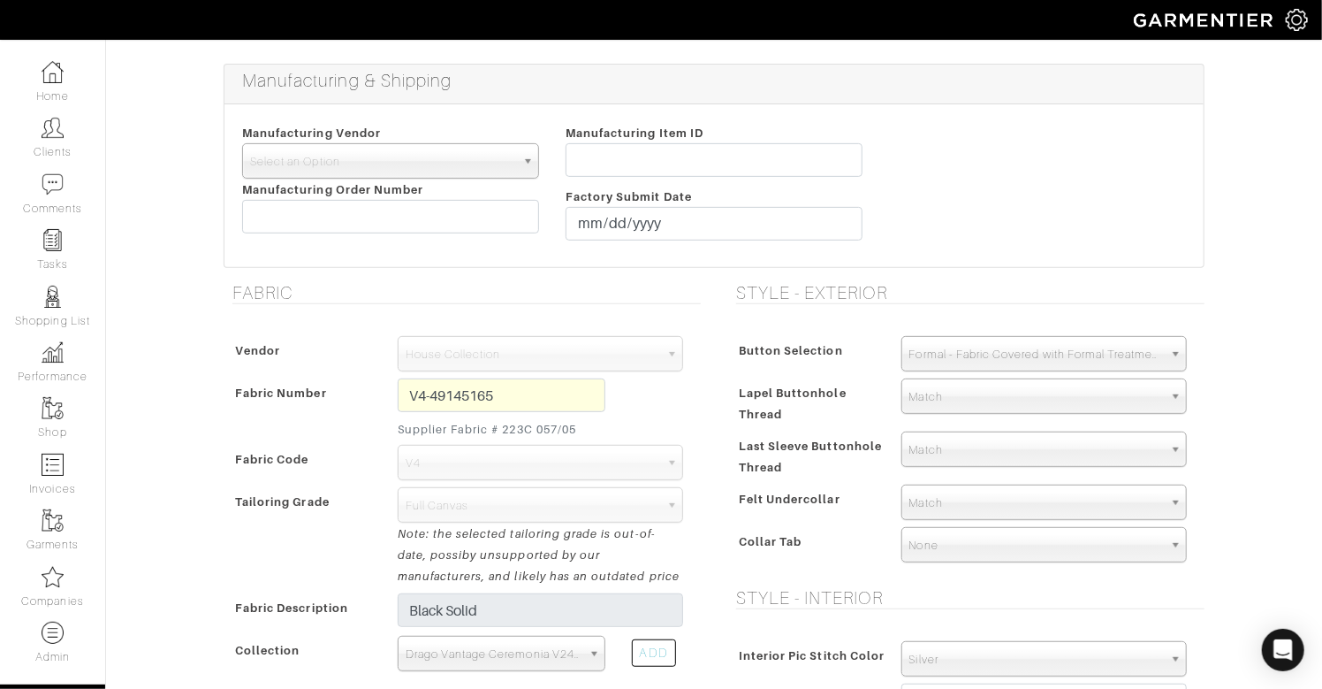
scroll to position [327, 0]
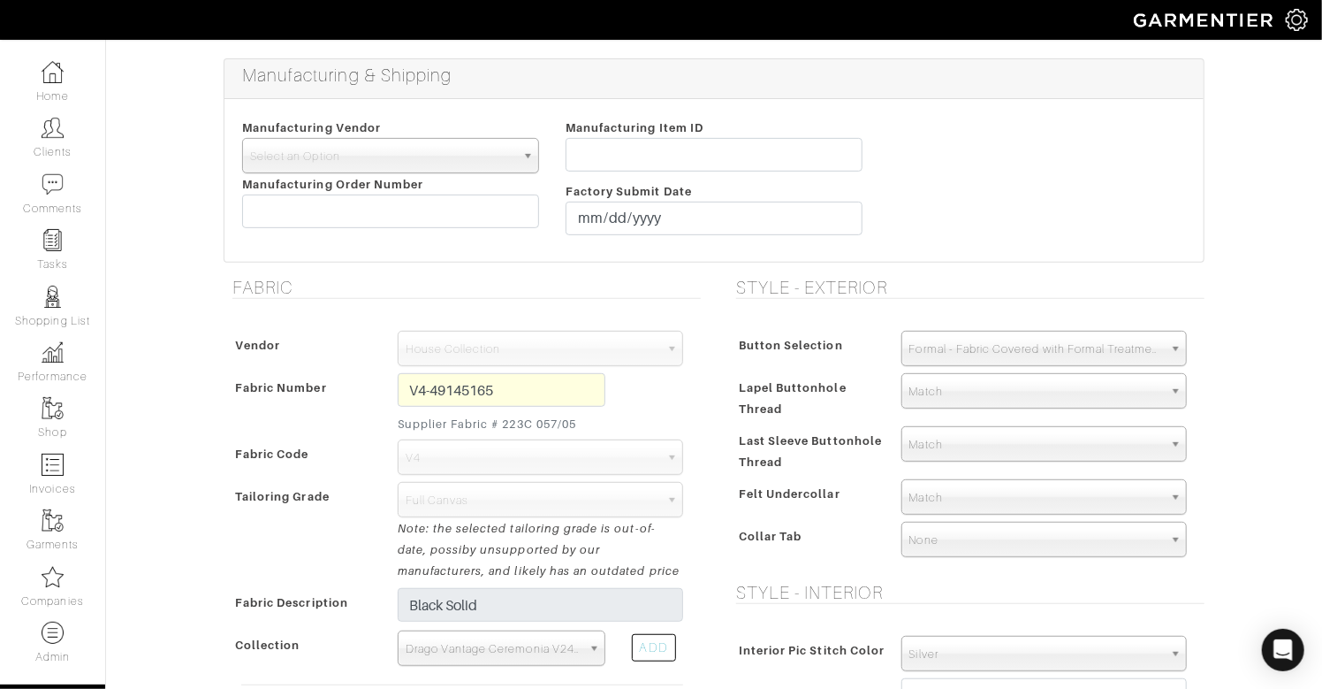
click at [558, 366] on div "Vendor Zegna Scabal [PERSON_NAME] [PERSON_NAME] Dormeuil House Collection [GEOG…" at bounding box center [462, 634] width 477 height 642
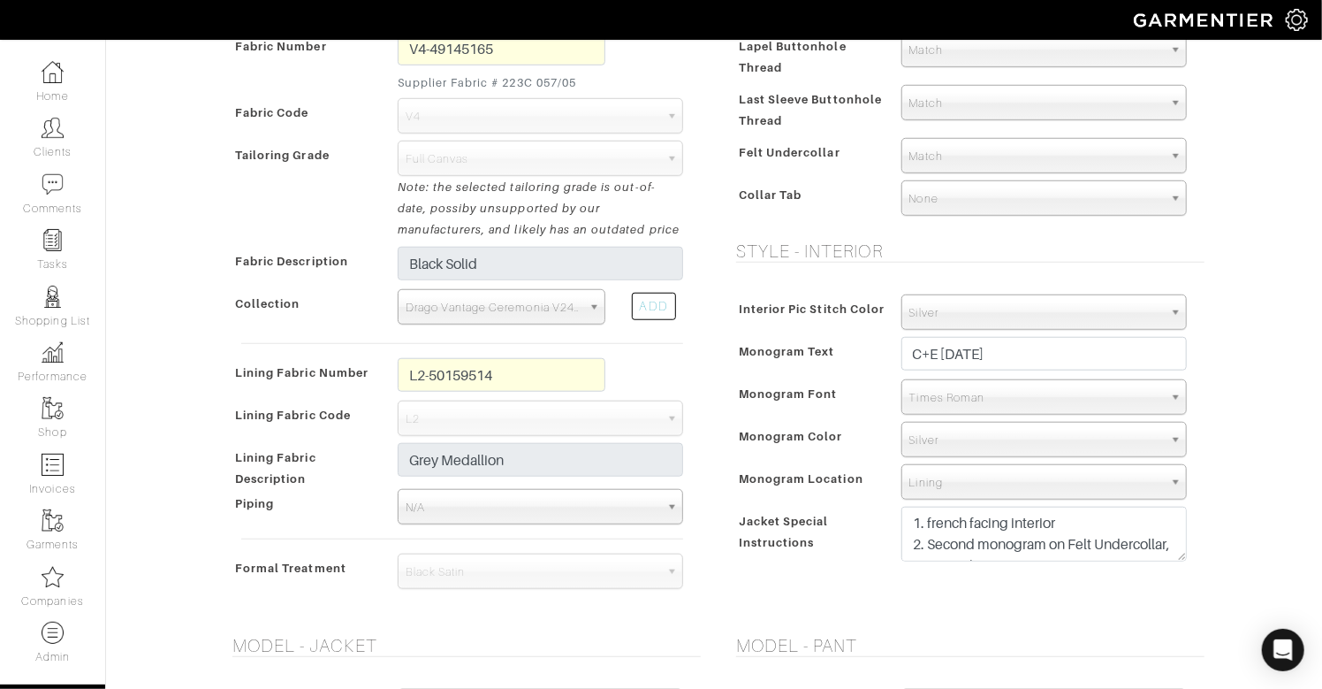
scroll to position [675, 0]
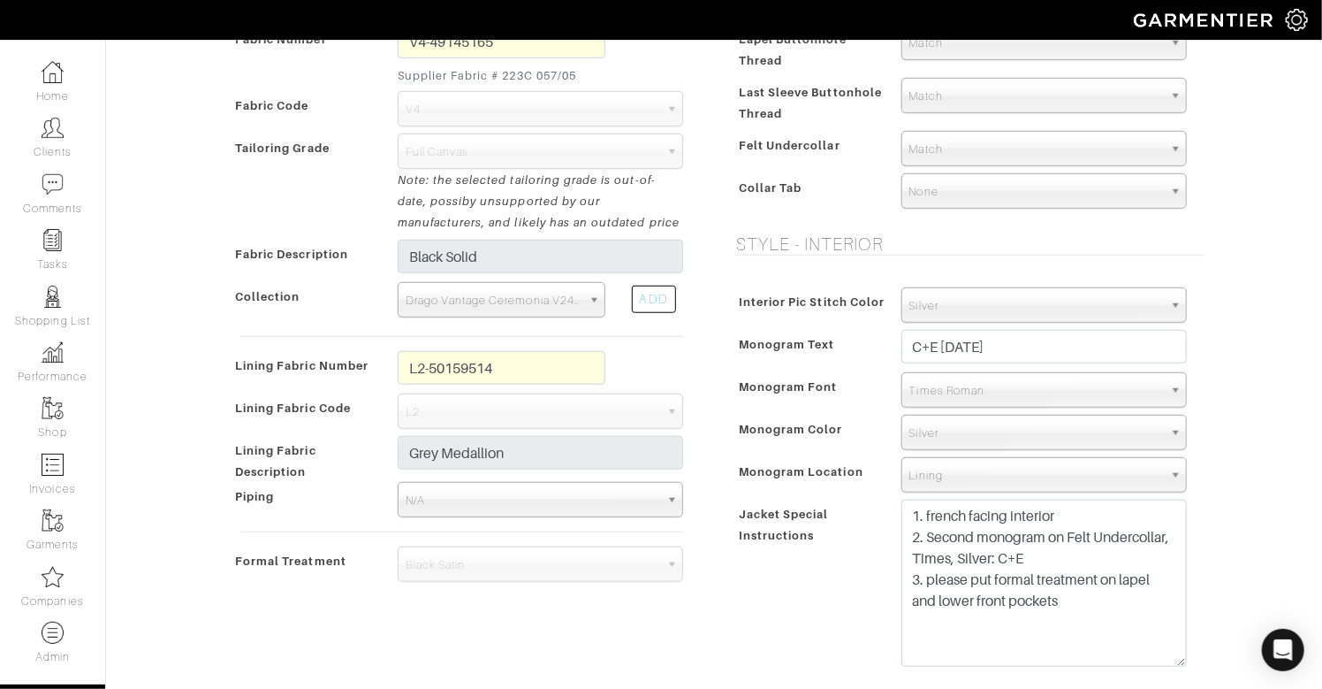
drag, startPoint x: 1178, startPoint y: 547, endPoint x: 1173, endPoint y: 660, distance: 113.3
click at [1173, 660] on textarea "1. french facing interior 2. Second monogram on Felt Undercollar, Times, Silver…" at bounding box center [1044, 582] width 285 height 167
click at [1294, 544] on div "Eric Rosenfeld - Invoice # 24086 - Custom Suit See Custom Models & Style Option…" at bounding box center [661, 581] width 1322 height 2416
drag, startPoint x: 994, startPoint y: 590, endPoint x: 855, endPoint y: 585, distance: 139.7
click at [855, 585] on div "Jacket Special Instructions 1. french facing interior 2. Second monogram on Fel…" at bounding box center [966, 587] width 468 height 177
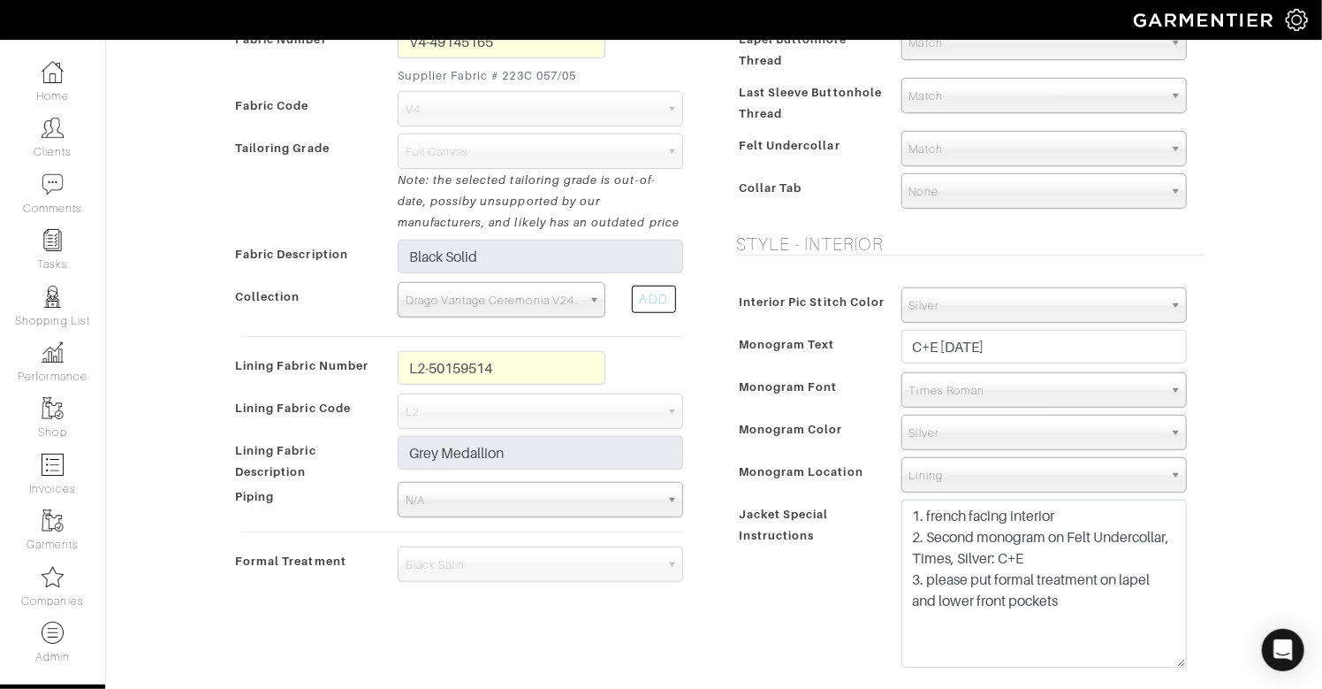
click at [801, 601] on div "Jacket Special Instructions" at bounding box center [810, 589] width 156 height 173
drag, startPoint x: 1100, startPoint y: 601, endPoint x: 854, endPoint y: 574, distance: 248.1
click at [853, 575] on div "Jacket Special Instructions 1. french facing interior 2. Second monogram on Fel…" at bounding box center [966, 587] width 468 height 177
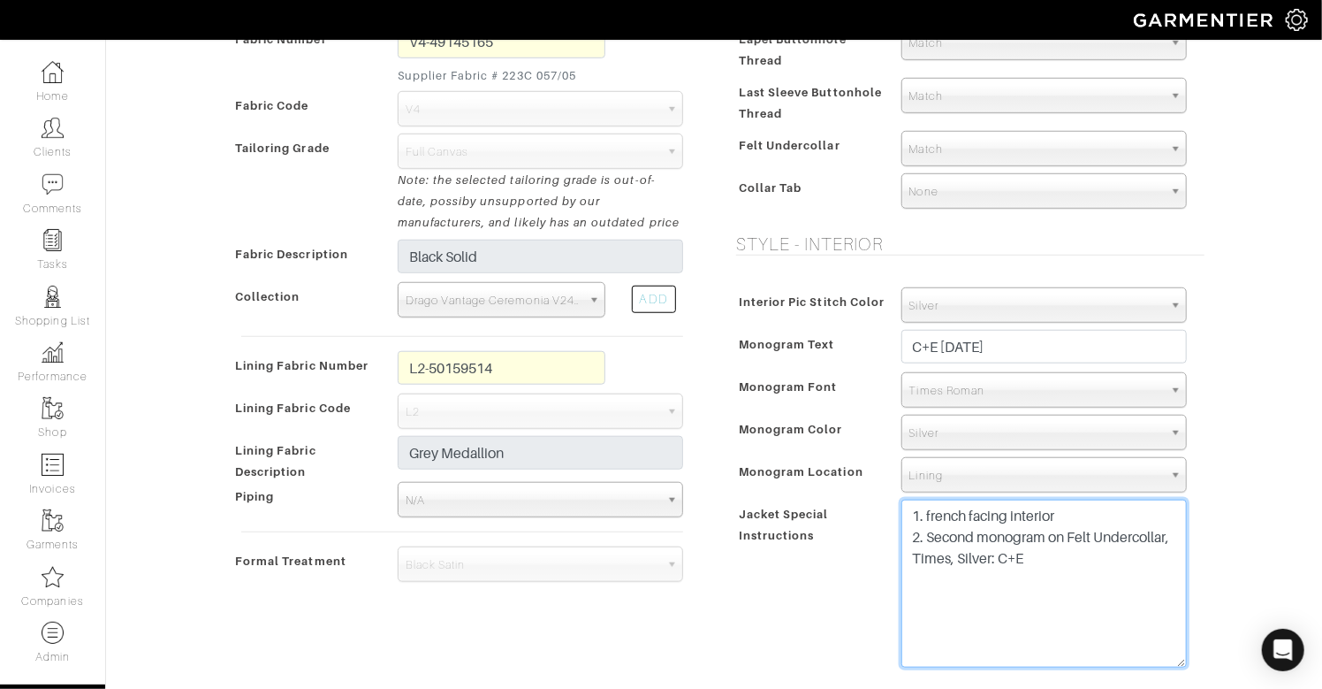
click at [936, 585] on textarea "1. french facing interior 2. Second monogram on Felt Undercollar, Times, Silver…" at bounding box center [1044, 583] width 285 height 168
click at [798, 576] on div "Jacket Special Instructions" at bounding box center [810, 589] width 156 height 173
click at [1245, 418] on div "Eric Rosenfeld - Invoice # 24086 - Custom Suit See Custom Models & Style Option…" at bounding box center [661, 581] width 1322 height 2416
click at [1170, 552] on textarea "1. french facing interior 2. Second monogram on Felt Undercollar, Times, Silver…" at bounding box center [1044, 583] width 285 height 168
click at [1167, 594] on textarea "1. french facing interior 2. Second monogram on Felt Undercollar, Times, Silver…" at bounding box center [1044, 583] width 285 height 168
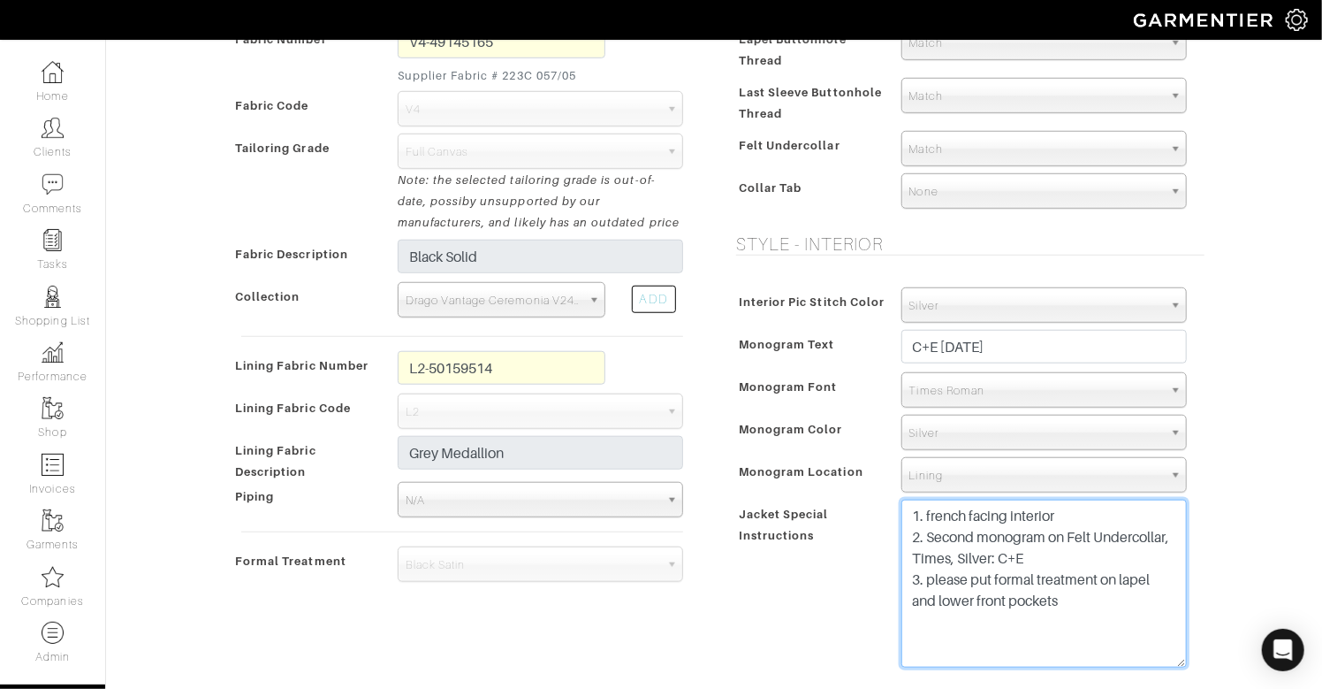
paste textarea "rush for 9/25"
type textarea "1. french facing interior 2. Second monogram on Felt Undercollar, Times, Silver…"
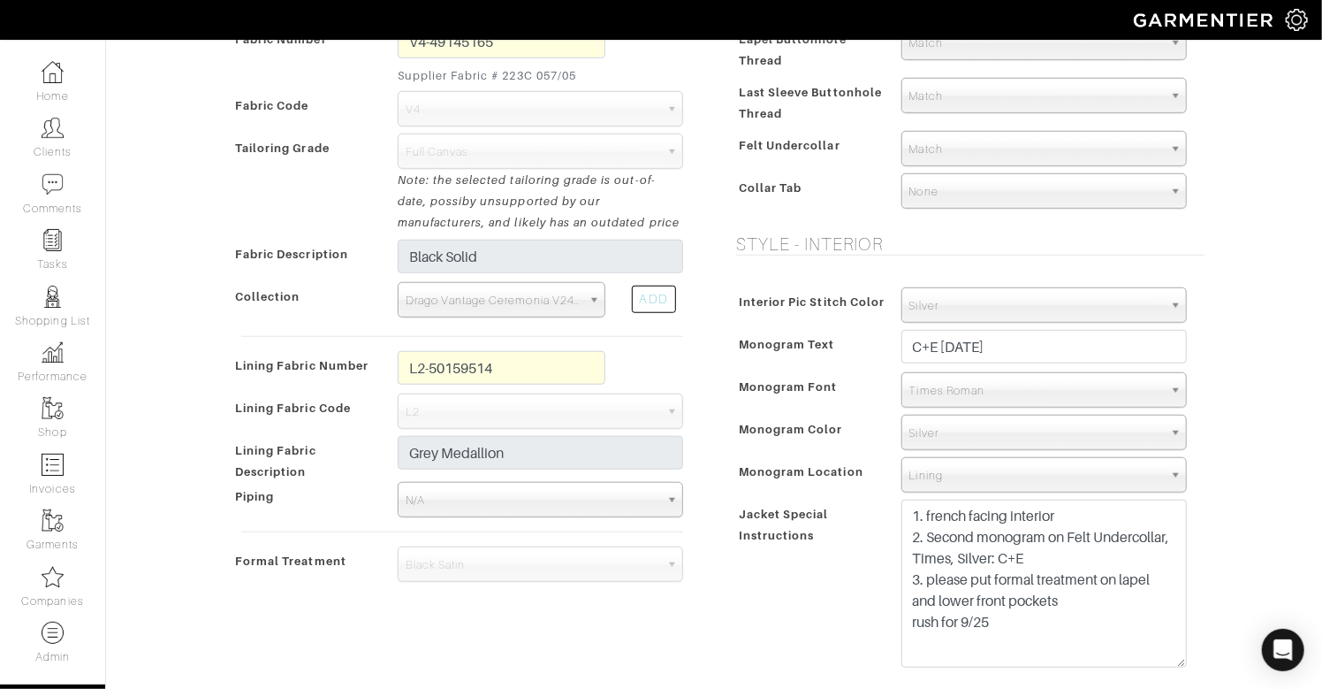
click at [1316, 463] on div "Eric Rosenfeld - Invoice # 24086 - Custom Suit See Custom Models & Style Option…" at bounding box center [661, 581] width 1322 height 2416
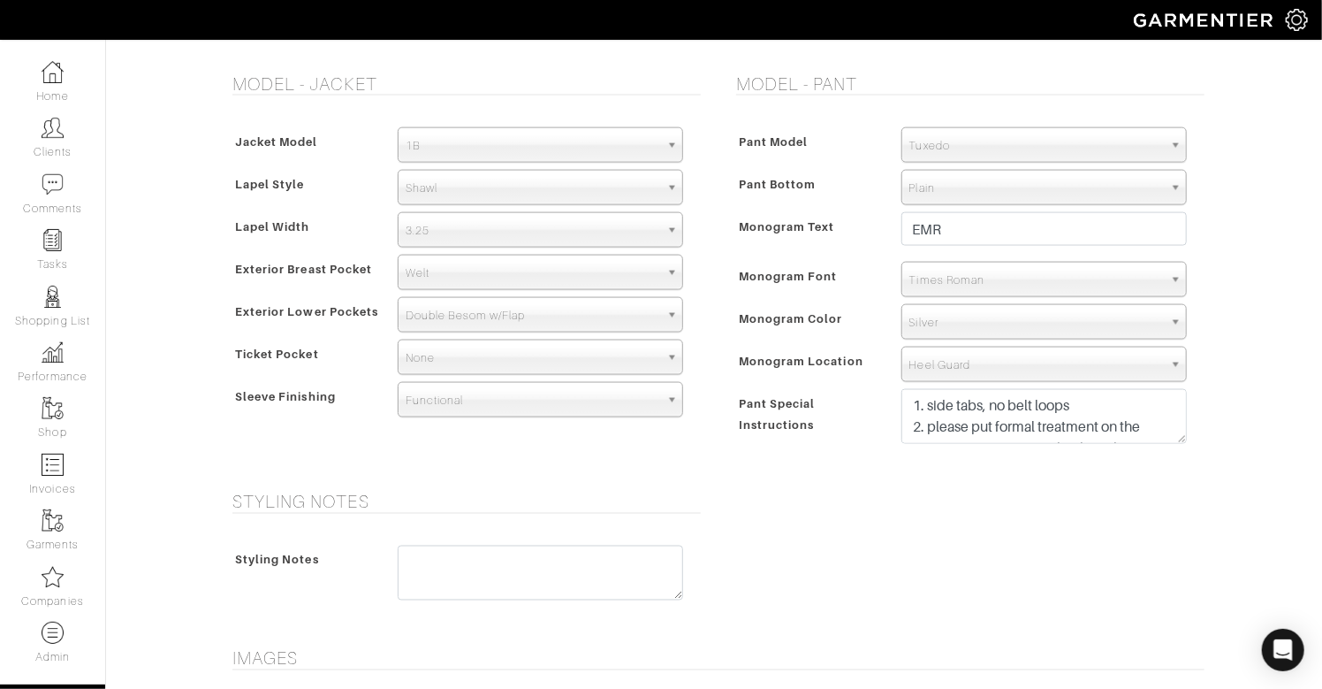
scroll to position [1329, 0]
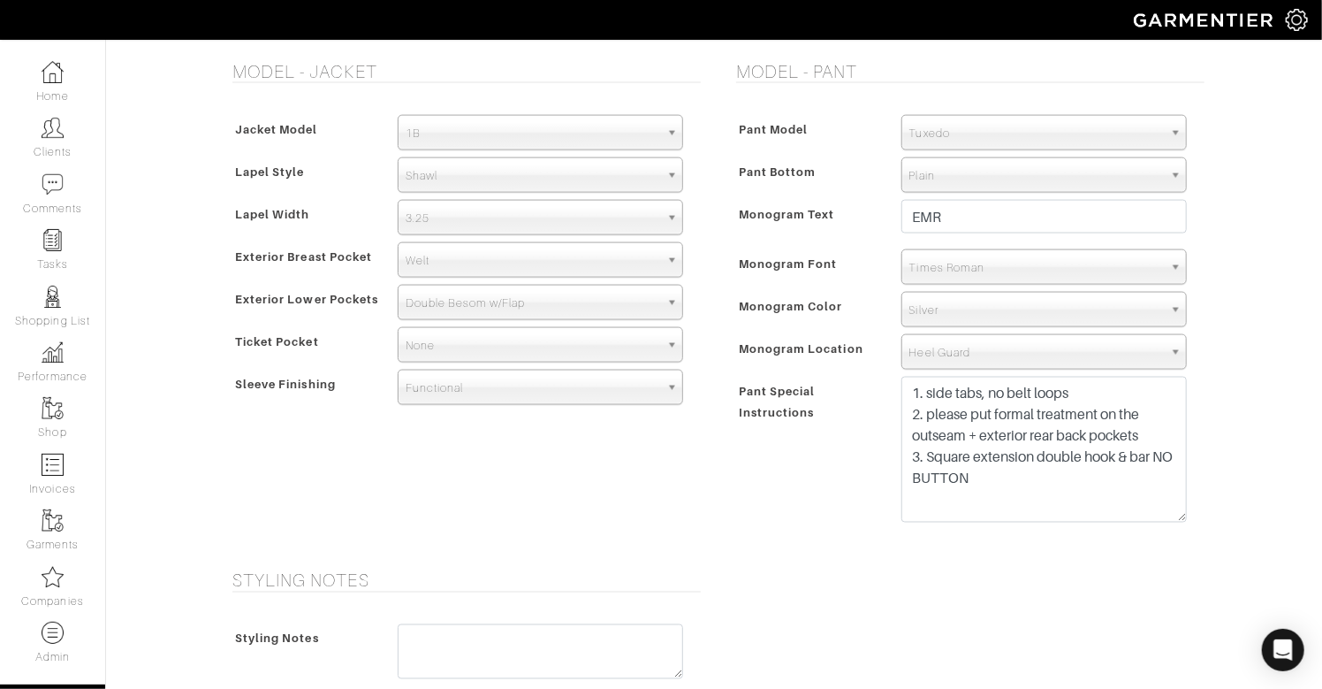
drag, startPoint x: 1180, startPoint y: 424, endPoint x: 1167, endPoint y: 514, distance: 90.2
click at [1168, 516] on textarea "1. side tabs, no belt loops 2. please put formal treatment on the outseam + ext…" at bounding box center [1044, 450] width 285 height 146
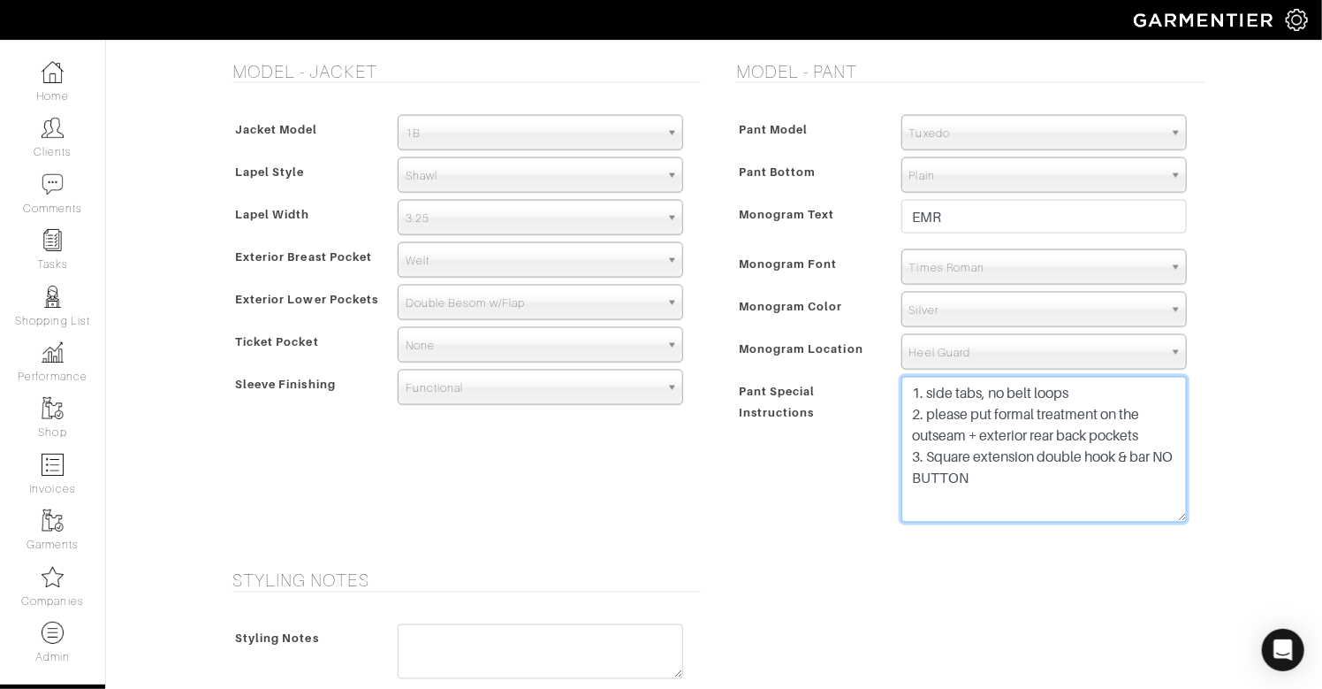
drag, startPoint x: 1114, startPoint y: 473, endPoint x: 902, endPoint y: 449, distance: 212.6
click at [900, 450] on div "1. side tabs, no belt loops 2. please put formal treatment on the outseam + ext…" at bounding box center [1044, 454] width 312 height 155
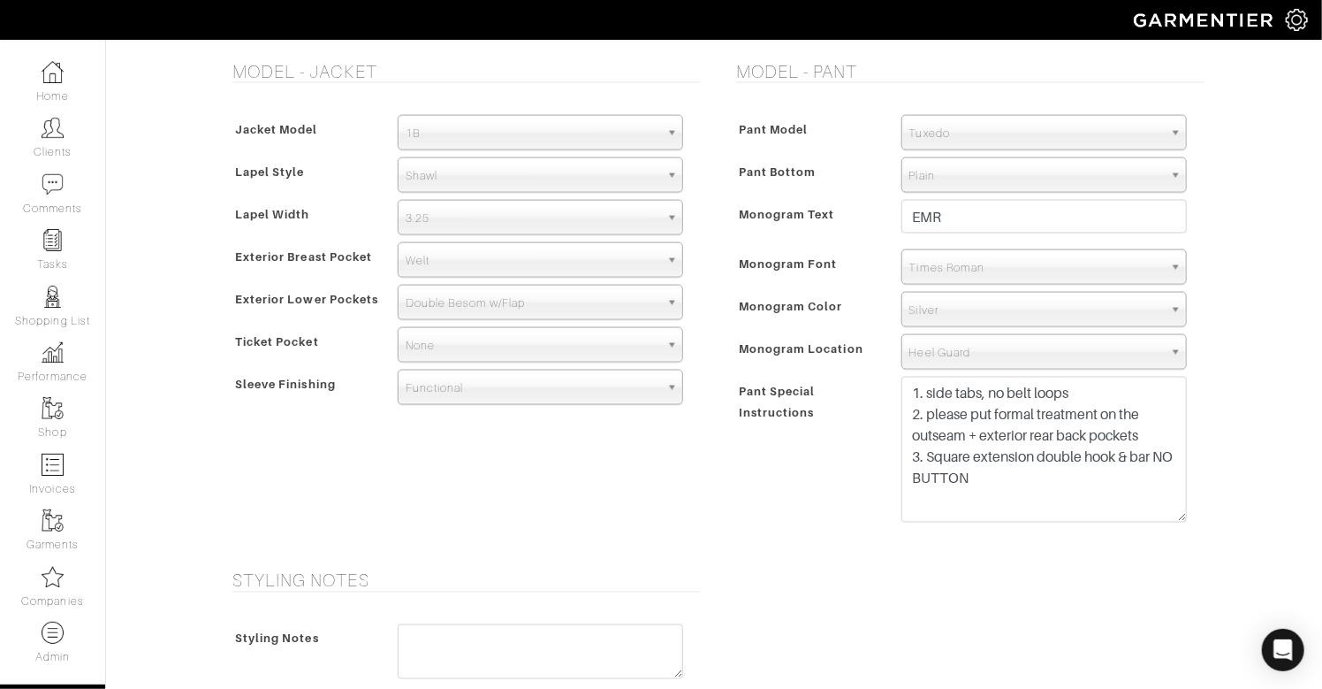
click at [719, 195] on div "Model - Pant Pant Model Flat Front Single Pleat Chino Tuxedo 5-Pocket (Jean) Tu…" at bounding box center [966, 305] width 504 height 488
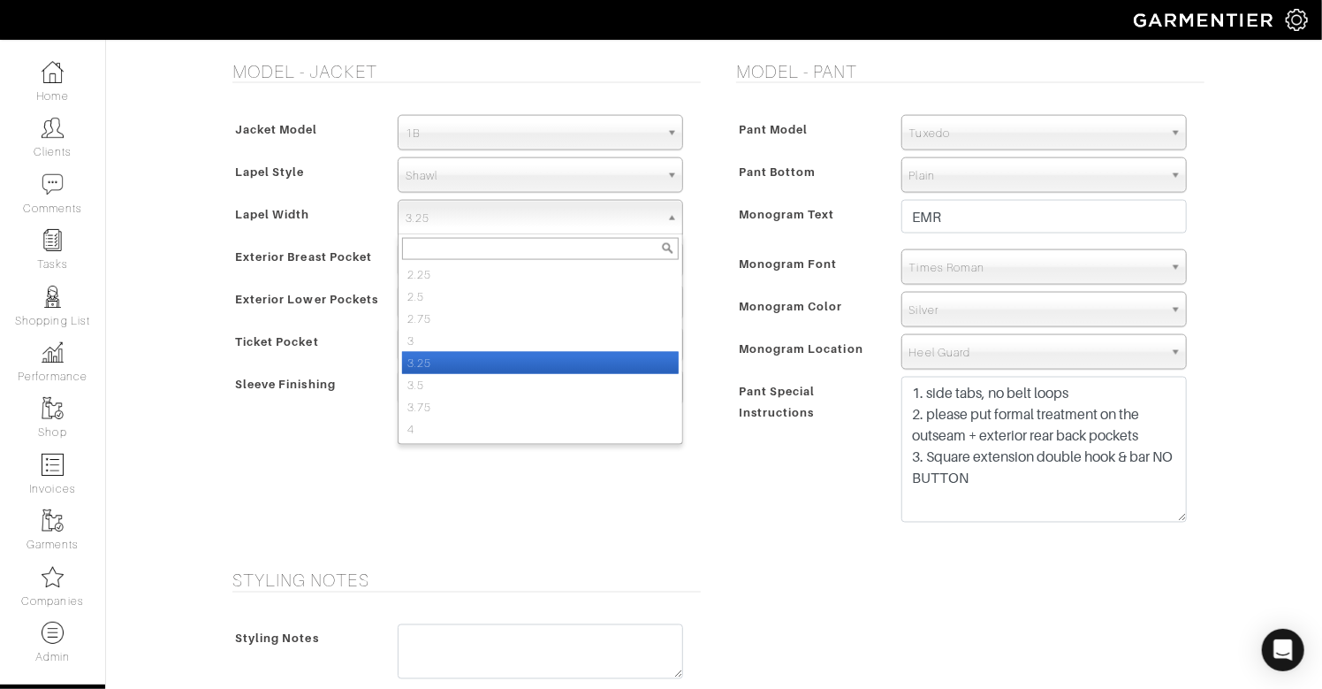
click at [636, 217] on span "3.25" at bounding box center [533, 218] width 254 height 35
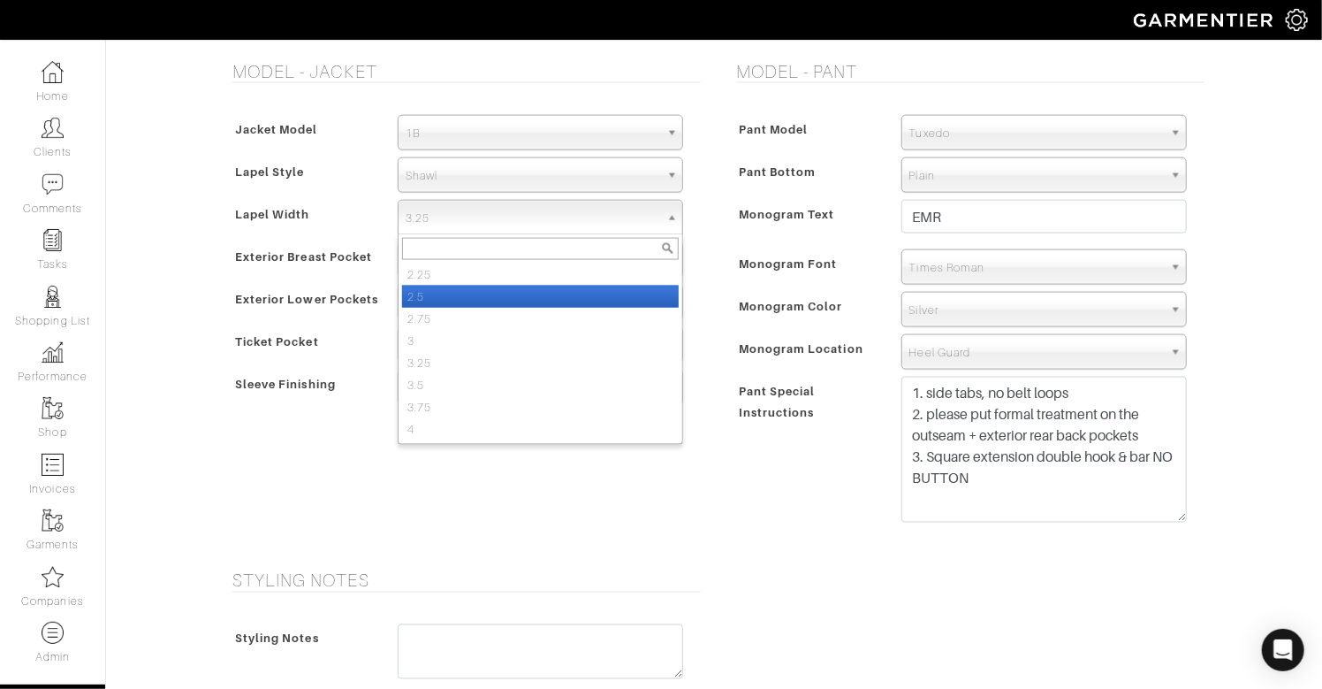
drag, startPoint x: 617, startPoint y: 288, endPoint x: 628, endPoint y: 284, distance: 11.5
click at [619, 288] on li "2.5" at bounding box center [540, 296] width 277 height 22
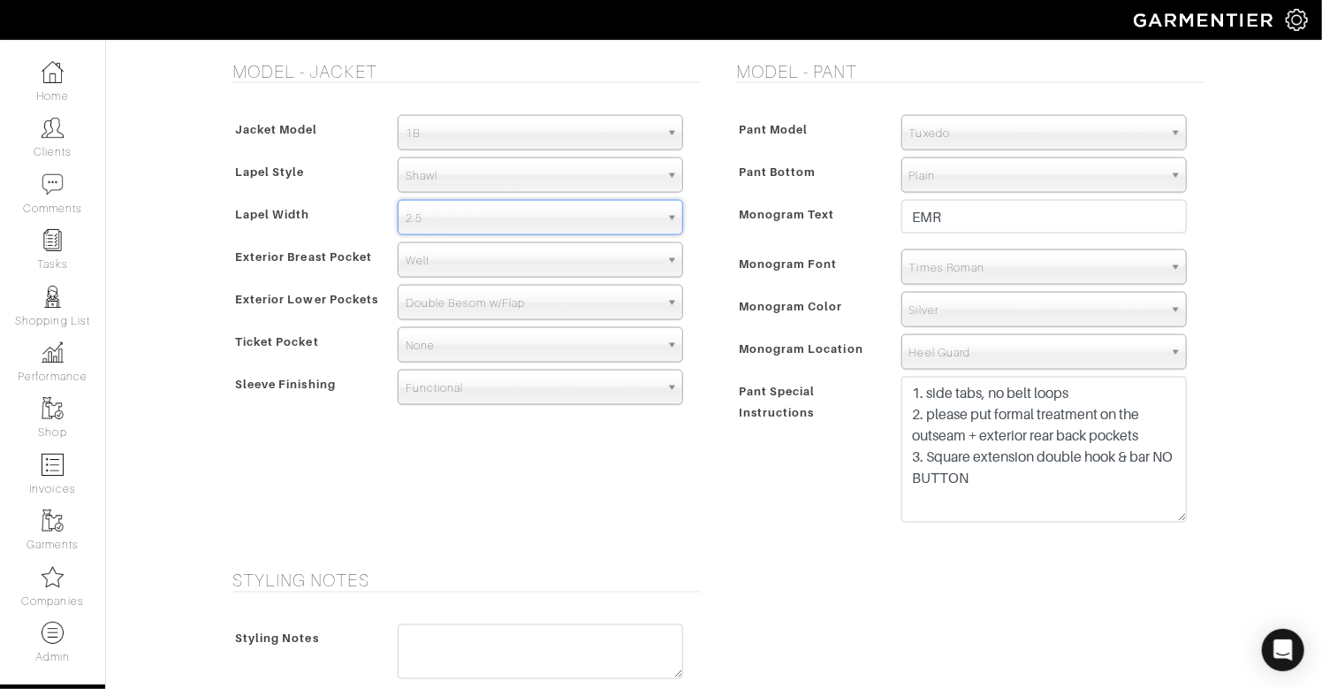
click at [741, 229] on div "Monogram Text" at bounding box center [810, 222] width 156 height 39
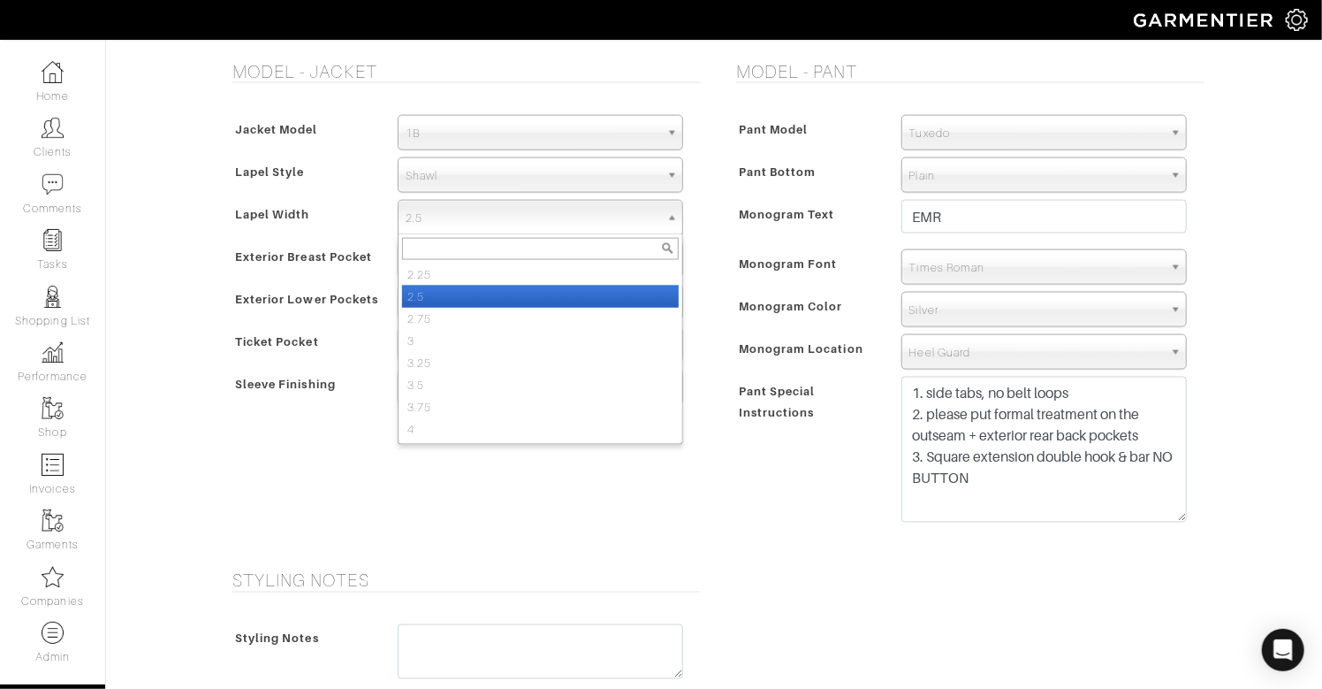
click at [531, 228] on span "2.5" at bounding box center [533, 218] width 254 height 35
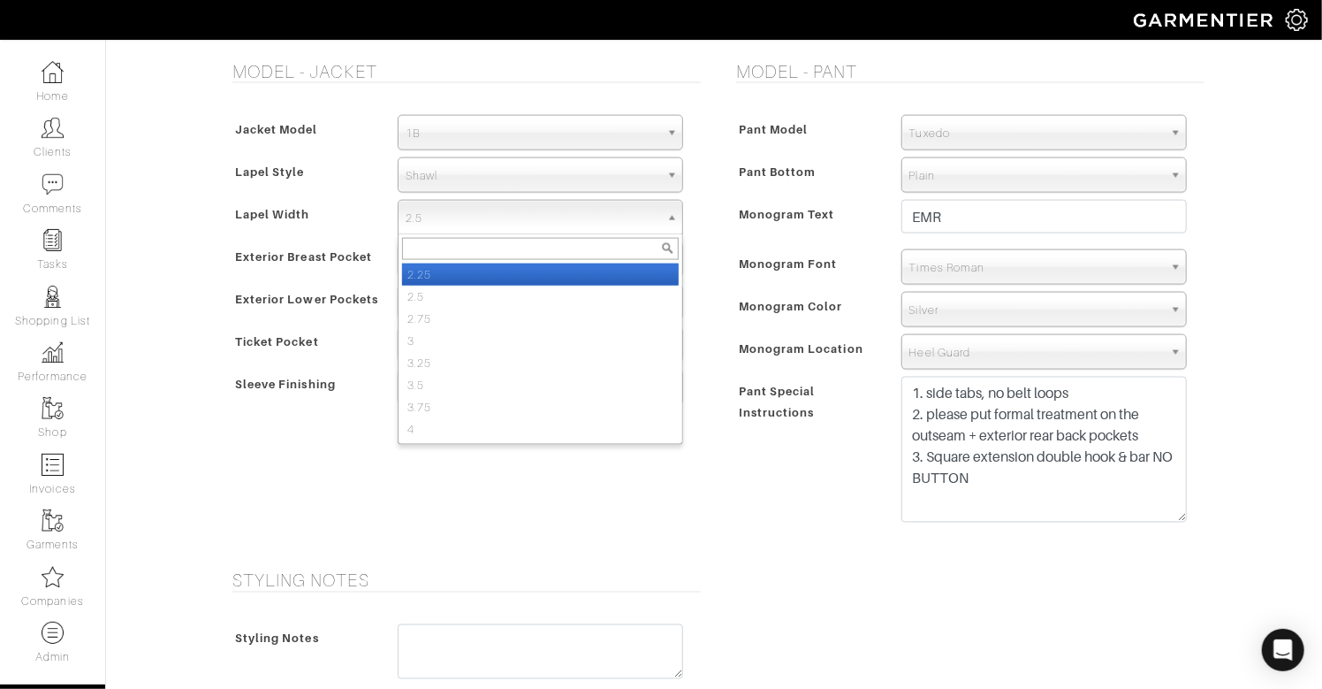
click at [525, 266] on li "2.25" at bounding box center [540, 274] width 277 height 22
drag, startPoint x: 562, startPoint y: 225, endPoint x: 563, endPoint y: 239, distance: 13.3
click at [562, 225] on span "2.25" at bounding box center [533, 218] width 254 height 35
click at [692, 239] on div "Jacket Model 2B 1B 3-Roll-2B DB 6x2 DB 4x2 3-Roll-2B Hunting Jacket 1B Lapel St…" at bounding box center [462, 263] width 477 height 332
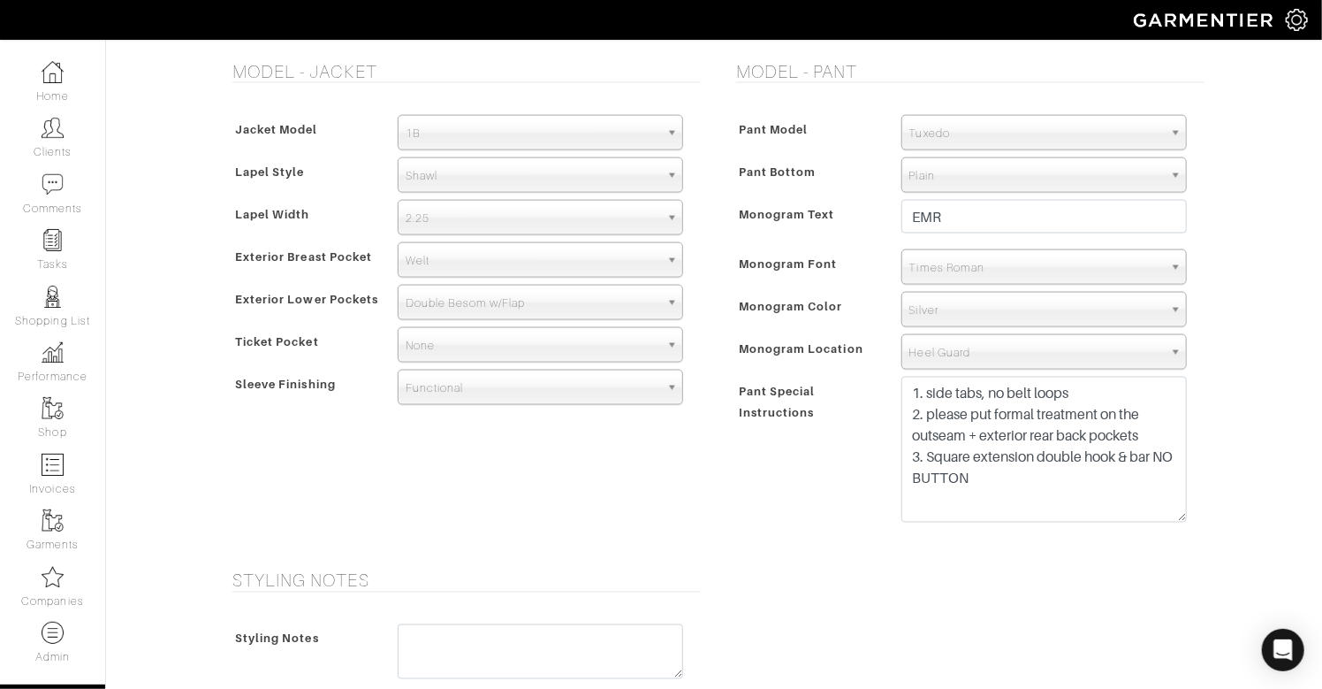
click at [806, 353] on span "Monogram Location" at bounding box center [801, 349] width 125 height 26
drag, startPoint x: 504, startPoint y: 207, endPoint x: 504, endPoint y: 217, distance: 9.7
click at [504, 207] on span "2.25" at bounding box center [533, 218] width 254 height 35
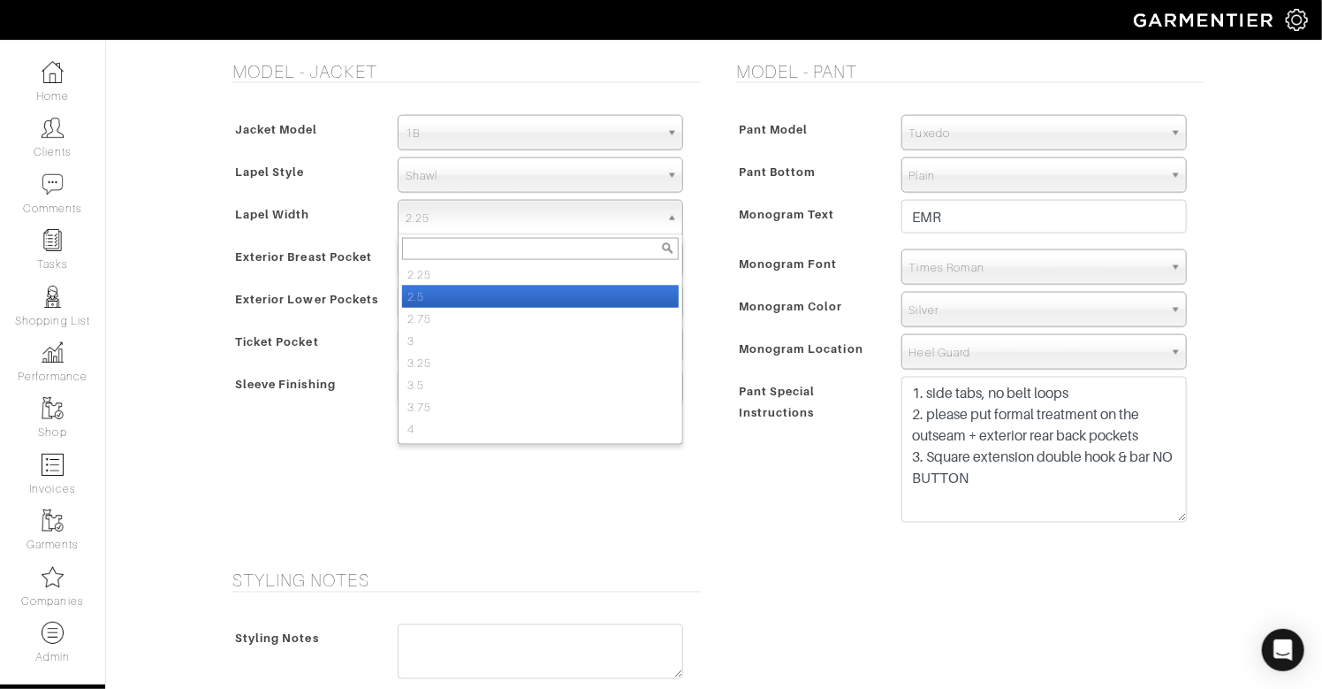
drag, startPoint x: 500, startPoint y: 301, endPoint x: 532, endPoint y: 285, distance: 35.6
click at [506, 296] on li "2.5" at bounding box center [540, 296] width 277 height 22
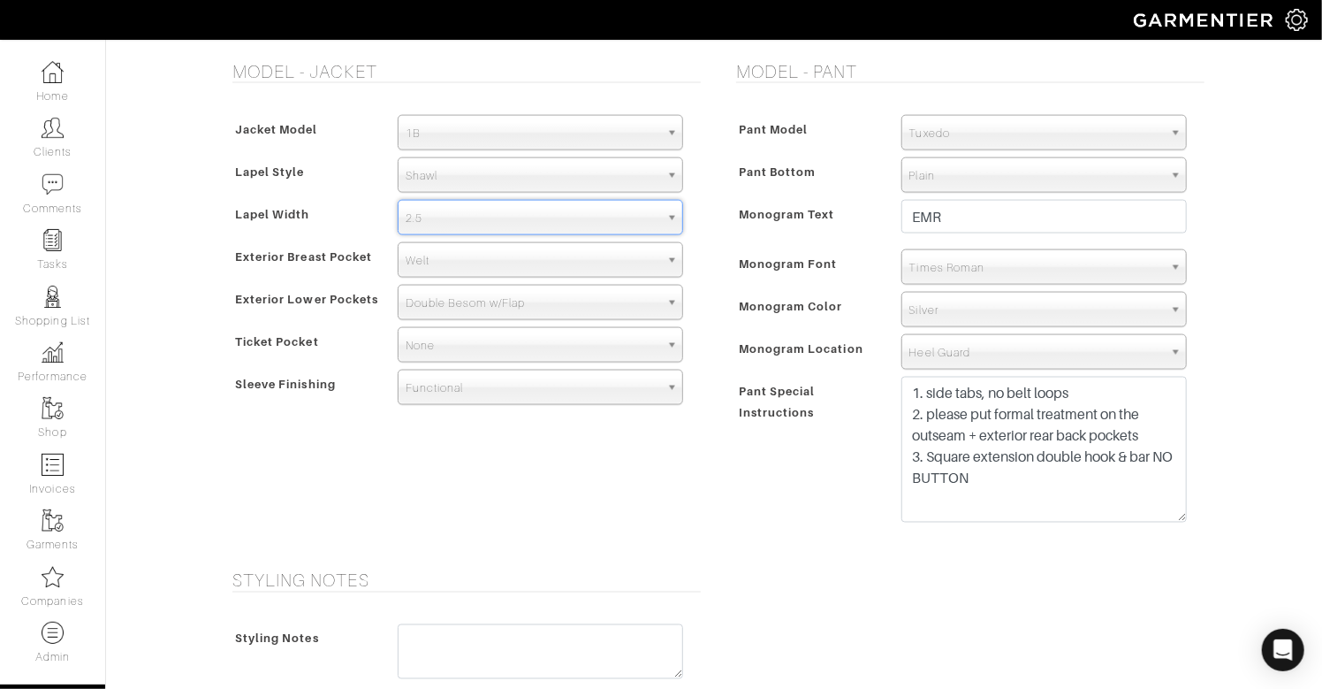
click at [712, 232] on div "Model - Jacket Jacket Model 2B 1B 3-Roll-2B DB 6x2 DB 4x2 3-Roll-2B Hunting Jac…" at bounding box center [462, 305] width 504 height 488
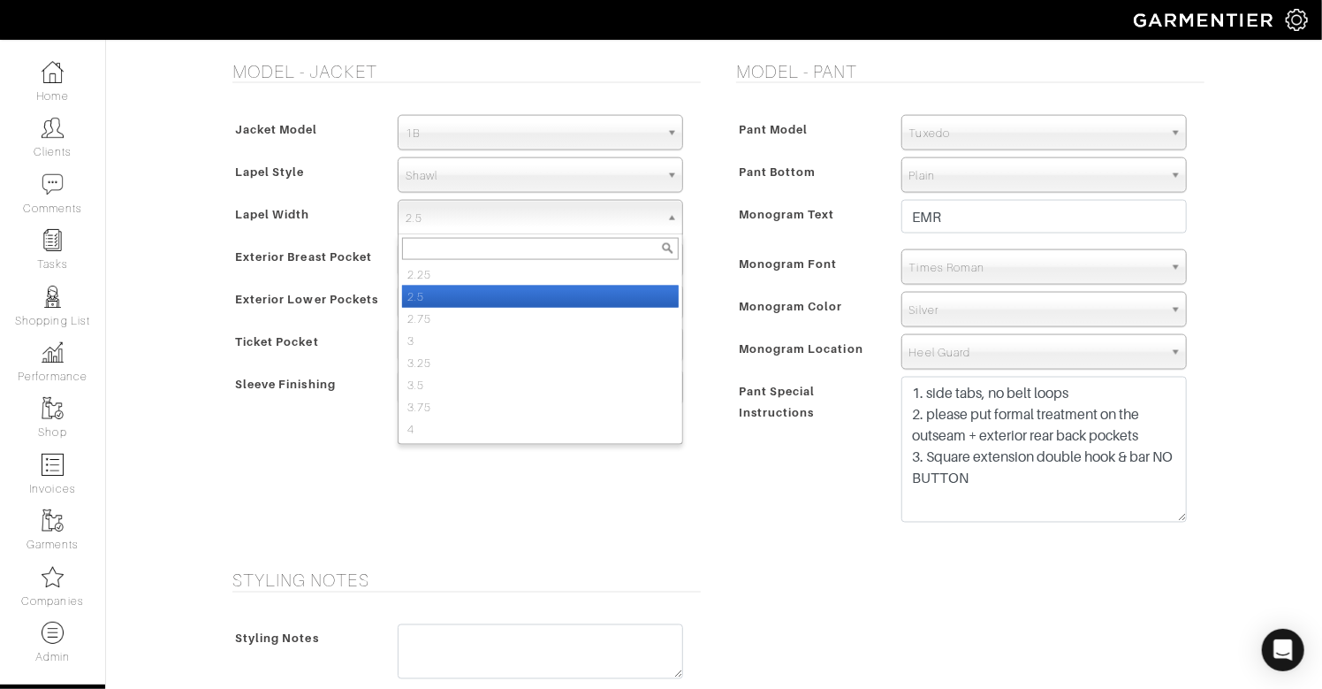
click at [559, 217] on span "2.5" at bounding box center [533, 218] width 254 height 35
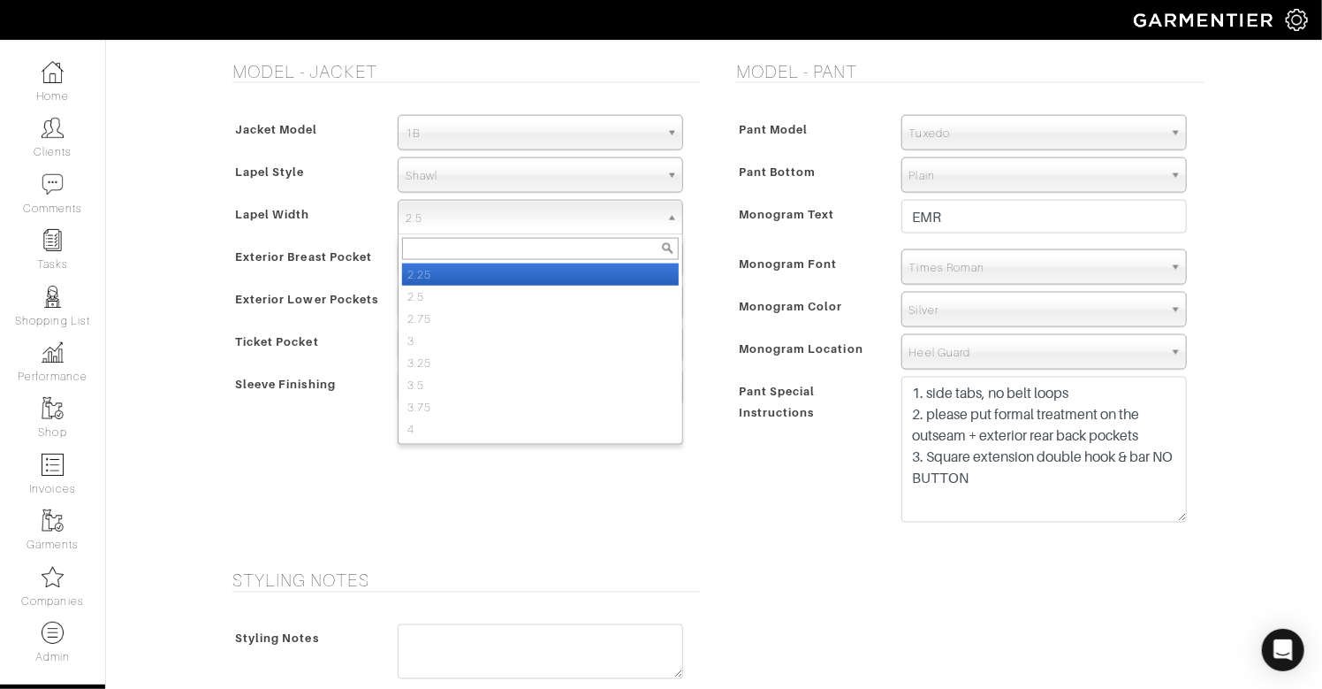
click at [568, 272] on li "2.25" at bounding box center [540, 274] width 277 height 22
select select "2.25"
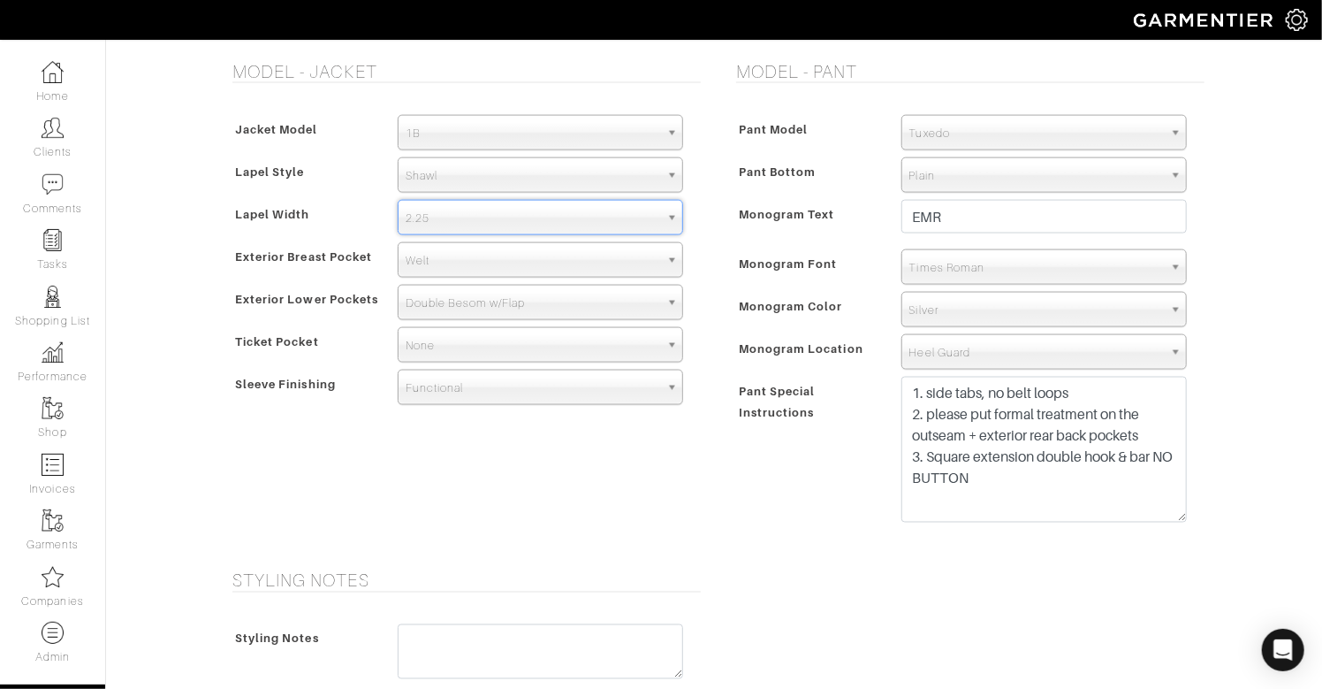
click at [710, 258] on div "Model - Jacket Jacket Model 2B 1B 3-Roll-2B DB 6x2 DB 4x2 3-Roll-2B Hunting Jac…" at bounding box center [462, 305] width 504 height 488
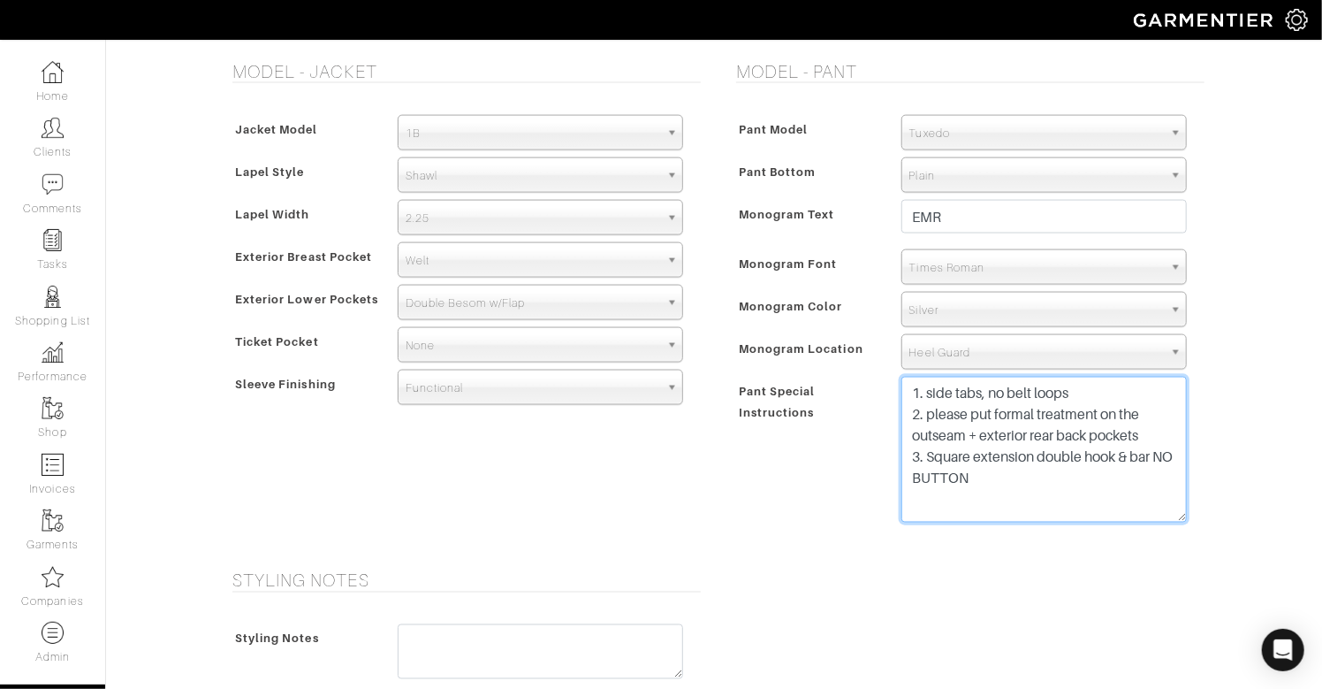
click at [1046, 466] on textarea "1. side tabs, no belt loops 2. please put formal treatment on the outseam + ext…" at bounding box center [1044, 450] width 285 height 146
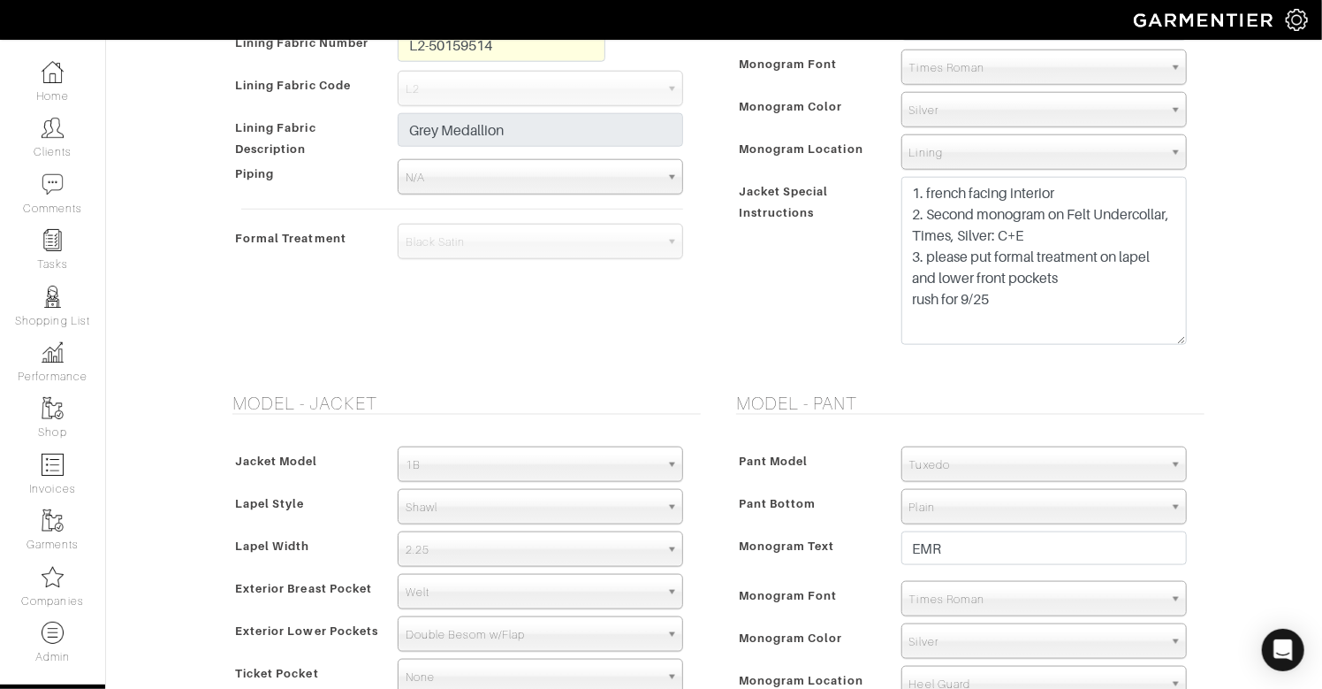
scroll to position [958, 0]
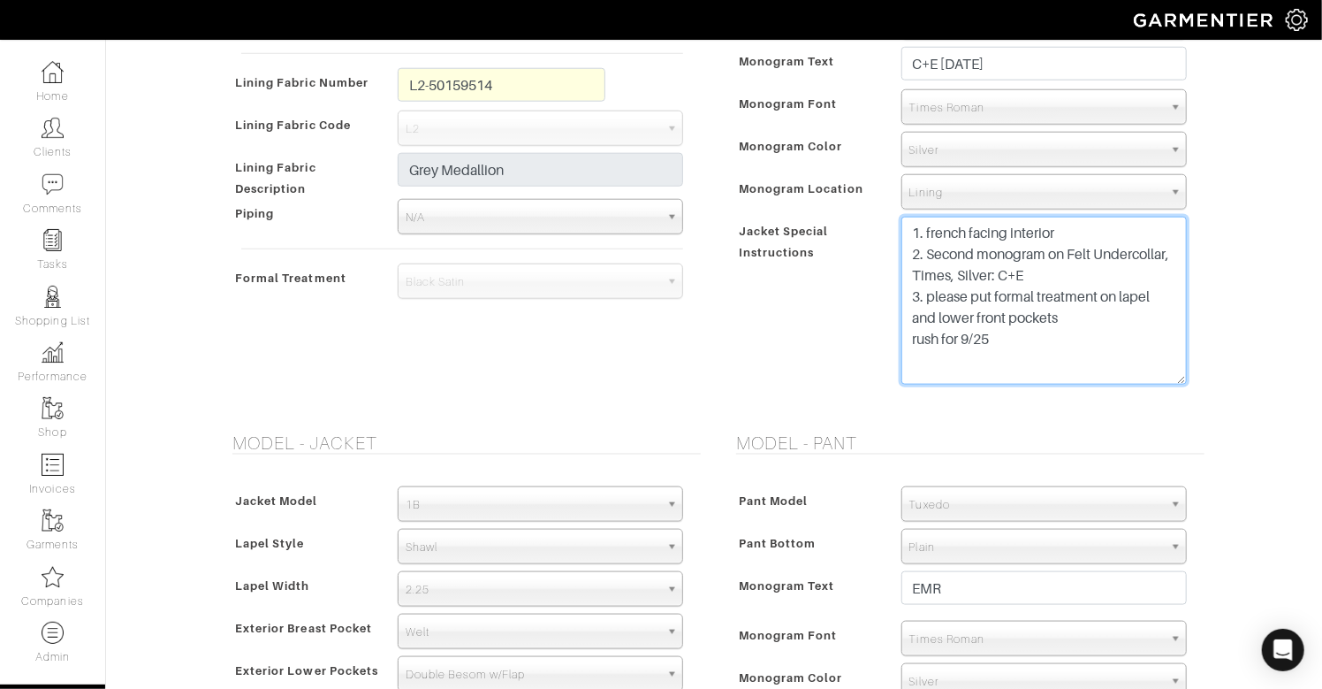
click at [1036, 334] on textarea "1. french facing interior 2. Second monogram on Felt Undercollar, Times, Silver…" at bounding box center [1044, 301] width 285 height 168
click at [1077, 311] on textarea "1. french facing interior 2. Second monogram on Felt Undercollar, Times, Silver…" at bounding box center [1044, 301] width 285 height 168
type textarea "1. french facing interior 2. Second monogram on Felt Undercollar, Times, Silver…"
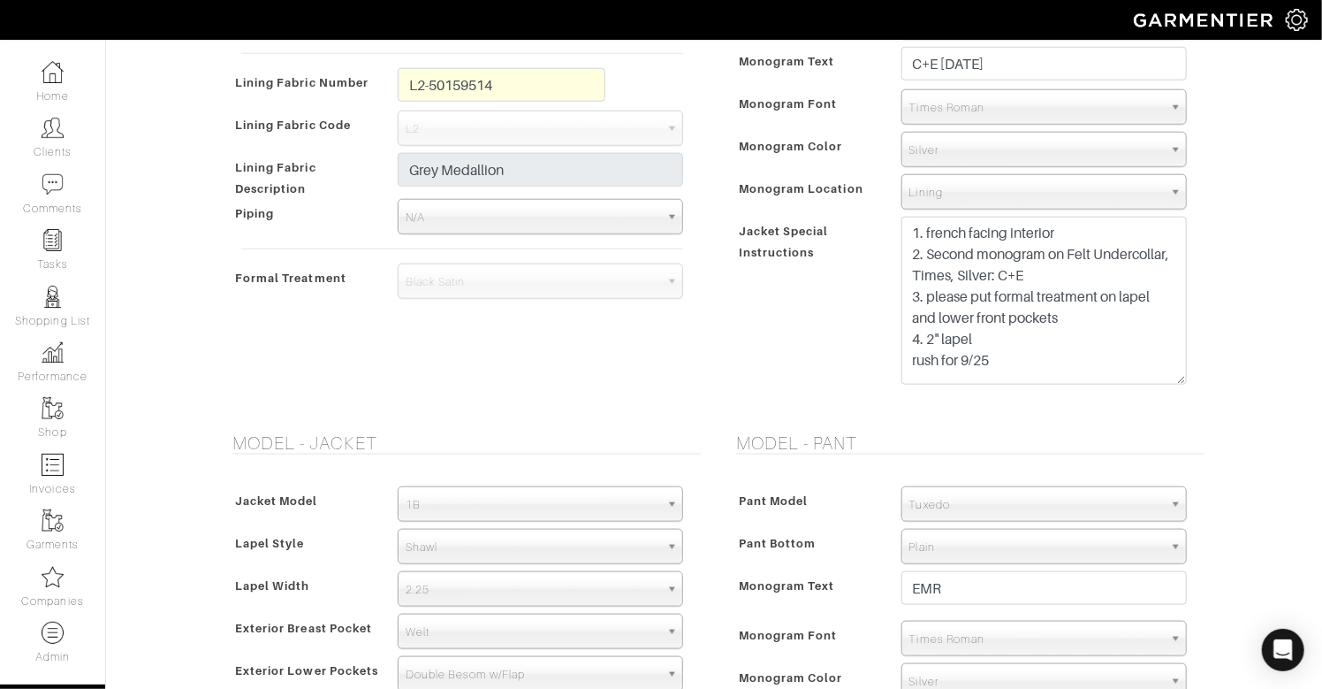
click at [1274, 275] on div "Eric Rosenfeld - Invoice # 24086 - Custom Suit See Custom Models & Style Option…" at bounding box center [661, 344] width 1322 height 2507
click at [1248, 265] on div "Eric Rosenfeld - Invoice # 24086 - Custom Suit See Custom Models & Style Option…" at bounding box center [661, 344] width 1322 height 2507
drag, startPoint x: 714, startPoint y: 361, endPoint x: 705, endPoint y: 365, distance: 9.9
click at [714, 361] on div "Style - Exterior Button Selection Match Formal - Fabric Covered with Formal Tre…" at bounding box center [966, 28] width 504 height 765
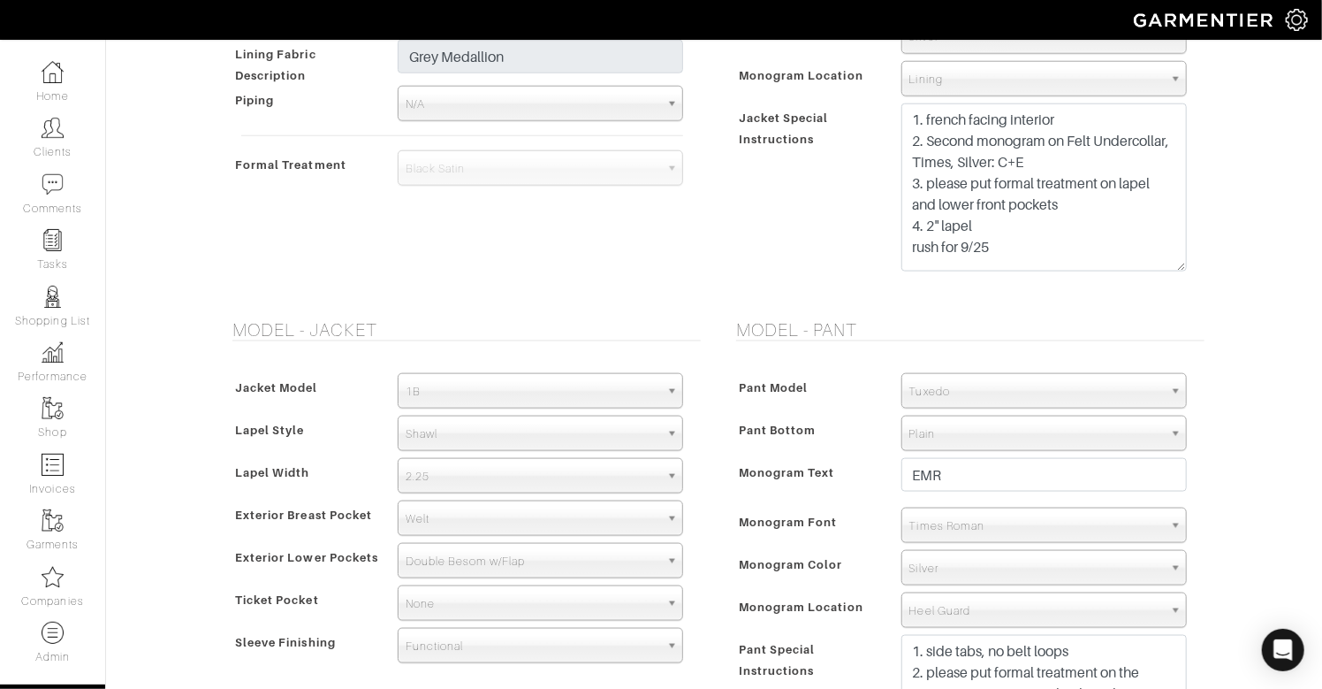
scroll to position [1090, 0]
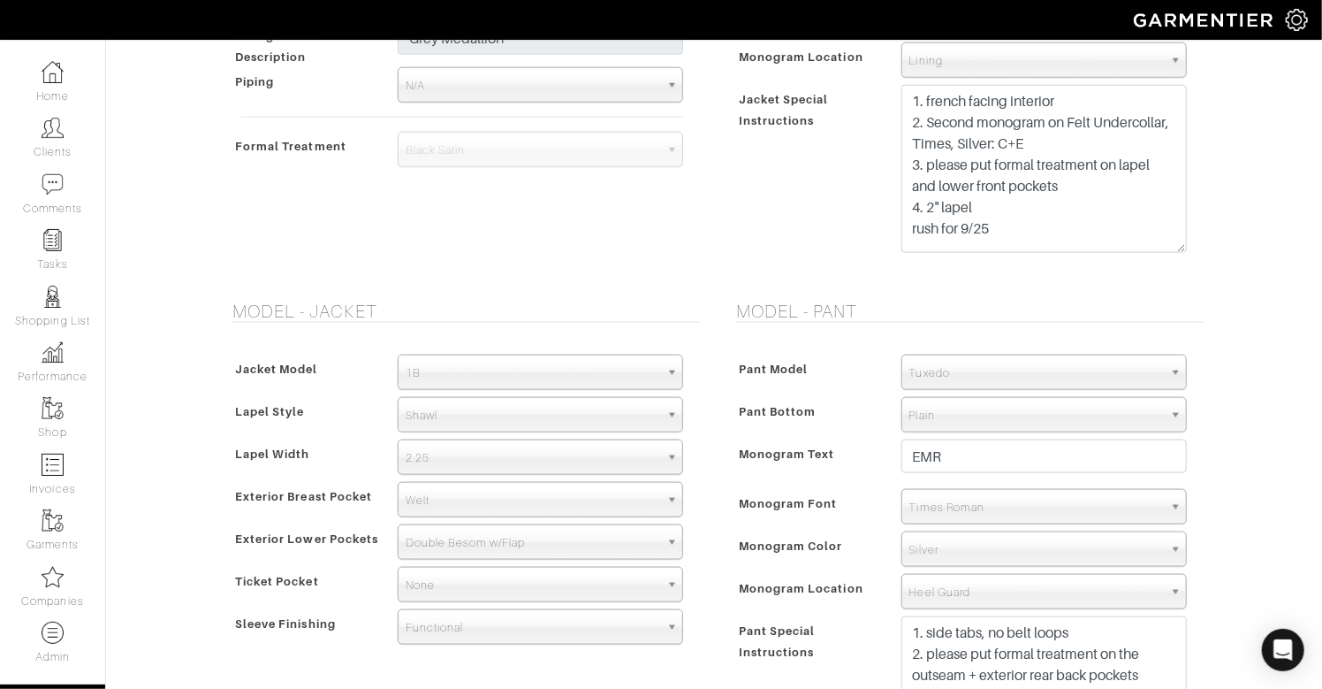
click at [560, 456] on span "2.25" at bounding box center [533, 457] width 254 height 35
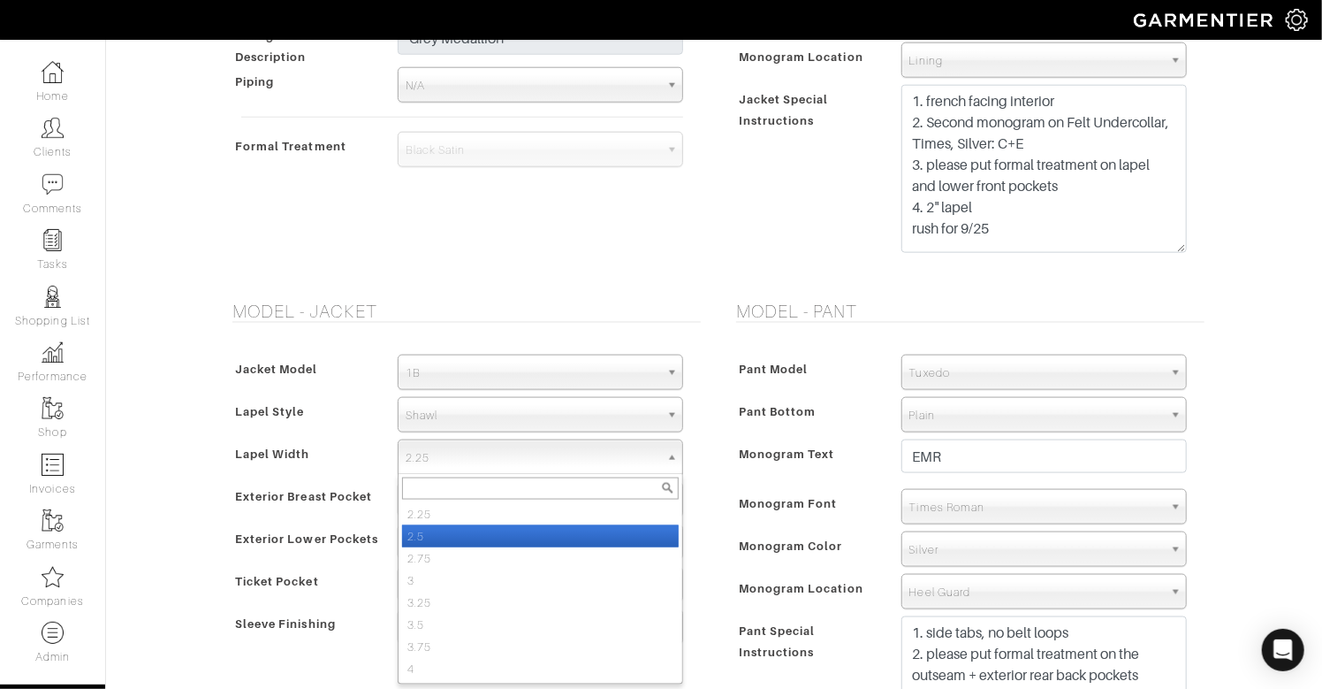
click at [545, 532] on li "2.5" at bounding box center [540, 536] width 277 height 22
select select "2.5"
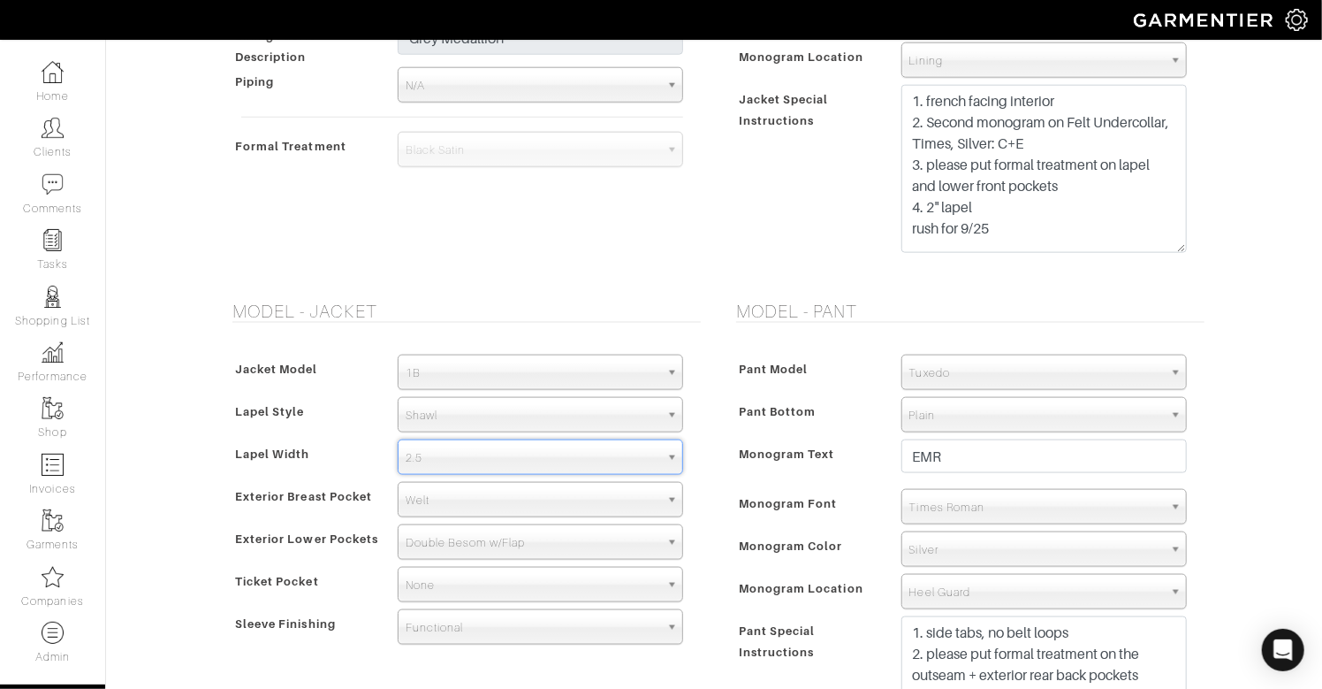
click at [717, 408] on div "Model - Pant Pant Model Flat Front Single Pleat Chino Tuxedo 5-Pocket (Jean) Tu…" at bounding box center [966, 545] width 504 height 488
click at [786, 432] on div "Pant Model Flat Front Single Pleat Chino Tuxedo 5-Pocket (Jean) Tuxedo Pant Bot…" at bounding box center [965, 563] width 477 height 452
drag, startPoint x: 742, startPoint y: 369, endPoint x: 818, endPoint y: 366, distance: 75.2
click at [818, 367] on div "Pant Model" at bounding box center [810, 374] width 156 height 32
click at [817, 366] on div "Pant Model" at bounding box center [810, 374] width 156 height 32
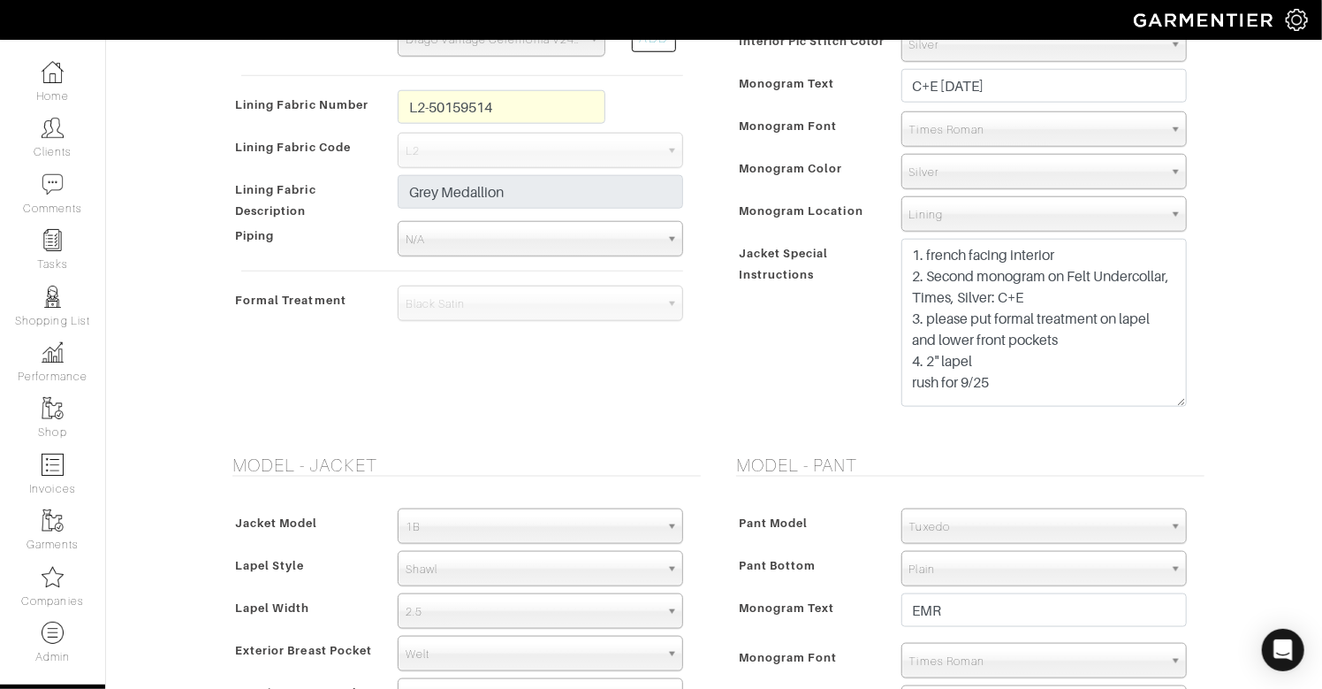
scroll to position [915, 0]
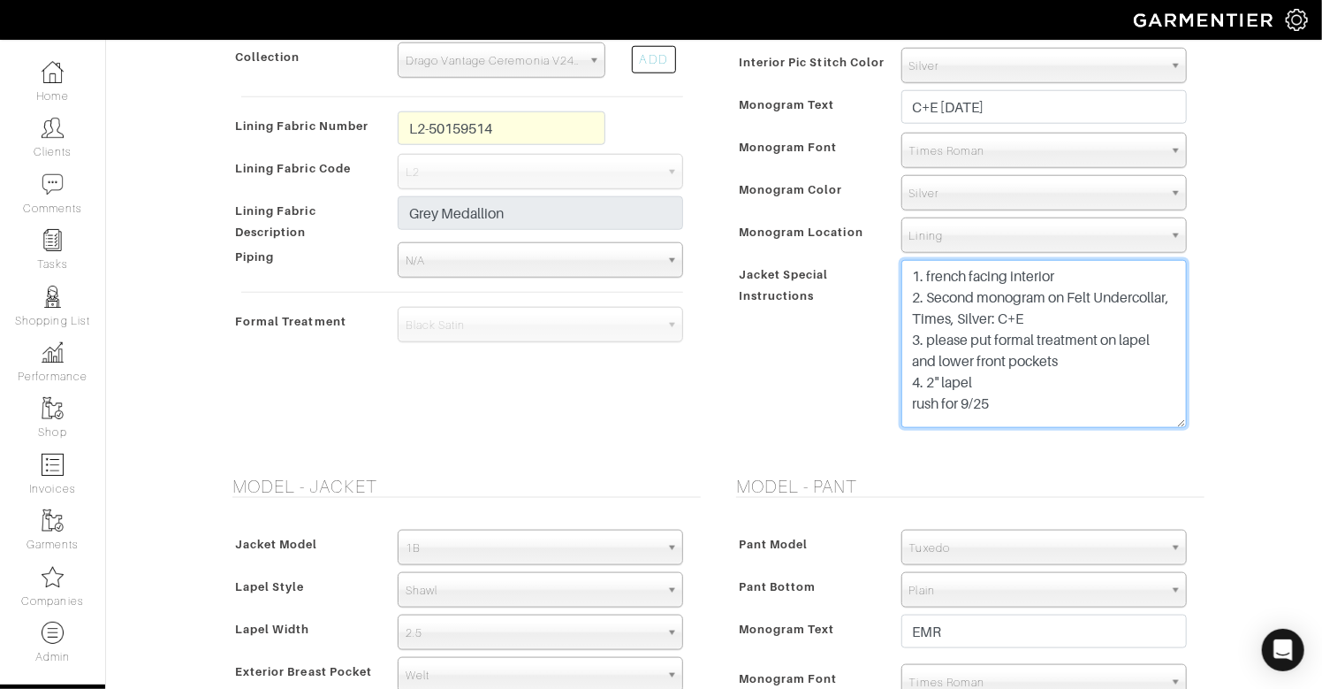
drag, startPoint x: 1025, startPoint y: 380, endPoint x: 894, endPoint y: 378, distance: 131.7
click at [894, 378] on div "1. french facing interior 2. Second monogram on Felt Undercollar, Times, Silver…" at bounding box center [1044, 348] width 312 height 177
type textarea "1. french facing interior 2. Second monogram on Felt Undercollar, Times, Silver…"
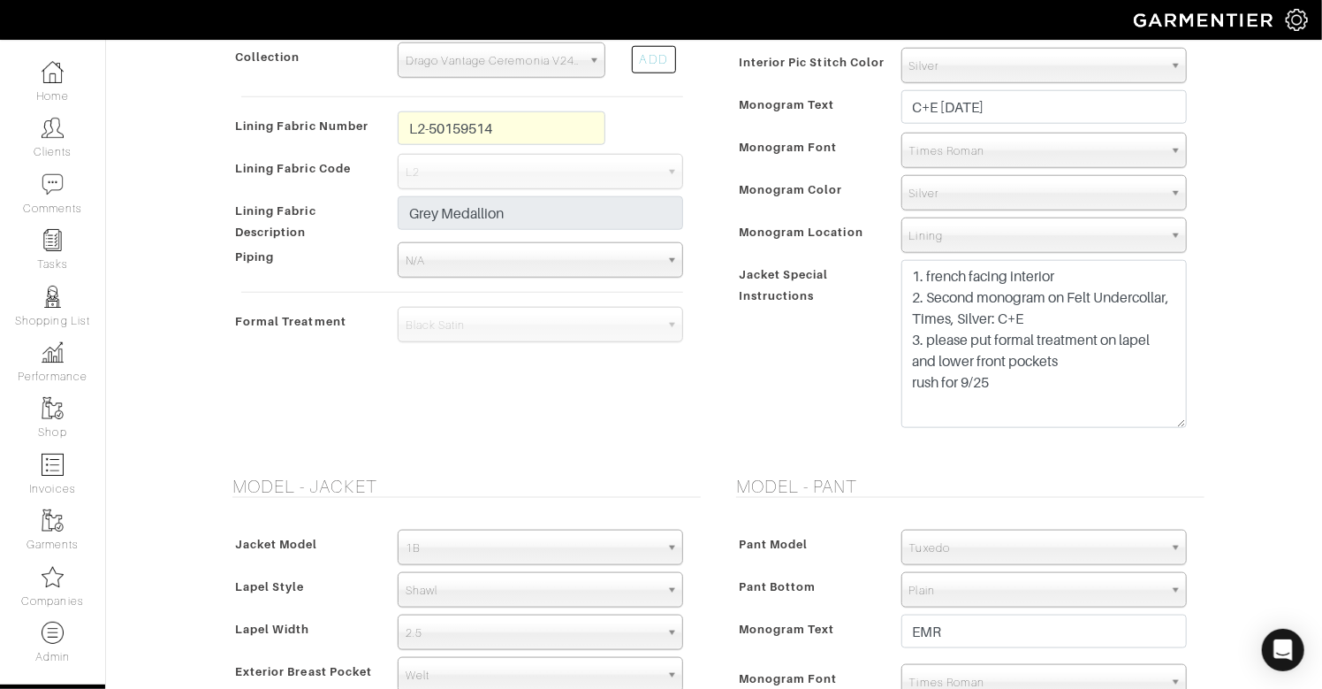
click at [736, 376] on div "Jacket Special Instructions" at bounding box center [810, 349] width 156 height 173
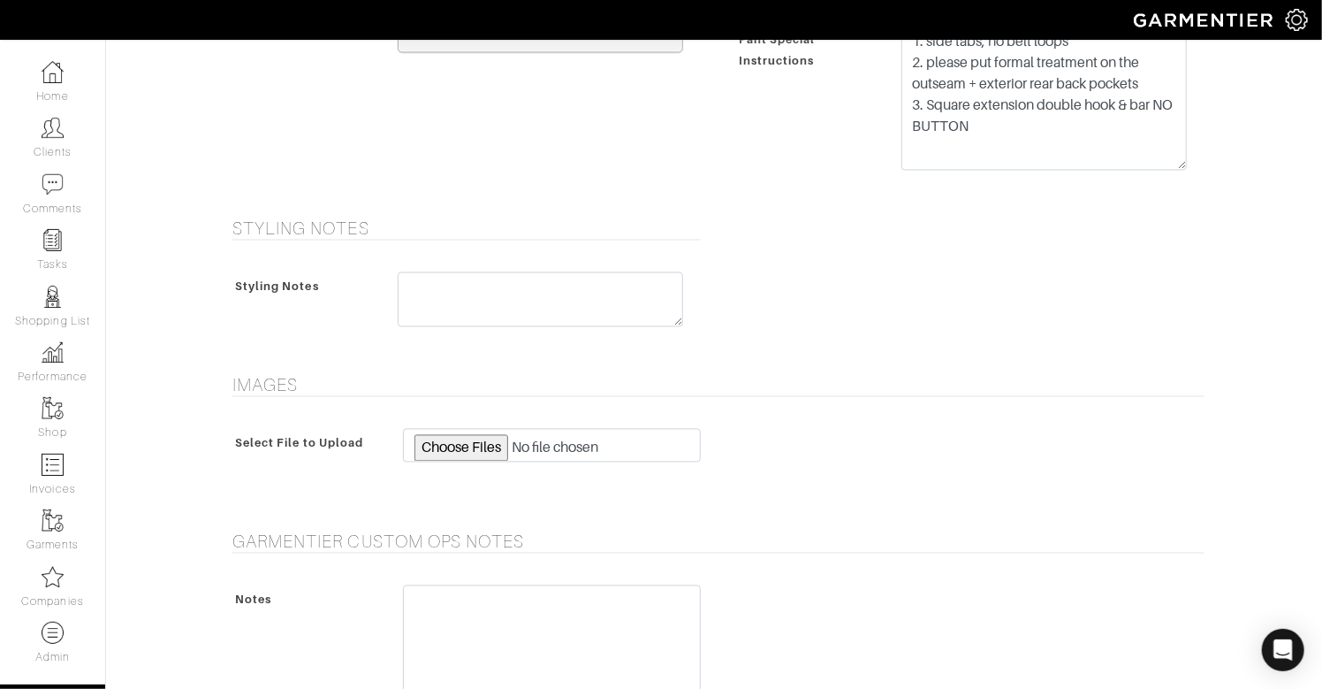
scroll to position [1948, 0]
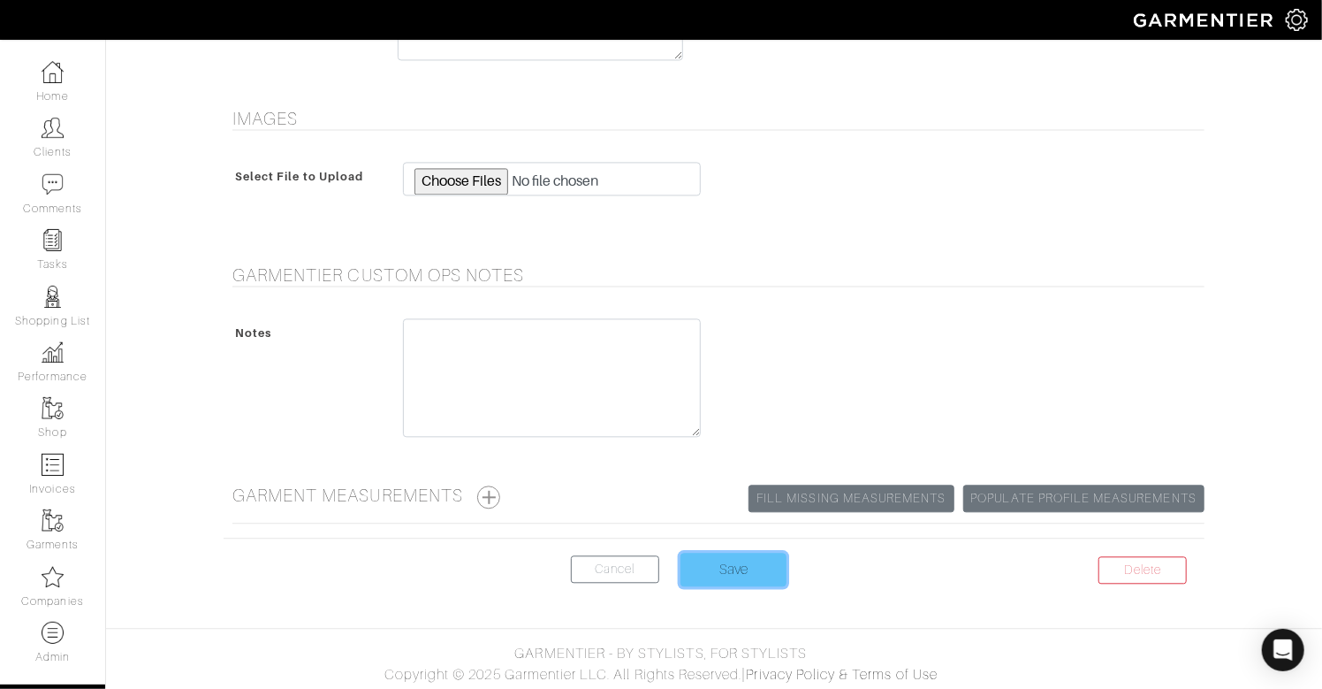
click at [761, 556] on input "Save" at bounding box center [734, 569] width 106 height 34
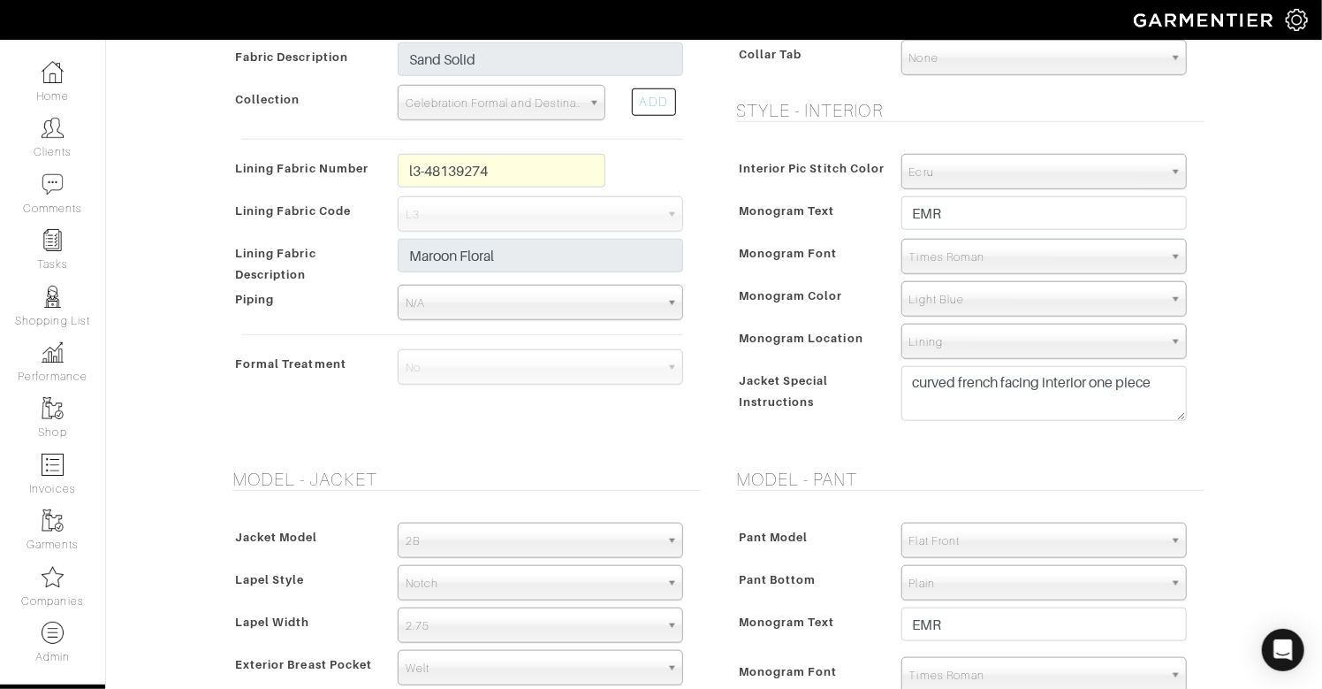
scroll to position [811, 0]
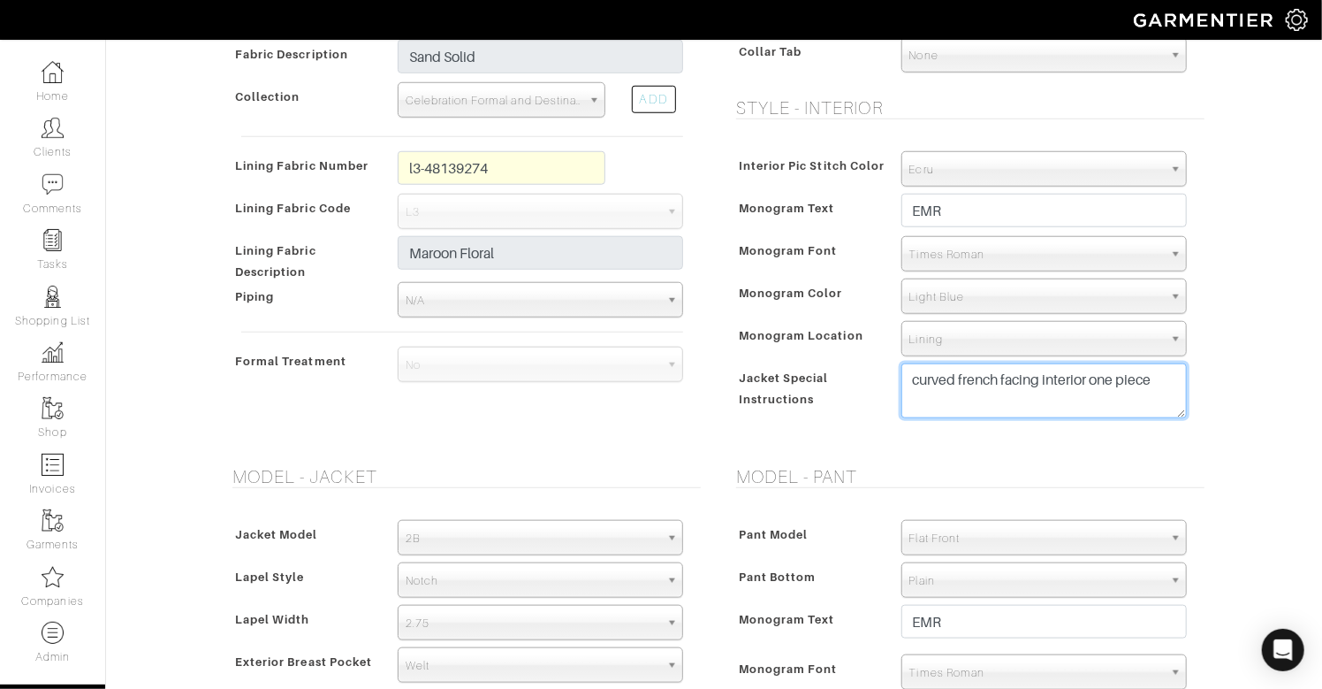
click at [1172, 370] on textarea "curved french facing interior one piece" at bounding box center [1044, 390] width 285 height 55
click at [1038, 471] on h5 "Model - Pant" at bounding box center [970, 476] width 468 height 21
click at [975, 402] on textarea "curved french facing interior one piece" at bounding box center [1044, 390] width 285 height 55
click at [839, 425] on div "Interior Pic Stitch Color Match Aubergine Azure Beige Black Blue British Navy B…" at bounding box center [965, 288] width 477 height 311
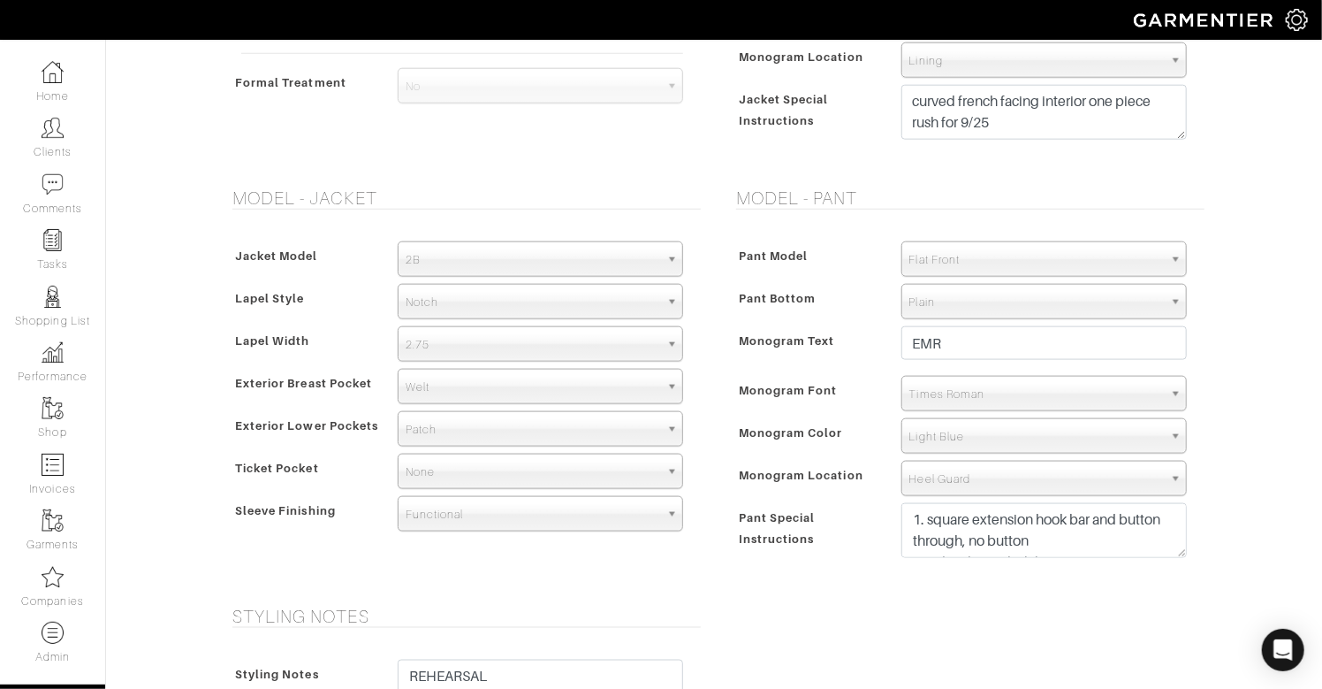
scroll to position [1095, 0]
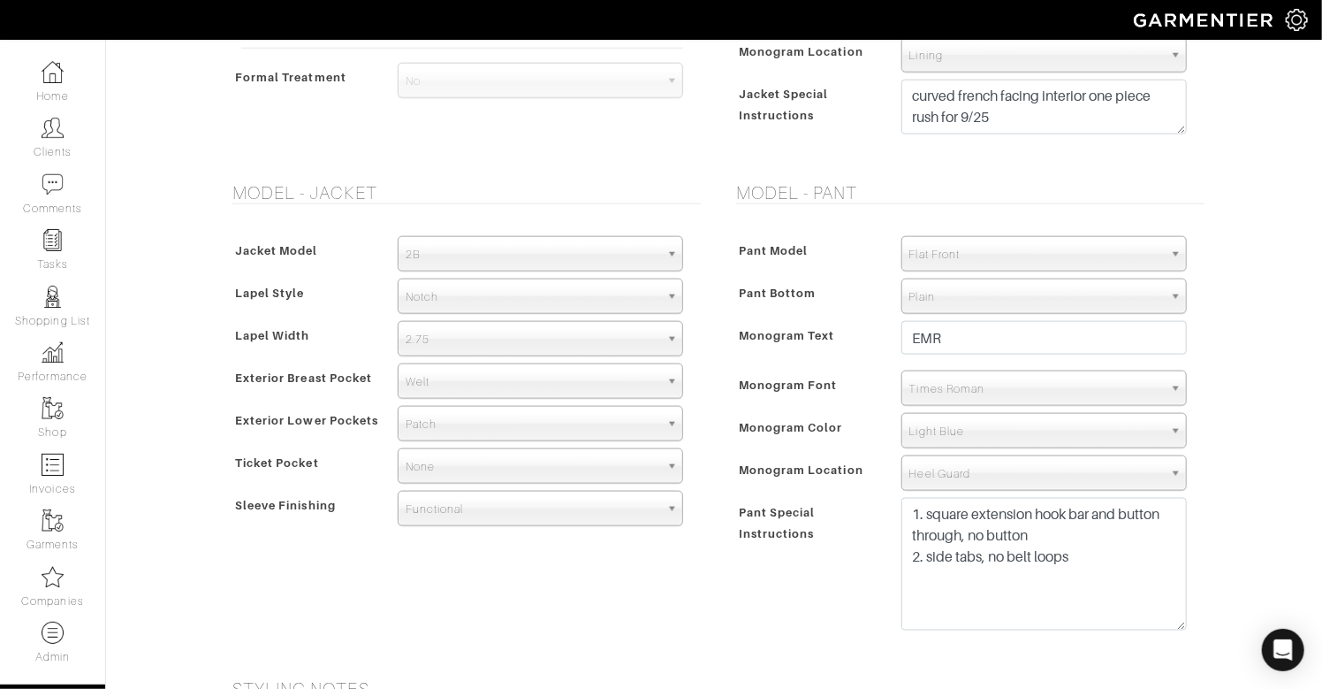
drag, startPoint x: 1182, startPoint y: 547, endPoint x: 1183, endPoint y: 624, distance: 76.9
click at [1183, 625] on textarea "1. square extension hook bar and button through, no button 2. side tabs, no bel…" at bounding box center [1044, 564] width 285 height 133
click at [832, 525] on div "Pant Special Instructions" at bounding box center [810, 570] width 156 height 138
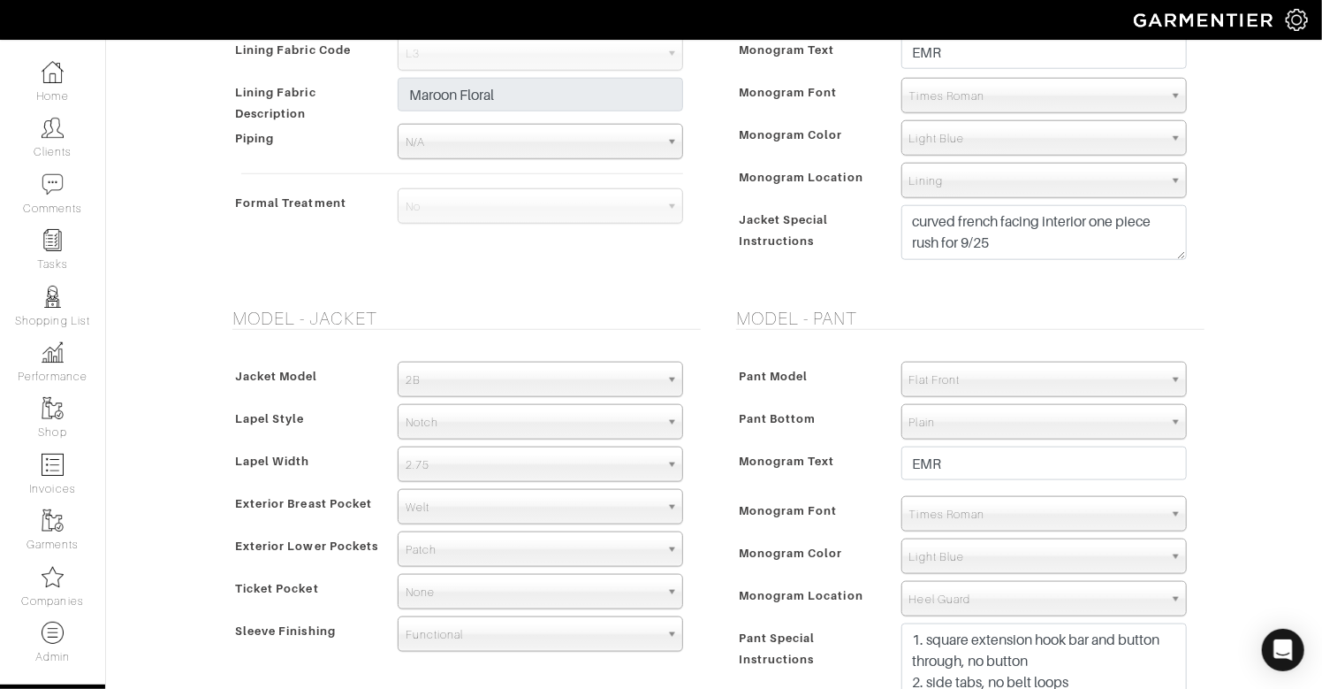
scroll to position [963, 0]
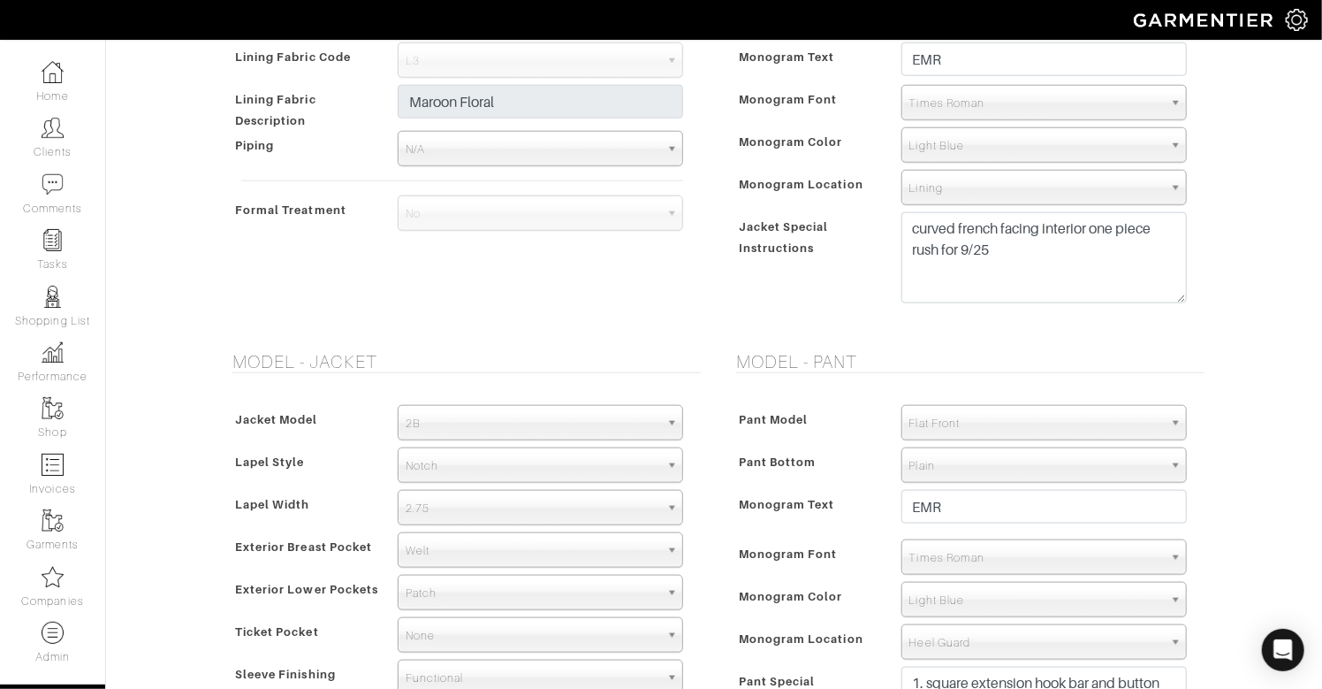
drag, startPoint x: 1179, startPoint y: 266, endPoint x: 1179, endPoint y: 299, distance: 32.7
click at [1179, 299] on textarea "curved french facing interior one piece" at bounding box center [1044, 257] width 285 height 91
click at [915, 225] on textarea "curved french facing interior one piece" at bounding box center [1044, 257] width 285 height 90
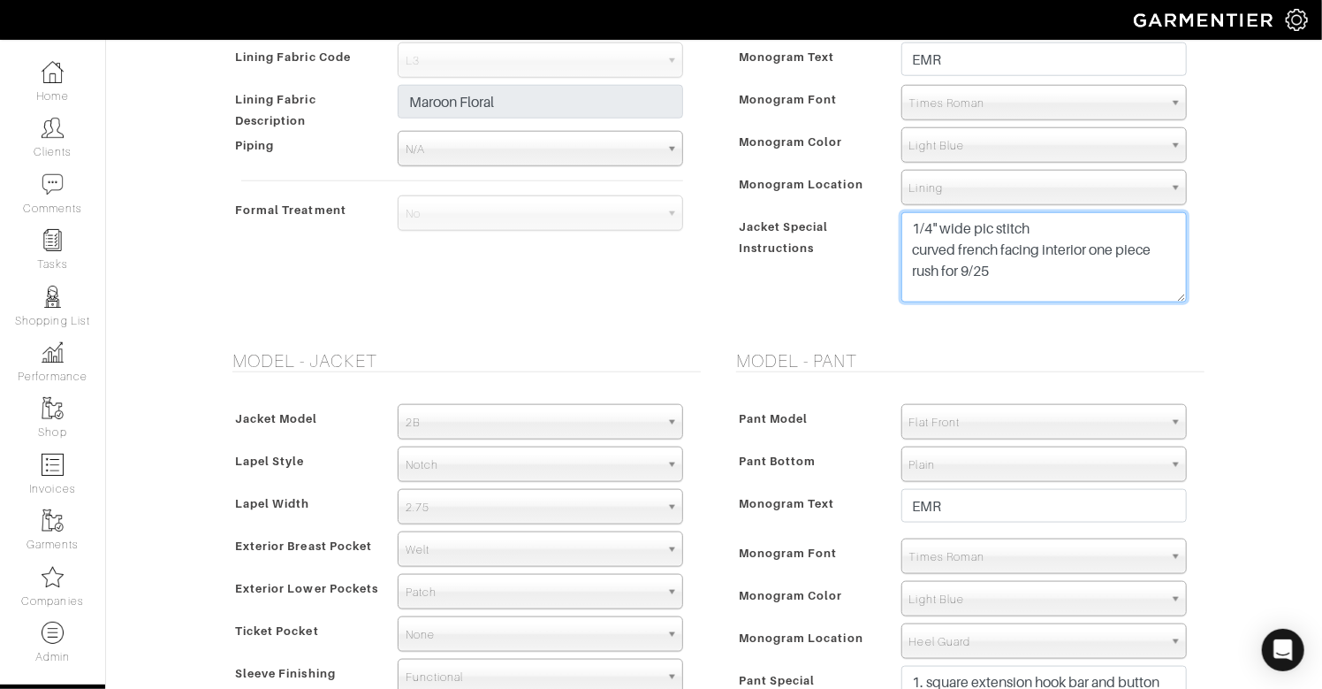
type textarea "1/4" wide pic stitch curved french facing interior one piece rush for 9/25"
click at [837, 262] on div "Jacket Special Instructions" at bounding box center [810, 263] width 156 height 95
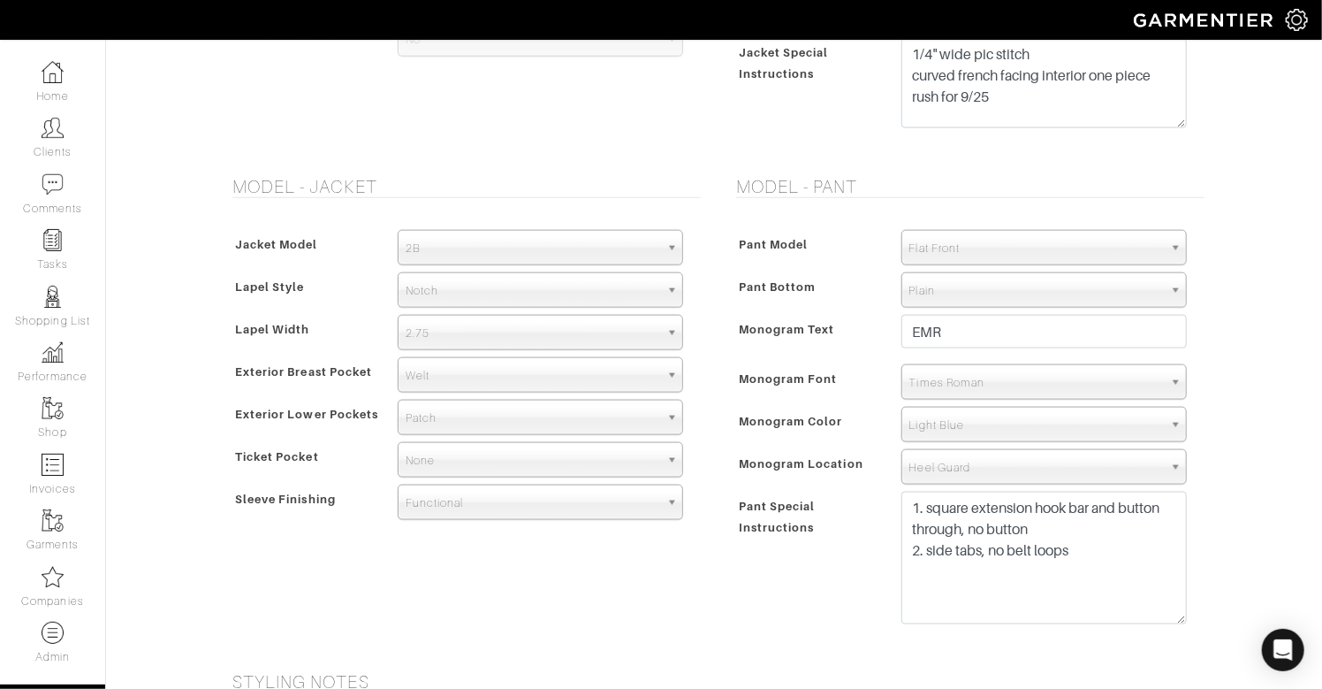
scroll to position [1138, 0]
click at [1099, 547] on textarea "1. square extension hook bar and button through, no button 2. side tabs, no bel…" at bounding box center [1044, 556] width 285 height 133
click at [1225, 497] on div "Eric Rosenfeld - Invoice # 24086 - Custom Suit See Custom Models & Style Option…" at bounding box center [661, 118] width 1322 height 2416
click at [1141, 550] on textarea "1. square extension hook bar and button through, no button 2. side tabs, no bel…" at bounding box center [1044, 556] width 285 height 133
click at [912, 572] on textarea "1. square extension hook bar and button through, no button 2. side tabs, no bel…" at bounding box center [1044, 556] width 285 height 133
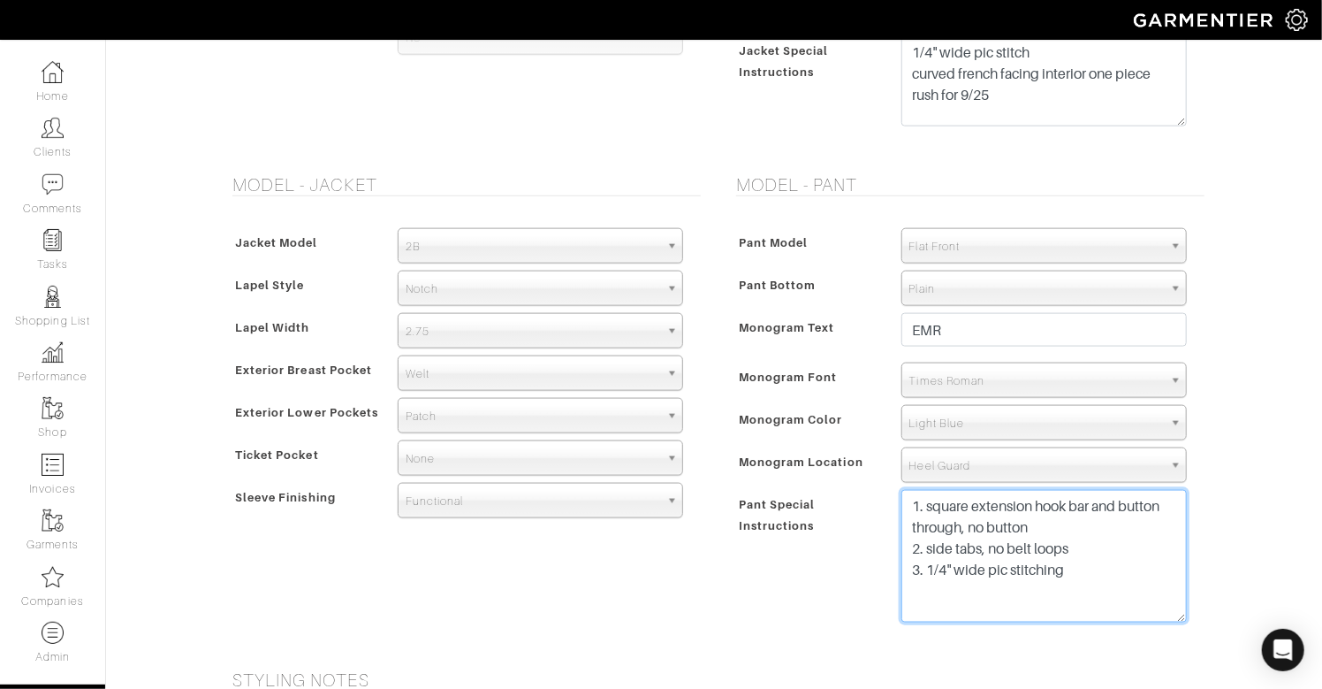
type textarea "1. square extension hook bar and button through, no button 2. side tabs, no bel…"
click at [1251, 431] on div "Eric Rosenfeld - Invoice # 24086 - Custom Suit See Custom Models & Style Option…" at bounding box center [661, 118] width 1322 height 2416
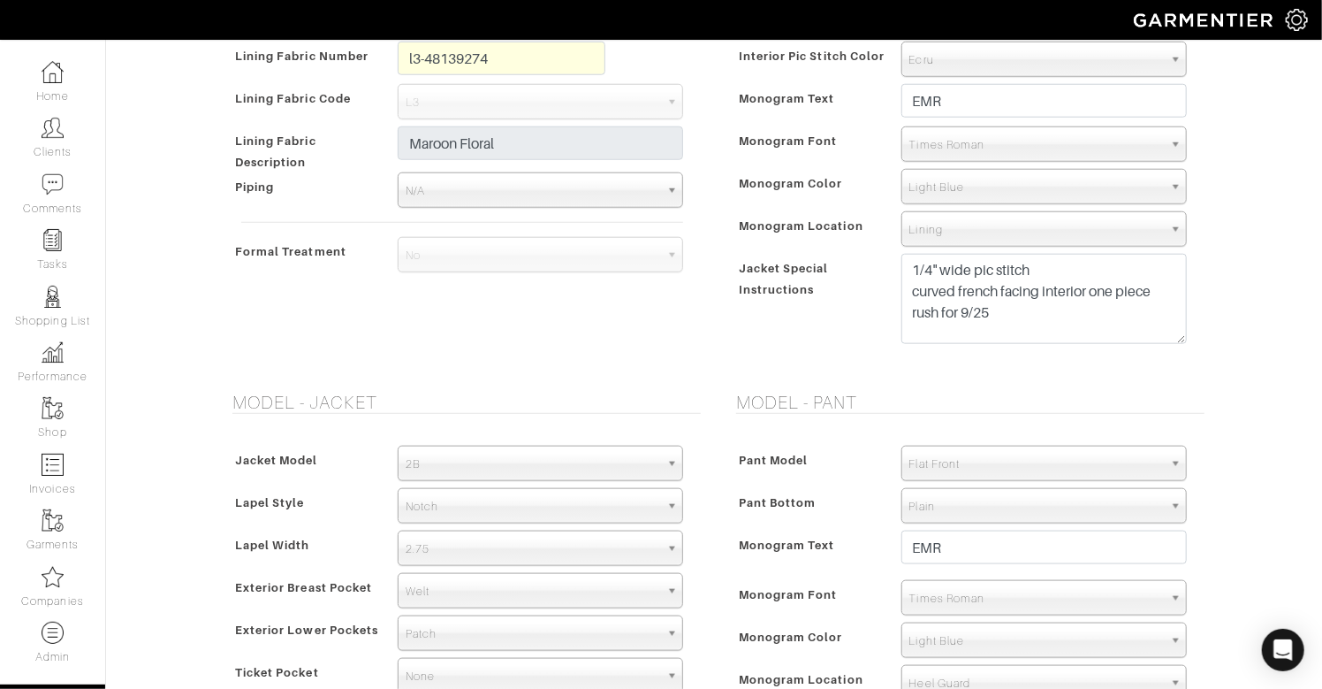
scroll to position [1857, 0]
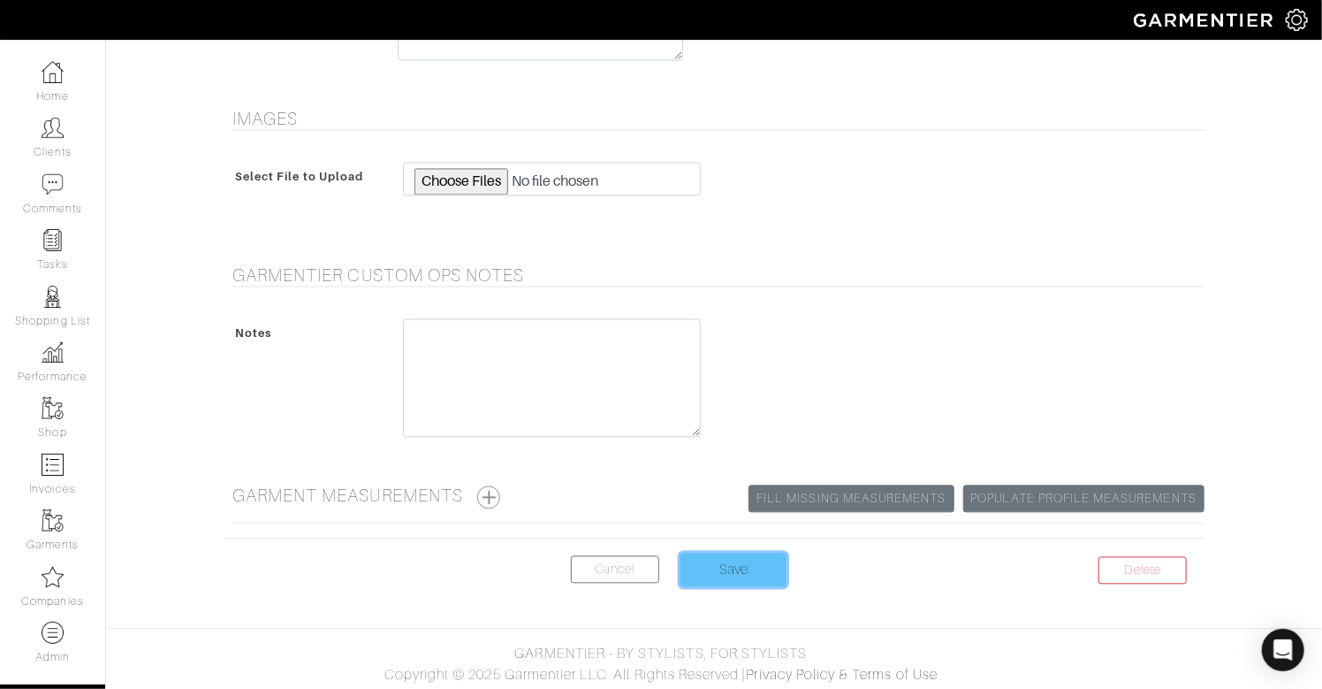
click at [719, 570] on input "Save" at bounding box center [734, 569] width 106 height 34
